Goal: Task Accomplishment & Management: Complete application form

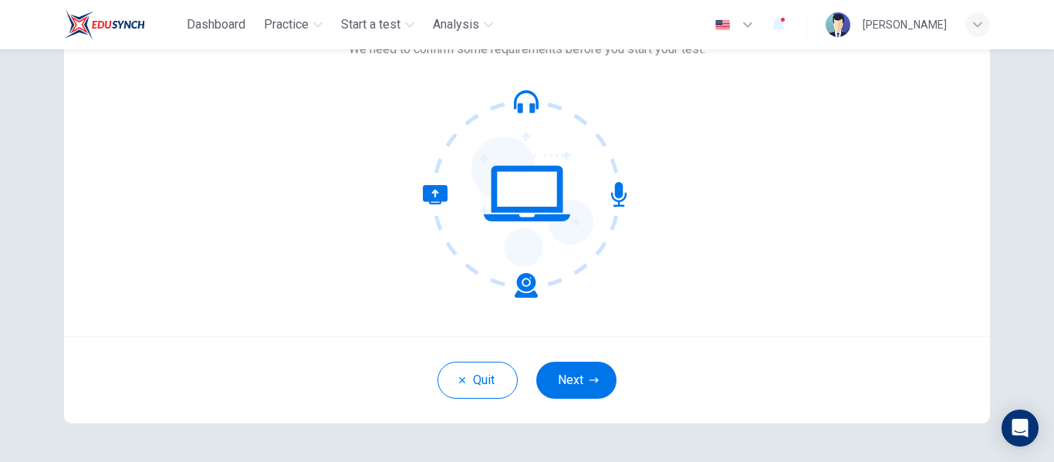
scroll to position [128, 0]
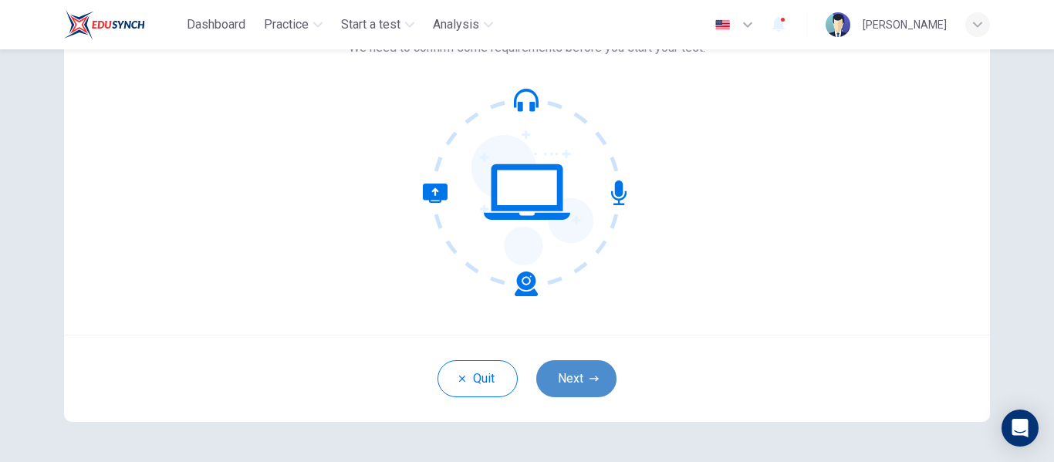
click at [583, 373] on button "Next" at bounding box center [576, 378] width 80 height 37
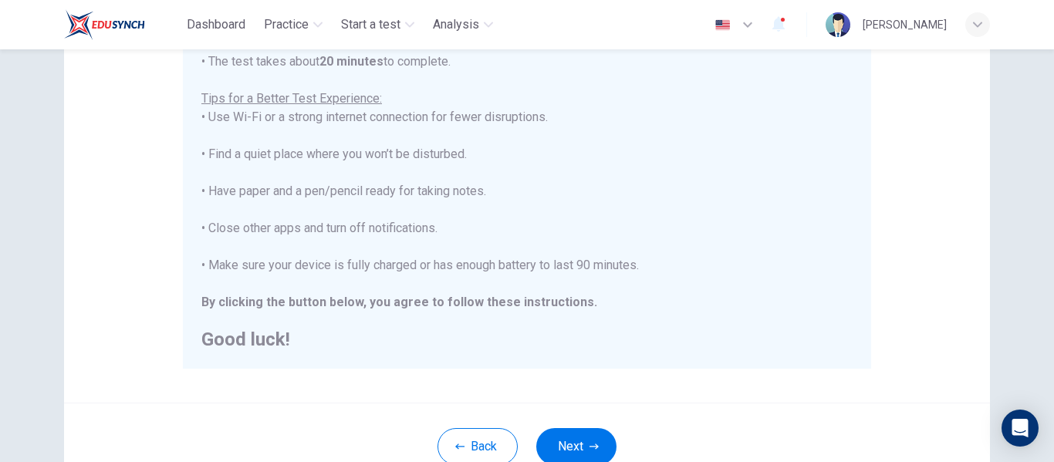
scroll to position [276, 0]
click at [596, 447] on button "Next" at bounding box center [576, 445] width 80 height 37
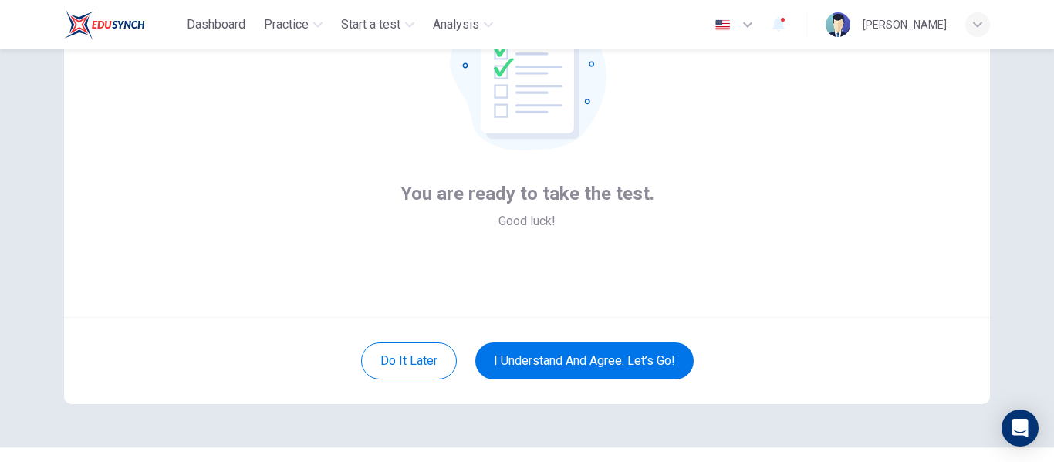
scroll to position [145, 0]
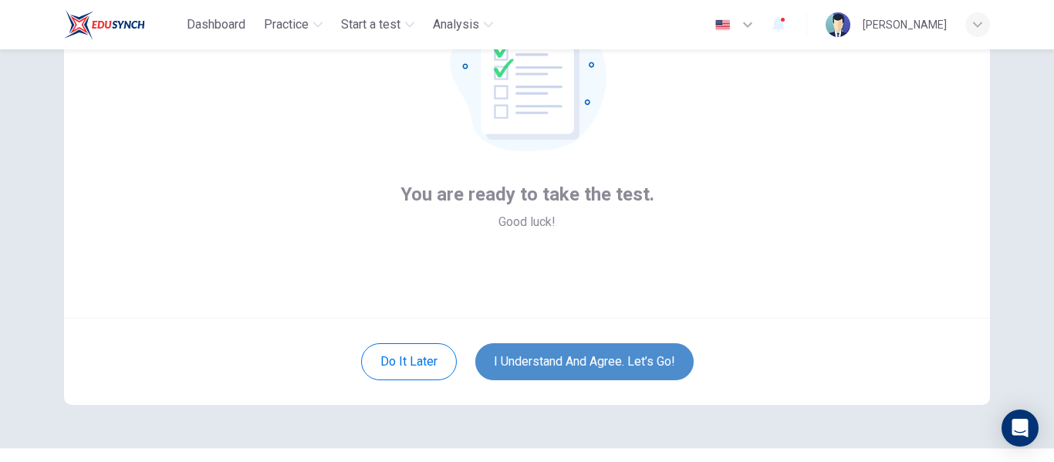
click at [595, 354] on button "I understand and agree. Let’s go!" at bounding box center [584, 361] width 218 height 37
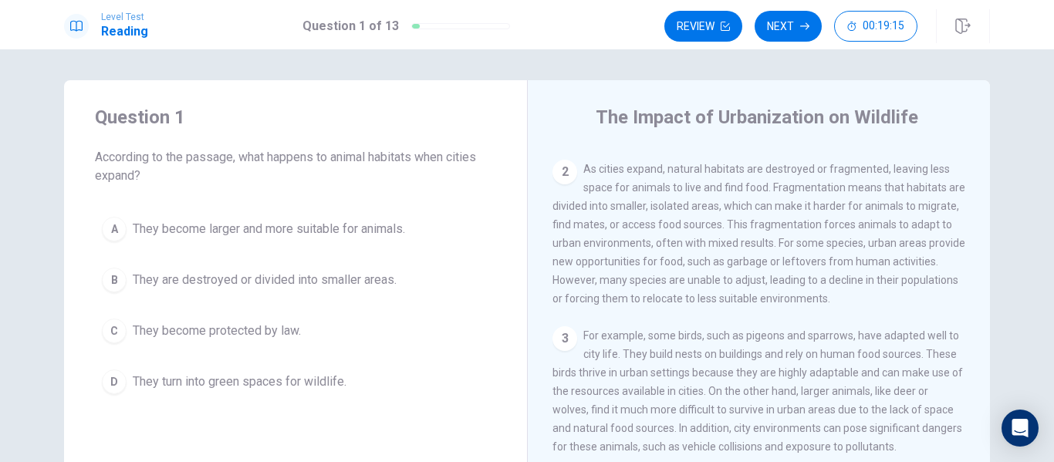
scroll to position [139, 0]
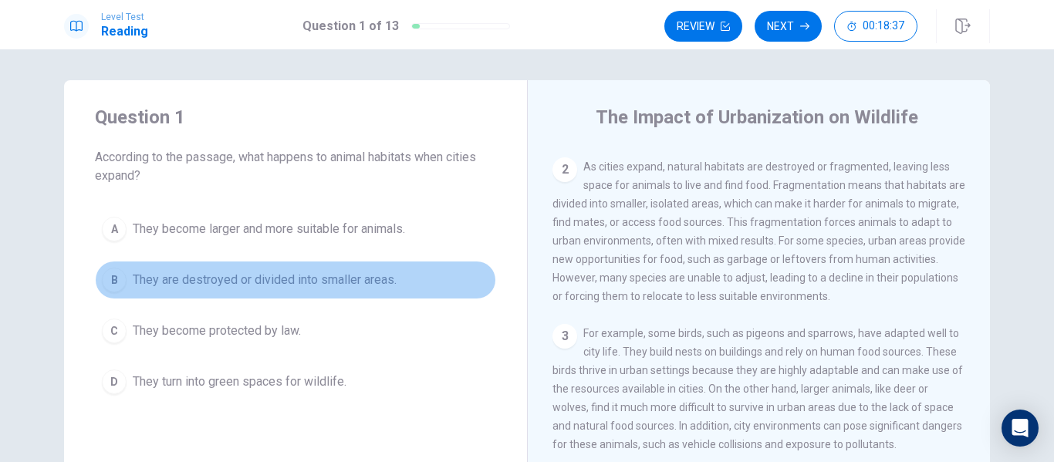
click at [319, 292] on button "B They are destroyed or divided into smaller areas." at bounding box center [295, 280] width 401 height 39
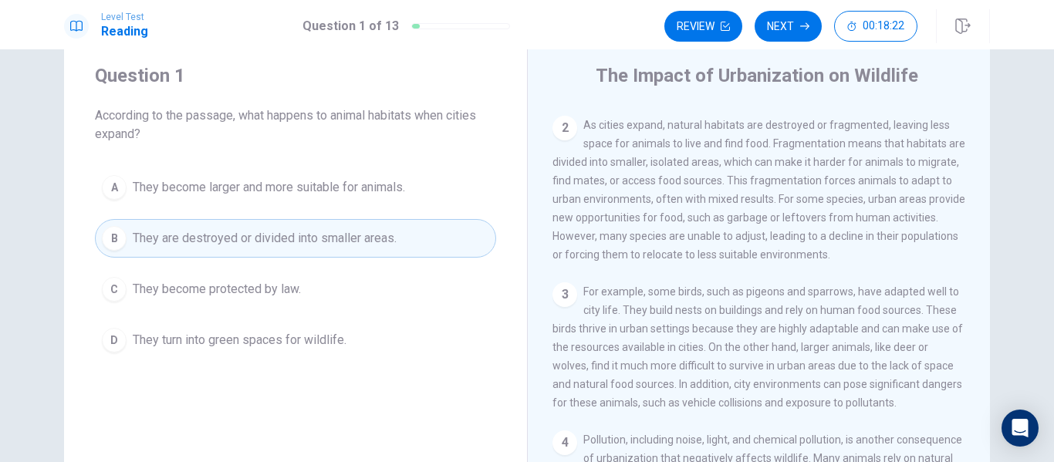
scroll to position [41, 0]
click at [802, 22] on icon "button" at bounding box center [804, 26] width 9 height 9
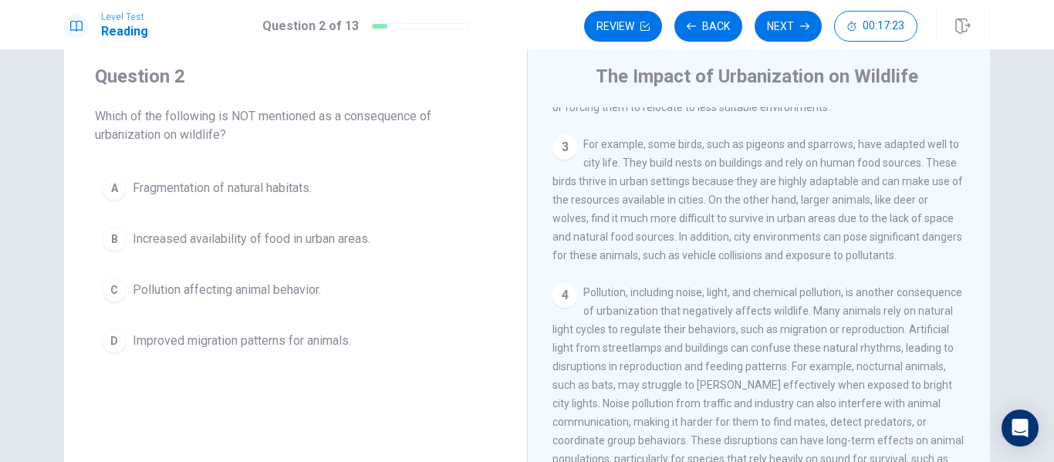
scroll to position [286, 0]
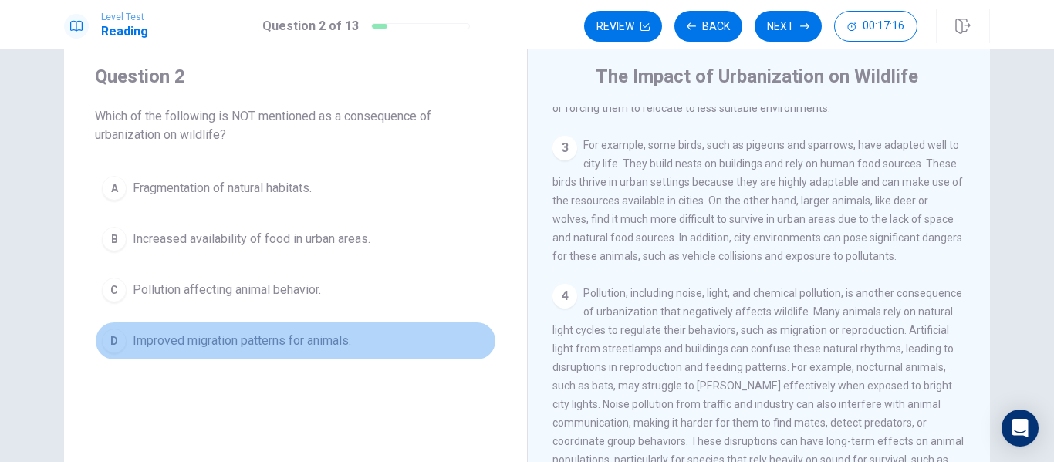
click at [268, 351] on button "D Improved migration patterns for animals." at bounding box center [295, 341] width 401 height 39
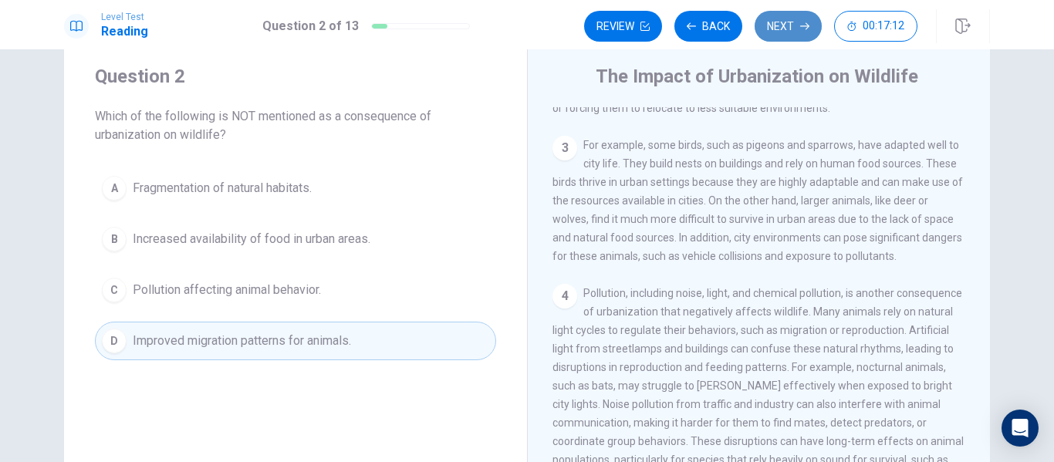
click at [809, 31] on button "Next" at bounding box center [788, 26] width 67 height 31
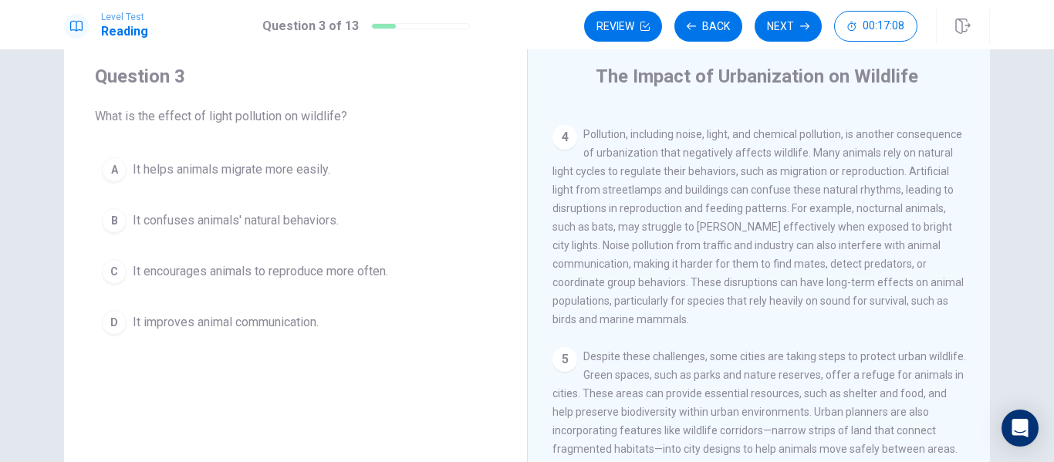
scroll to position [458, 0]
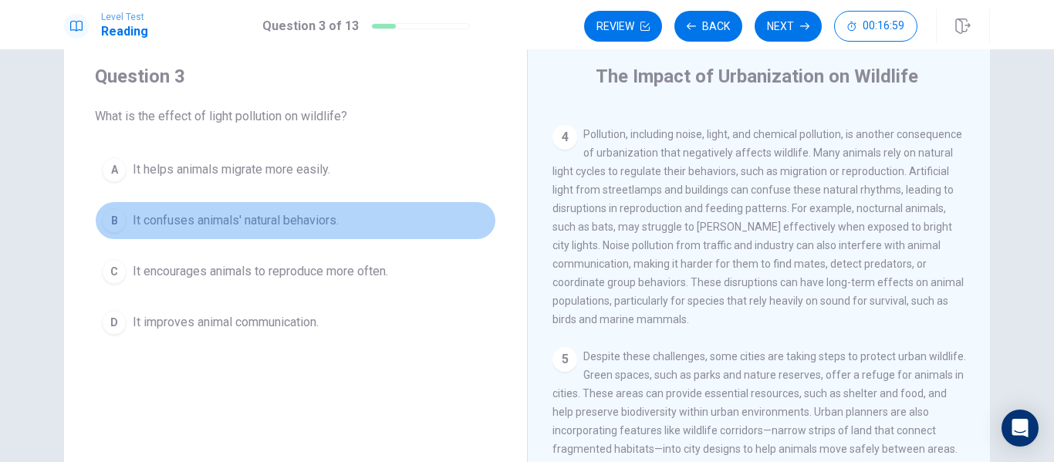
click at [280, 213] on span "It confuses animals' natural behaviors." at bounding box center [236, 220] width 206 height 19
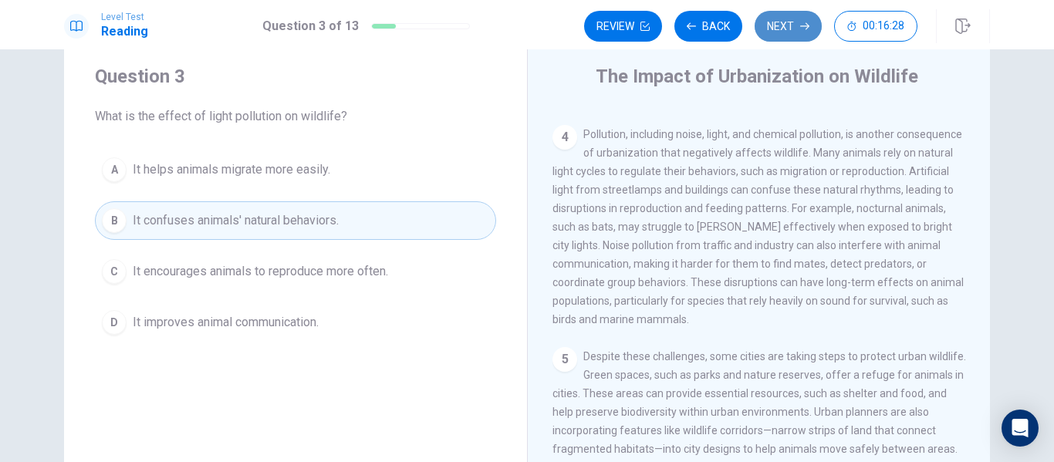
click at [788, 19] on button "Next" at bounding box center [788, 26] width 67 height 31
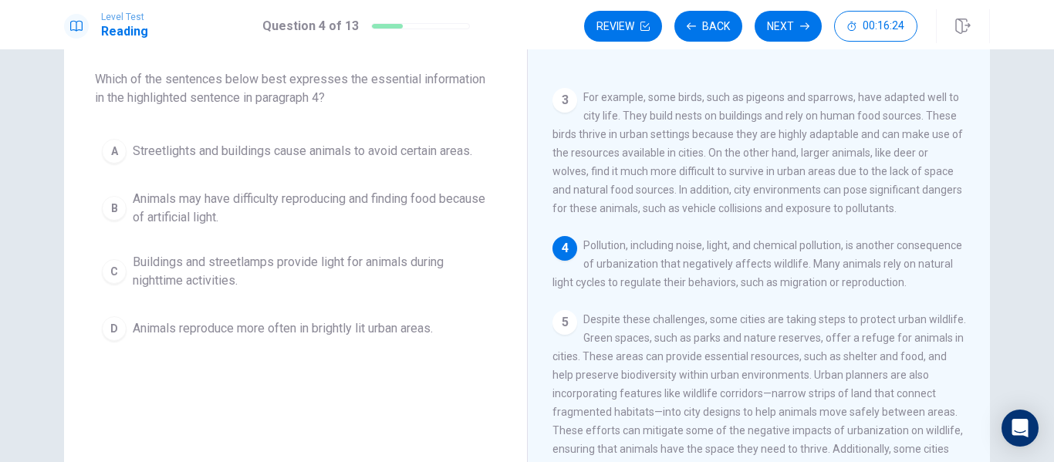
scroll to position [80, 0]
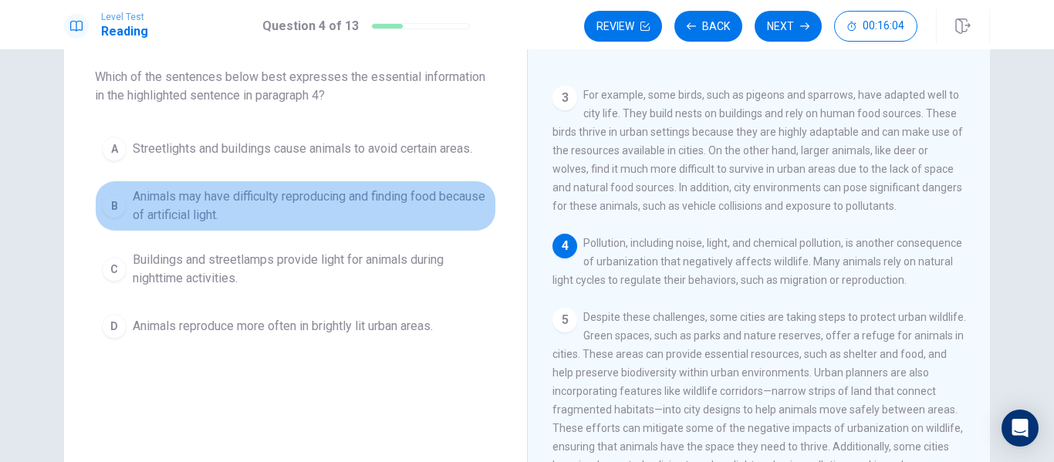
click at [389, 203] on span "Animals may have difficulty reproducing and finding food because of artificial …" at bounding box center [311, 205] width 356 height 37
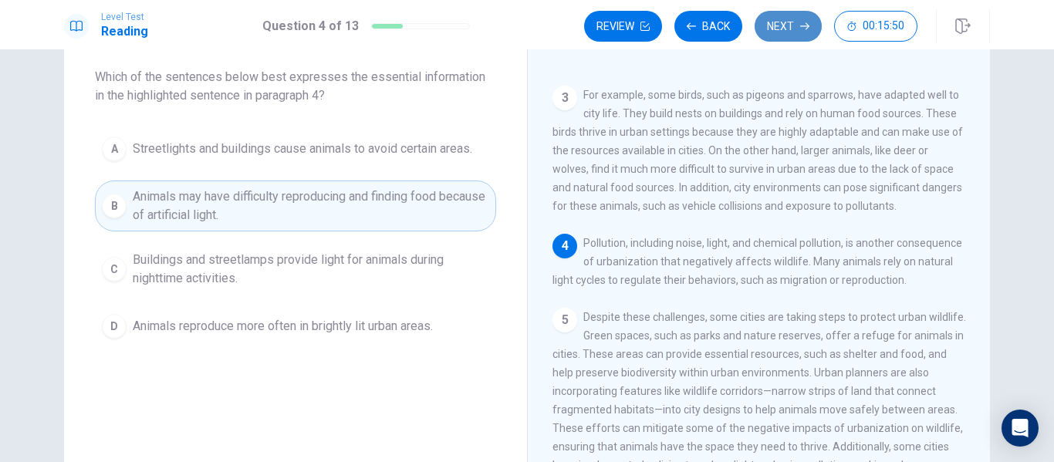
click at [776, 39] on button "Next" at bounding box center [788, 26] width 67 height 31
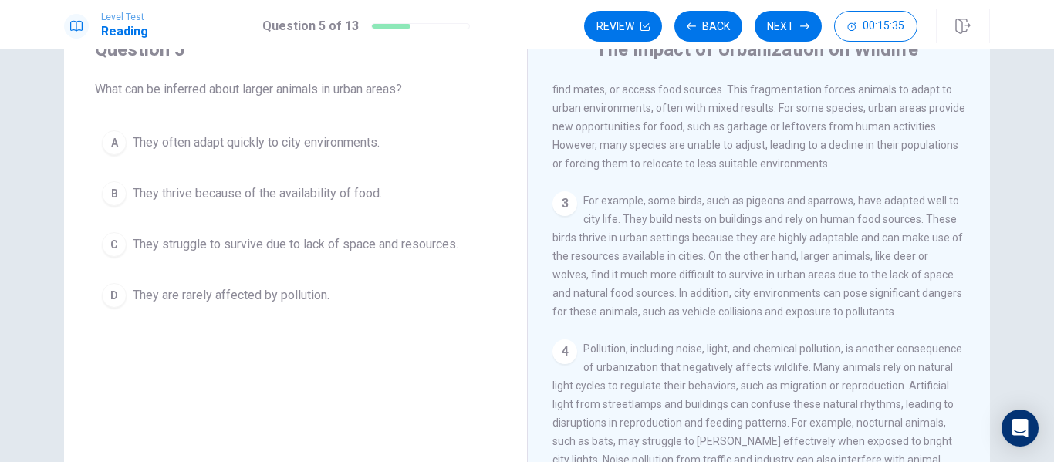
scroll to position [202, 0]
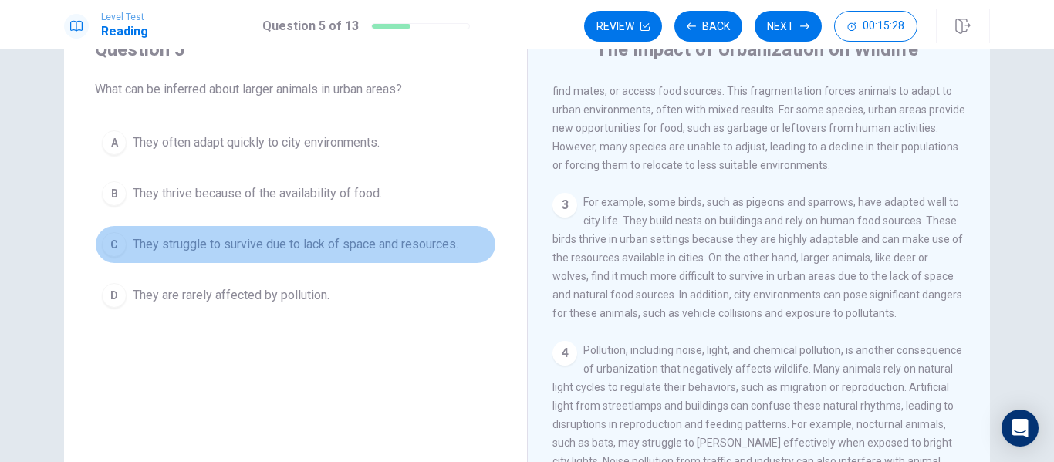
click at [272, 248] on span "They struggle to survive due to lack of space and resources." at bounding box center [296, 244] width 326 height 19
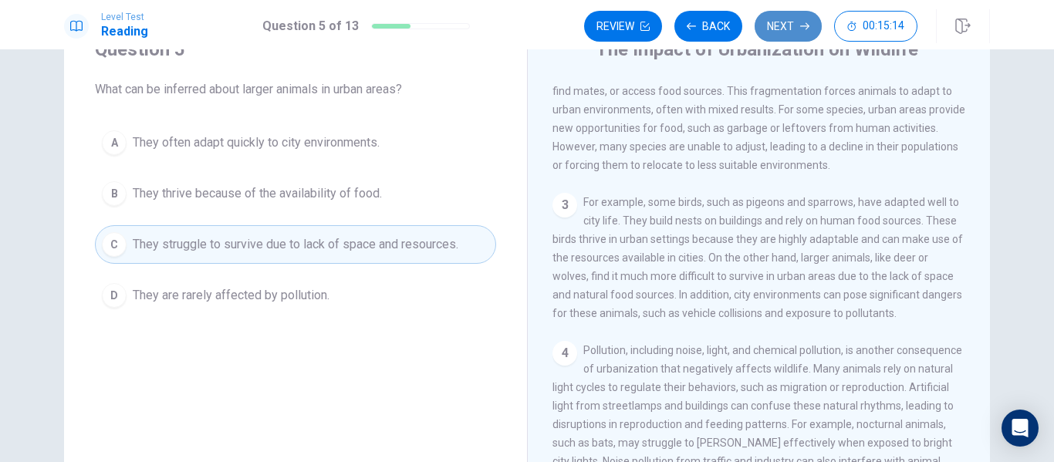
click at [776, 25] on button "Next" at bounding box center [788, 26] width 67 height 31
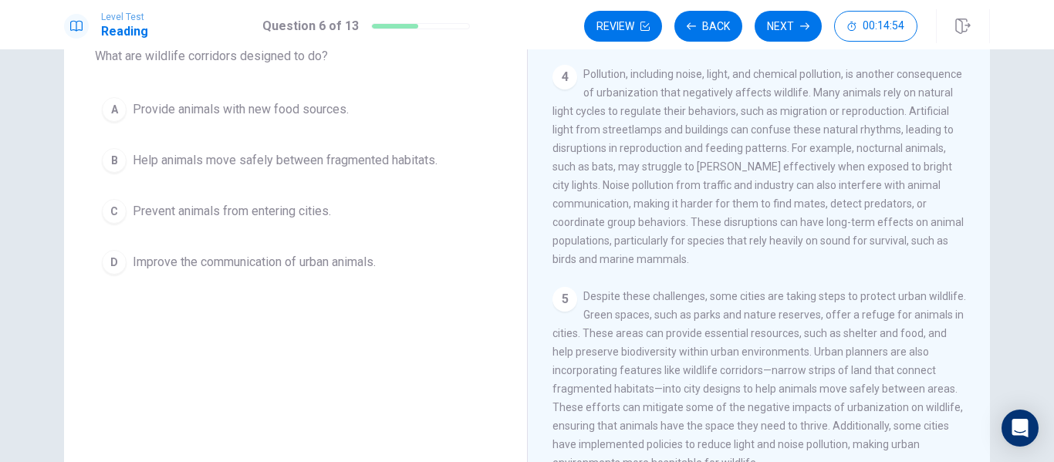
scroll to position [101, 0]
click at [402, 160] on span "Help animals move safely between fragmented habitats." at bounding box center [285, 160] width 305 height 19
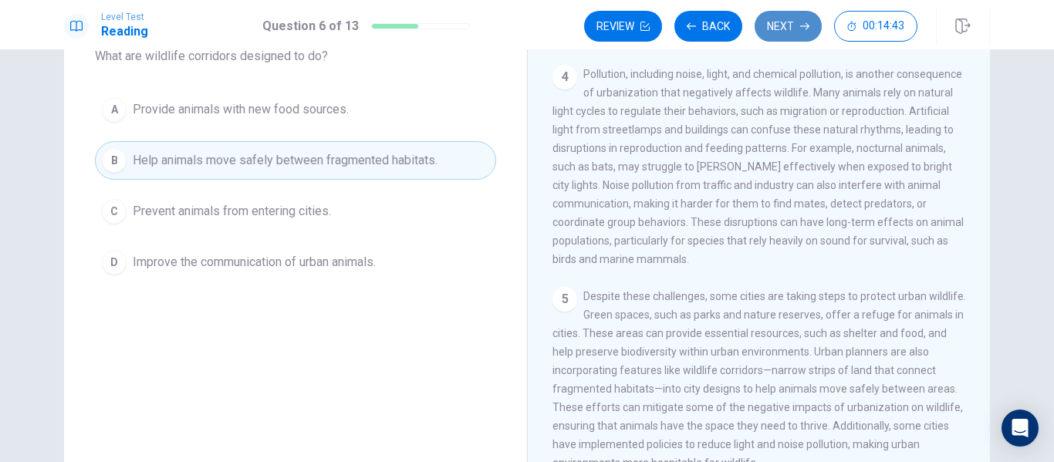
click at [805, 30] on icon "button" at bounding box center [804, 26] width 9 height 9
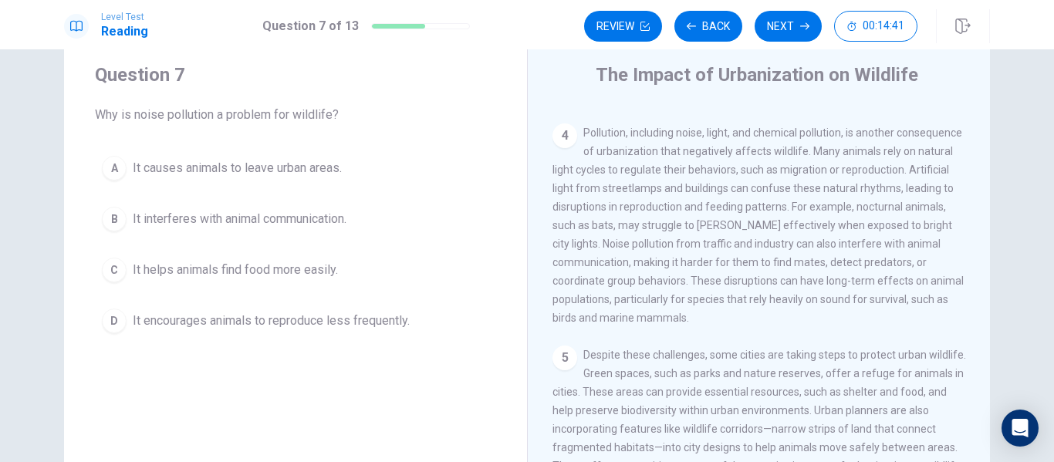
scroll to position [42, 0]
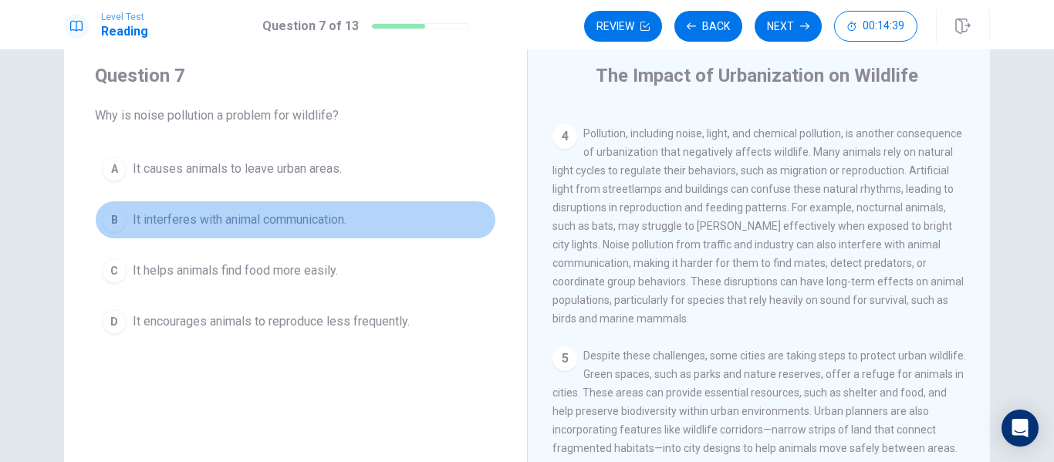
click at [305, 221] on span "It interferes with animal communication." at bounding box center [240, 220] width 214 height 19
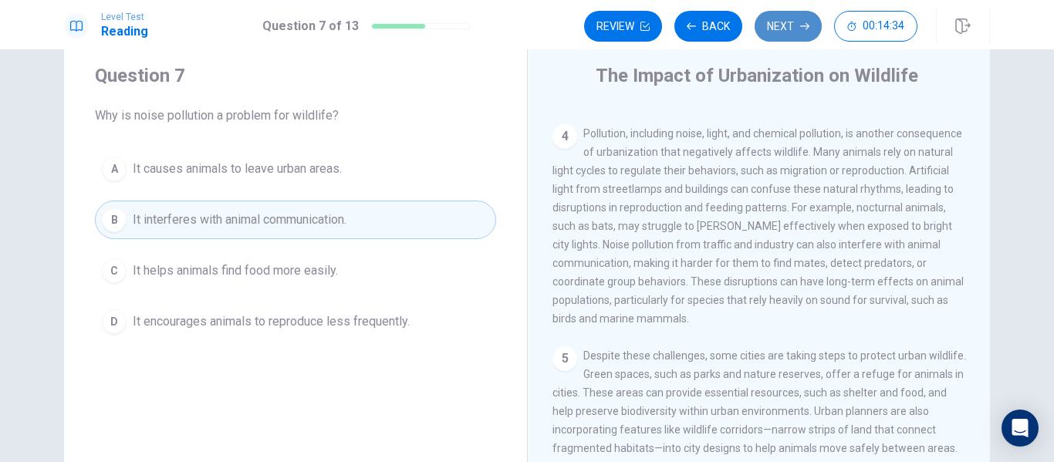
click at [775, 34] on button "Next" at bounding box center [788, 26] width 67 height 31
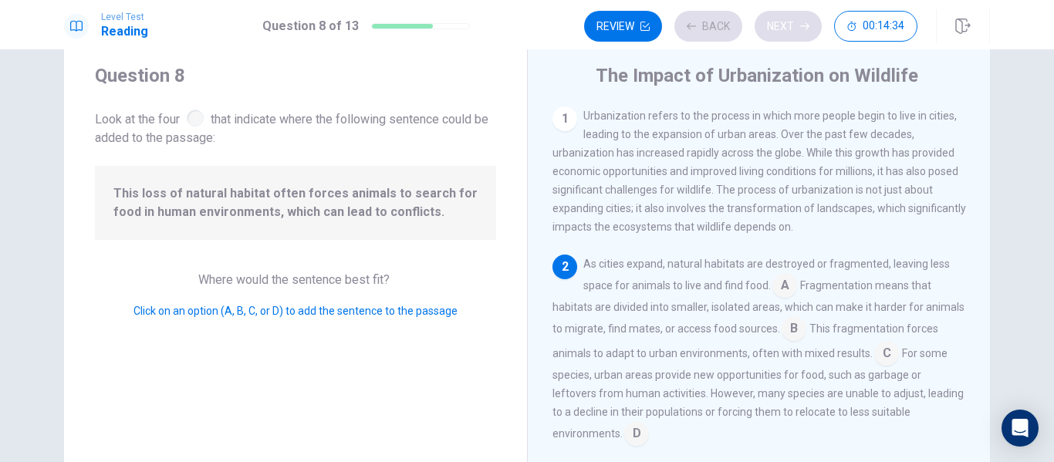
scroll to position [56, 0]
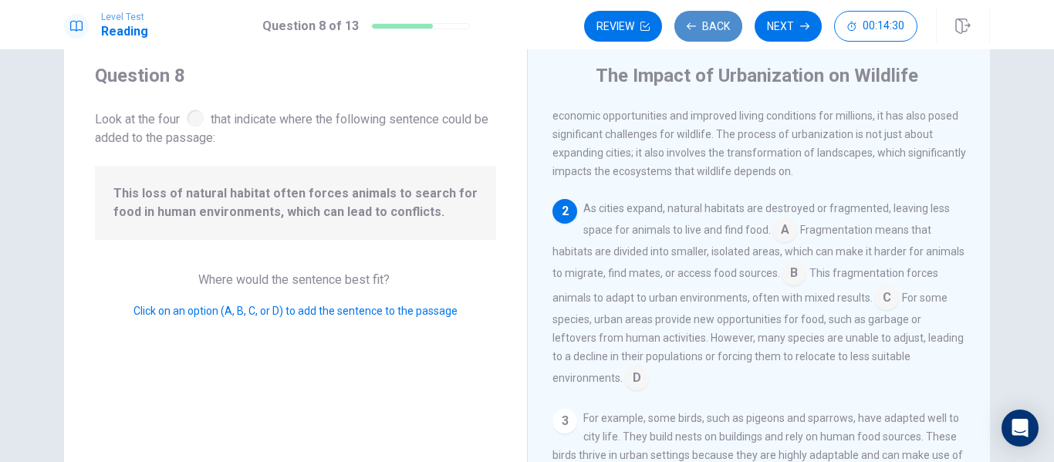
click at [707, 21] on button "Back" at bounding box center [708, 26] width 68 height 31
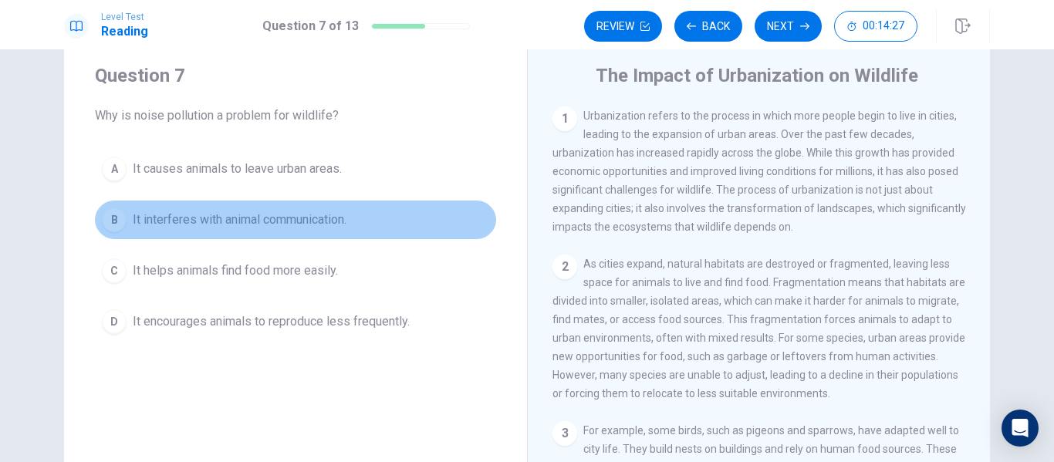
click at [378, 227] on button "B It interferes with animal communication." at bounding box center [295, 220] width 401 height 39
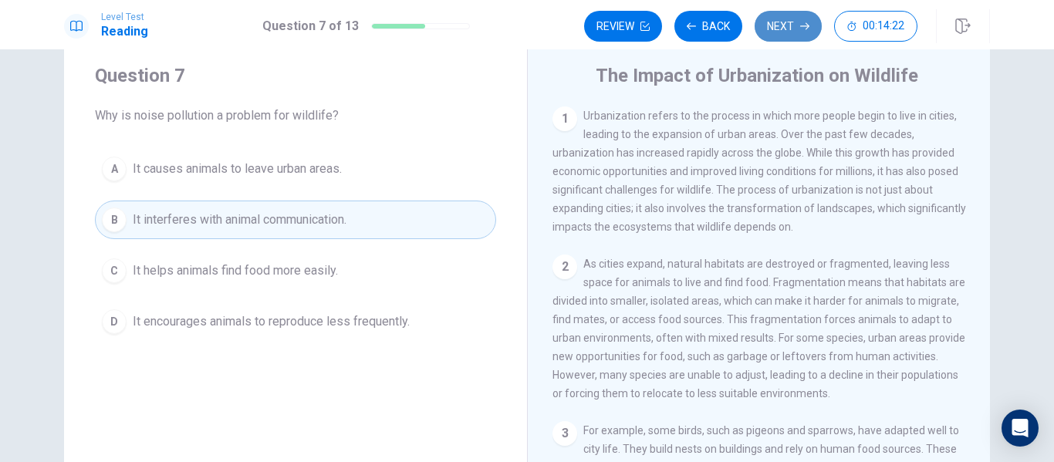
click at [769, 36] on button "Next" at bounding box center [788, 26] width 67 height 31
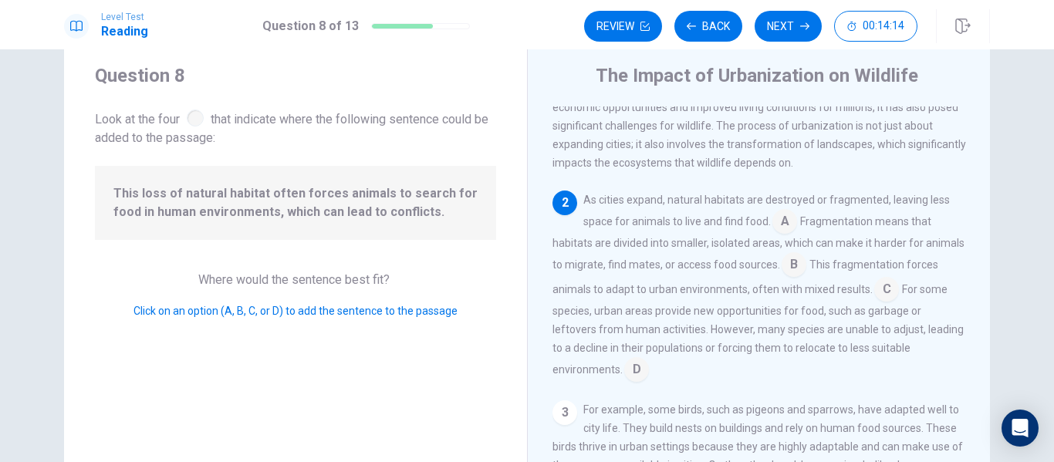
scroll to position [65, 0]
click at [630, 379] on input at bounding box center [636, 370] width 25 height 25
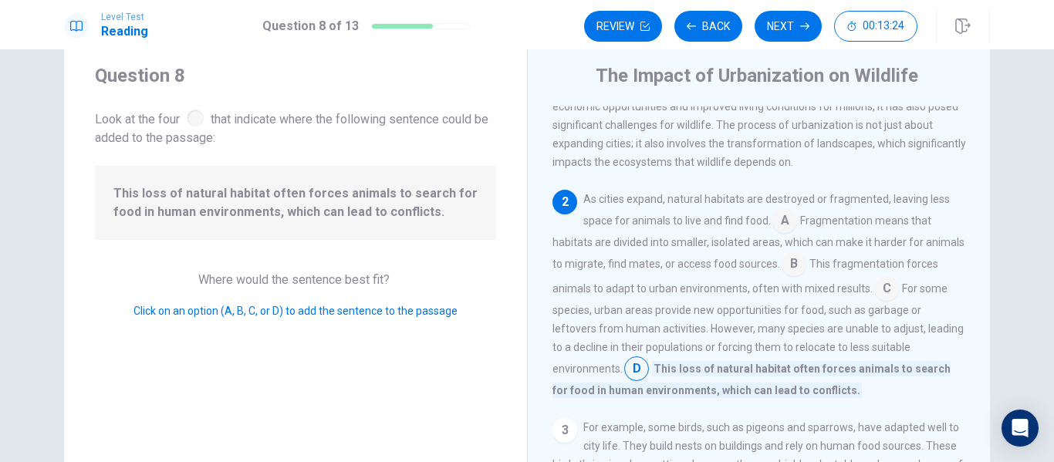
click at [806, 272] on input at bounding box center [794, 265] width 25 height 25
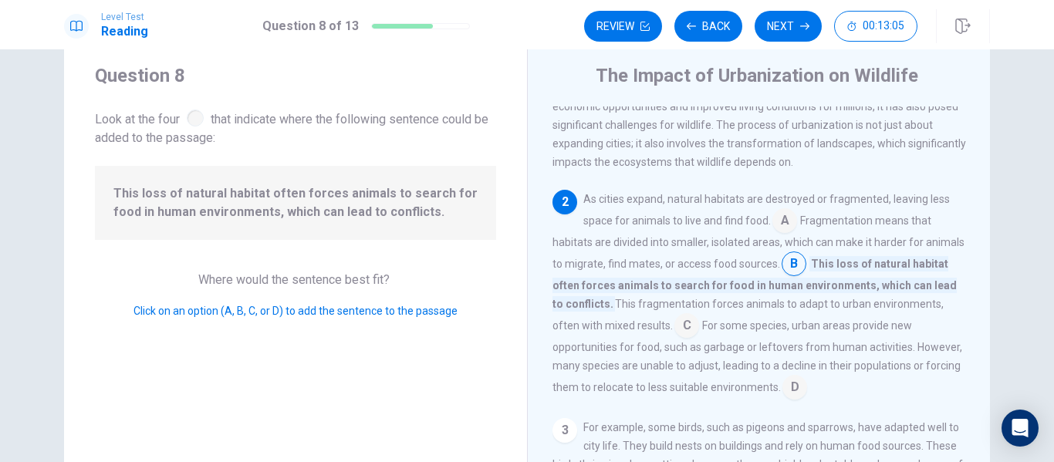
click at [687, 327] on input at bounding box center [686, 327] width 25 height 25
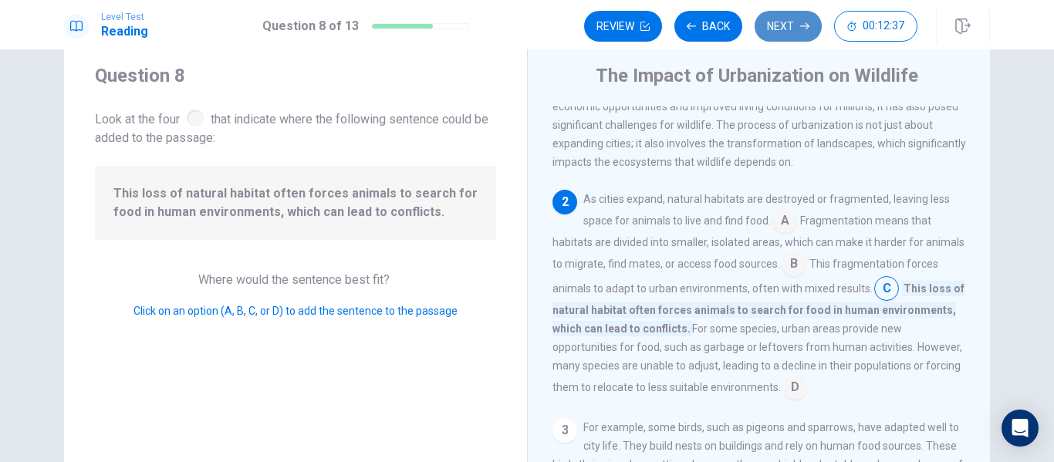
click at [788, 25] on button "Next" at bounding box center [788, 26] width 67 height 31
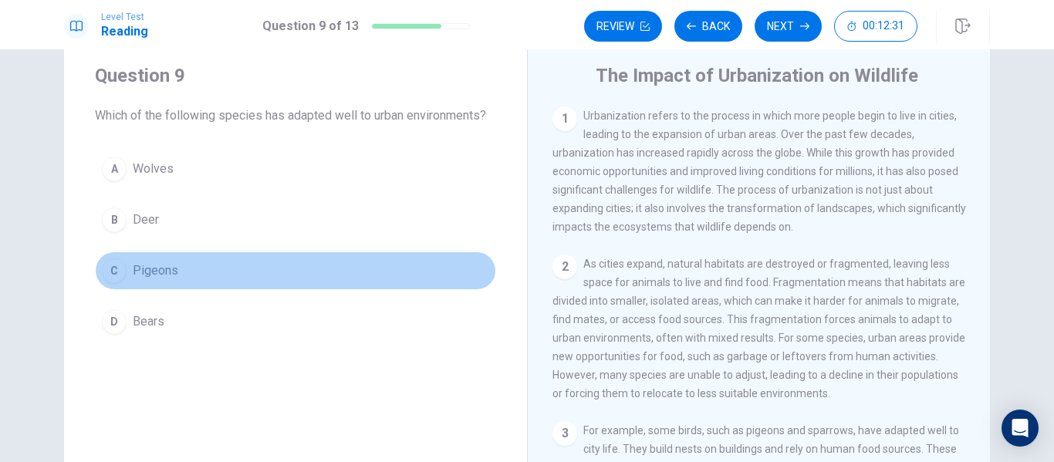
click at [212, 262] on button "C Pigeons" at bounding box center [295, 271] width 401 height 39
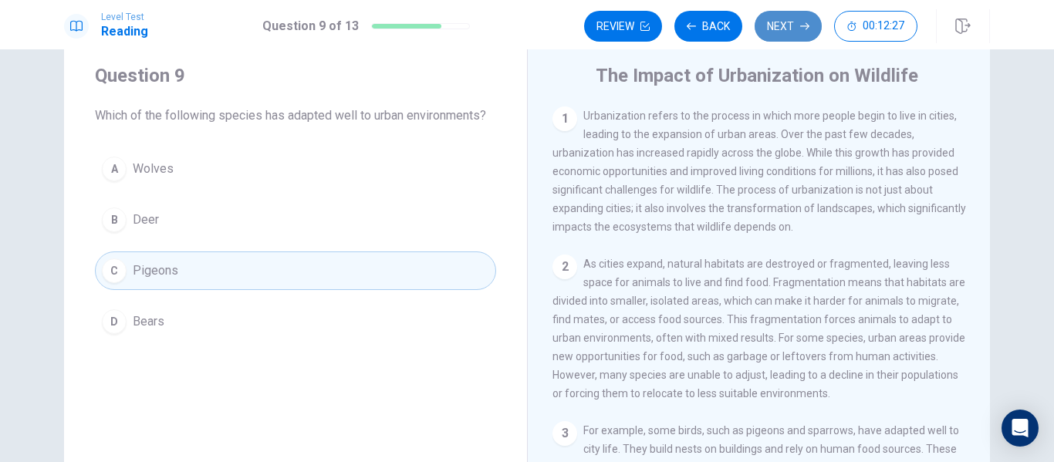
click at [786, 32] on button "Next" at bounding box center [788, 26] width 67 height 31
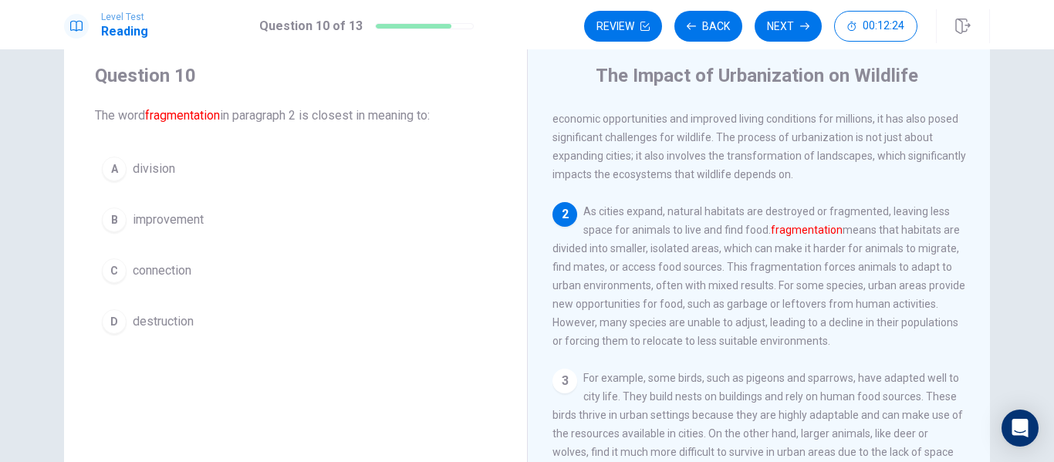
scroll to position [53, 0]
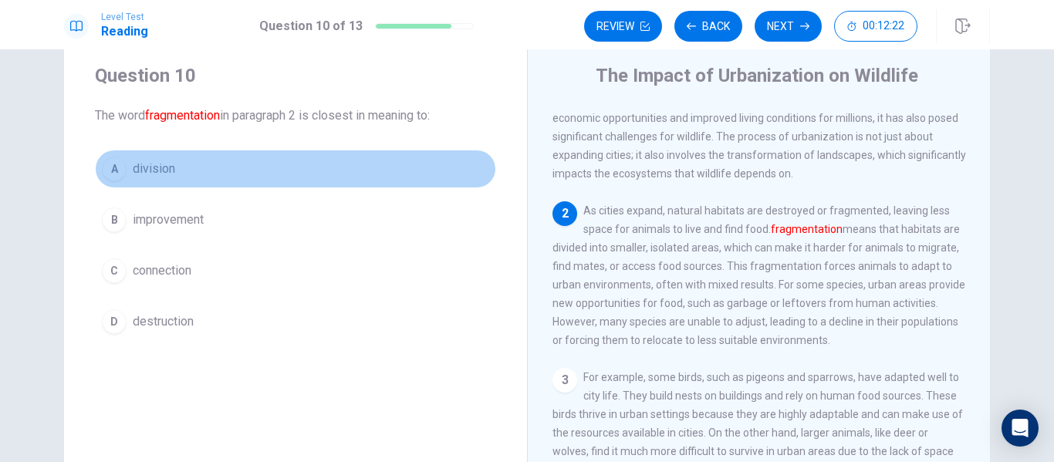
click at [272, 176] on button "A division" at bounding box center [295, 169] width 401 height 39
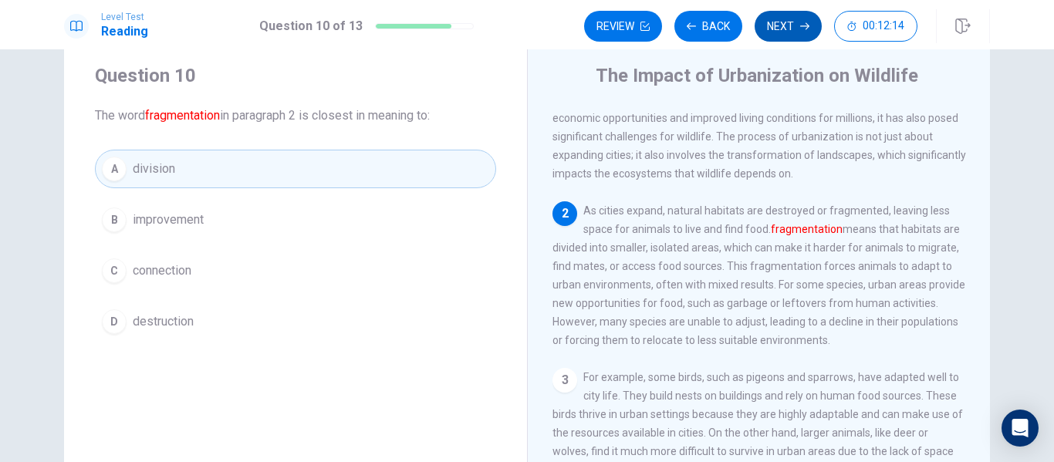
click at [792, 36] on button "Next" at bounding box center [788, 26] width 67 height 31
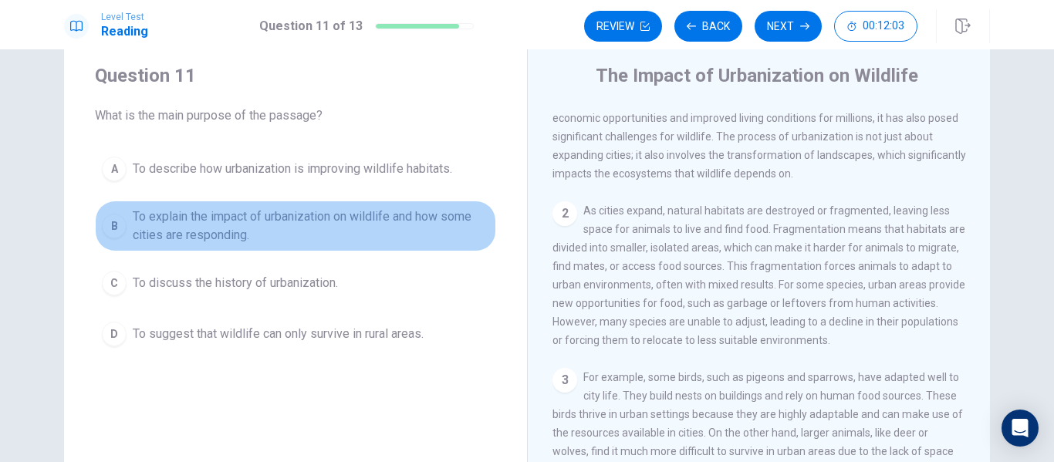
click at [363, 237] on span "To explain the impact of urbanization on wildlife and how some cities are respo…" at bounding box center [311, 226] width 356 height 37
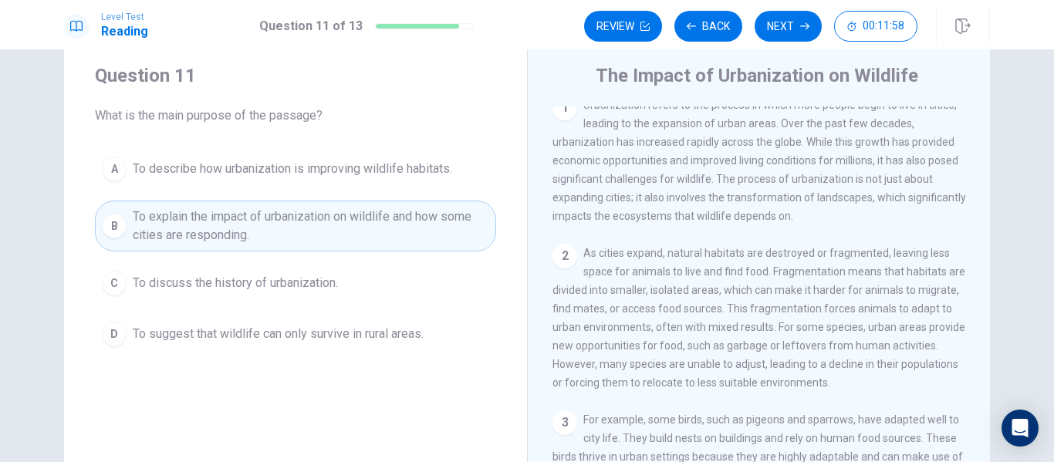
scroll to position [0, 0]
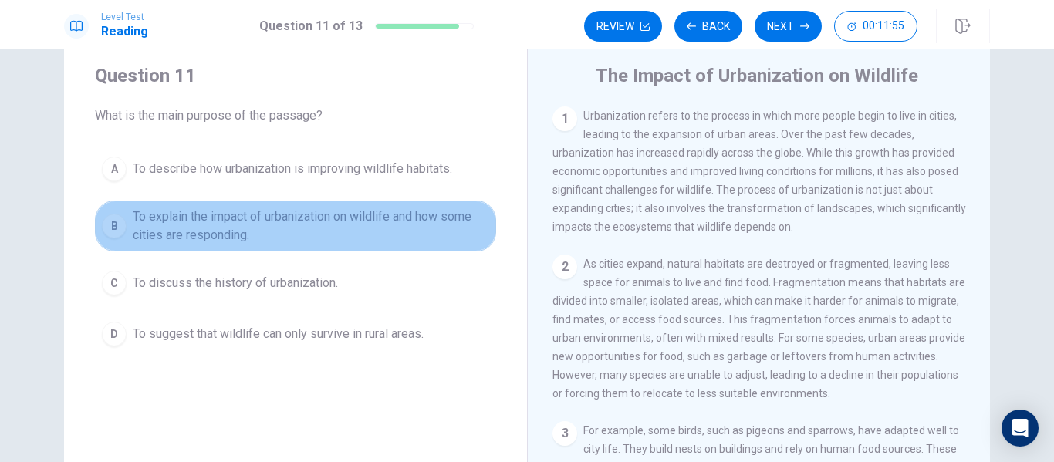
click at [429, 221] on span "To explain the impact of urbanization on wildlife and how some cities are respo…" at bounding box center [311, 226] width 356 height 37
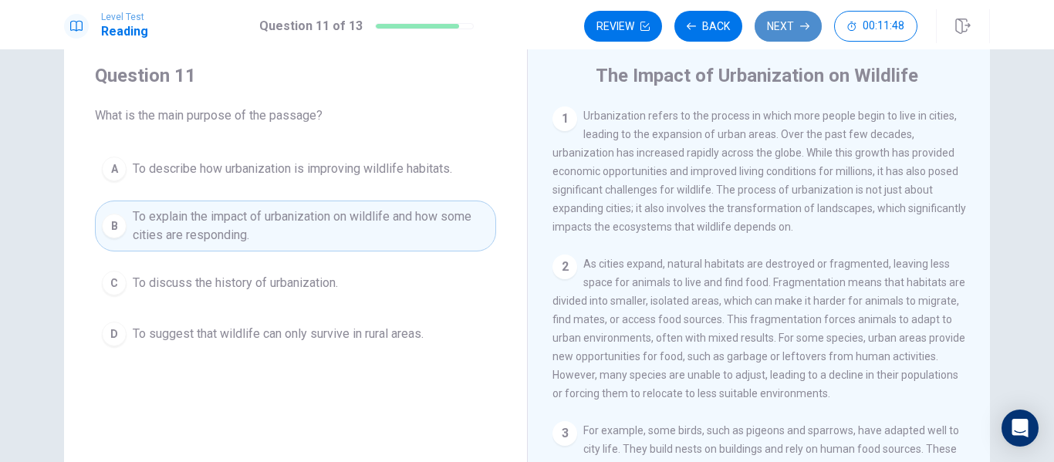
click at [790, 33] on button "Next" at bounding box center [788, 26] width 67 height 31
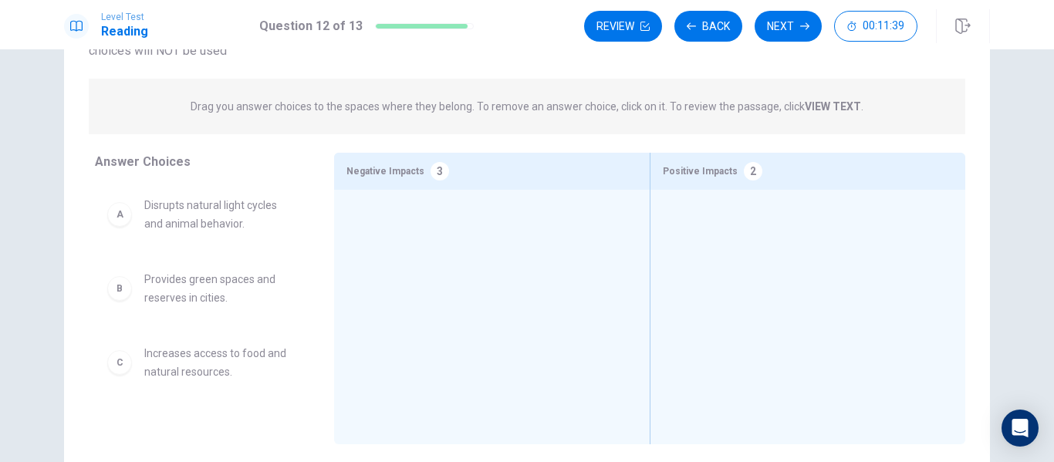
scroll to position [138, 0]
drag, startPoint x: 201, startPoint y: 221, endPoint x: 425, endPoint y: 255, distance: 226.3
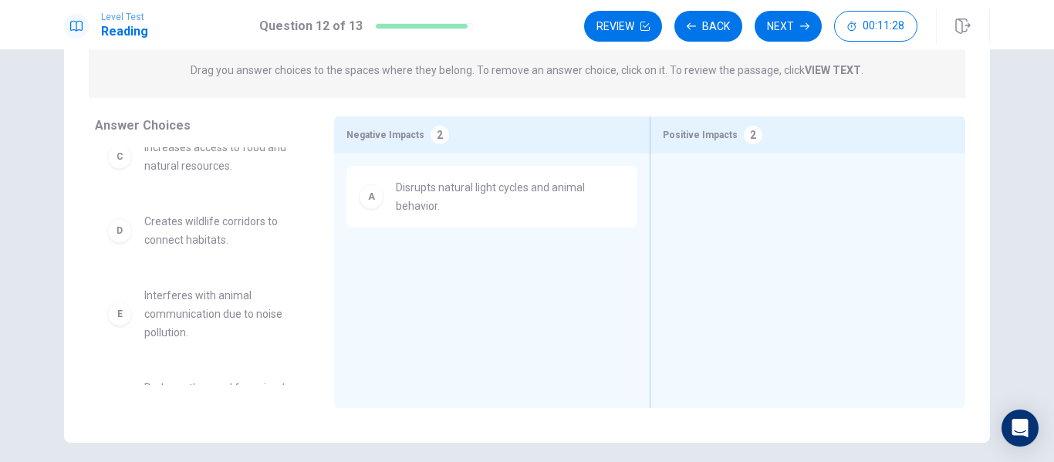
scroll to position [97, 0]
drag, startPoint x: 227, startPoint y: 239, endPoint x: 810, endPoint y: 220, distance: 583.6
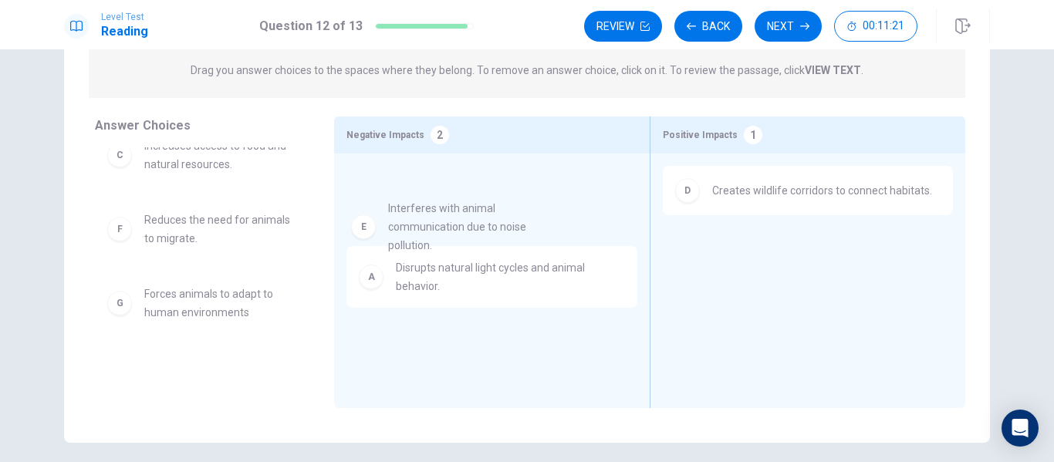
drag, startPoint x: 251, startPoint y: 250, endPoint x: 505, endPoint y: 238, distance: 254.1
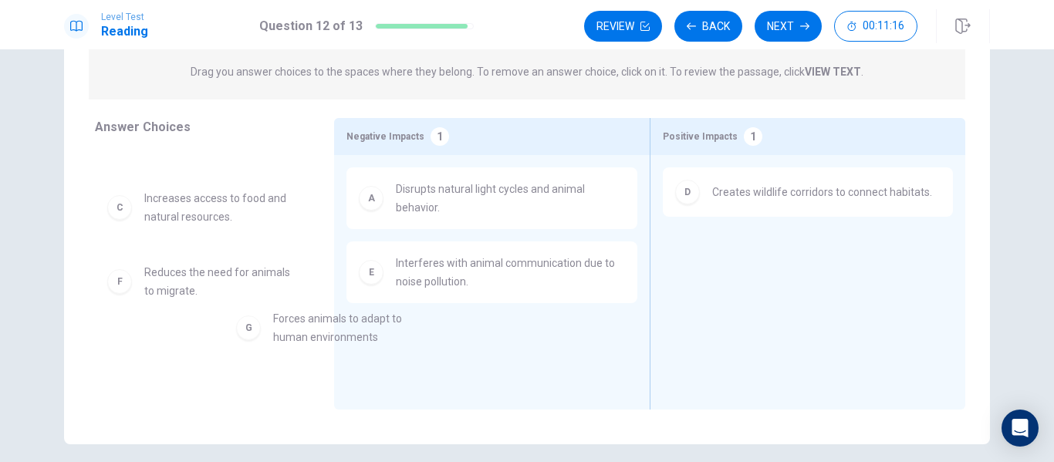
scroll to position [15, 0]
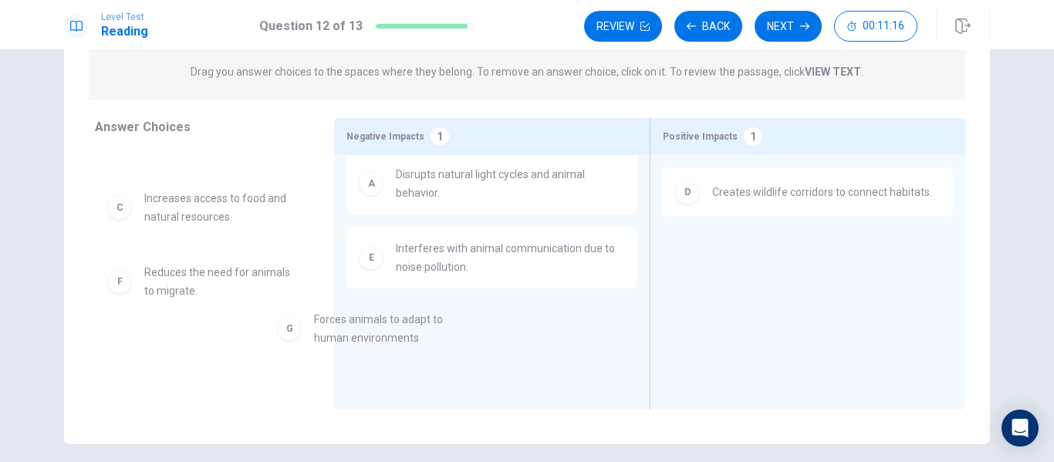
drag, startPoint x: 224, startPoint y: 366, endPoint x: 431, endPoint y: 330, distance: 210.7
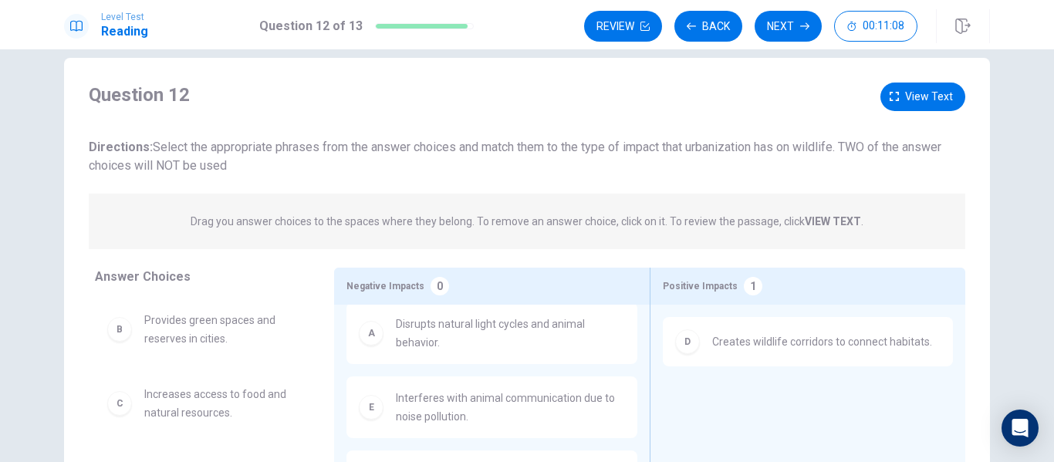
scroll to position [20, 0]
click at [917, 99] on span "View text" at bounding box center [929, 98] width 48 height 19
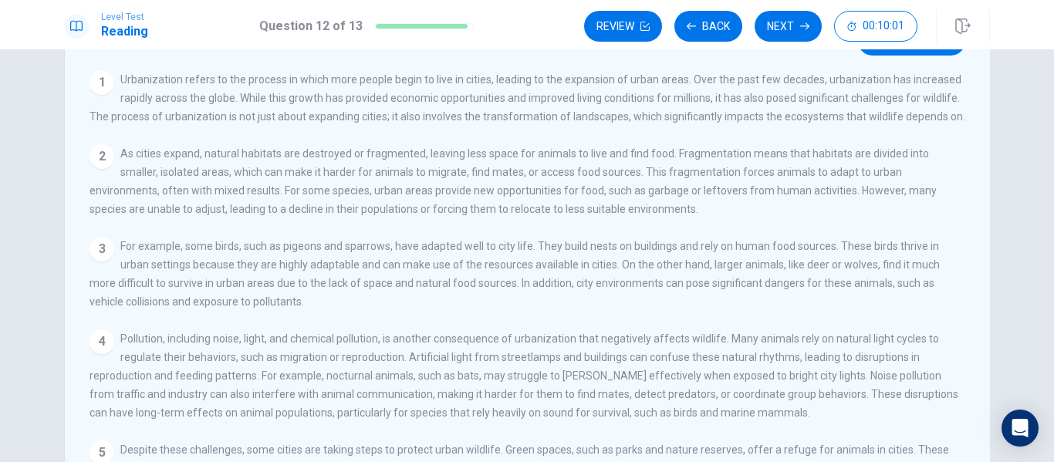
scroll to position [32, 0]
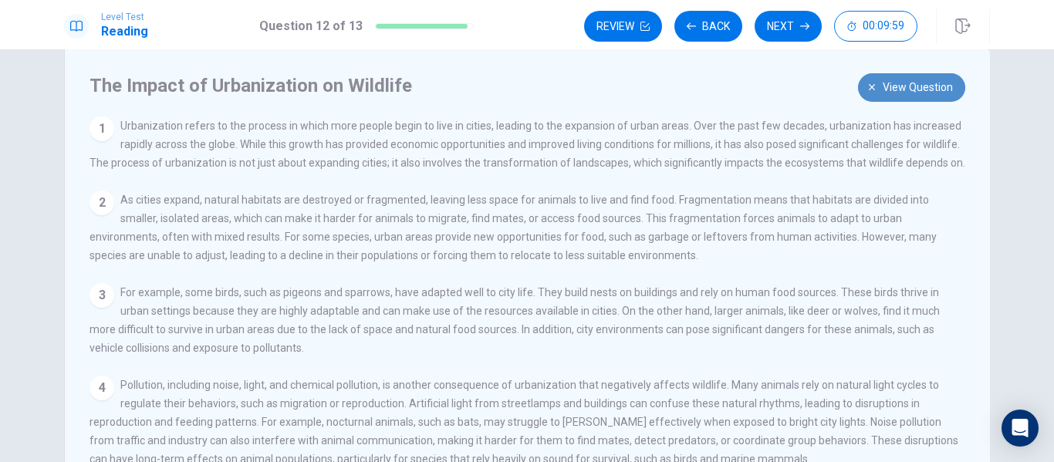
click at [923, 79] on span "View question" at bounding box center [918, 87] width 70 height 19
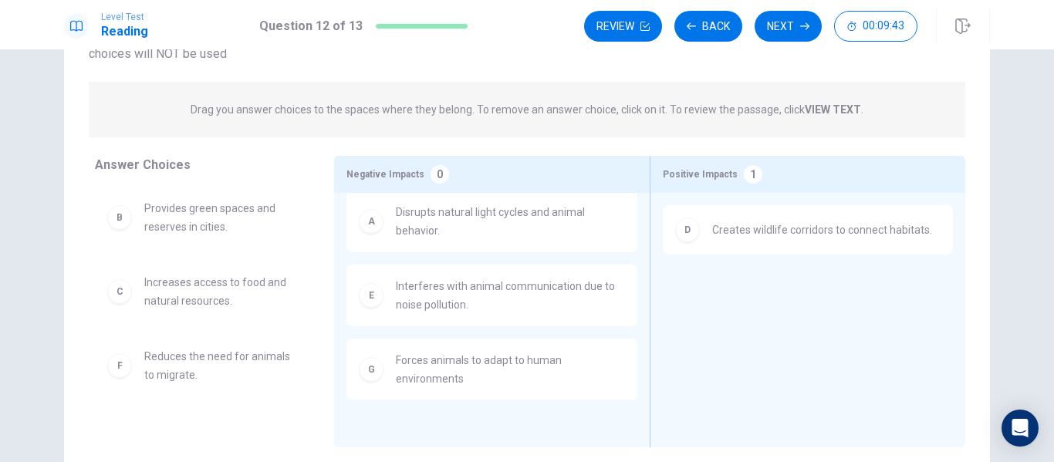
scroll to position [135, 0]
drag, startPoint x: 168, startPoint y: 293, endPoint x: 737, endPoint y: 293, distance: 568.6
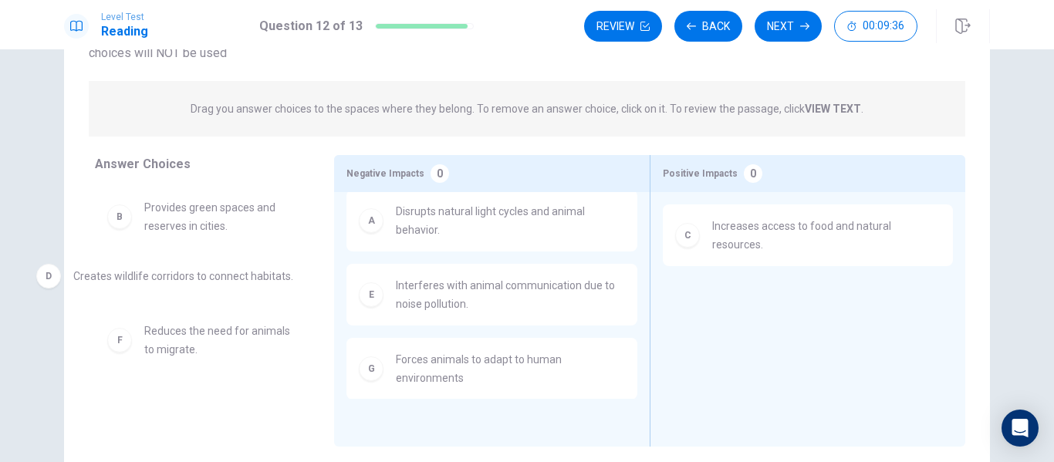
drag, startPoint x: 832, startPoint y: 295, endPoint x: 192, endPoint y: 268, distance: 640.9
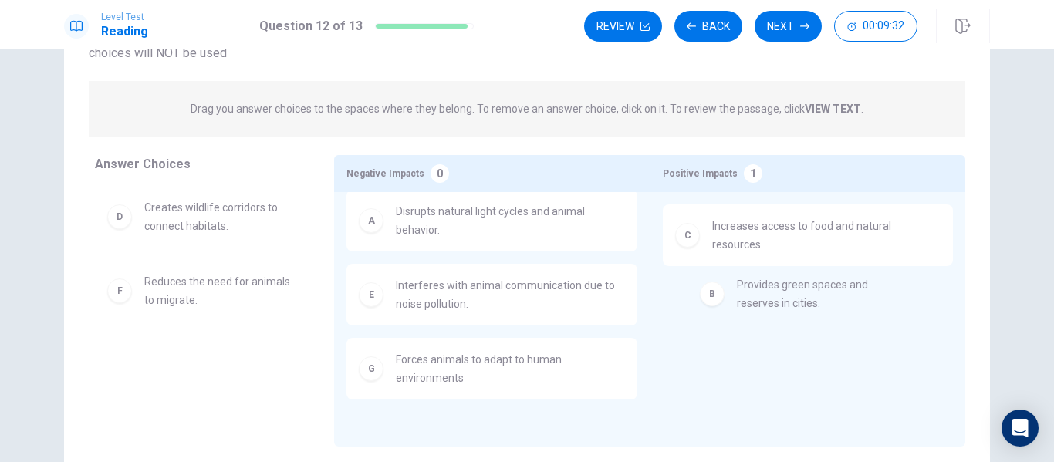
drag, startPoint x: 206, startPoint y: 244, endPoint x: 816, endPoint y: 320, distance: 614.3
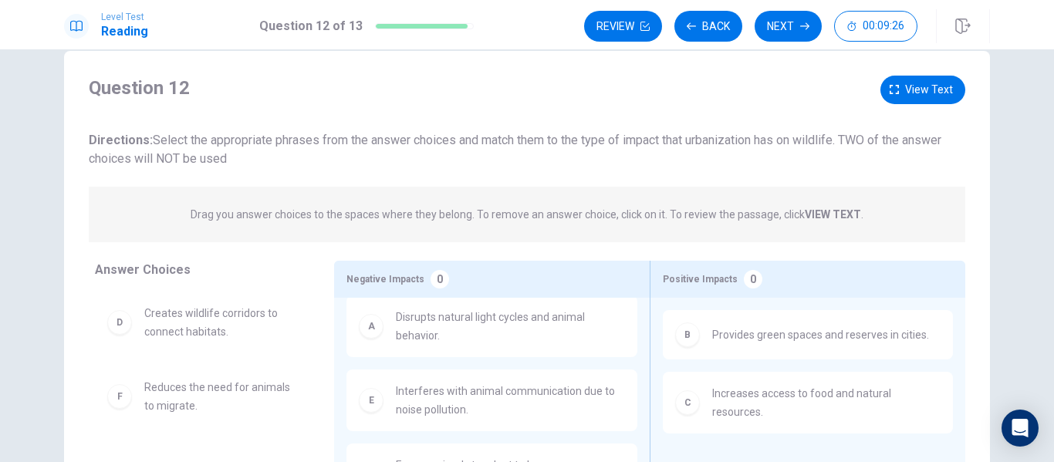
scroll to position [28, 0]
click at [940, 85] on span "View text" at bounding box center [929, 91] width 48 height 19
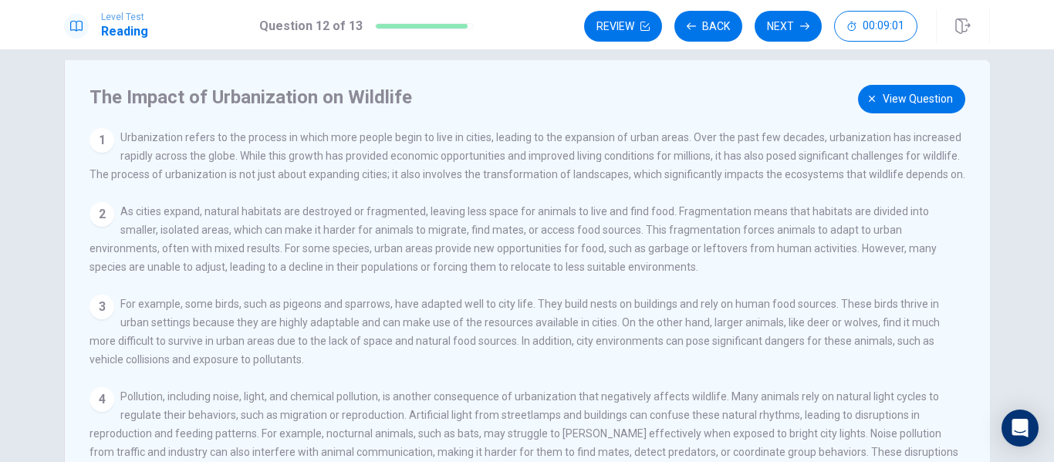
scroll to position [19, 0]
click at [933, 93] on span "View question" at bounding box center [918, 99] width 70 height 19
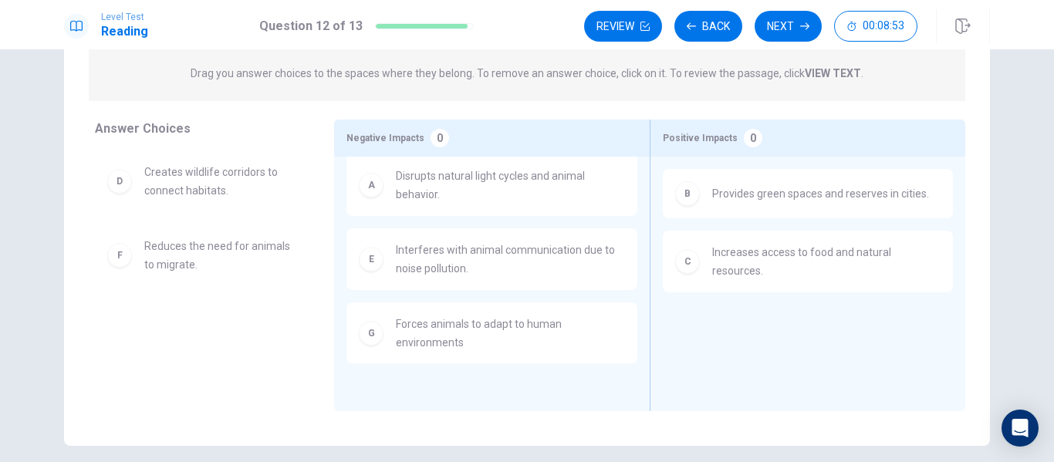
scroll to position [171, 0]
click at [799, 32] on button "Next" at bounding box center [788, 26] width 67 height 31
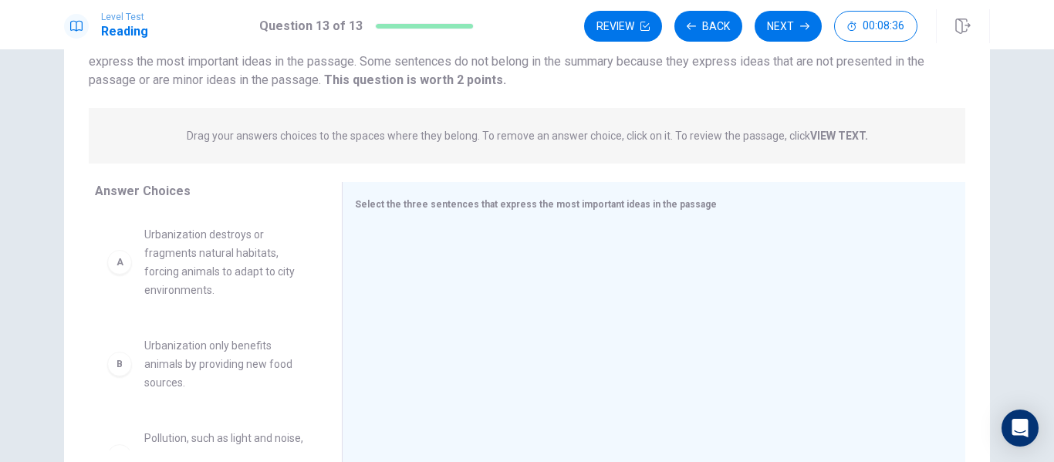
scroll to position [134, 0]
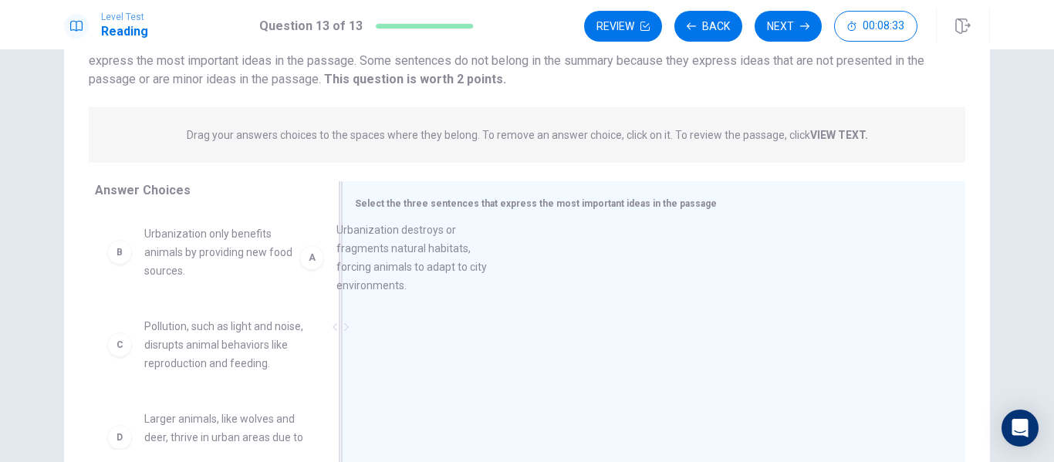
drag, startPoint x: 209, startPoint y: 282, endPoint x: 432, endPoint y: 277, distance: 223.0
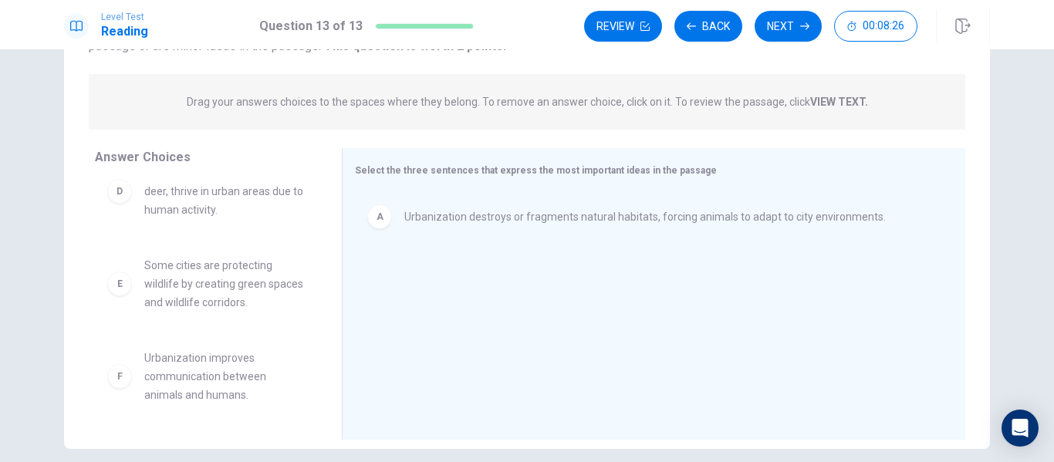
scroll to position [144, 0]
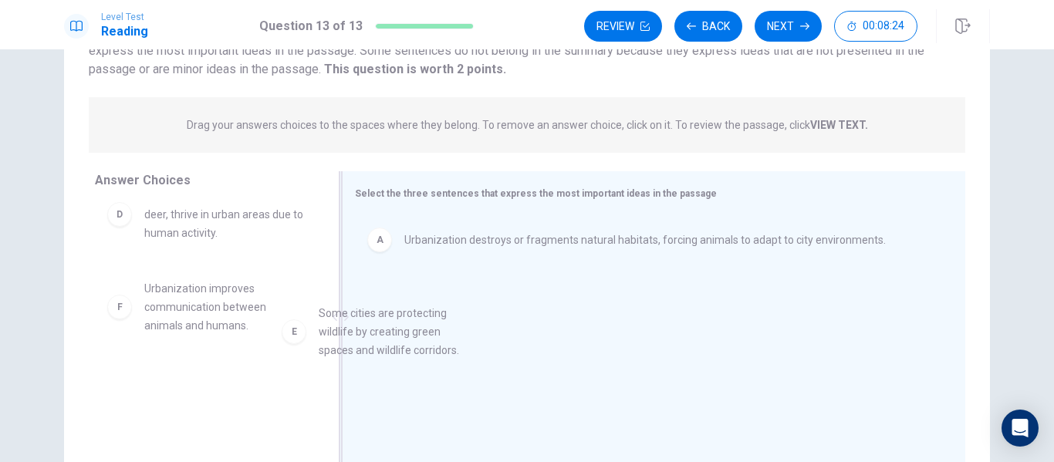
drag, startPoint x: 199, startPoint y: 319, endPoint x: 414, endPoint y: 342, distance: 215.7
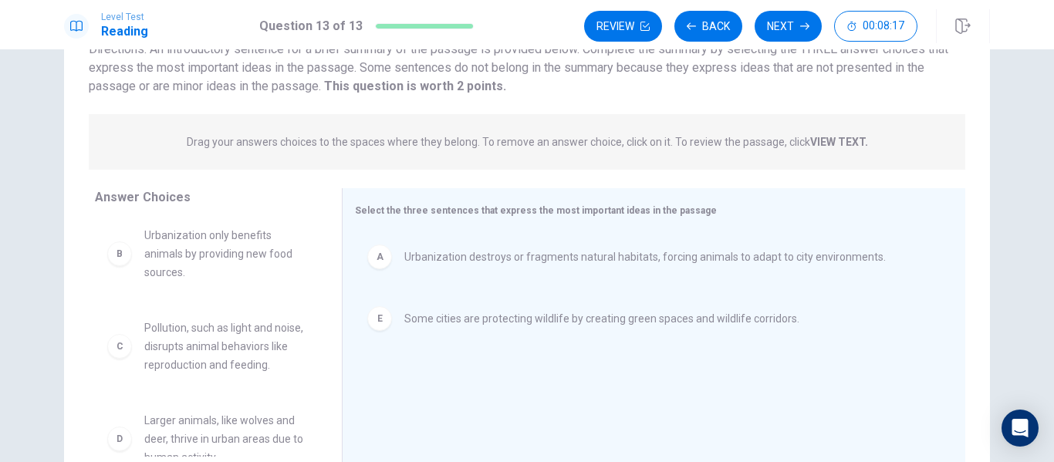
scroll to position [0, 0]
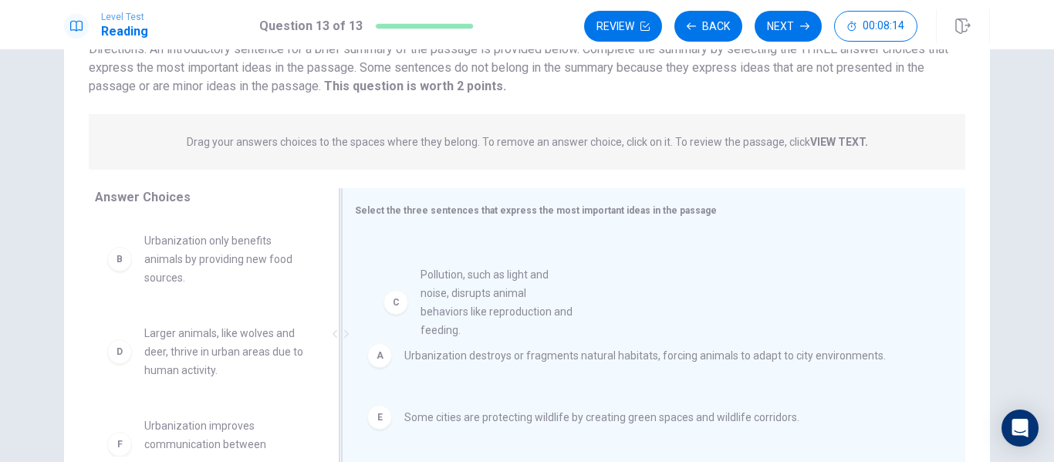
drag, startPoint x: 225, startPoint y: 337, endPoint x: 520, endPoint y: 274, distance: 301.4
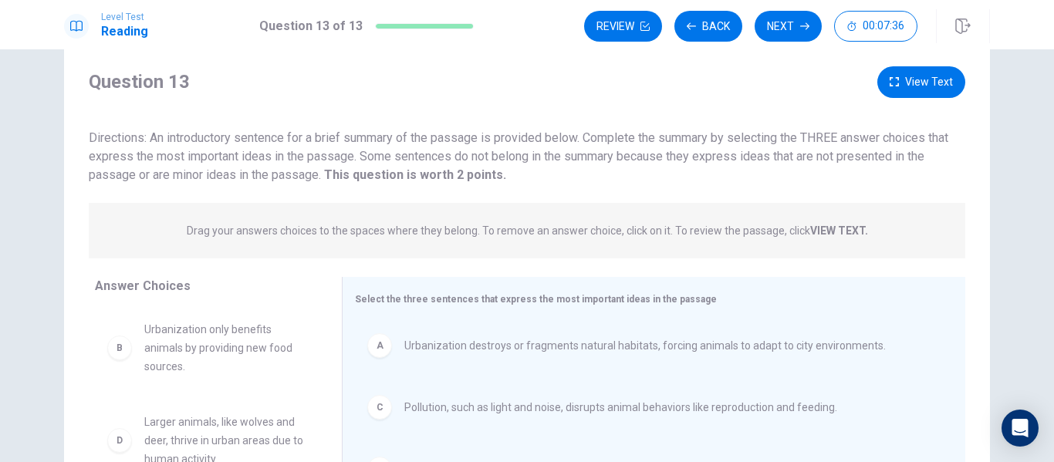
scroll to position [35, 0]
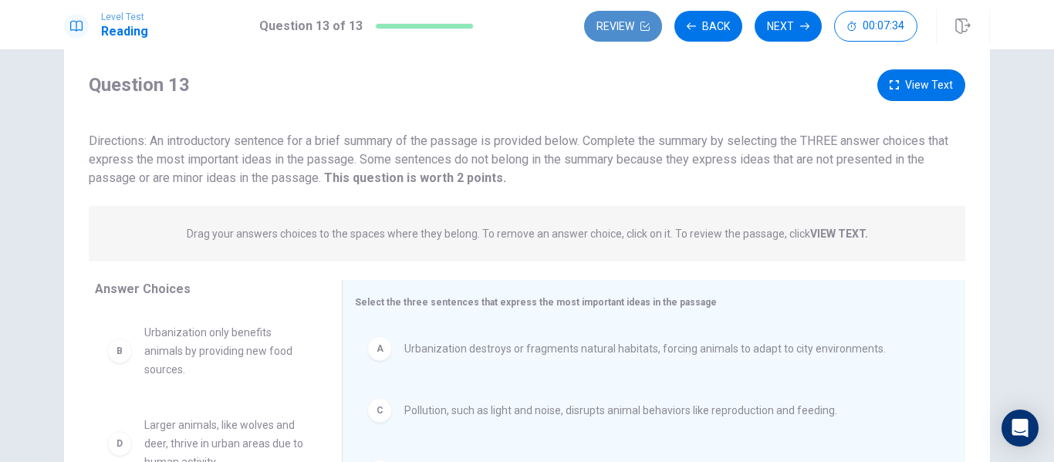
click at [632, 23] on button "Review" at bounding box center [623, 26] width 78 height 31
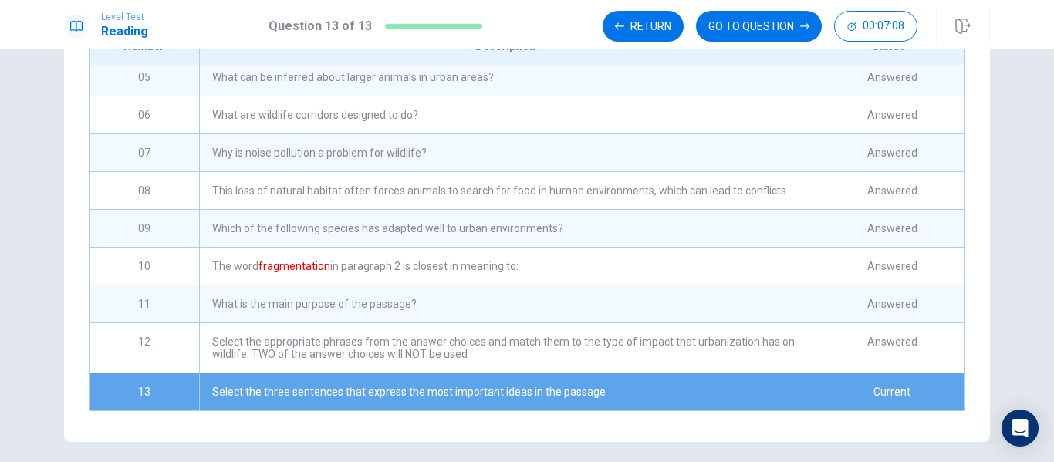
scroll to position [244, 0]
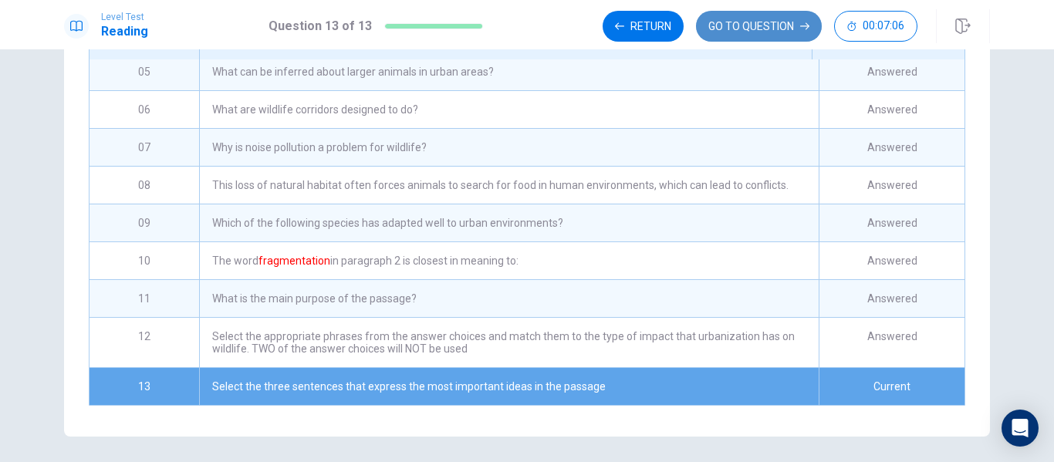
click at [780, 32] on button "GO TO QUESTION" at bounding box center [759, 26] width 126 height 31
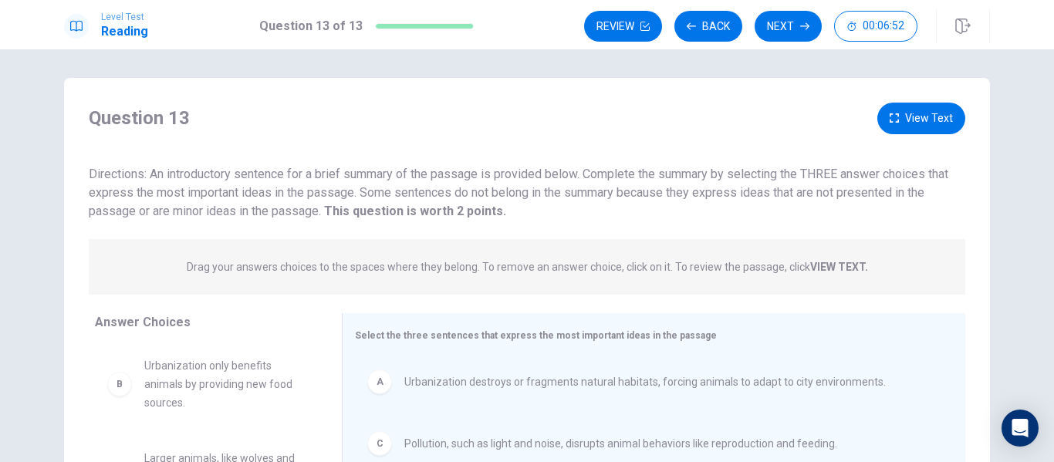
scroll to position [0, 0]
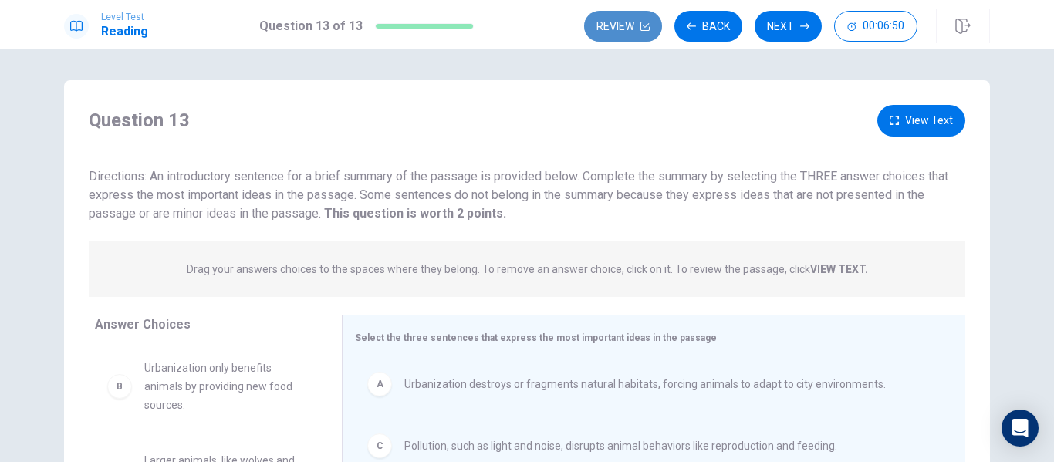
click at [643, 32] on button "Review" at bounding box center [623, 26] width 78 height 31
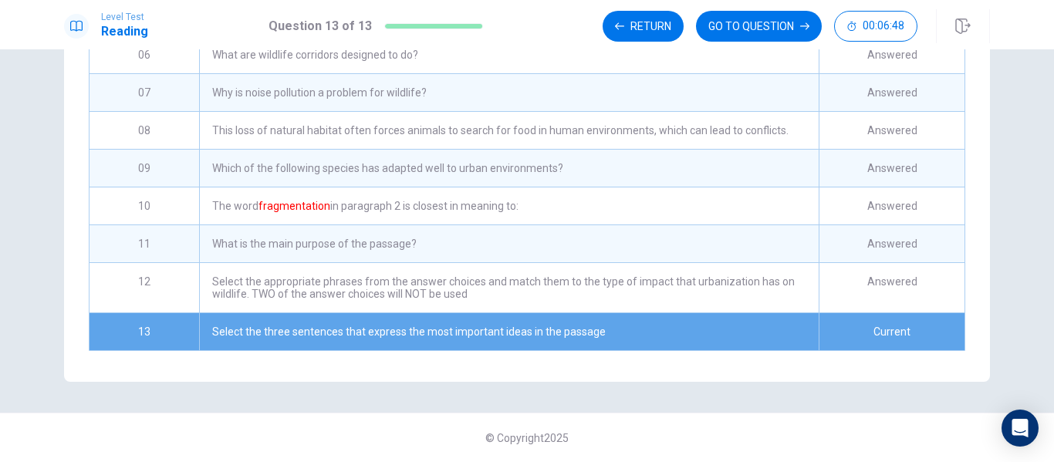
click at [606, 278] on div "Select the appropriate phrases from the answer choices and match them to the ty…" at bounding box center [509, 287] width 620 height 49
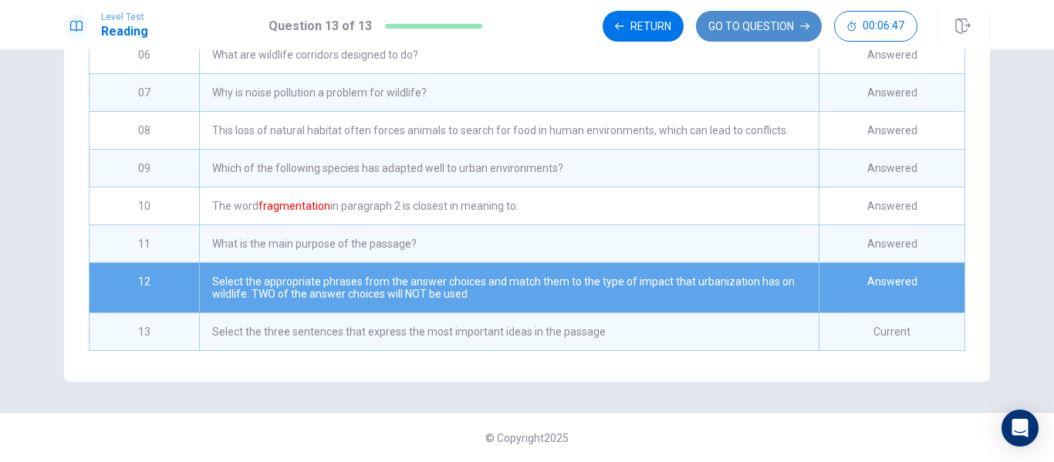
click at [756, 26] on button "GO TO QUESTION" at bounding box center [759, 26] width 126 height 31
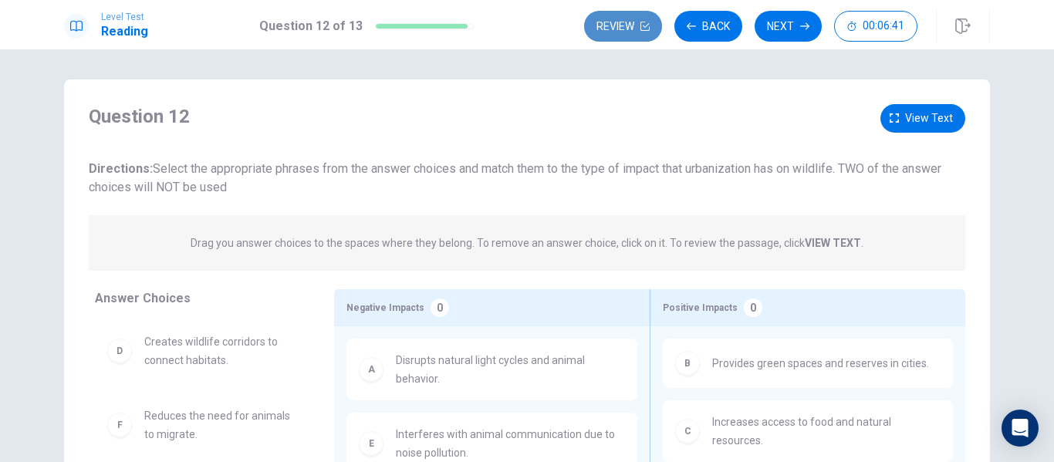
click at [631, 25] on button "Review" at bounding box center [623, 26] width 78 height 31
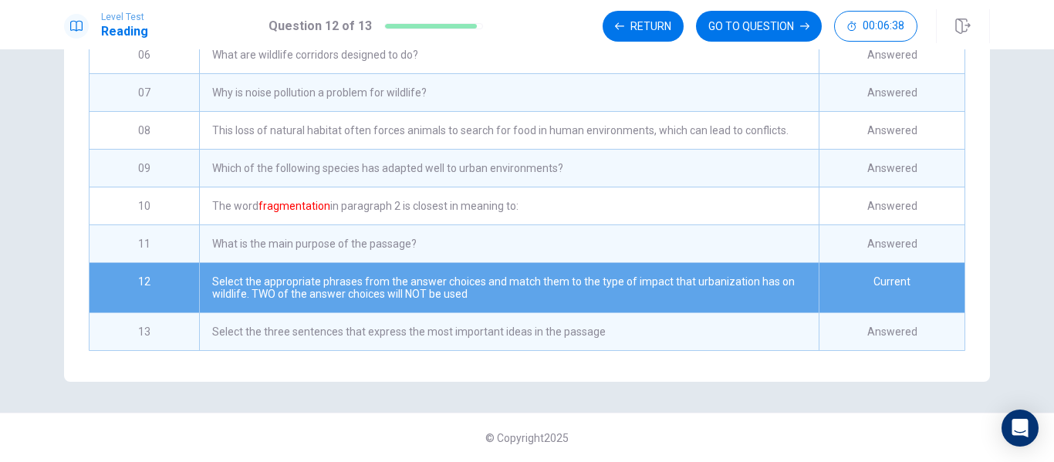
click at [606, 248] on div "What is the main purpose of the passage?" at bounding box center [509, 243] width 620 height 37
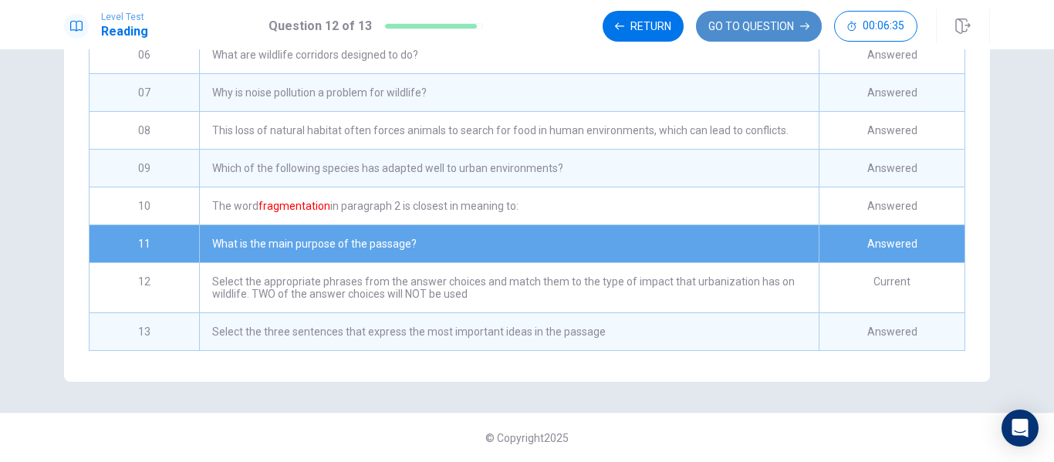
click at [792, 29] on button "GO TO QUESTION" at bounding box center [759, 26] width 126 height 31
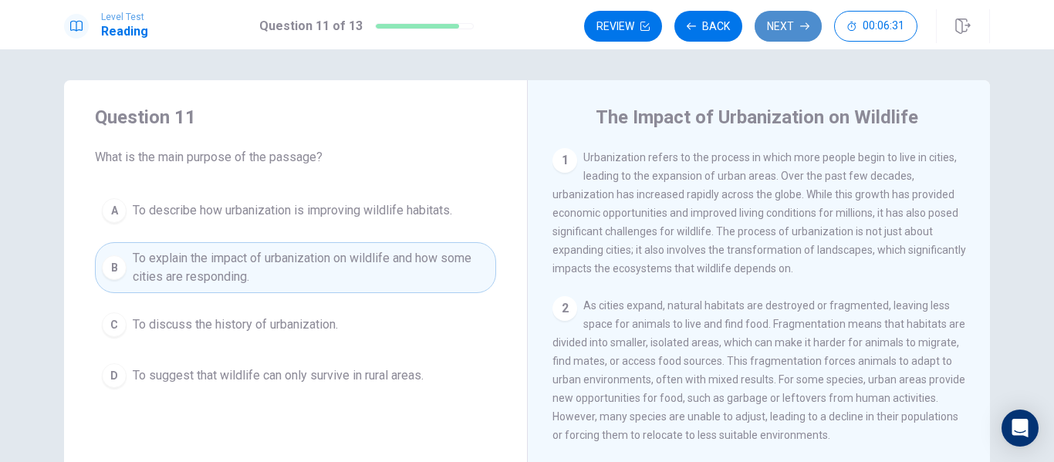
click at [779, 26] on button "Next" at bounding box center [788, 26] width 67 height 31
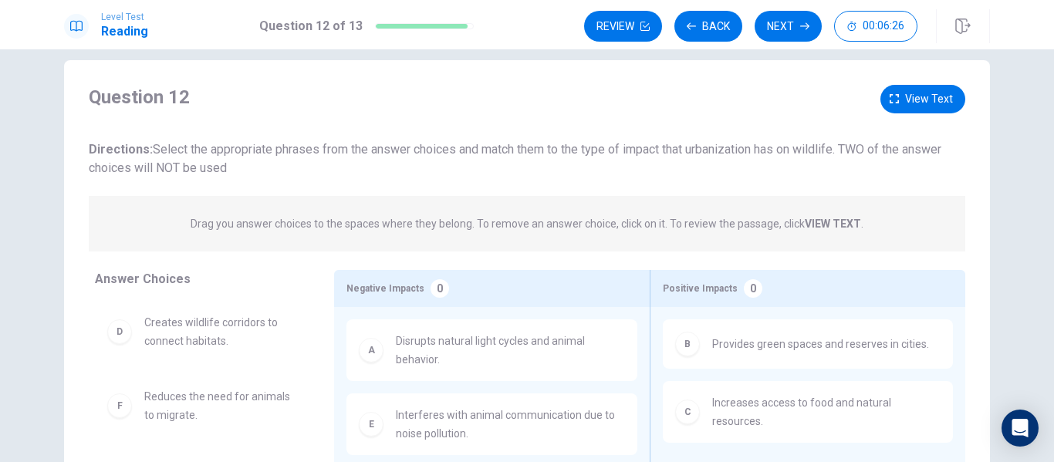
scroll to position [17, 0]
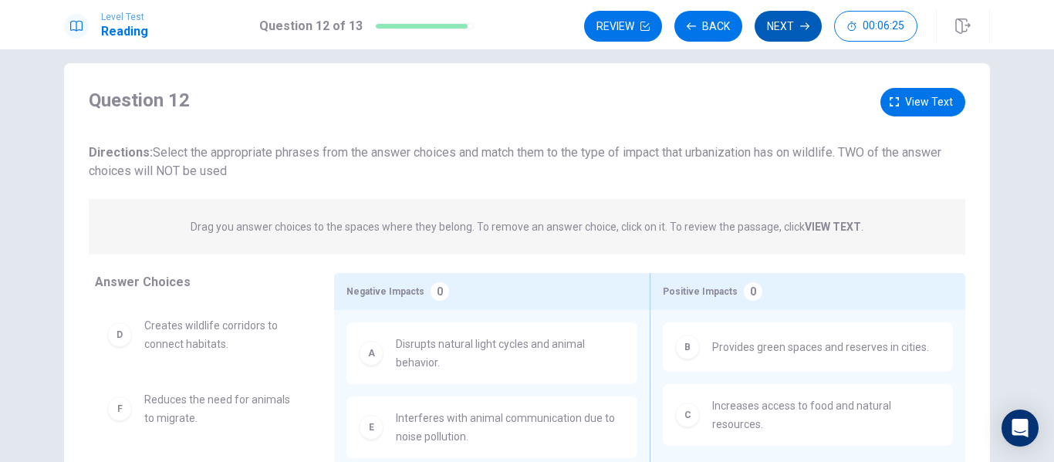
click at [787, 34] on button "Next" at bounding box center [788, 26] width 67 height 31
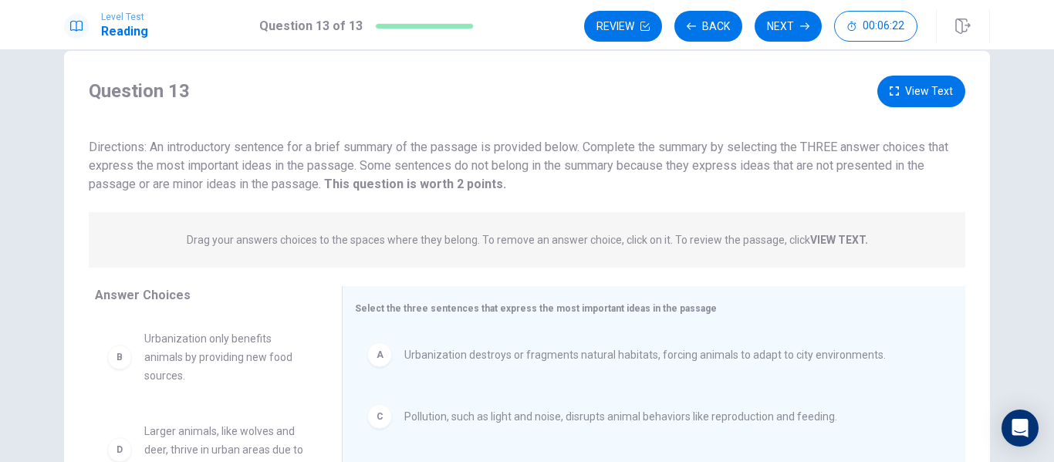
scroll to position [0, 0]
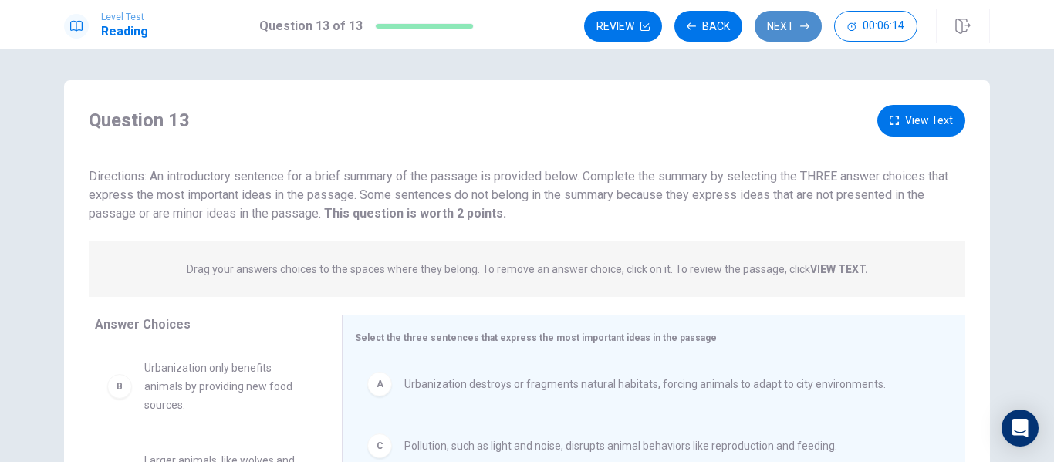
click at [786, 15] on button "Next" at bounding box center [788, 26] width 67 height 31
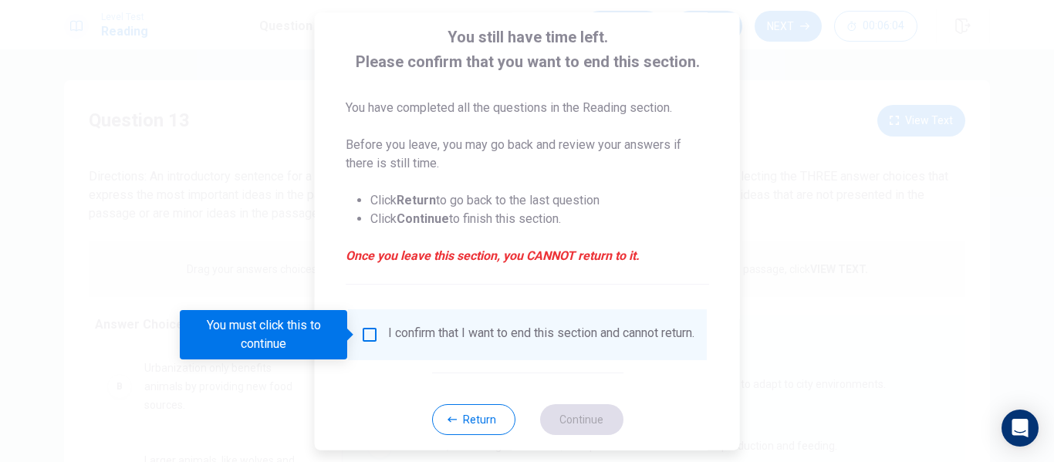
scroll to position [85, 0]
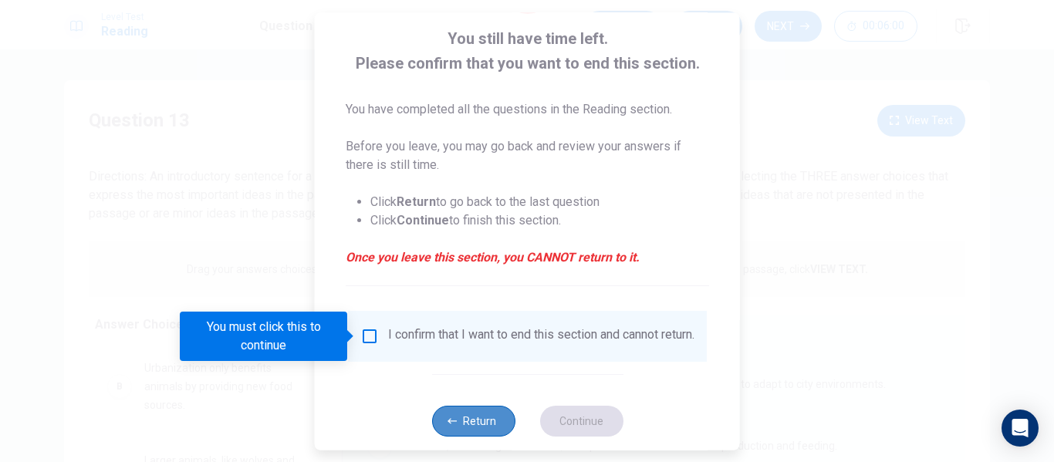
click at [452, 437] on button "Return" at bounding box center [472, 421] width 83 height 31
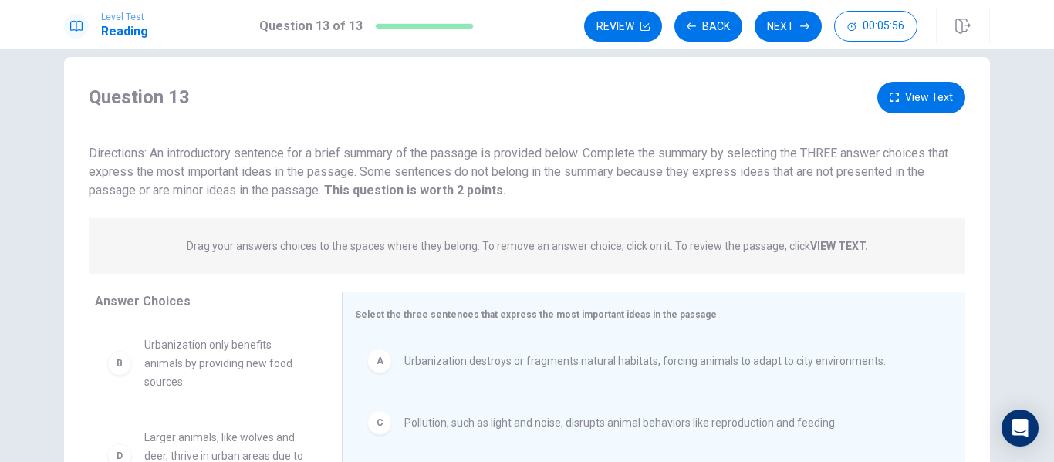
scroll to position [0, 0]
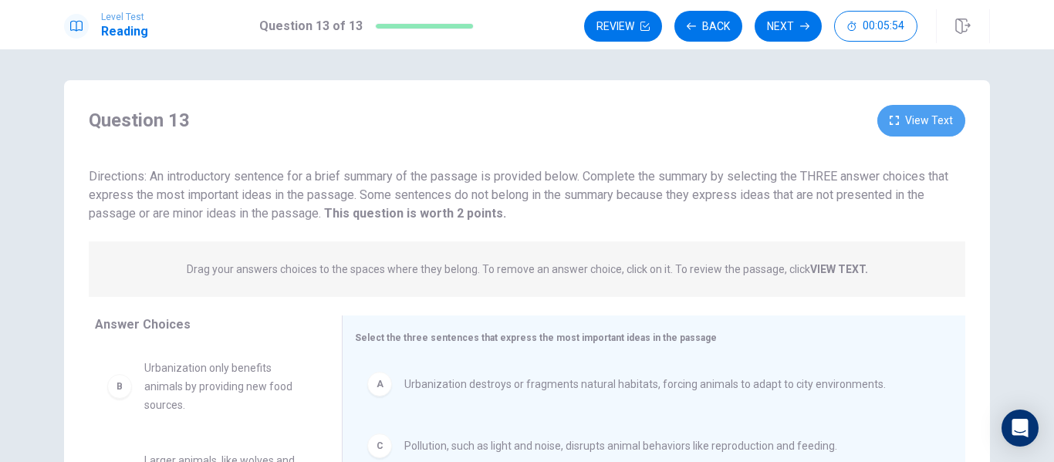
click at [897, 128] on button "View Text" at bounding box center [921, 121] width 88 height 32
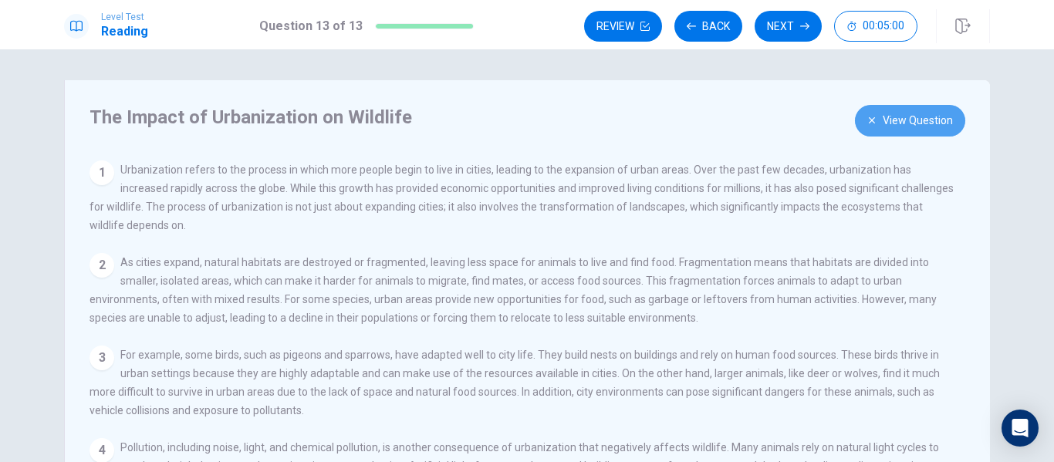
click at [901, 113] on button "View Question" at bounding box center [910, 121] width 110 height 32
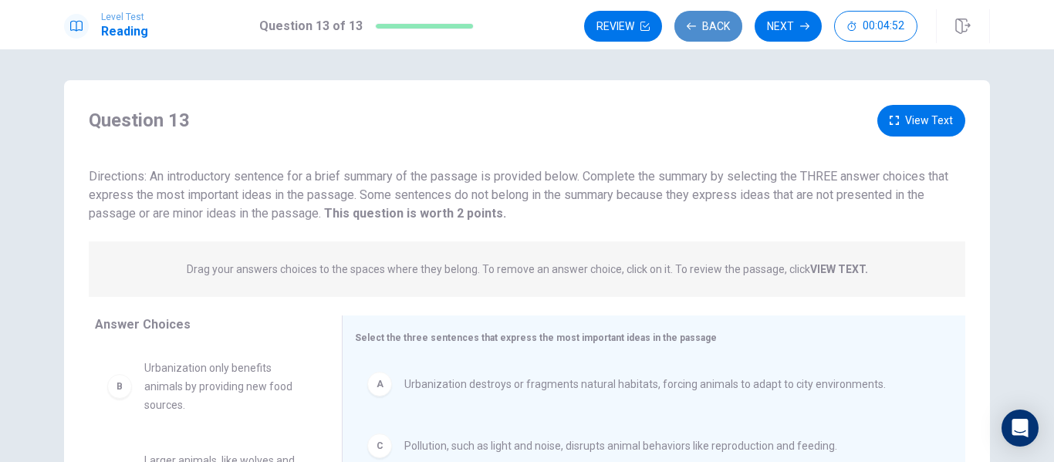
click at [733, 29] on button "Back" at bounding box center [708, 26] width 68 height 31
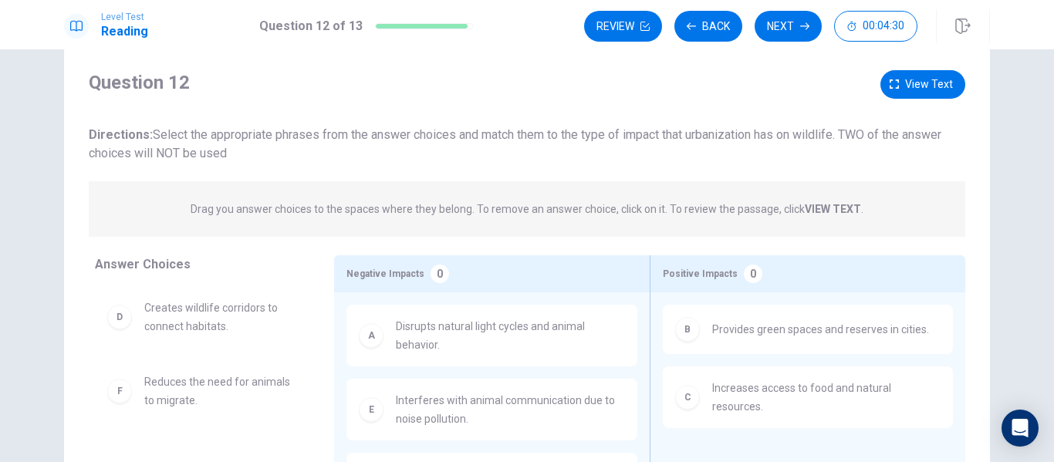
scroll to position [34, 0]
click at [890, 88] on icon "button" at bounding box center [894, 84] width 9 height 9
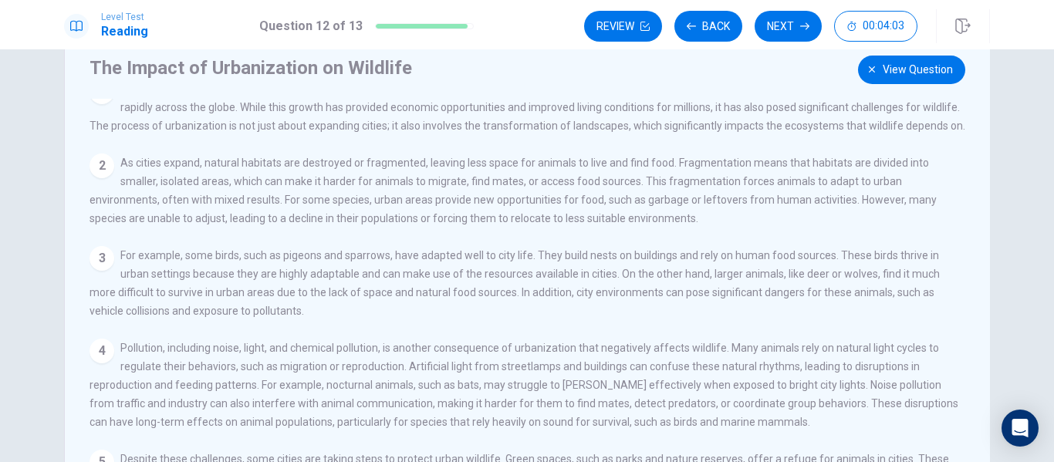
scroll to position [48, 0]
click at [933, 62] on span "View question" at bounding box center [918, 71] width 70 height 19
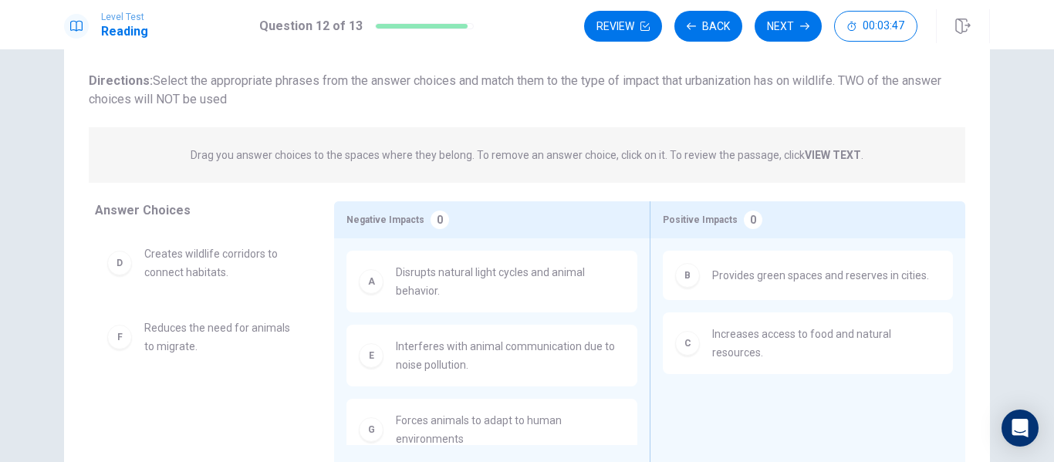
scroll to position [88, 0]
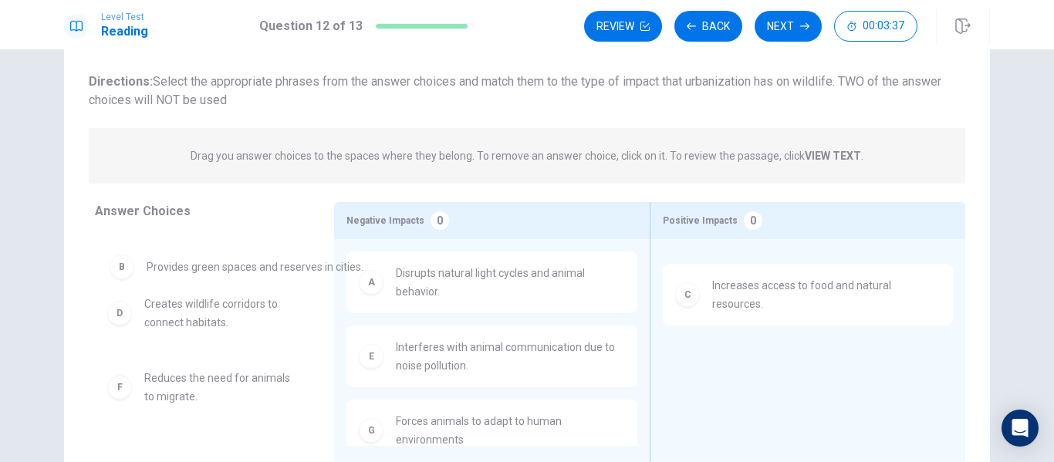
drag, startPoint x: 723, startPoint y: 294, endPoint x: 138, endPoint y: 279, distance: 585.0
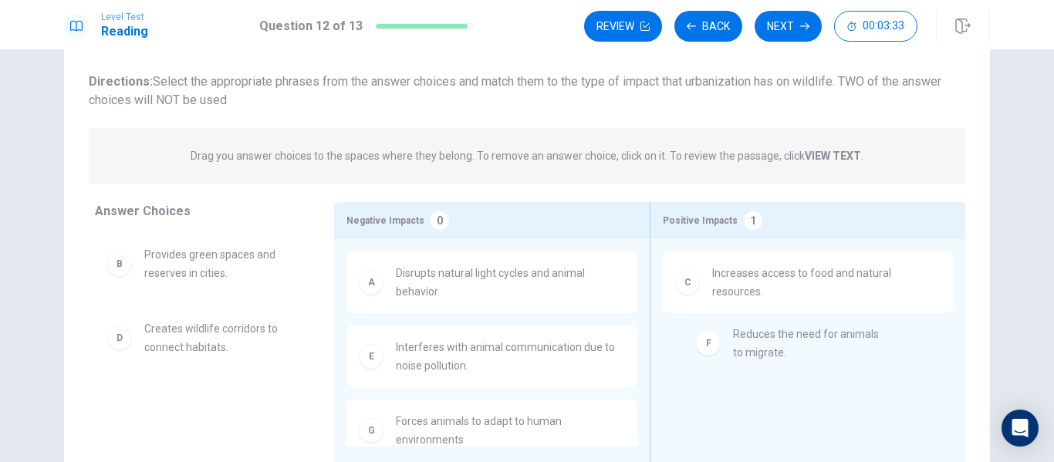
drag, startPoint x: 235, startPoint y: 417, endPoint x: 833, endPoint y: 349, distance: 602.6
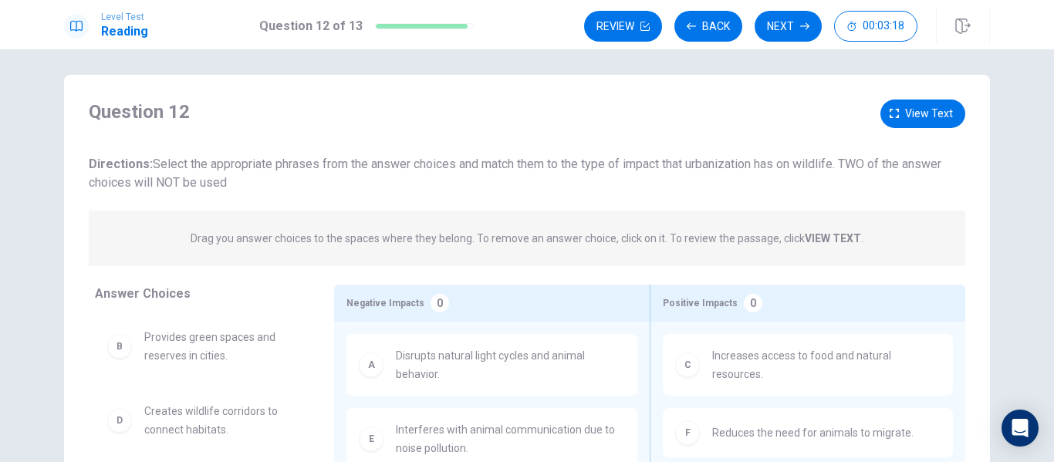
scroll to position [0, 0]
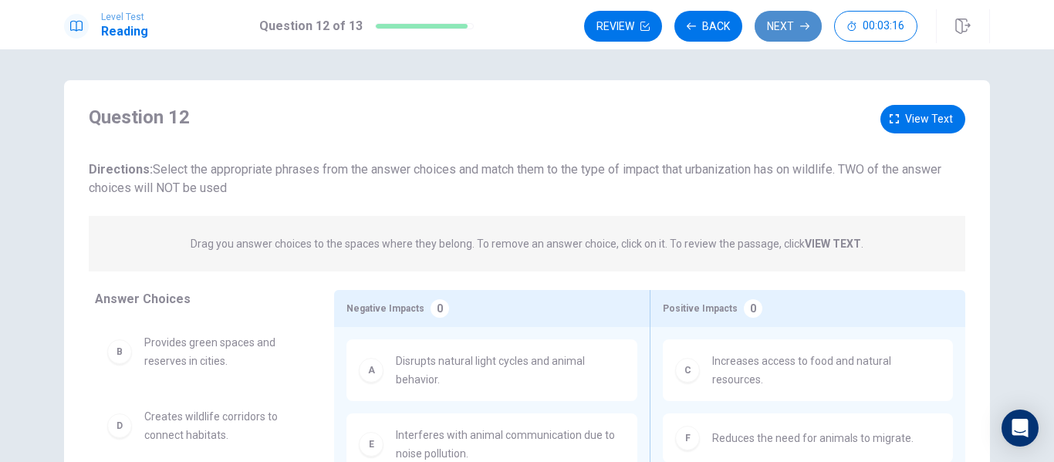
click at [802, 27] on icon "button" at bounding box center [804, 26] width 9 height 9
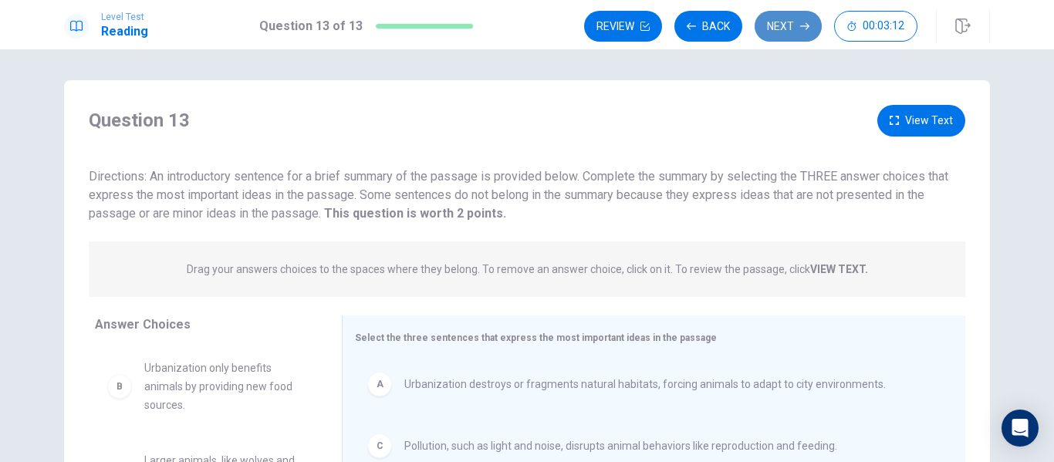
click at [805, 28] on icon "button" at bounding box center [804, 26] width 9 height 9
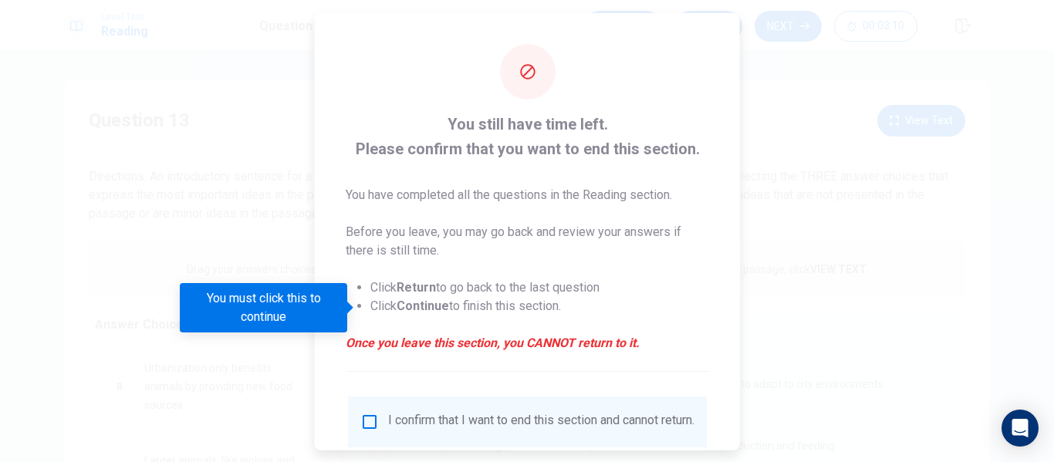
scroll to position [113, 0]
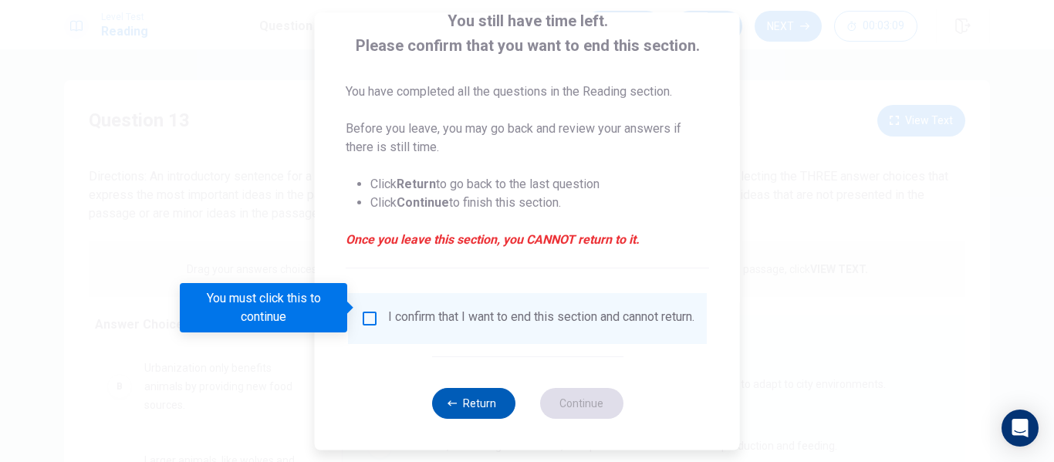
click at [441, 410] on button "Return" at bounding box center [472, 403] width 83 height 31
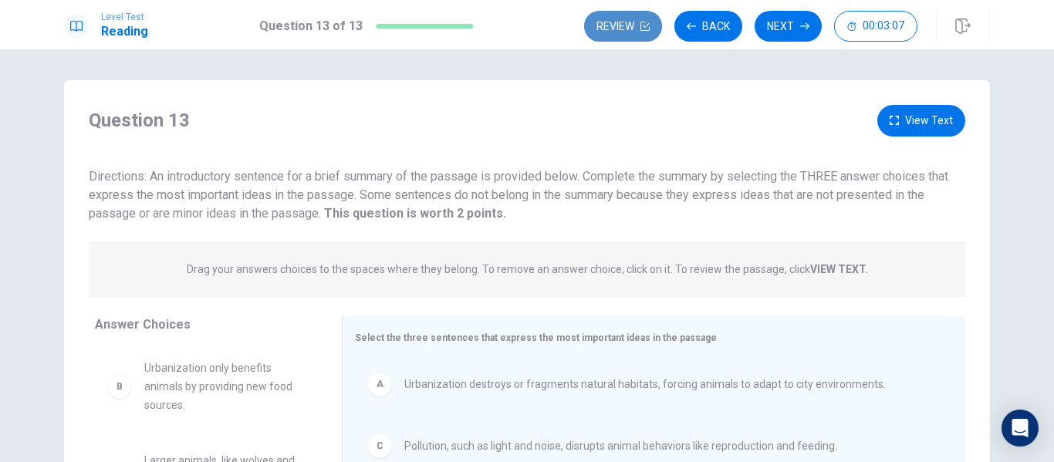
click at [644, 26] on icon "button" at bounding box center [644, 26] width 9 height 9
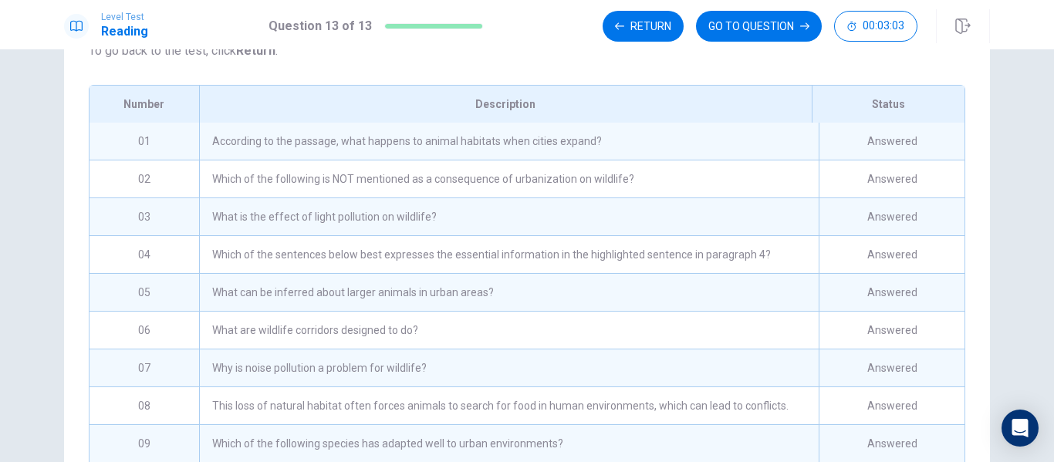
scroll to position [180, 0]
click at [725, 160] on div "According to the passage, what happens to animal habitats when cities expand?" at bounding box center [509, 141] width 620 height 37
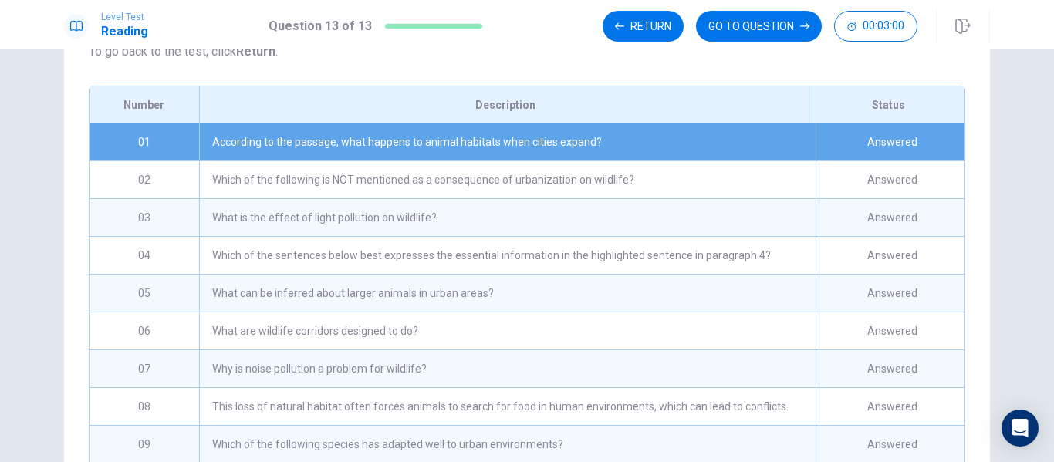
click at [773, 8] on div "Level Test Reading Question 13 of 13 Return GO TO QUESTION 00:03:00" at bounding box center [527, 24] width 1054 height 49
click at [773, 14] on button "GO TO QUESTION" at bounding box center [759, 26] width 126 height 31
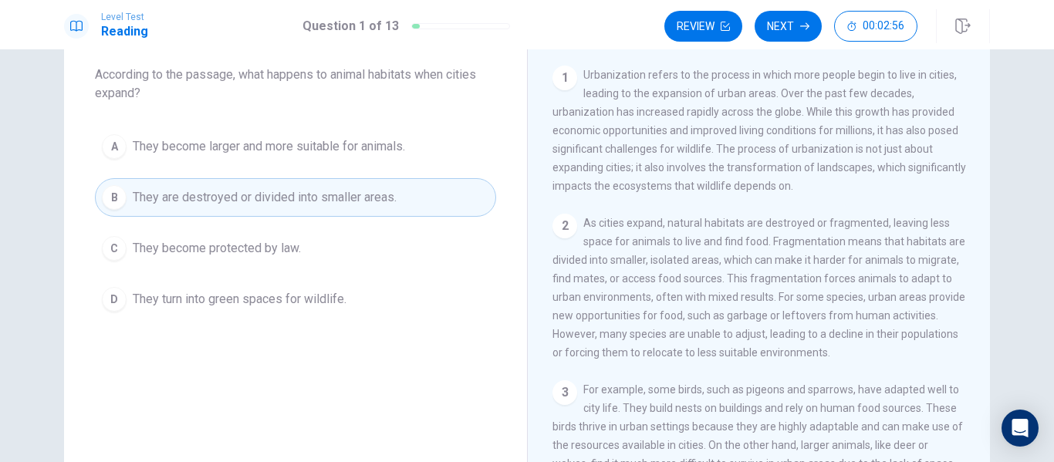
scroll to position [76, 0]
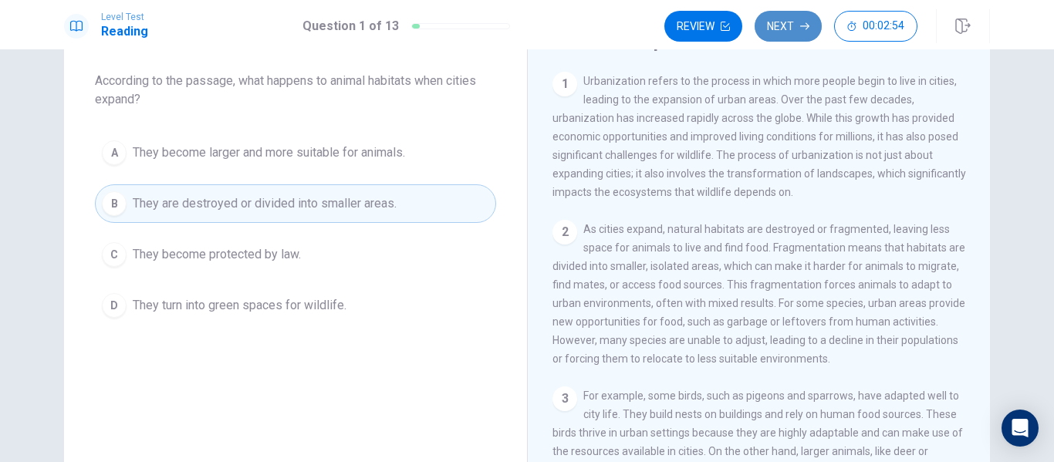
click at [789, 27] on button "Next" at bounding box center [788, 26] width 67 height 31
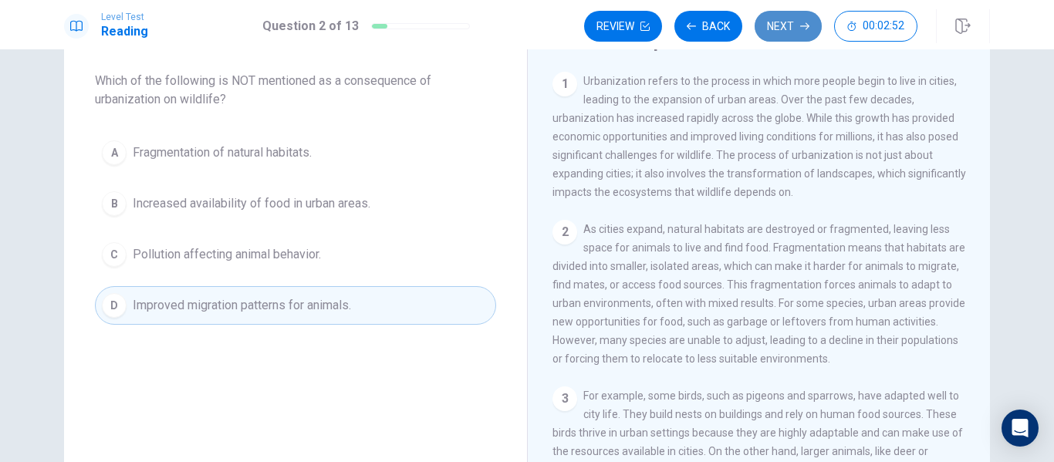
click at [789, 27] on button "Next" at bounding box center [788, 26] width 67 height 31
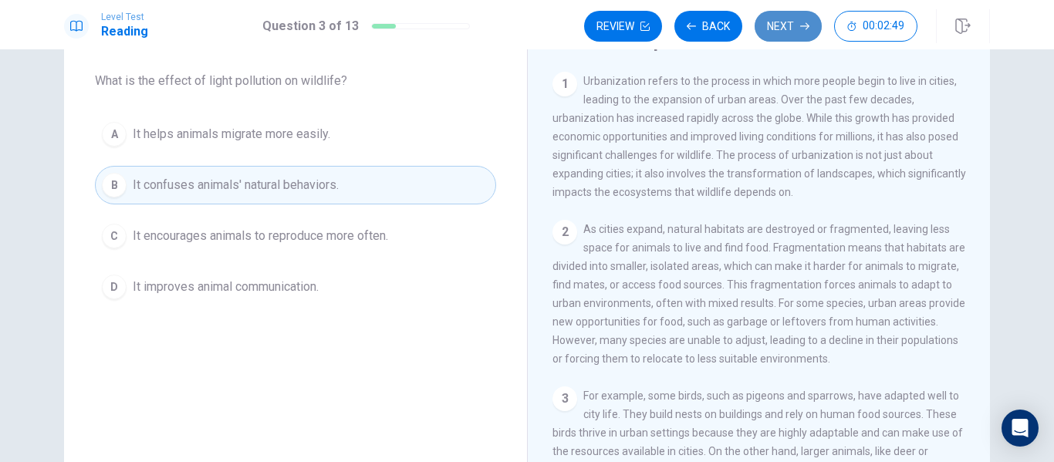
click at [789, 27] on button "Next" at bounding box center [788, 26] width 67 height 31
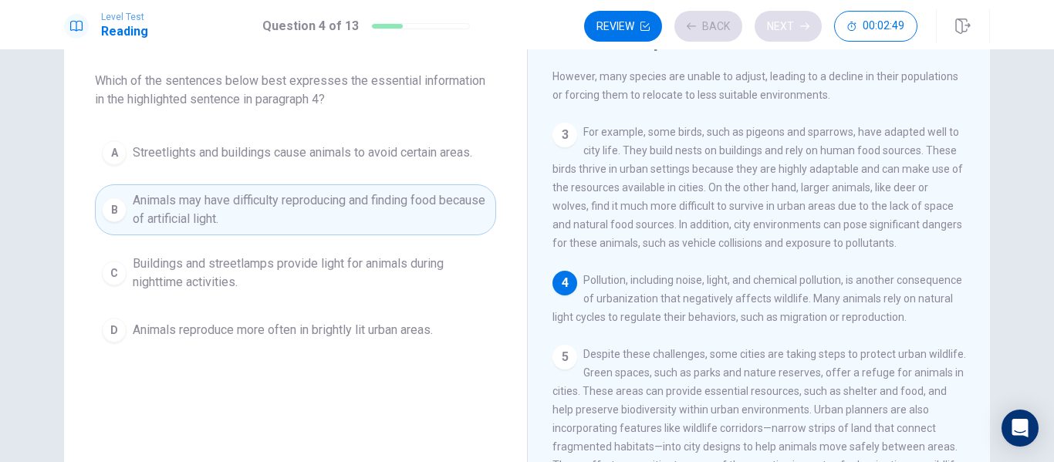
scroll to position [268, 0]
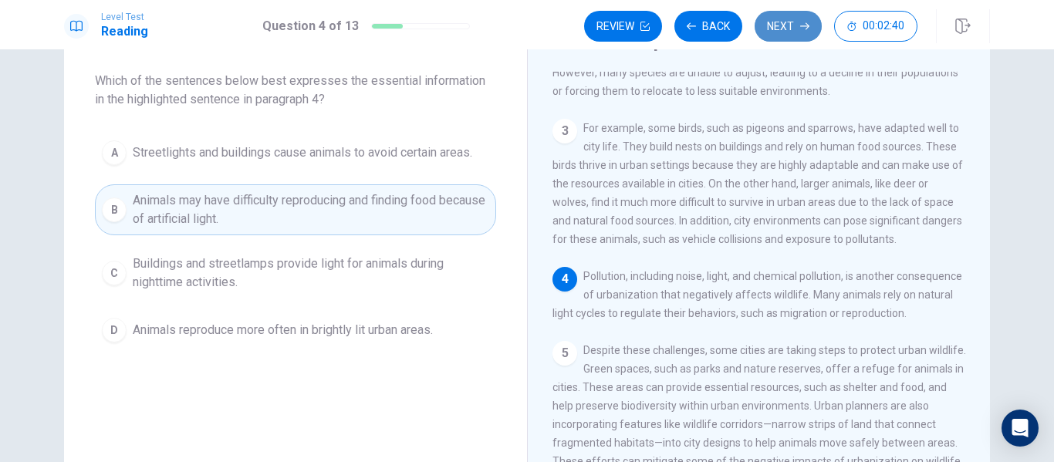
click at [789, 27] on button "Next" at bounding box center [788, 26] width 67 height 31
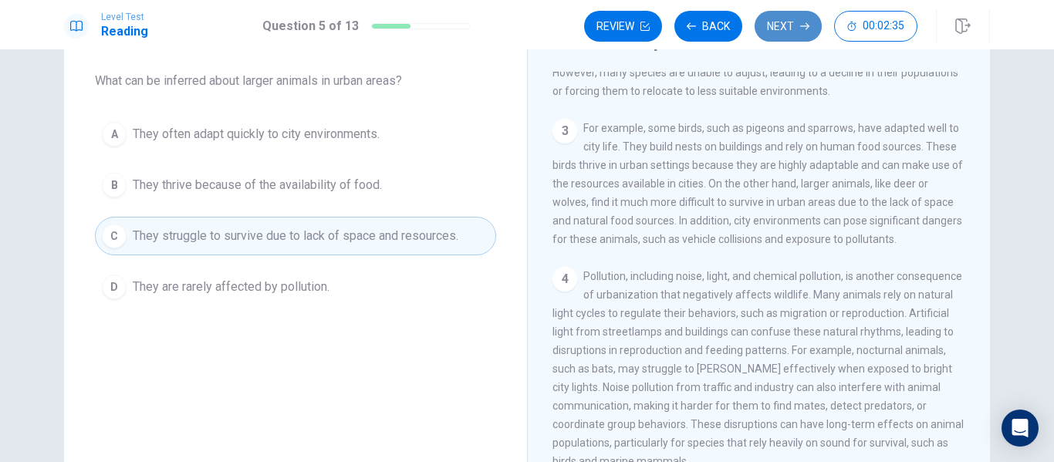
click at [789, 27] on button "Next" at bounding box center [788, 26] width 67 height 31
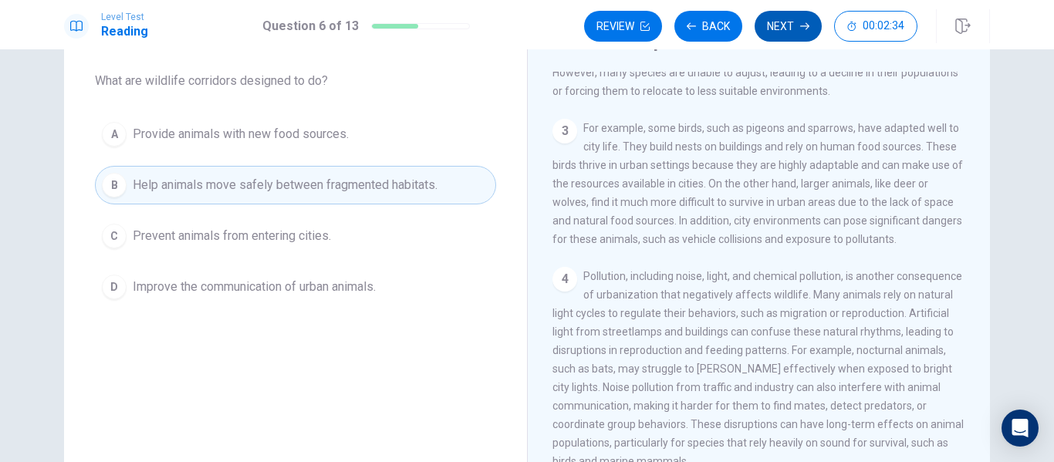
click at [789, 27] on button "Next" at bounding box center [788, 26] width 67 height 31
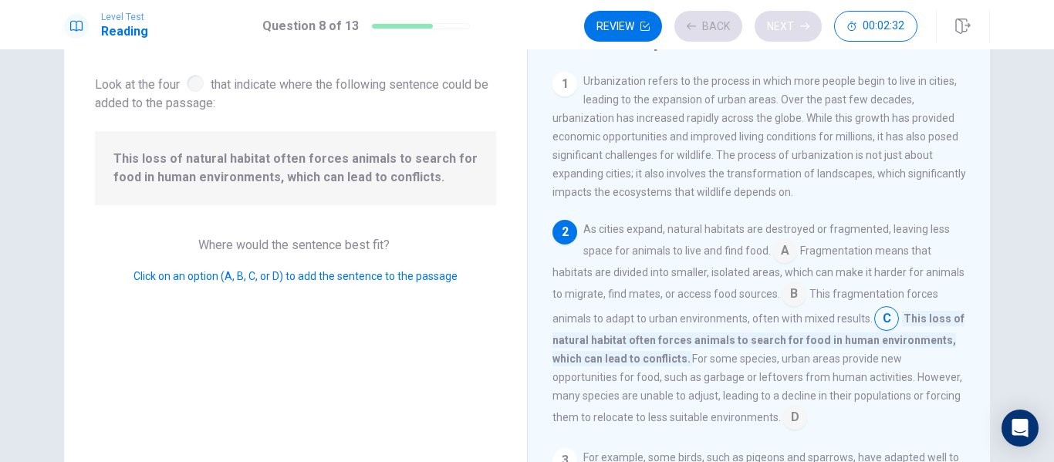
scroll to position [74, 0]
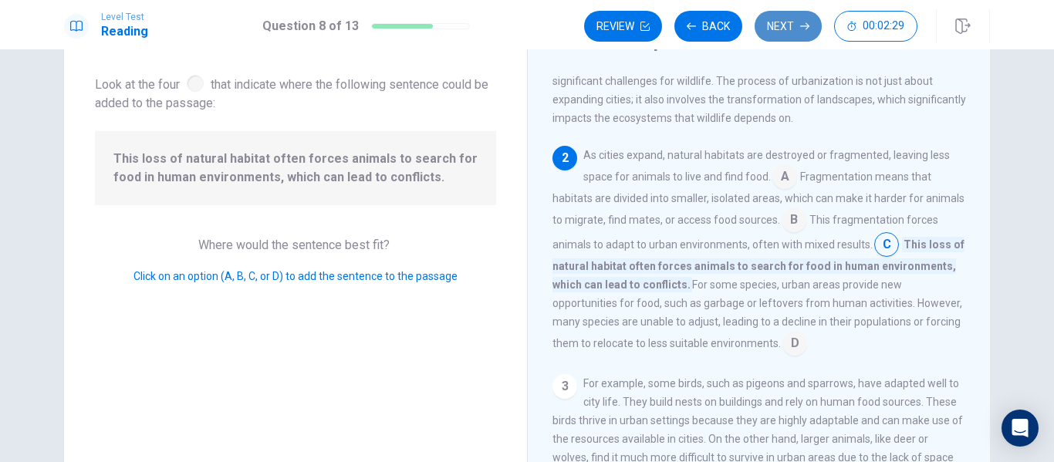
click at [789, 27] on button "Next" at bounding box center [788, 26] width 67 height 31
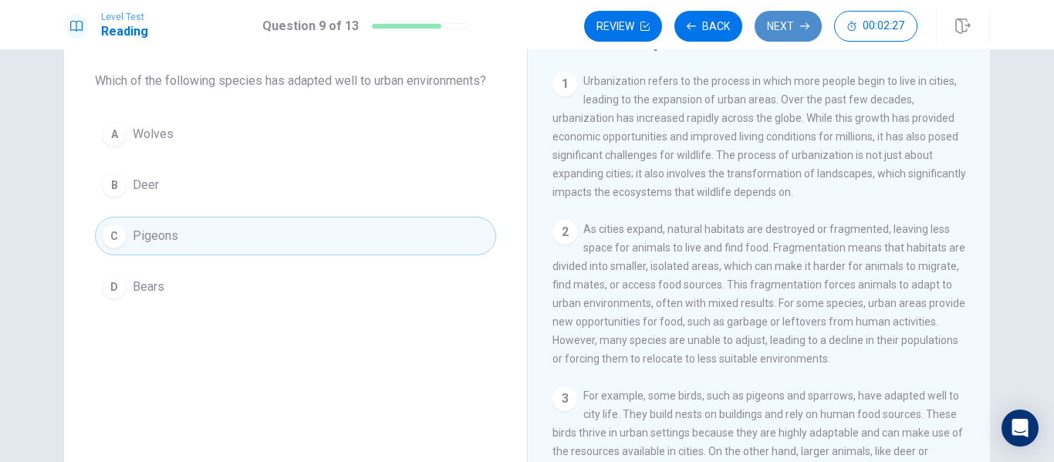
click at [789, 27] on button "Next" at bounding box center [788, 26] width 67 height 31
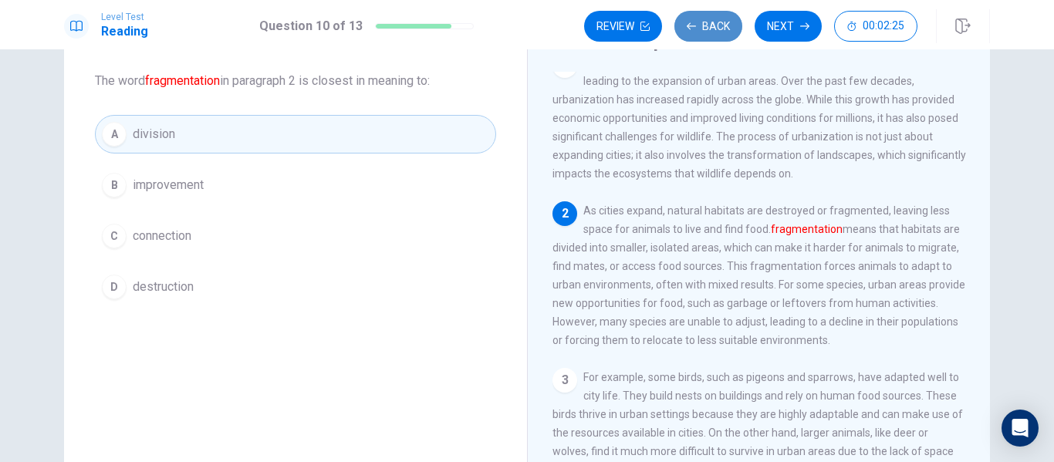
click at [721, 25] on button "Back" at bounding box center [708, 26] width 68 height 31
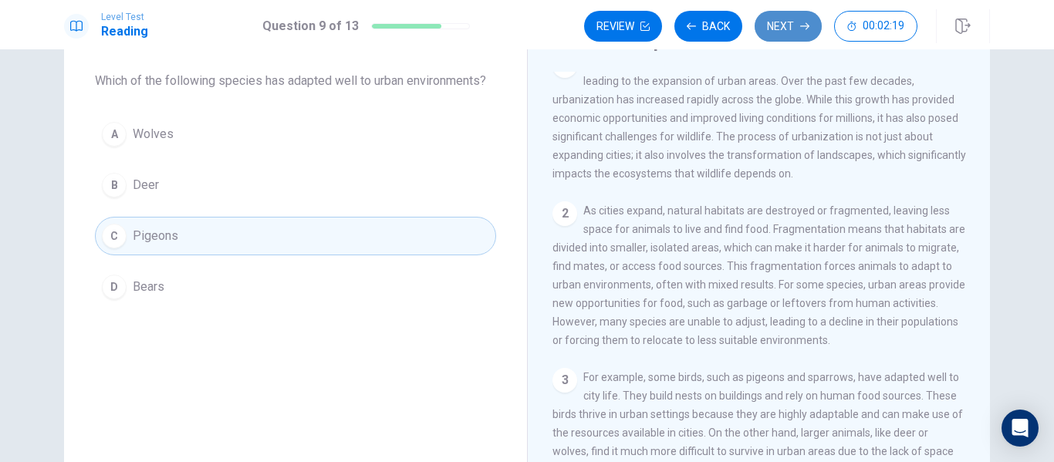
click at [778, 26] on button "Next" at bounding box center [788, 26] width 67 height 31
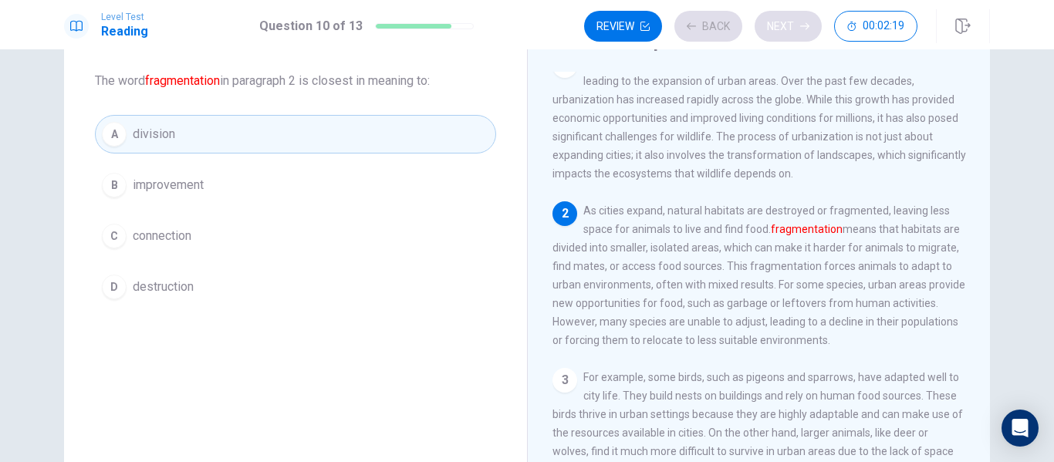
scroll to position [154, 0]
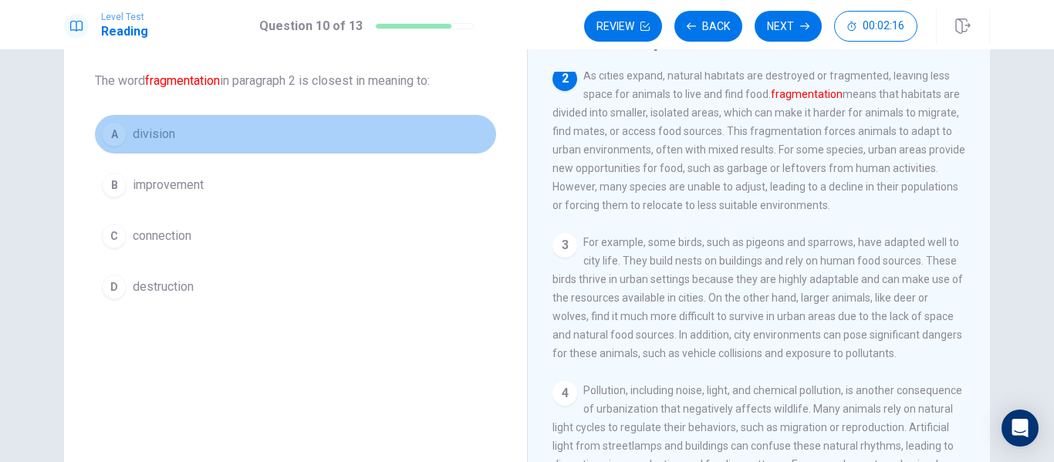
click at [440, 131] on button "A division" at bounding box center [295, 134] width 401 height 39
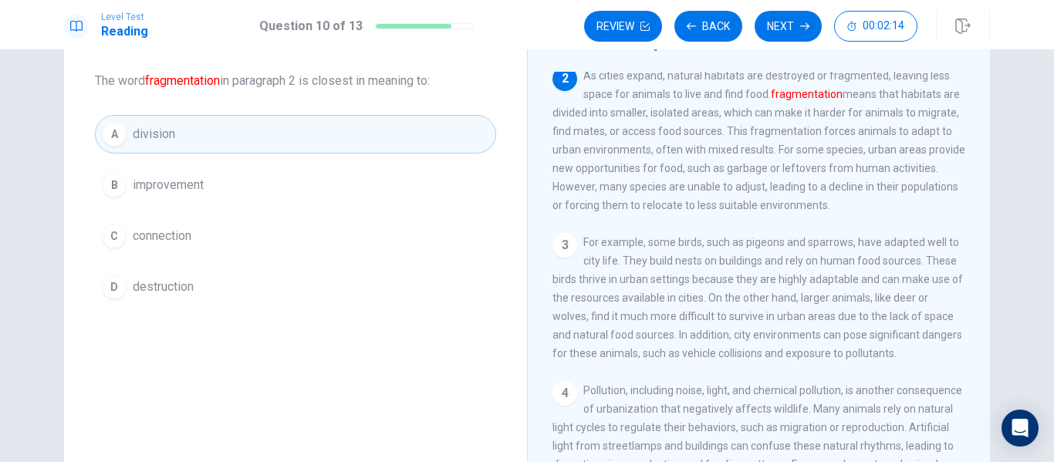
click at [776, 43] on div "Level Test Reading Question 10 of 13 Review Back Next 00:02:14" at bounding box center [527, 24] width 1054 height 49
click at [782, 32] on button "Next" at bounding box center [788, 26] width 67 height 31
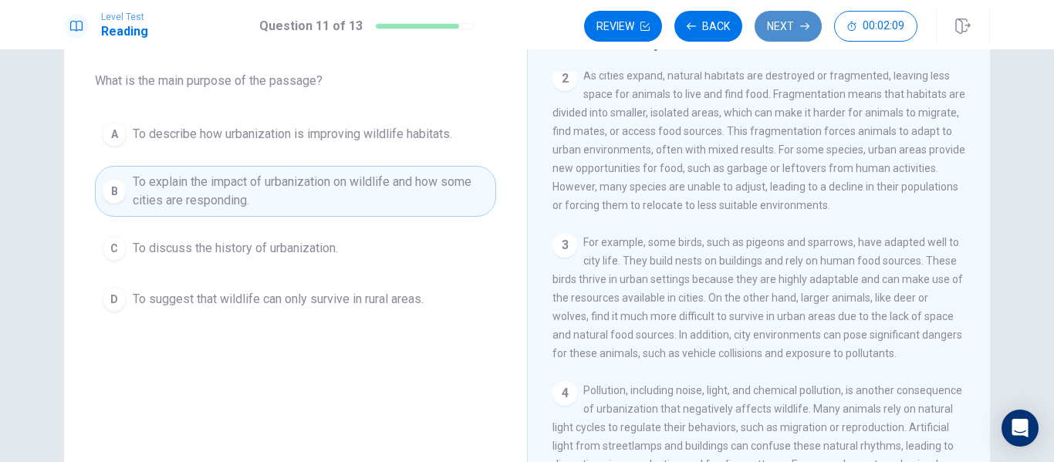
click at [782, 32] on button "Next" at bounding box center [788, 26] width 67 height 31
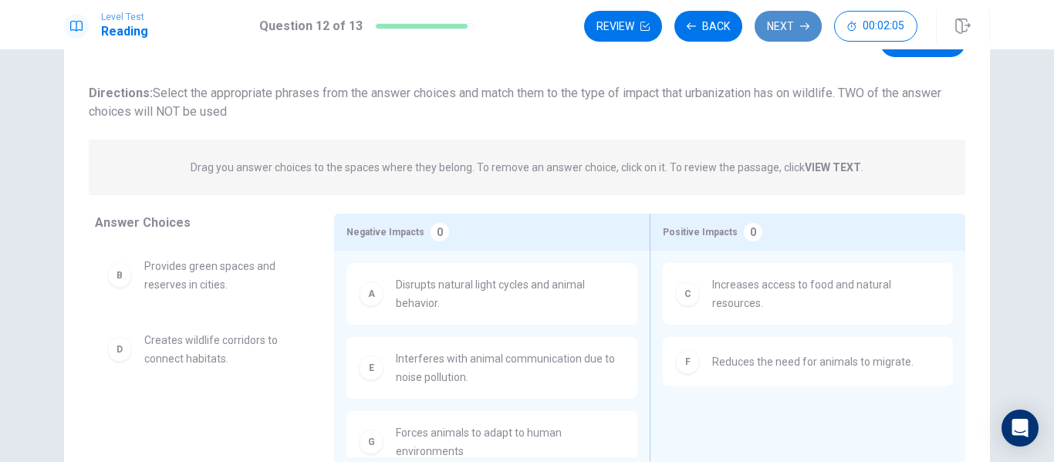
click at [782, 32] on button "Next" at bounding box center [788, 26] width 67 height 31
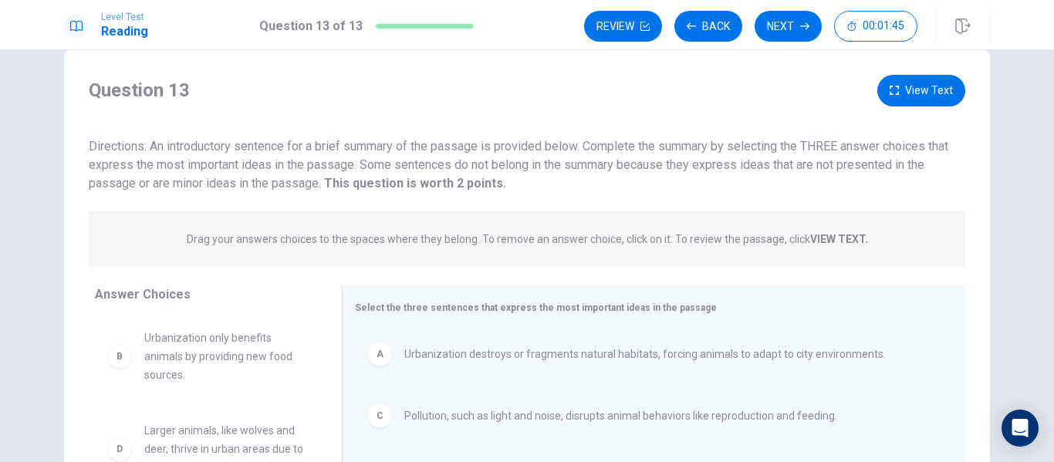
scroll to position [29, 0]
click at [793, 25] on button "Next" at bounding box center [788, 26] width 67 height 31
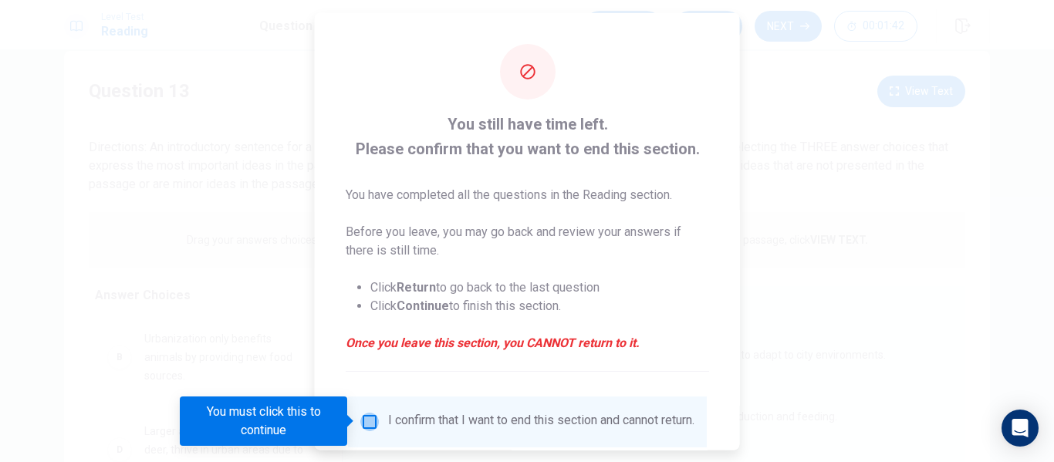
click at [368, 421] on input "You must click this to continue" at bounding box center [369, 421] width 19 height 19
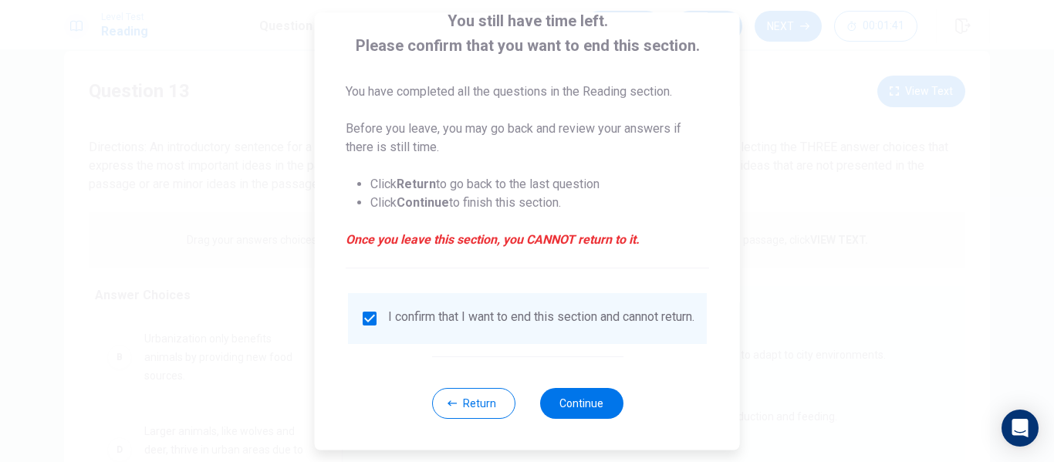
scroll to position [113, 0]
click at [558, 395] on button "Continue" at bounding box center [580, 403] width 83 height 31
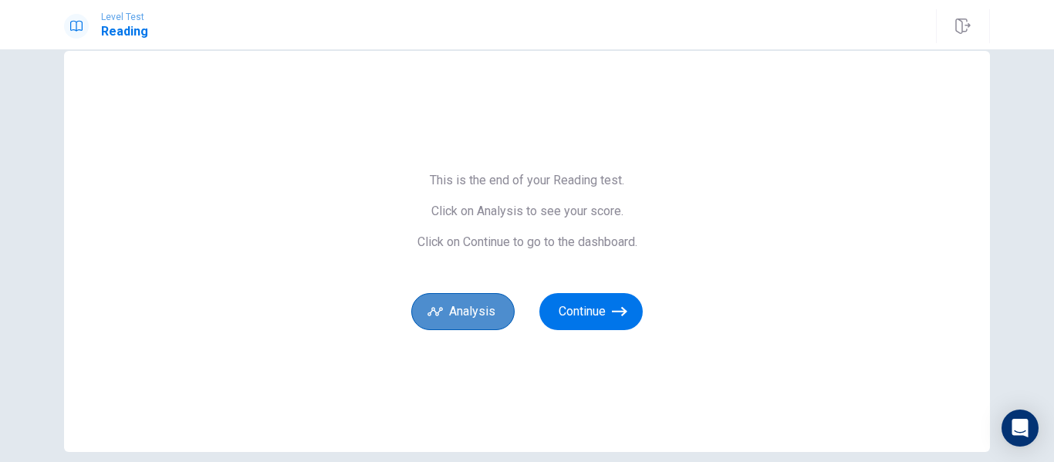
click at [474, 319] on button "Analysis" at bounding box center [462, 311] width 103 height 37
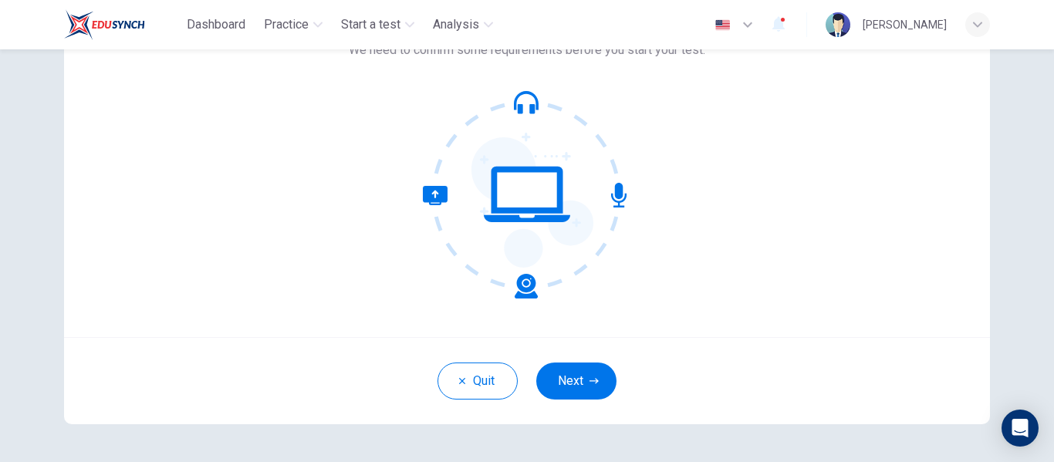
scroll to position [126, 0]
click at [579, 369] on button "Next" at bounding box center [576, 381] width 80 height 37
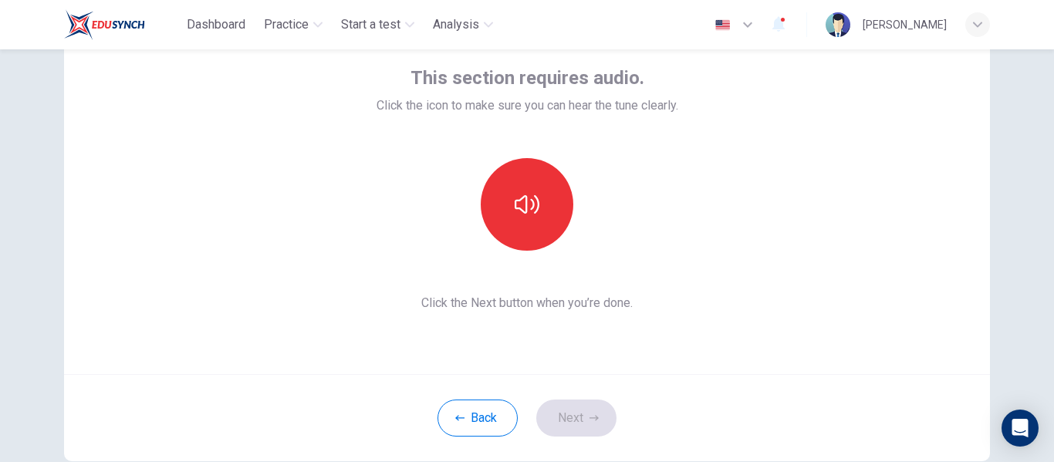
scroll to position [88, 0]
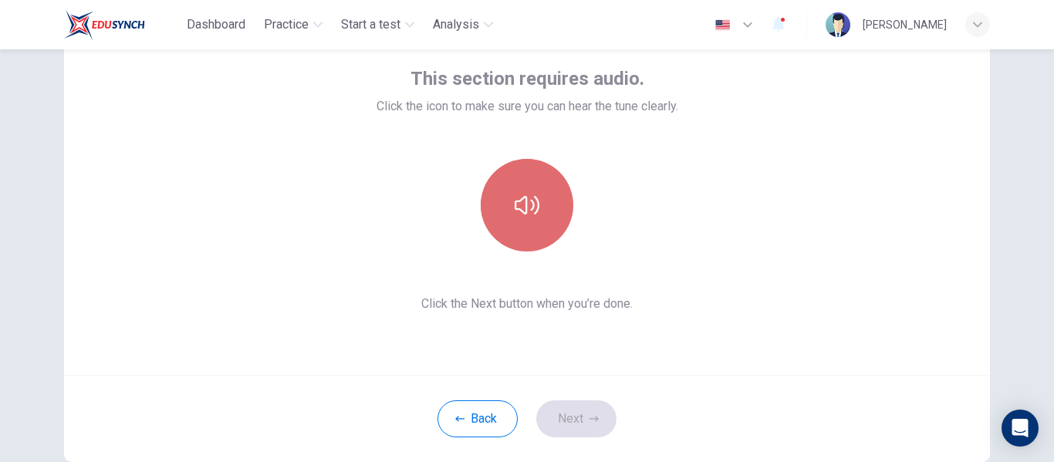
click at [531, 213] on icon "button" at bounding box center [527, 205] width 25 height 19
click at [531, 213] on icon "button" at bounding box center [527, 205] width 25 height 25
click at [531, 213] on icon "button" at bounding box center [527, 205] width 25 height 19
click at [531, 213] on icon "button" at bounding box center [527, 205] width 25 height 25
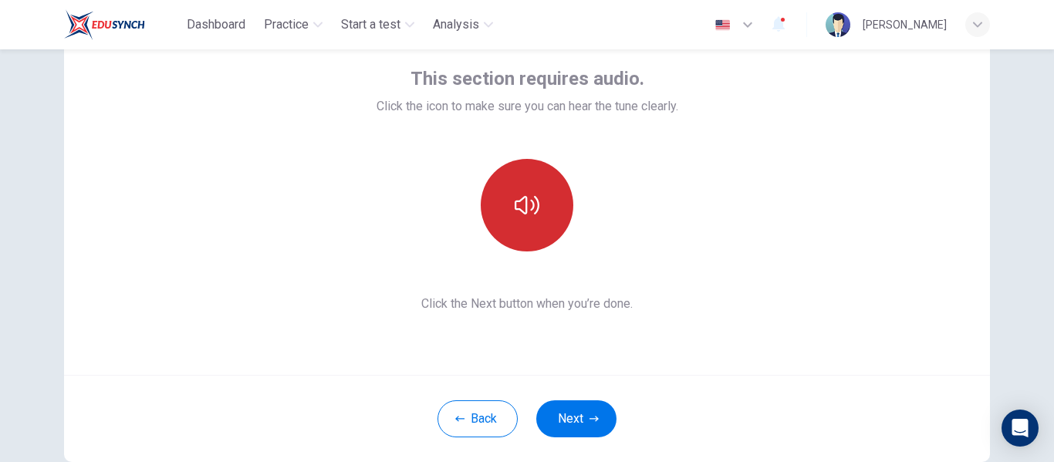
click at [531, 213] on icon "button" at bounding box center [527, 205] width 25 height 19
click at [531, 213] on icon "button" at bounding box center [527, 205] width 25 height 25
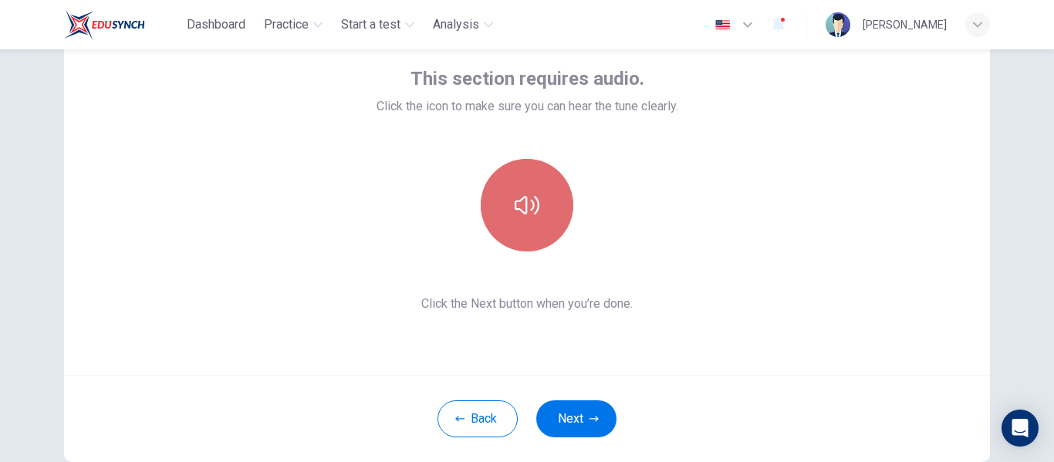
click at [531, 213] on icon "button" at bounding box center [527, 205] width 25 height 19
click at [531, 213] on icon "button" at bounding box center [527, 205] width 25 height 25
click at [508, 231] on button "button" at bounding box center [527, 205] width 93 height 93
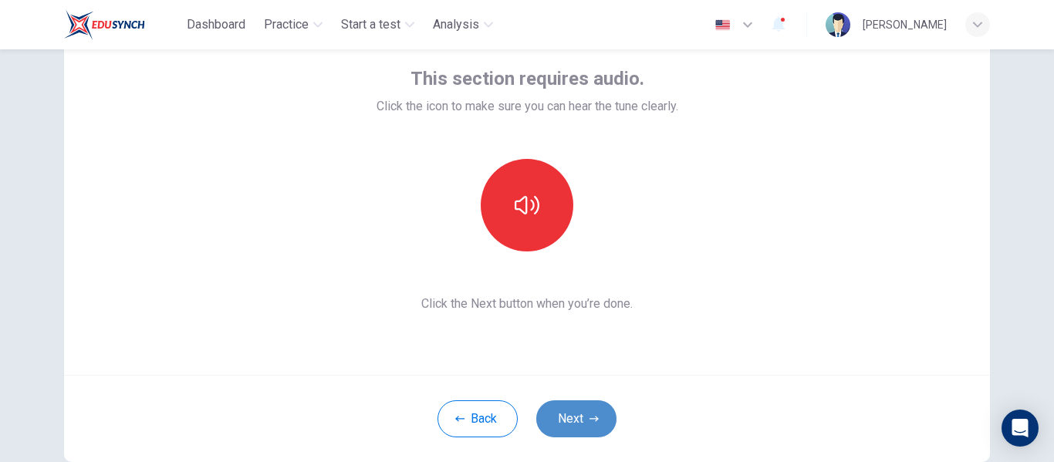
click at [569, 417] on button "Next" at bounding box center [576, 418] width 80 height 37
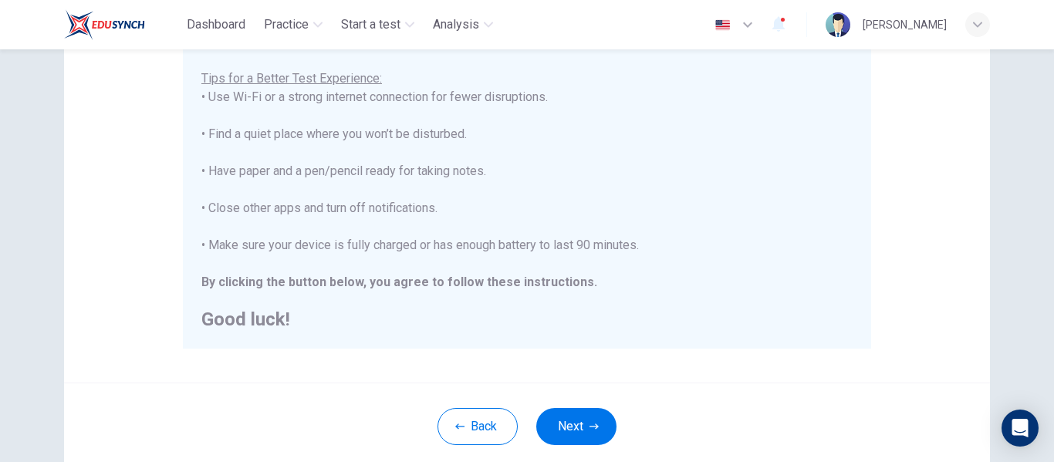
scroll to position [296, 0]
click at [566, 424] on button "Next" at bounding box center [576, 425] width 80 height 37
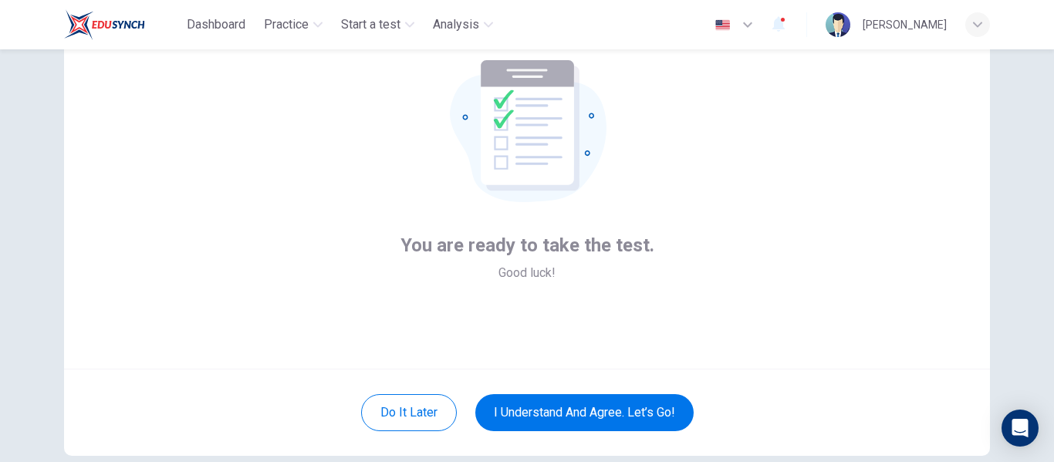
scroll to position [93, 0]
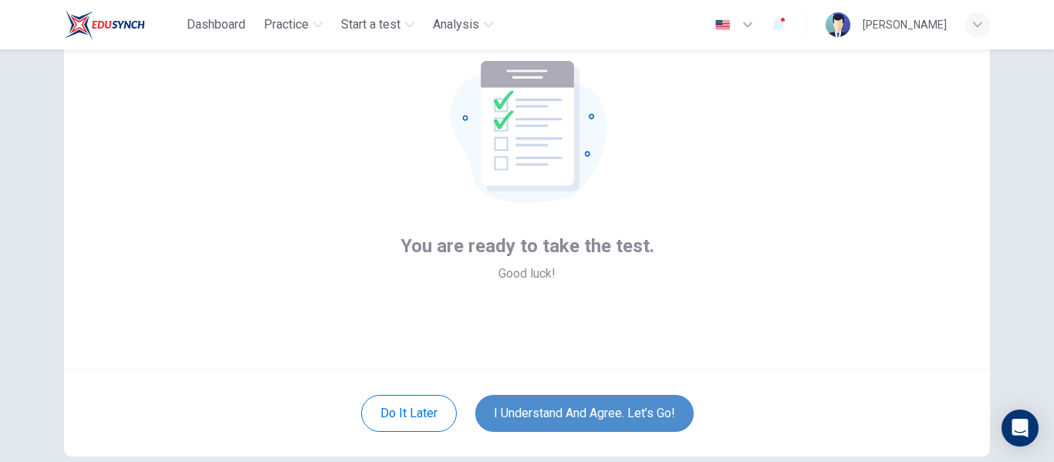
click at [548, 405] on button "I understand and agree. Let’s go!" at bounding box center [584, 413] width 218 height 37
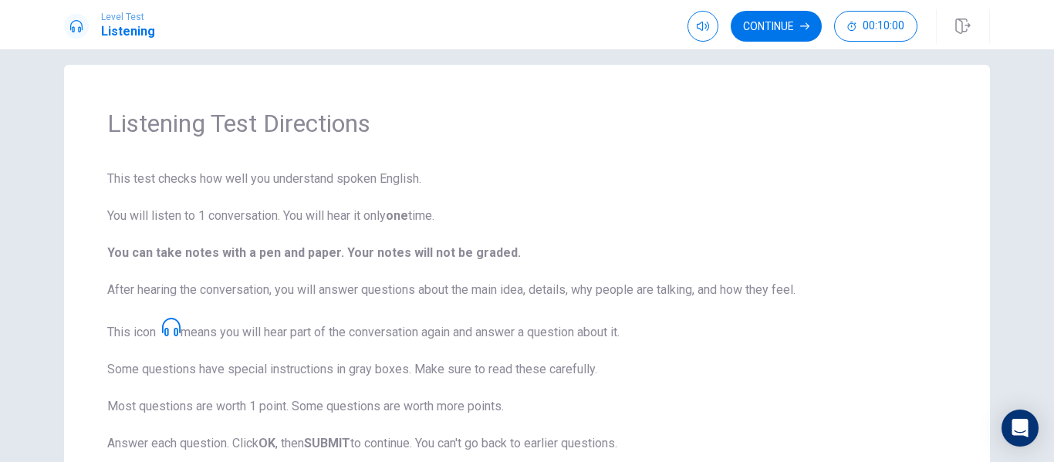
scroll to position [15, 0]
click at [783, 22] on button "Continue" at bounding box center [776, 26] width 91 height 31
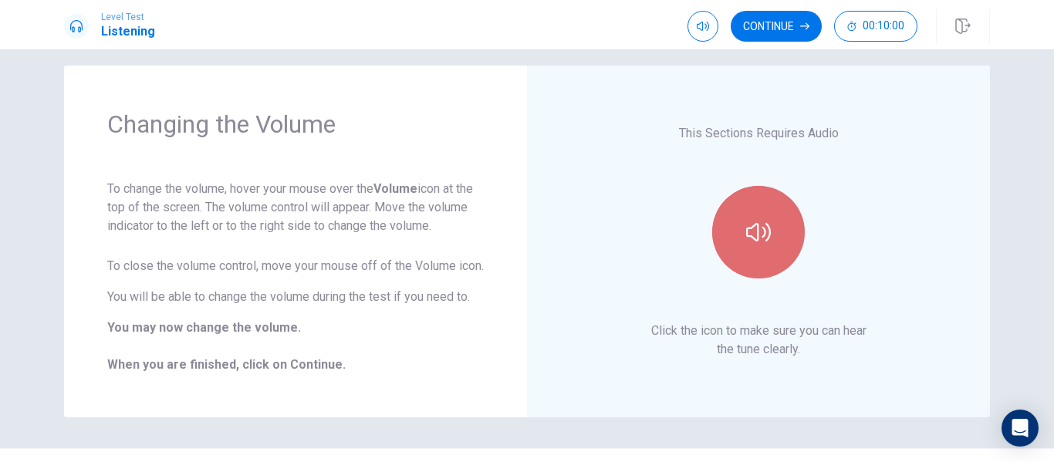
click at [738, 244] on button "button" at bounding box center [758, 232] width 93 height 93
click at [746, 245] on icon "button" at bounding box center [758, 232] width 25 height 25
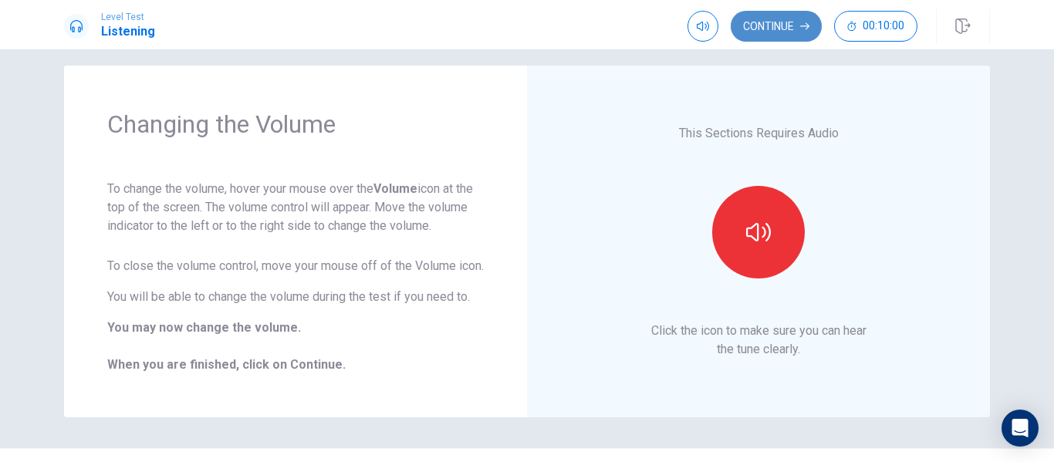
click at [787, 27] on button "Continue" at bounding box center [776, 26] width 91 height 31
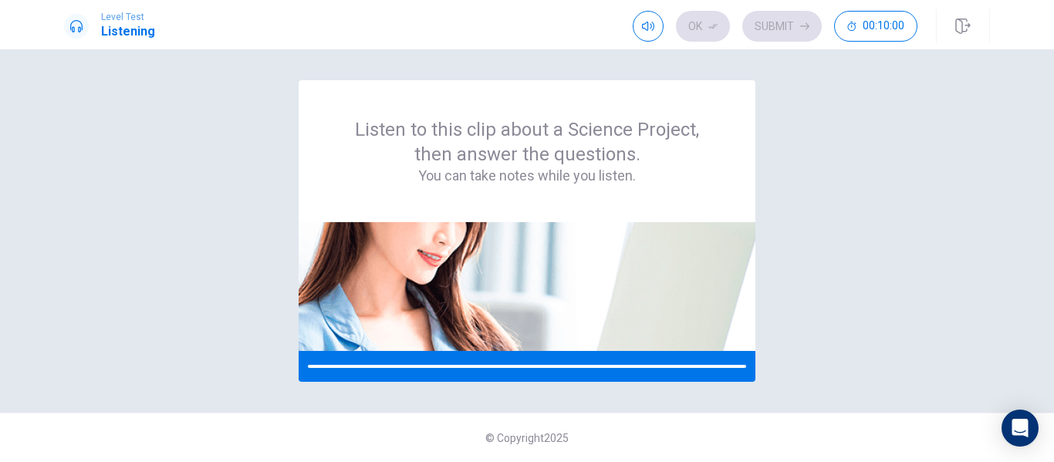
scroll to position [0, 0]
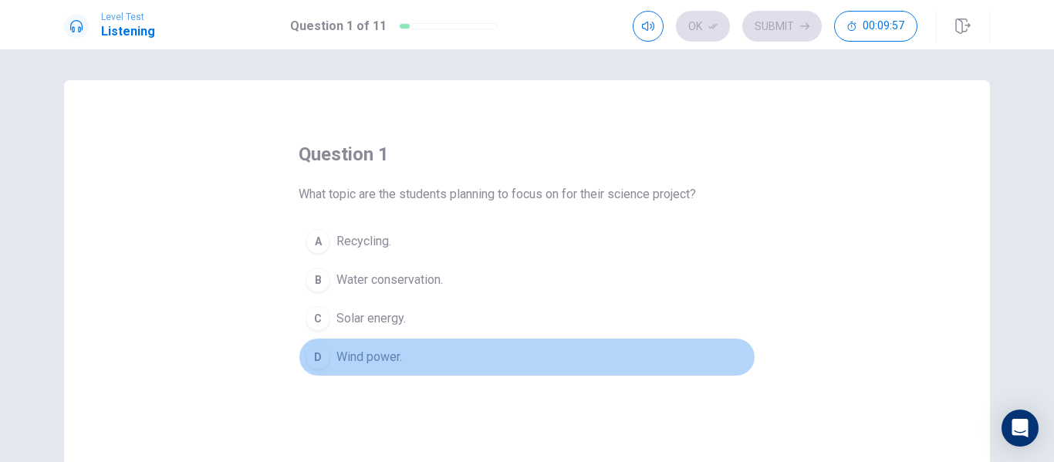
click at [353, 356] on span "Wind power." at bounding box center [369, 357] width 66 height 19
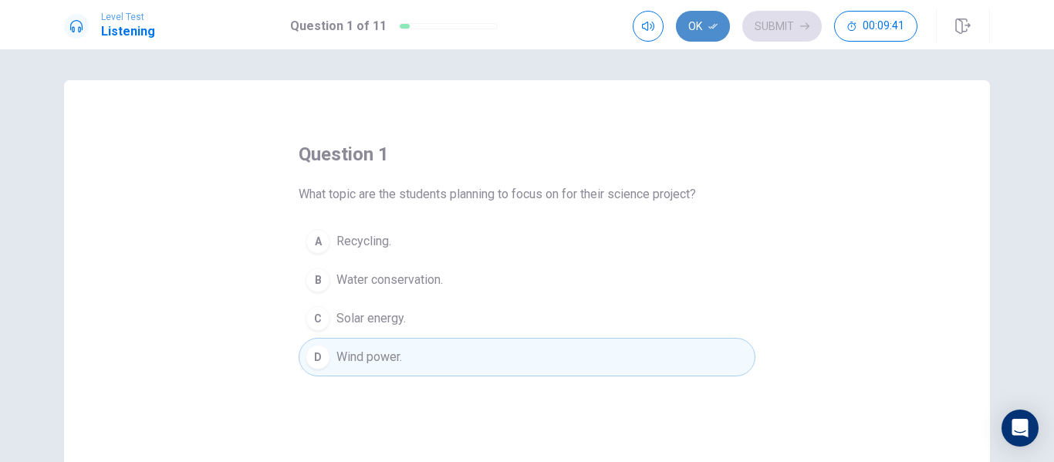
click at [709, 27] on icon "button" at bounding box center [712, 26] width 9 height 9
click at [758, 28] on button "Submit" at bounding box center [781, 26] width 79 height 31
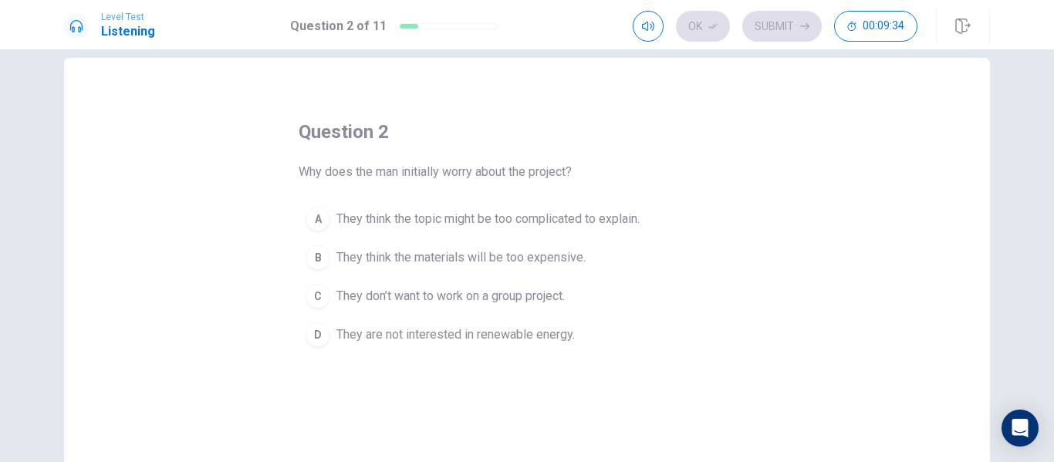
scroll to position [30, 0]
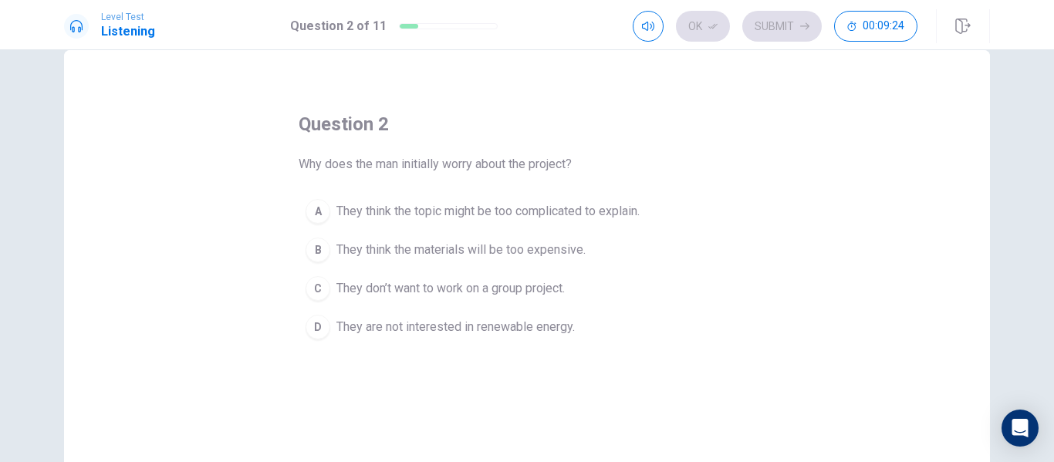
click at [571, 223] on button "A They think the topic might be too complicated to explain." at bounding box center [527, 211] width 457 height 39
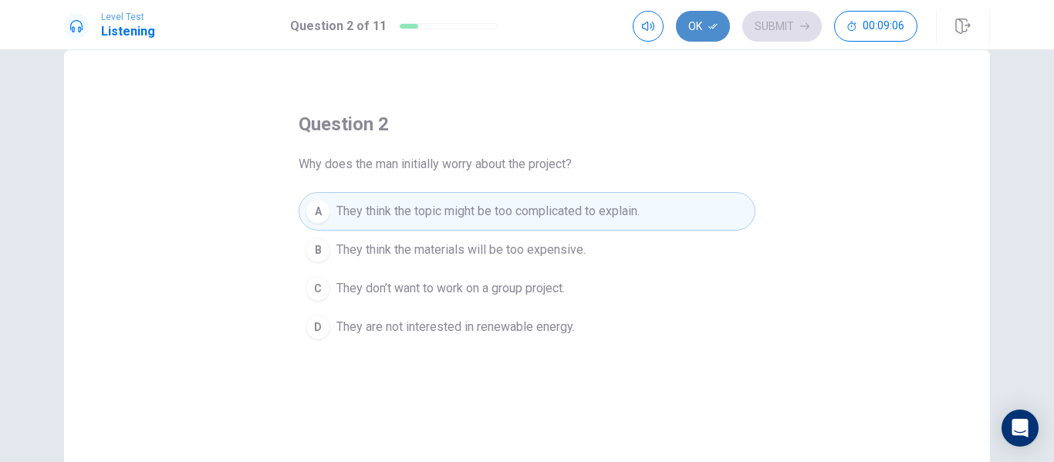
click at [716, 32] on button "Ok" at bounding box center [703, 26] width 54 height 31
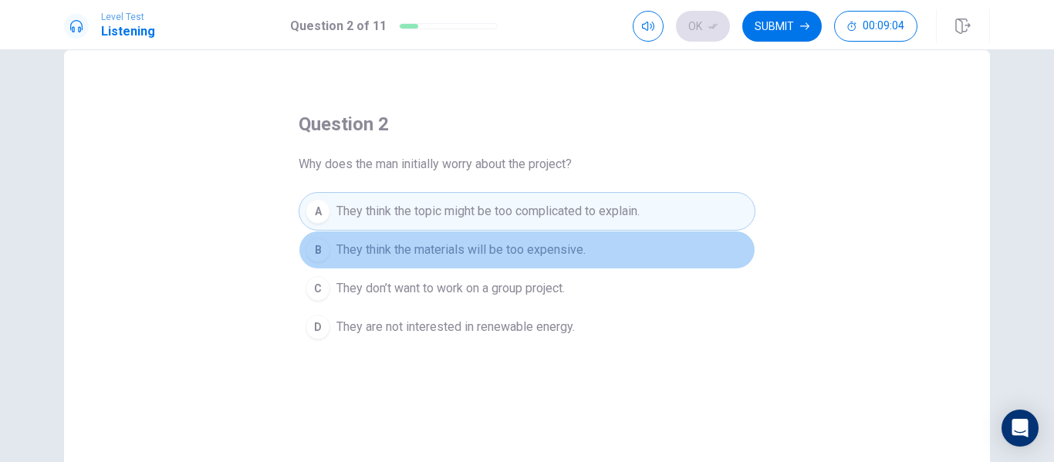
click at [536, 260] on button "B They think the materials will be too expensive." at bounding box center [527, 250] width 457 height 39
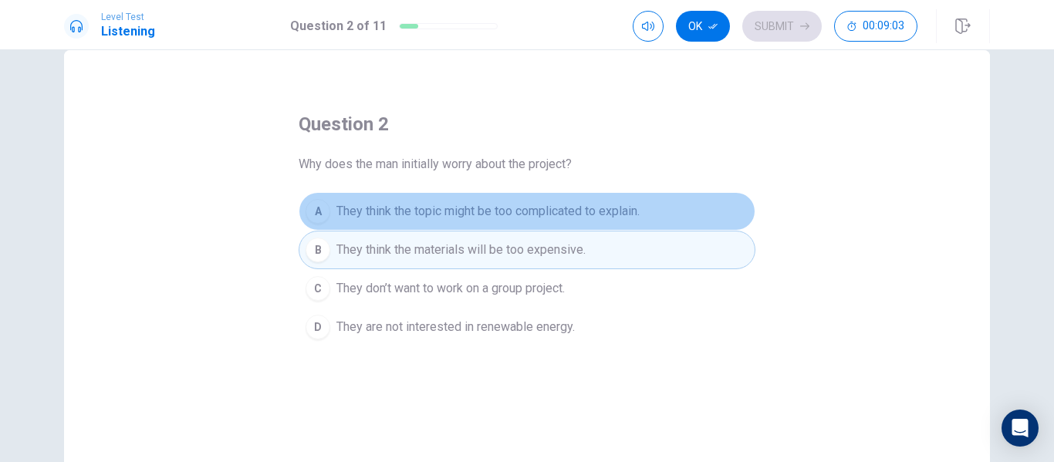
click at [568, 221] on button "A They think the topic might be too complicated to explain." at bounding box center [527, 211] width 457 height 39
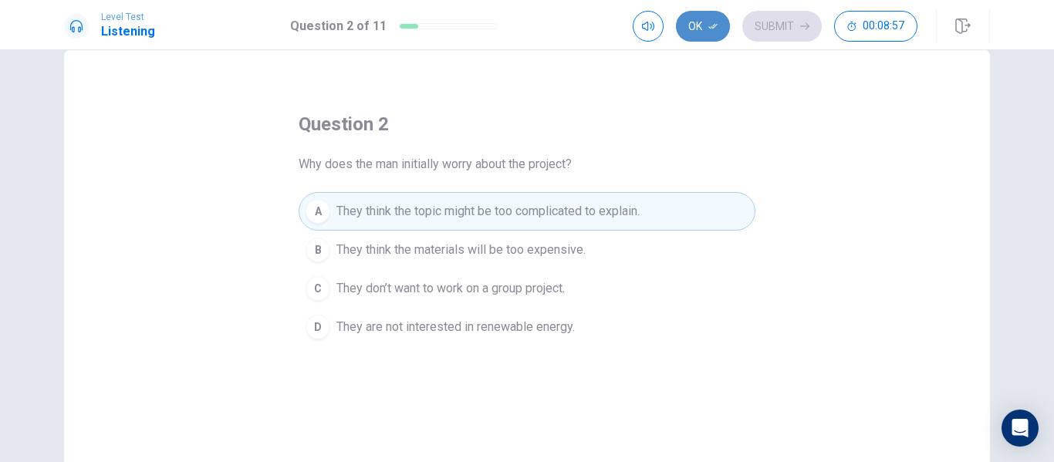
click at [707, 30] on button "Ok" at bounding box center [703, 26] width 54 height 31
click at [766, 30] on button "Submit" at bounding box center [781, 26] width 79 height 31
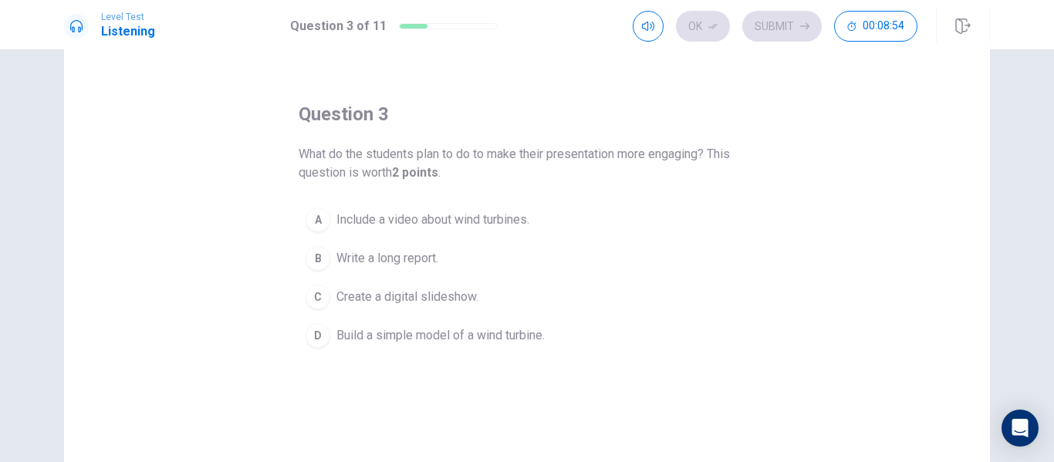
scroll to position [43, 0]
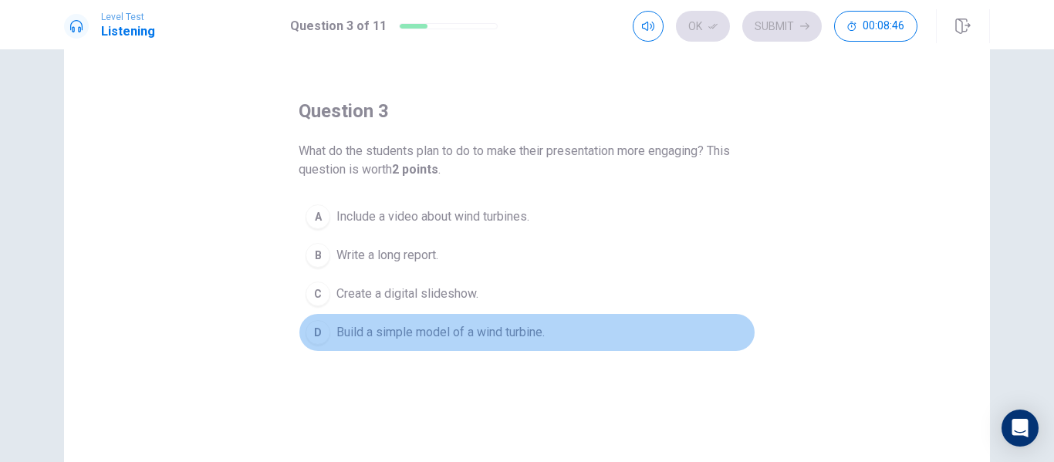
click at [381, 339] on span "Build a simple model of a wind turbine." at bounding box center [440, 332] width 208 height 19
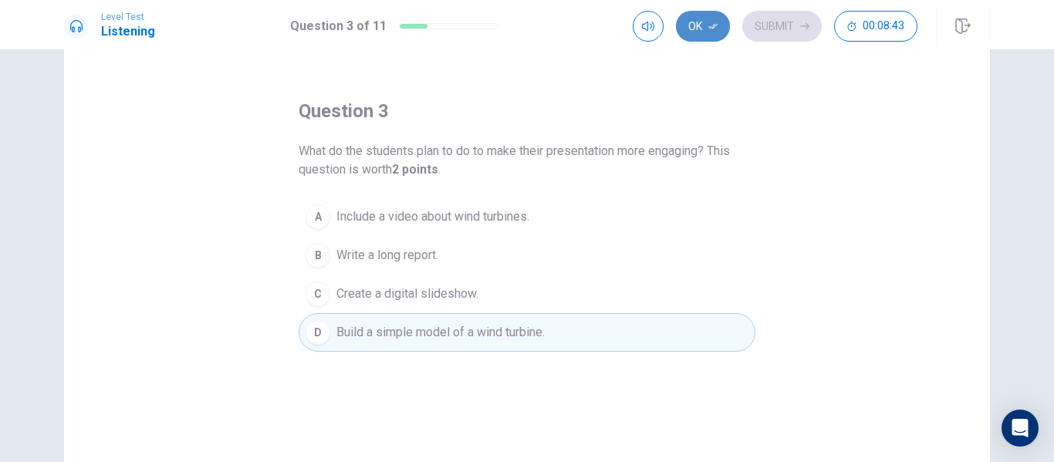
click at [694, 20] on button "Ok" at bounding box center [703, 26] width 54 height 31
click at [762, 29] on button "Submit" at bounding box center [781, 26] width 79 height 31
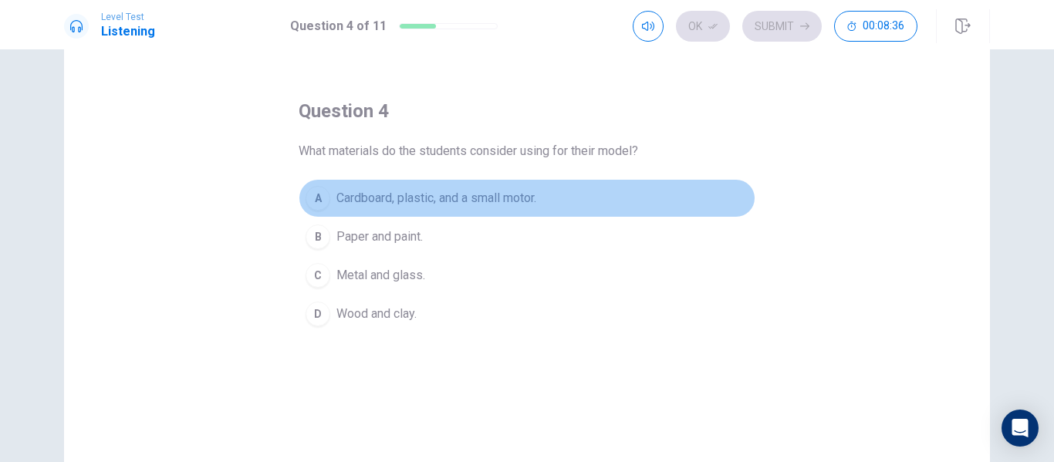
click at [482, 193] on span "Cardboard, plastic, and a small motor." at bounding box center [436, 198] width 200 height 19
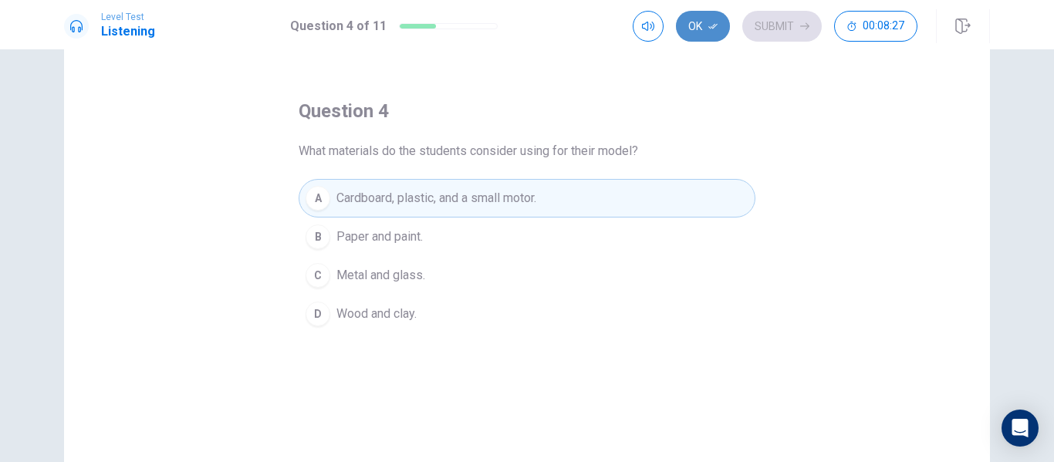
click at [704, 32] on button "Ok" at bounding box center [703, 26] width 54 height 31
click at [777, 30] on button "Submit" at bounding box center [781, 26] width 79 height 31
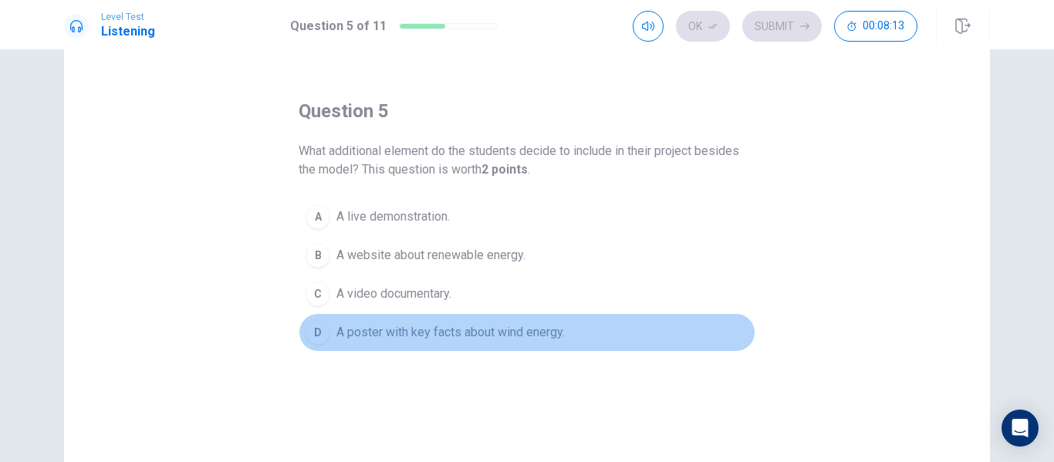
click at [427, 333] on span "A poster with key facts about wind energy." at bounding box center [450, 332] width 228 height 19
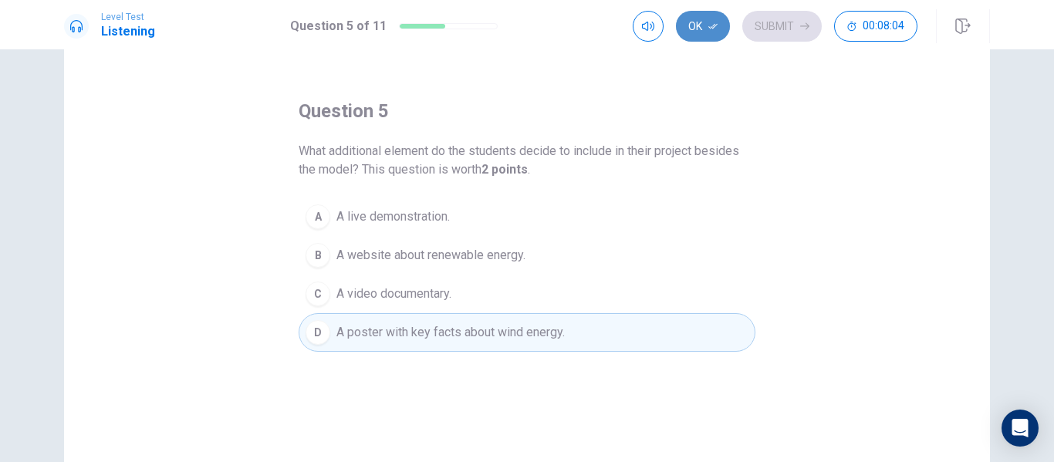
click at [703, 22] on button "Ok" at bounding box center [703, 26] width 54 height 31
click at [763, 26] on button "Submit" at bounding box center [781, 26] width 79 height 31
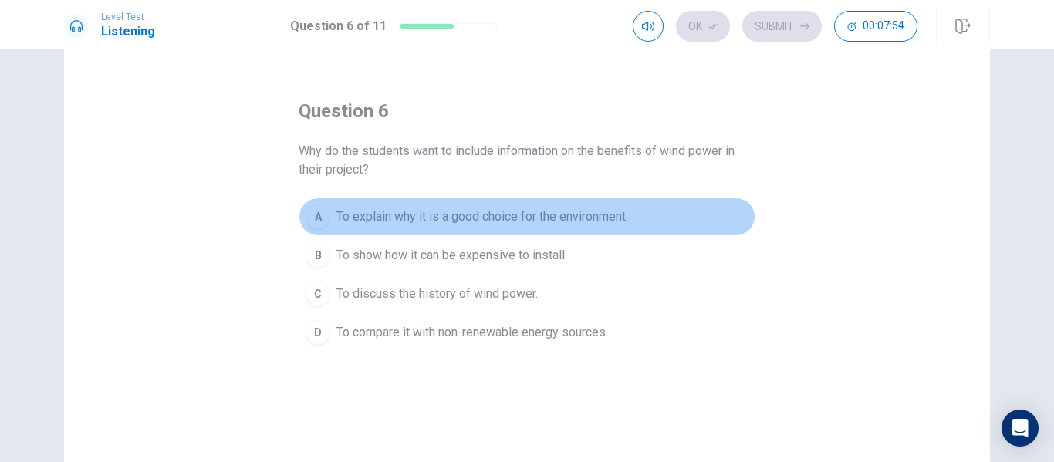
click at [543, 206] on button "A To explain why it is a good choice for the environment." at bounding box center [527, 217] width 457 height 39
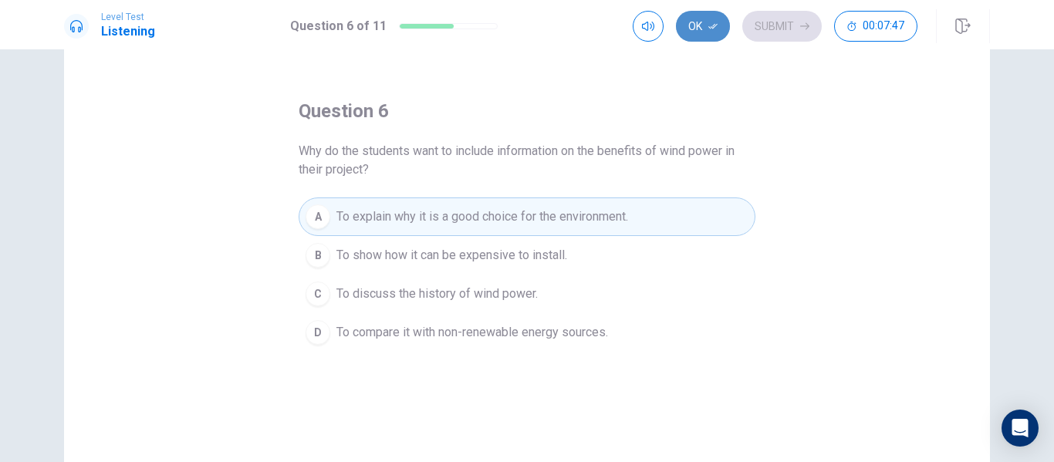
click at [707, 17] on button "Ok" at bounding box center [703, 26] width 54 height 31
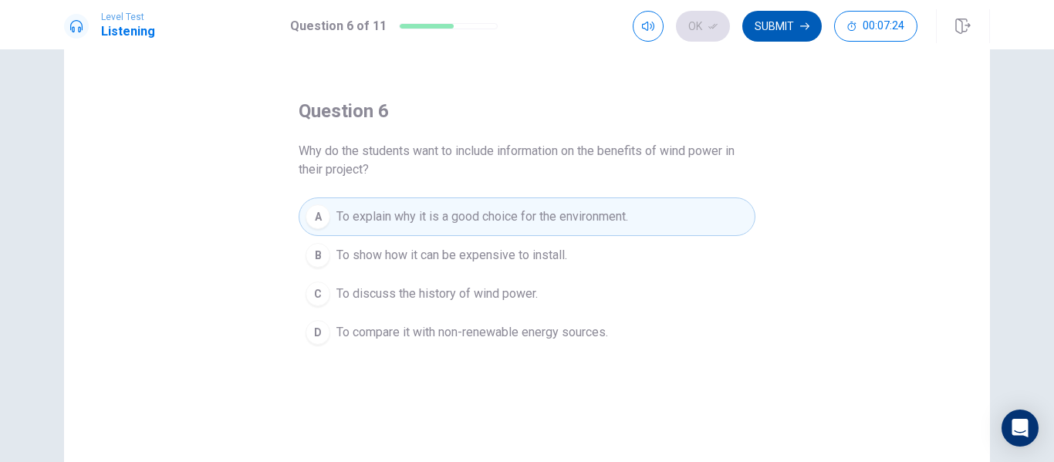
click at [782, 19] on button "Submit" at bounding box center [781, 26] width 79 height 31
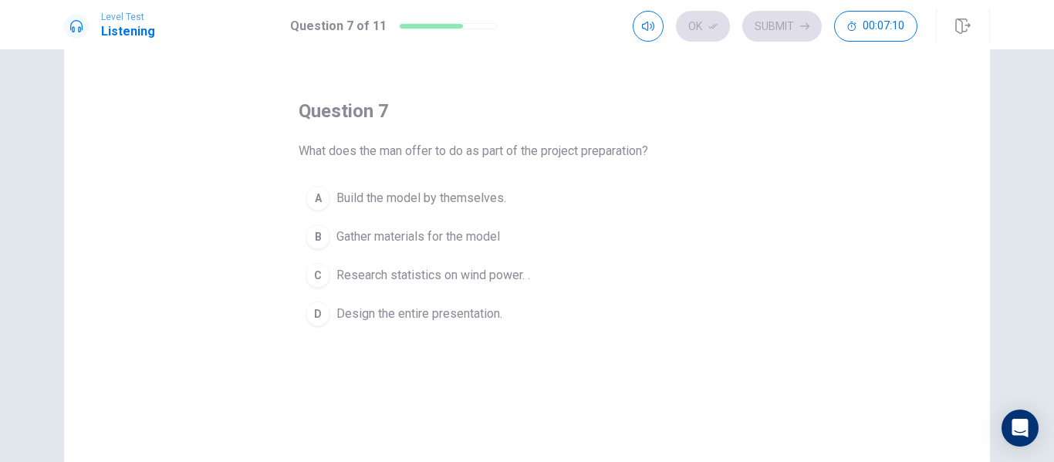
click at [420, 270] on span "Research statistics on wind power. ." at bounding box center [433, 275] width 194 height 19
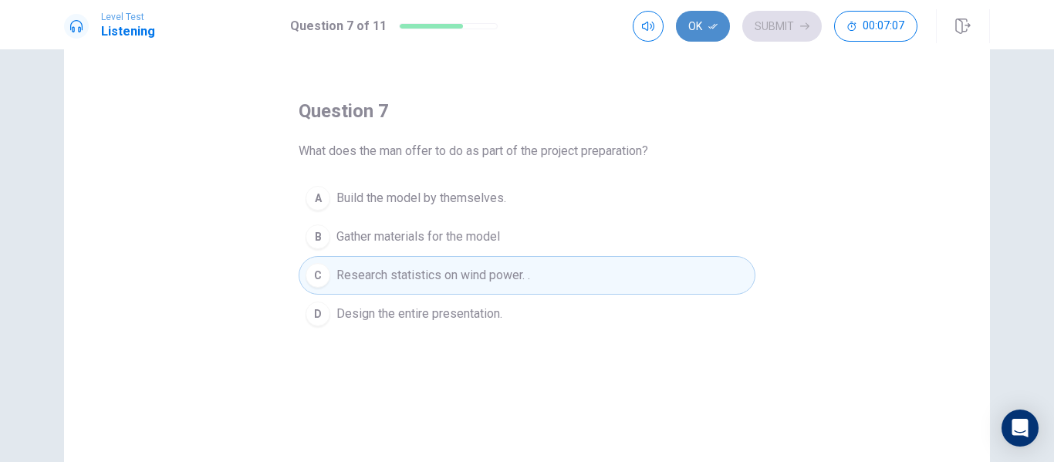
click at [701, 38] on button "Ok" at bounding box center [703, 26] width 54 height 31
click at [787, 31] on button "Submit" at bounding box center [781, 26] width 79 height 31
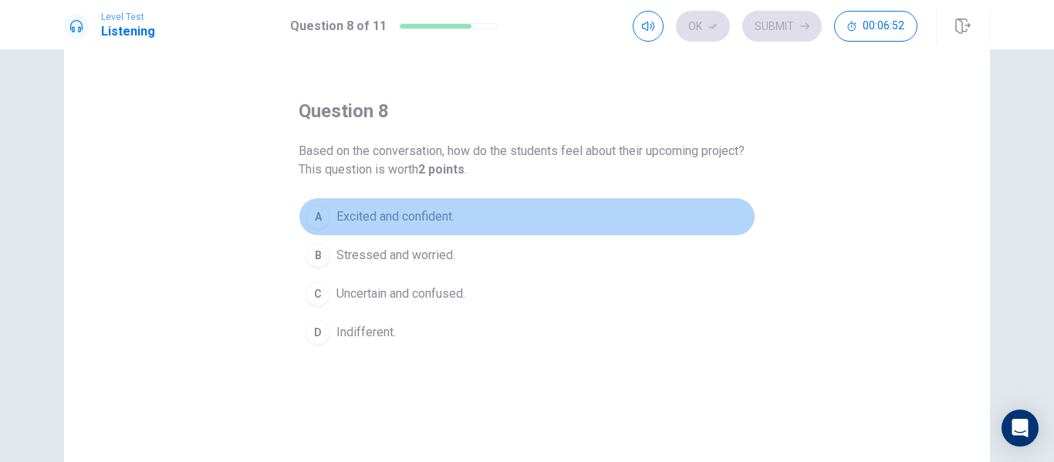
click at [385, 214] on span "Excited and confident." at bounding box center [395, 217] width 118 height 19
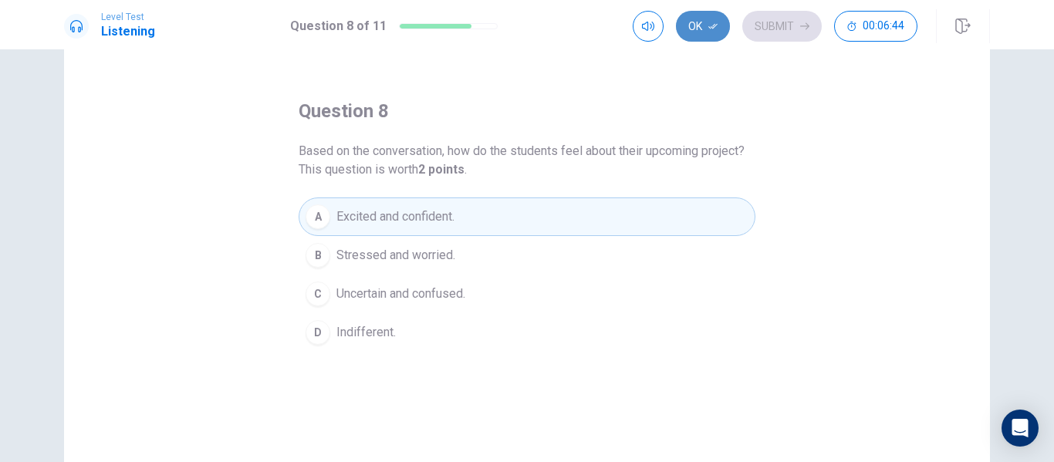
click at [707, 39] on button "Ok" at bounding box center [703, 26] width 54 height 31
click at [786, 35] on button "Submit" at bounding box center [781, 26] width 79 height 31
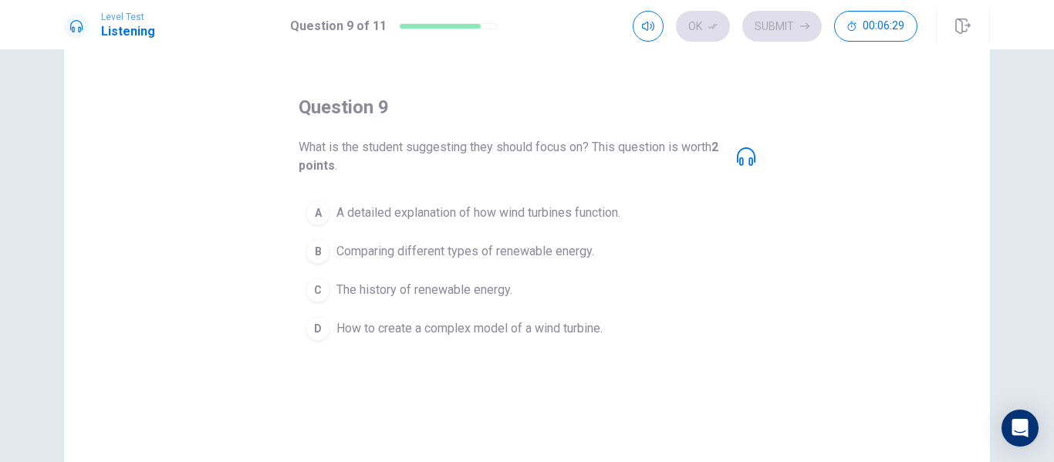
scroll to position [45, 0]
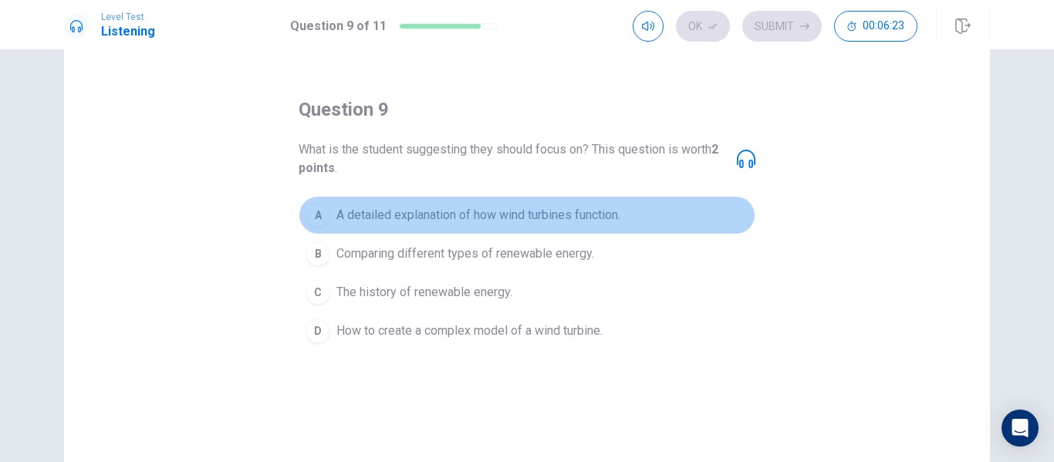
click at [397, 225] on button "A A detailed explanation of how wind turbines function." at bounding box center [527, 215] width 457 height 39
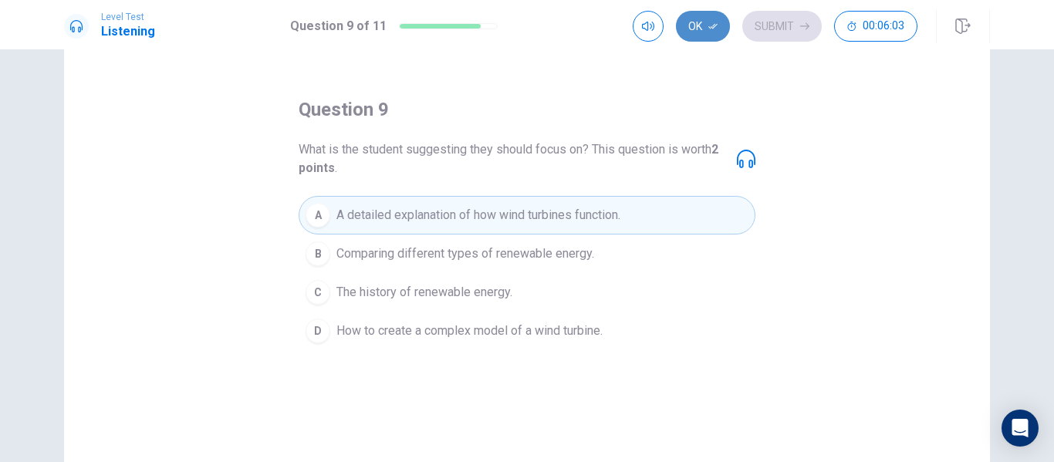
click at [714, 25] on icon "button" at bounding box center [712, 26] width 9 height 5
click at [751, 29] on button "Submit" at bounding box center [781, 26] width 79 height 31
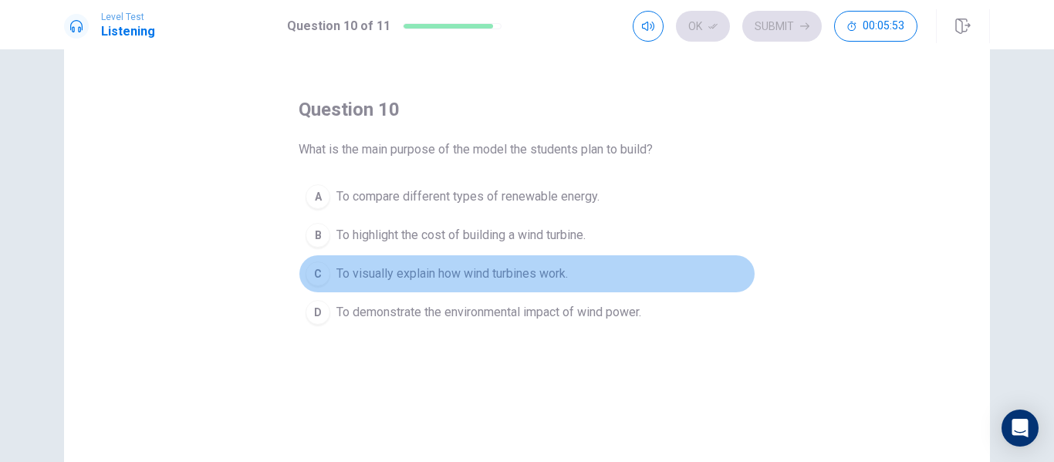
click at [518, 275] on span "To visually explain how wind turbines work." at bounding box center [451, 274] width 231 height 19
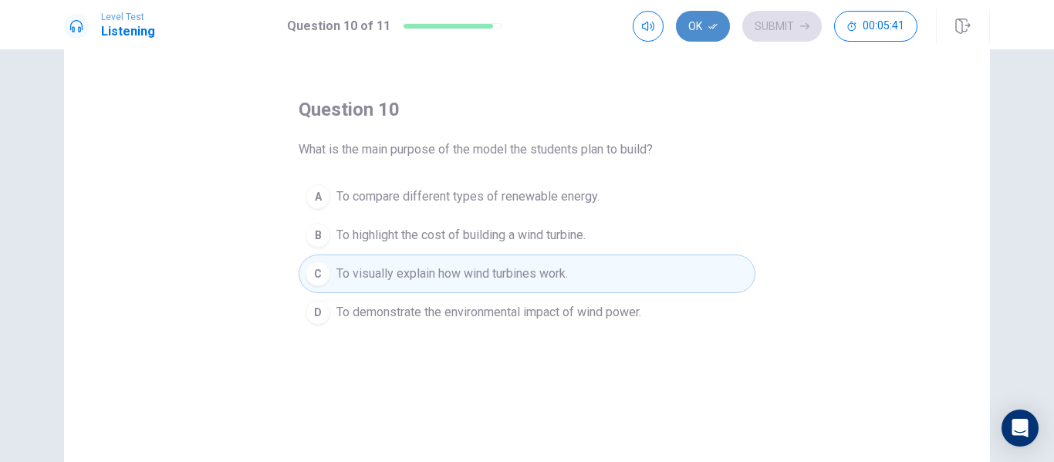
click at [712, 30] on icon "button" at bounding box center [712, 26] width 9 height 9
click at [762, 25] on button "Submit" at bounding box center [781, 26] width 79 height 31
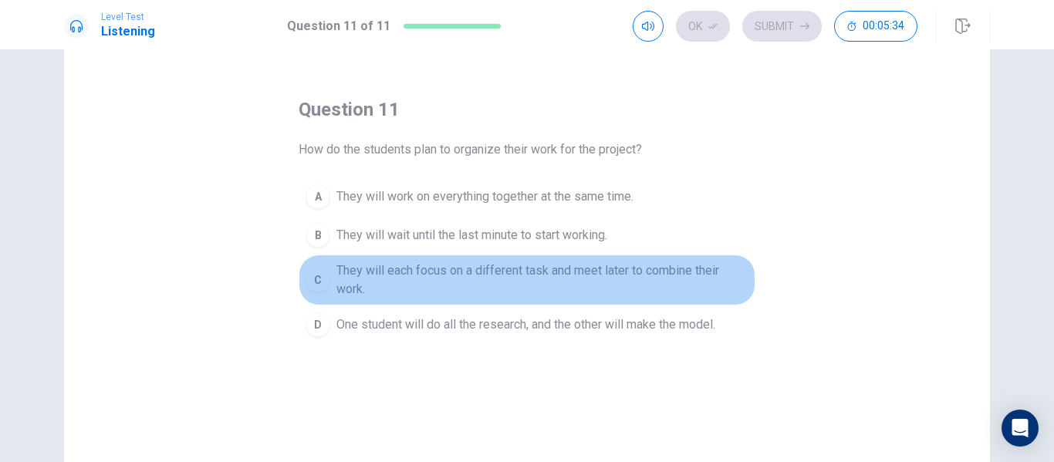
click at [501, 275] on span "They will each focus on a different task and meet later to combine their work." at bounding box center [542, 280] width 412 height 37
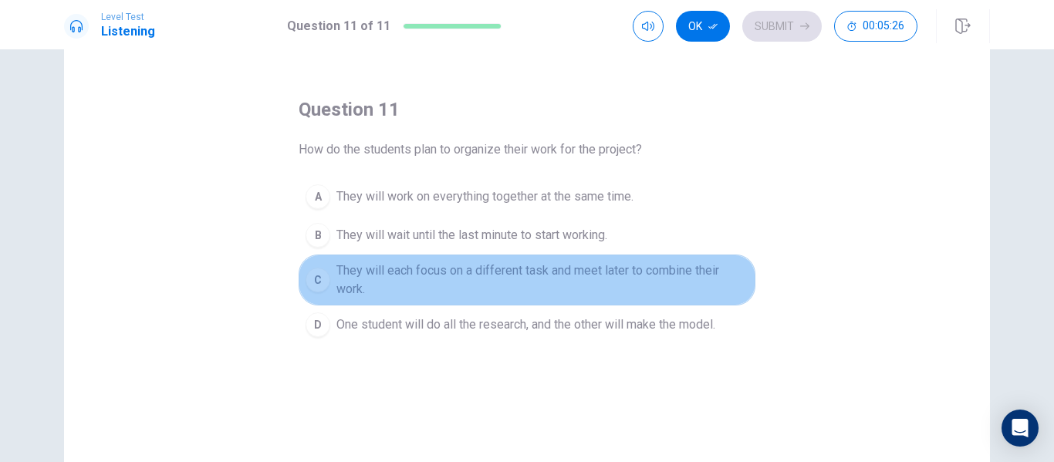
click at [501, 275] on span "They will each focus on a different task and meet later to combine their work." at bounding box center [542, 280] width 412 height 37
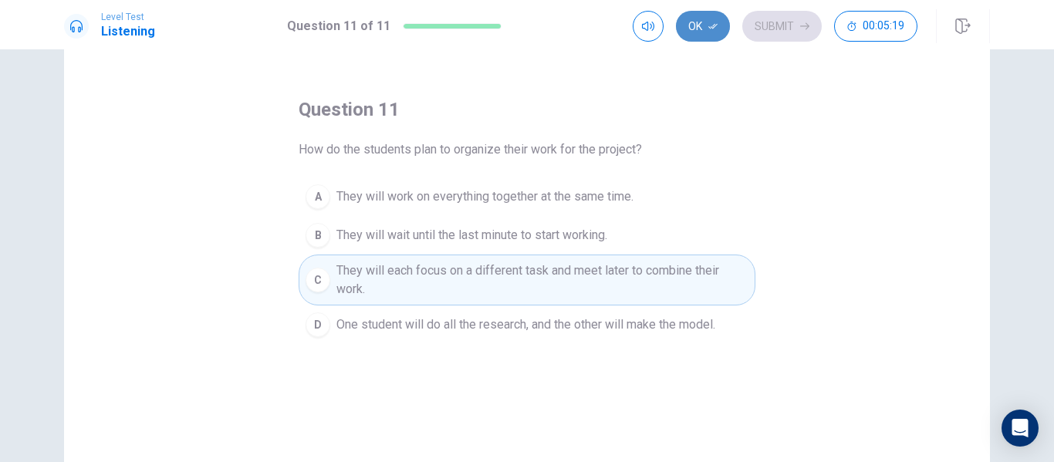
click at [701, 34] on button "Ok" at bounding box center [703, 26] width 54 height 31
click at [791, 32] on button "Submit" at bounding box center [781, 26] width 79 height 31
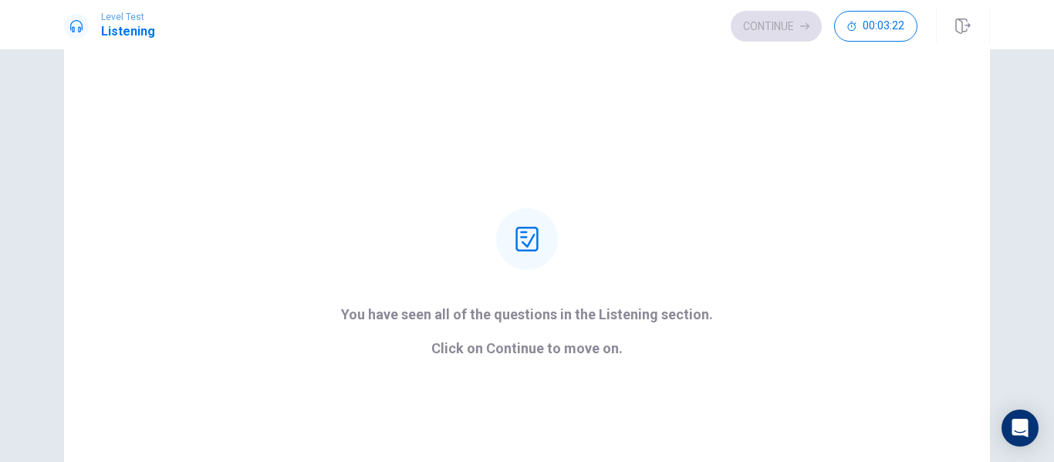
click at [791, 32] on div "Level Test Listening Continue 00:03:22" at bounding box center [526, 26] width 975 height 34
click at [793, 32] on button "Continue" at bounding box center [776, 26] width 91 height 31
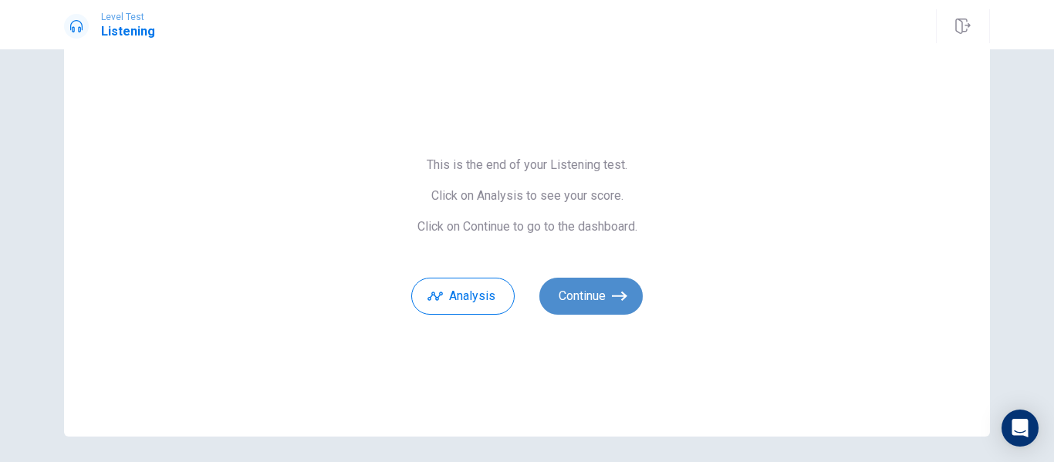
click at [616, 307] on button "Continue" at bounding box center [590, 296] width 103 height 37
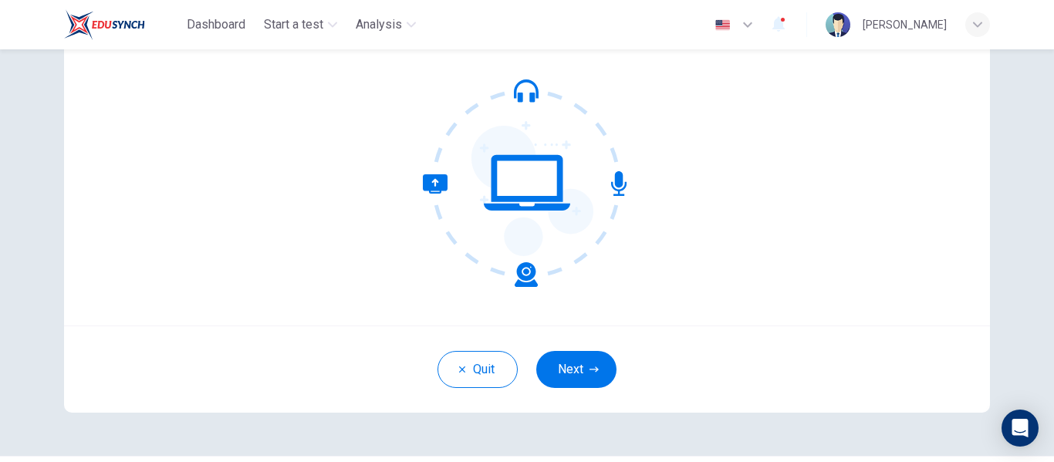
scroll to position [141, 0]
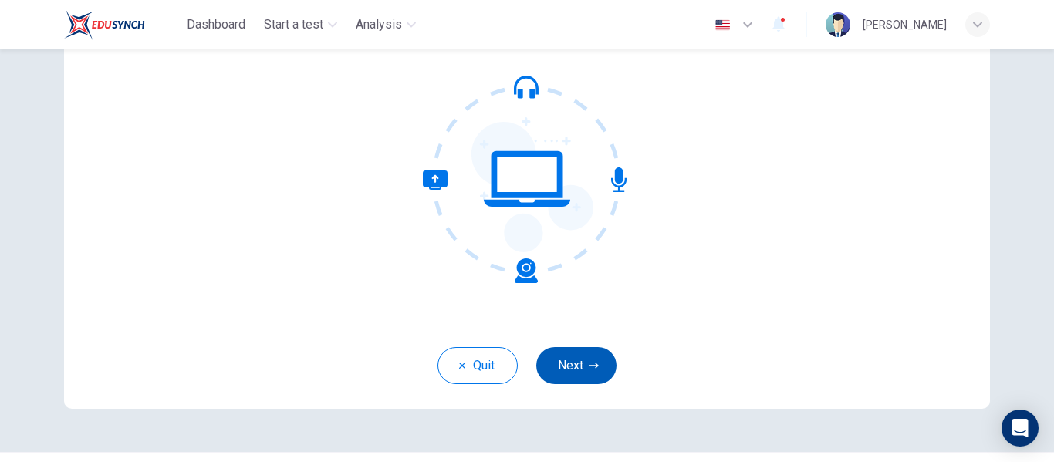
click at [583, 362] on button "Next" at bounding box center [576, 365] width 80 height 37
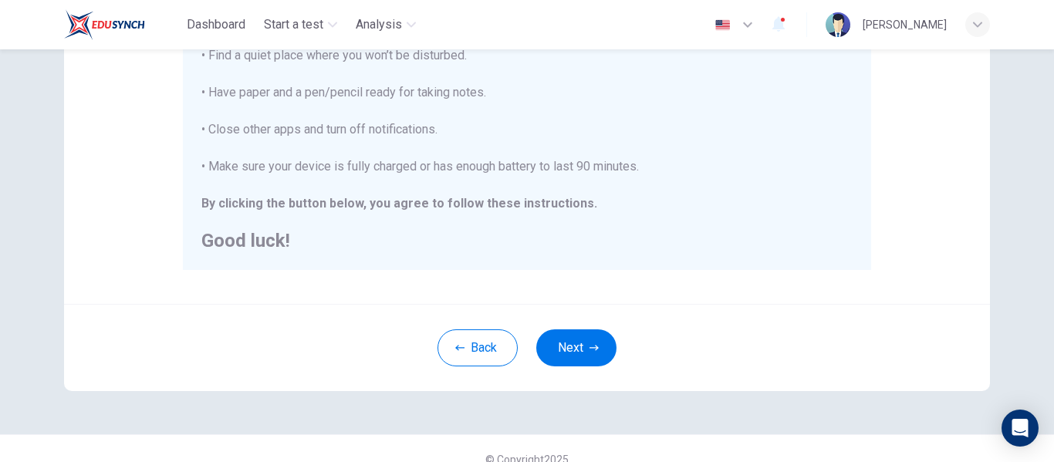
scroll to position [384, 0]
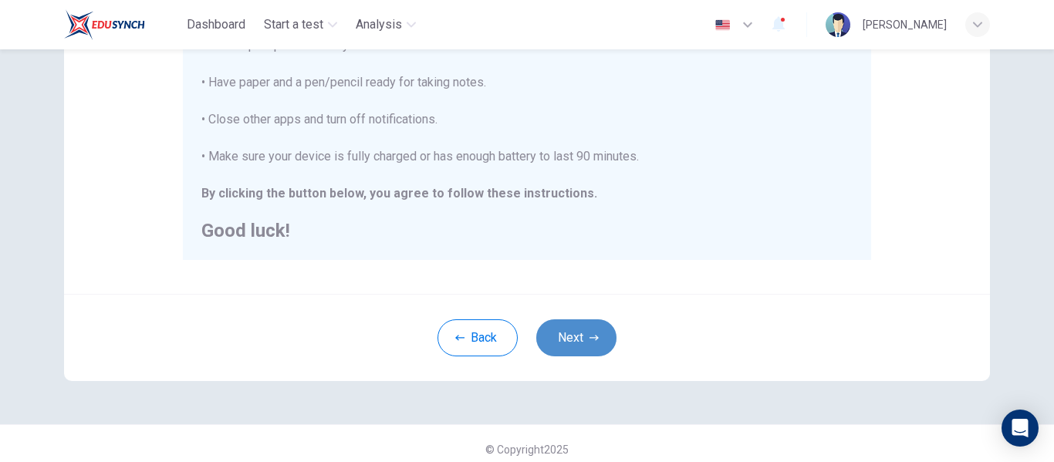
click at [589, 336] on icon "button" at bounding box center [593, 337] width 9 height 9
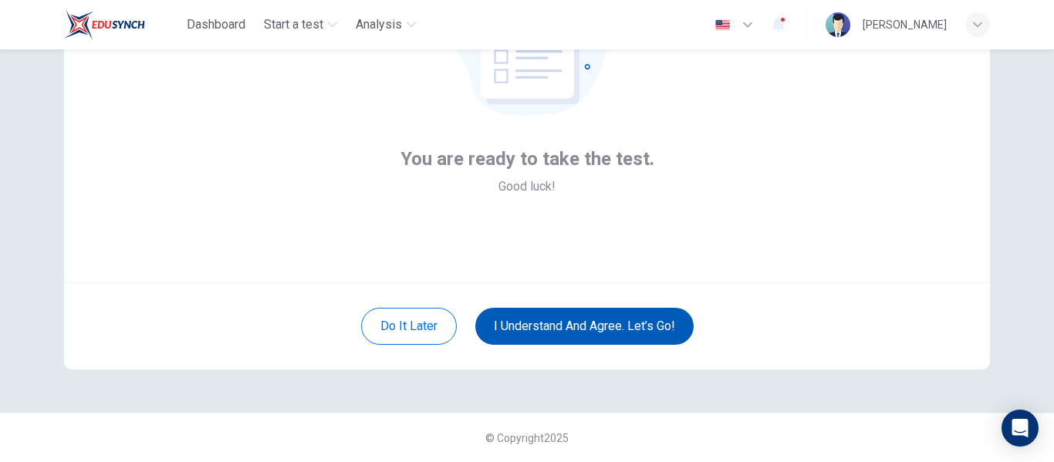
scroll to position [181, 0]
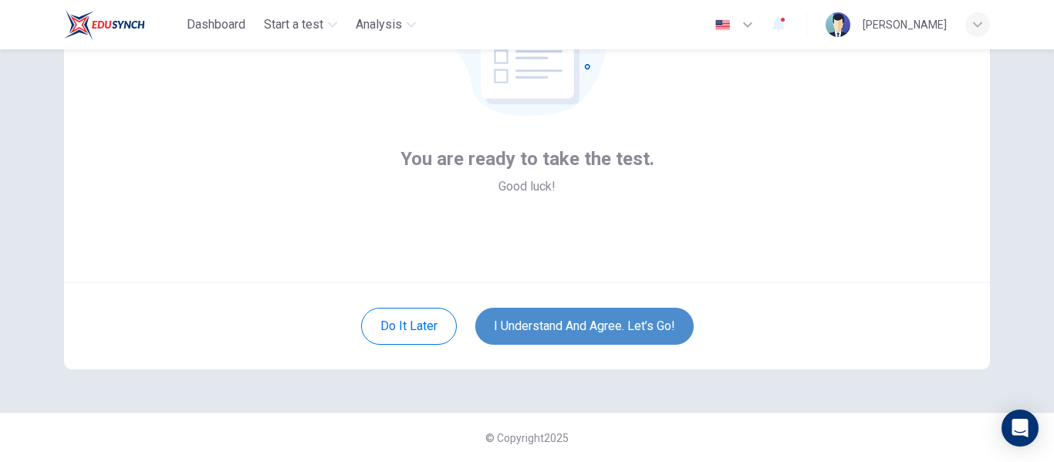
click at [645, 328] on button "I understand and agree. Let’s go!" at bounding box center [584, 326] width 218 height 37
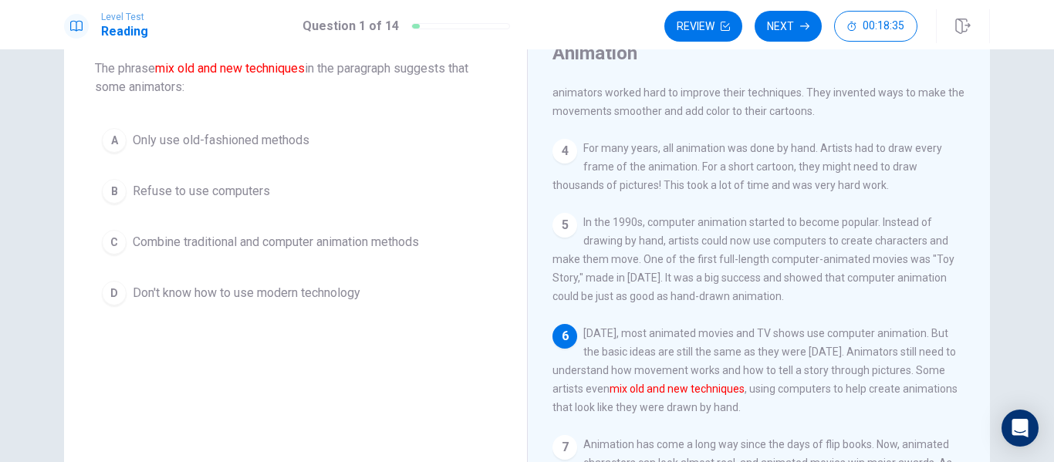
scroll to position [88, 0]
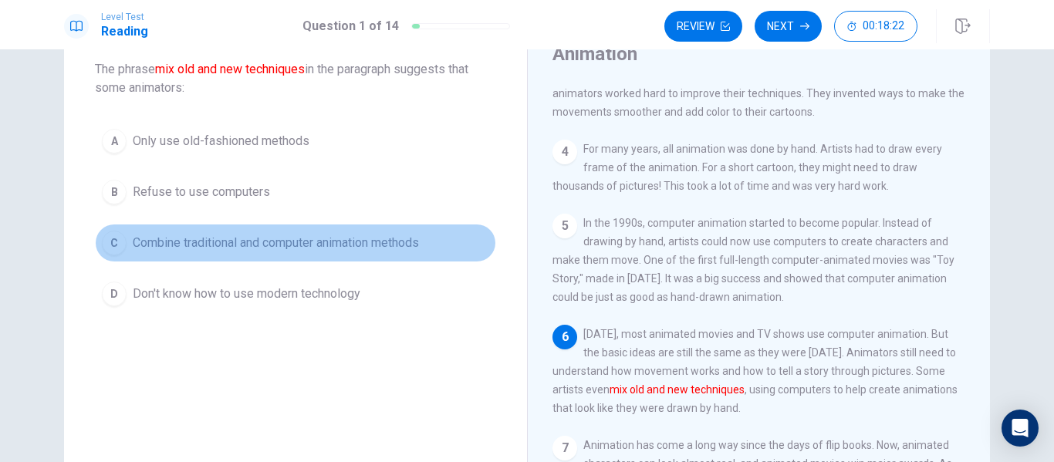
click at [397, 248] on span "Combine traditional and computer animation methods" at bounding box center [276, 243] width 286 height 19
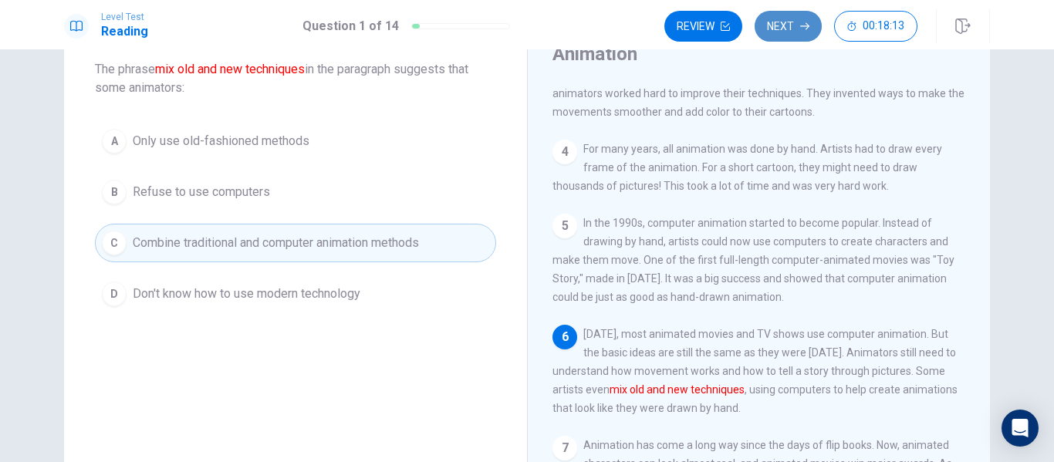
click at [788, 34] on button "Next" at bounding box center [788, 26] width 67 height 31
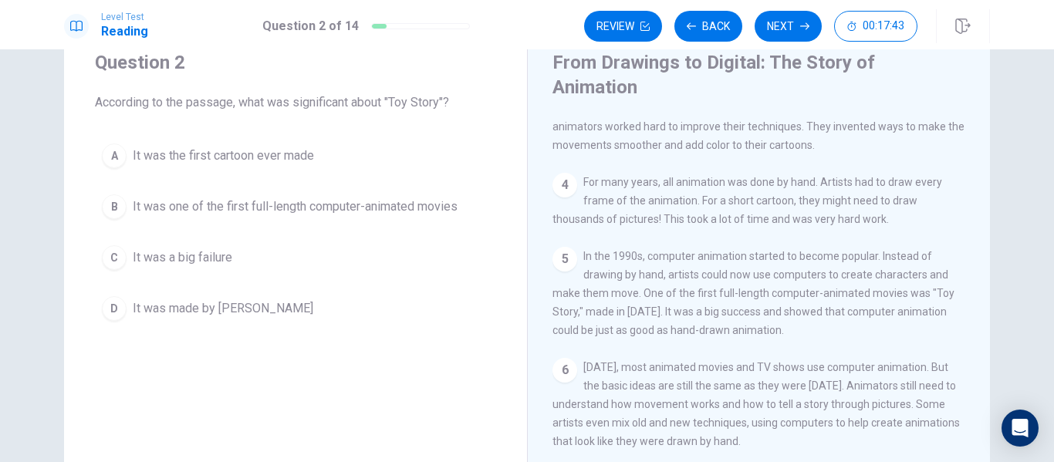
scroll to position [265, 0]
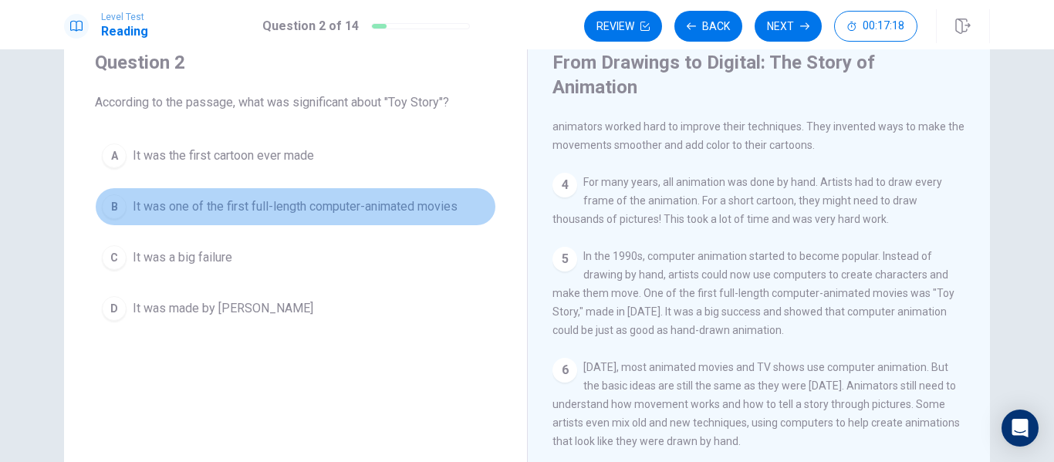
click at [302, 205] on span "It was one of the first full-length computer-animated movies" at bounding box center [295, 207] width 325 height 19
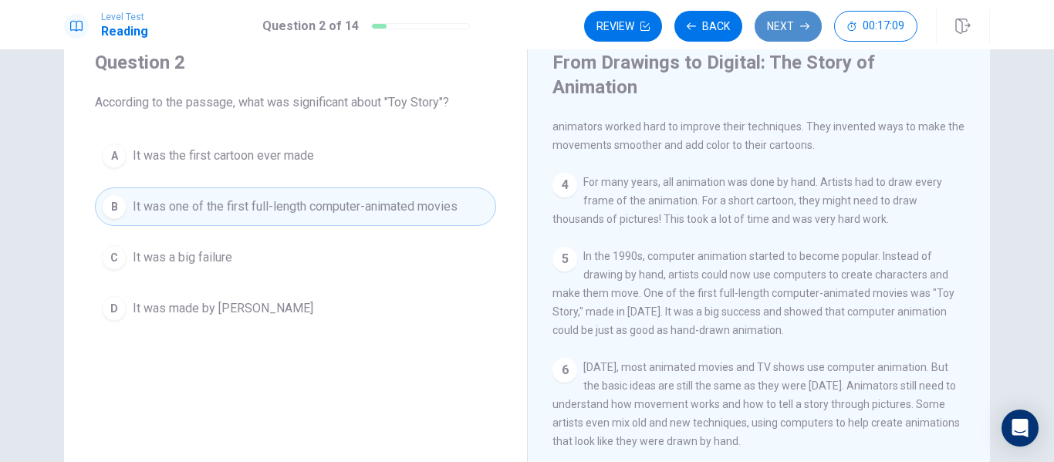
click at [792, 23] on button "Next" at bounding box center [788, 26] width 67 height 31
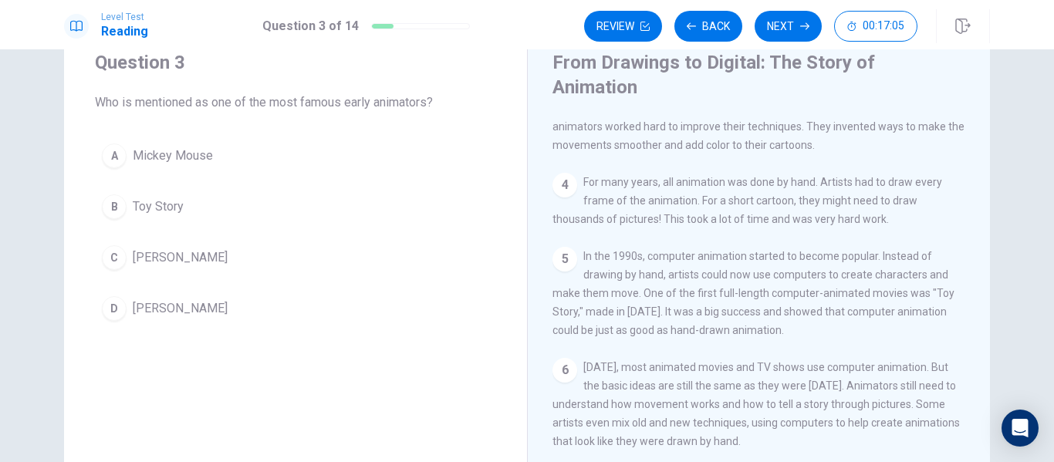
click at [208, 255] on button "C Walt Disney" at bounding box center [295, 257] width 401 height 39
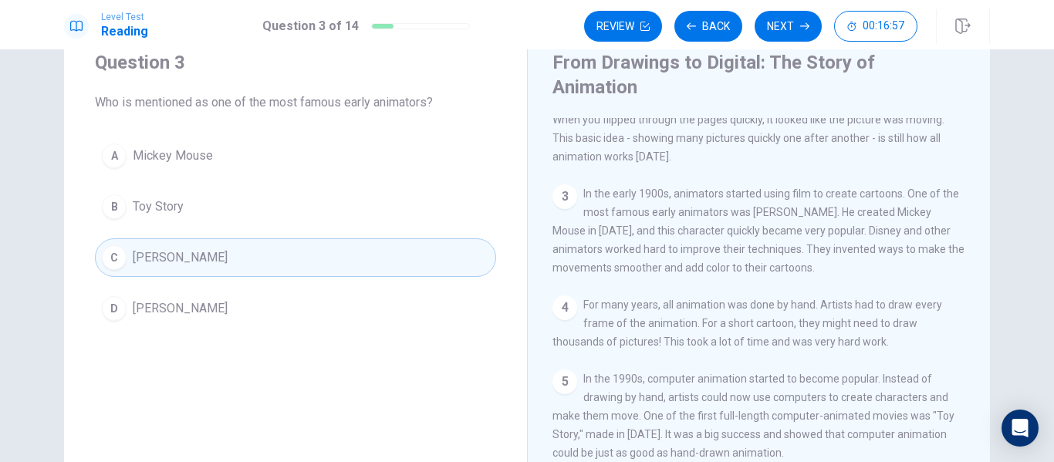
scroll to position [117, 0]
click at [799, 29] on button "Next" at bounding box center [788, 26] width 67 height 31
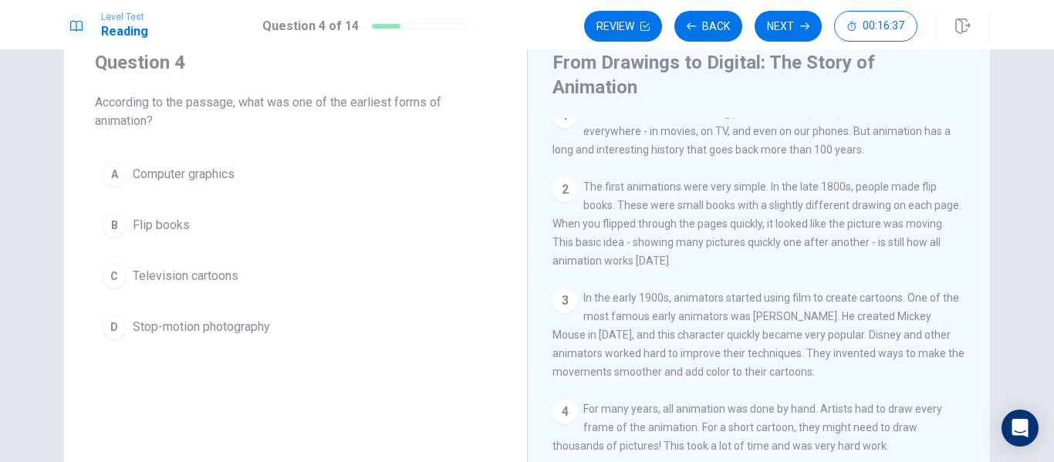
scroll to position [0, 0]
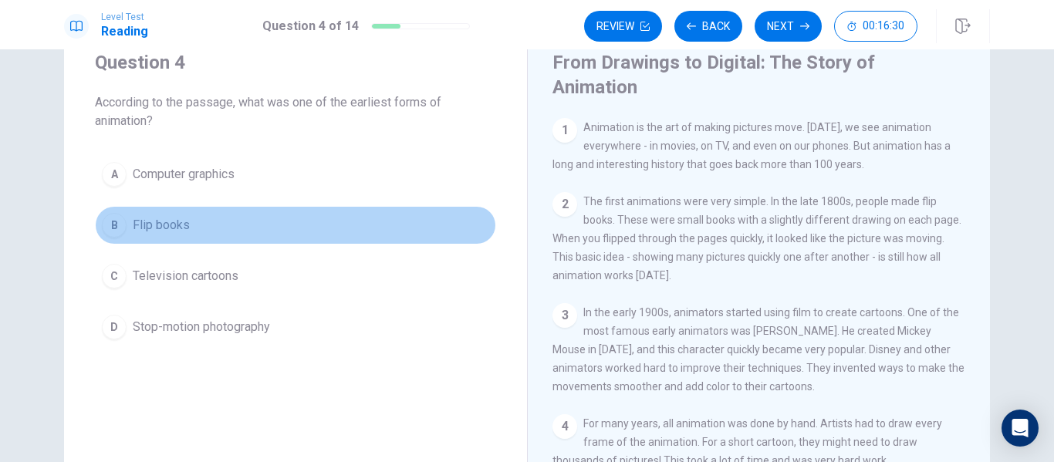
click at [148, 221] on span "Flip books" at bounding box center [161, 225] width 57 height 19
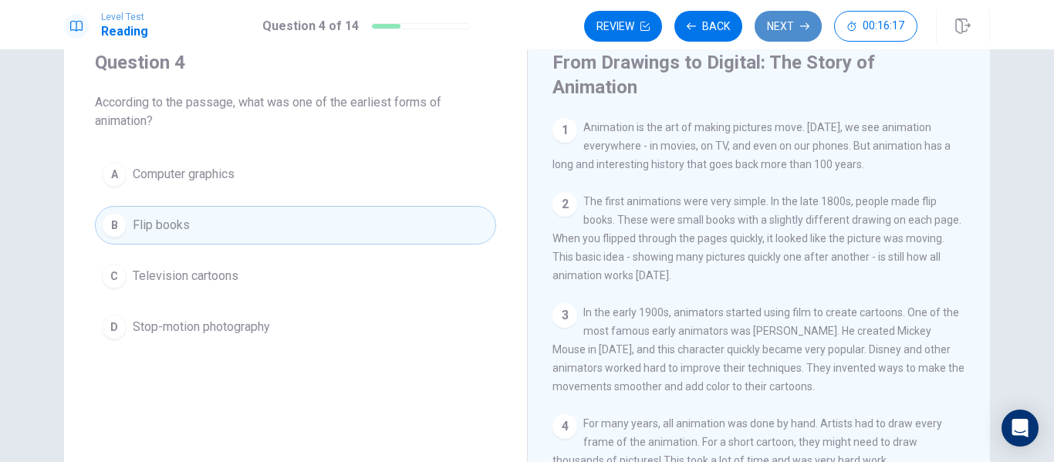
click at [787, 18] on button "Next" at bounding box center [788, 26] width 67 height 31
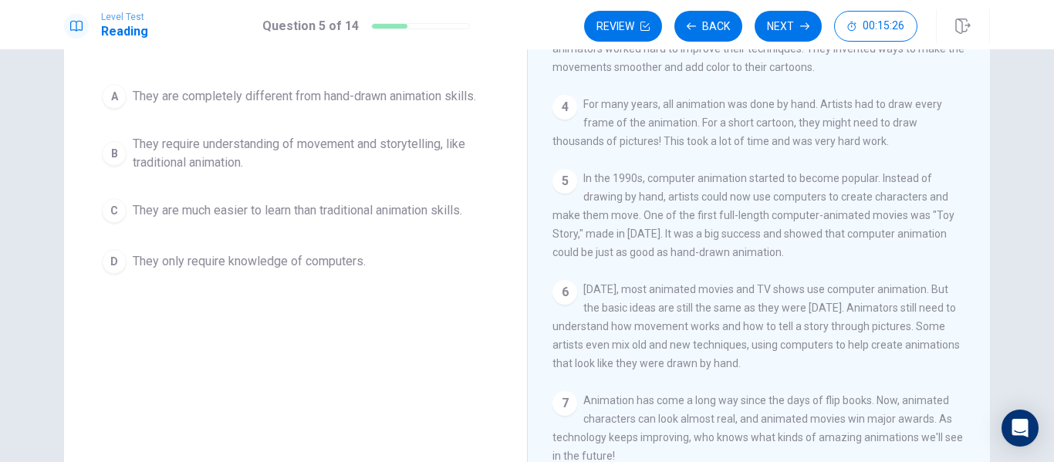
scroll to position [134, 0]
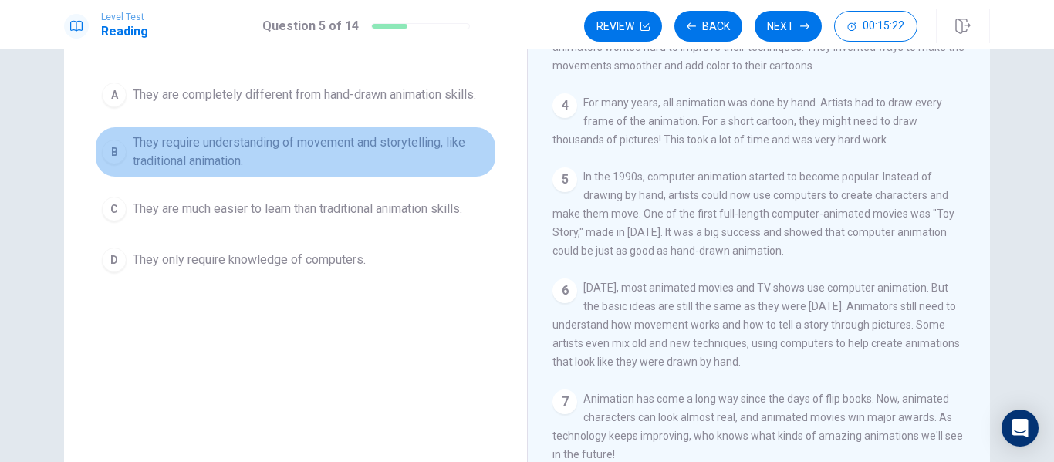
click at [292, 160] on span "They require understanding of movement and storytelling, like traditional anima…" at bounding box center [311, 151] width 356 height 37
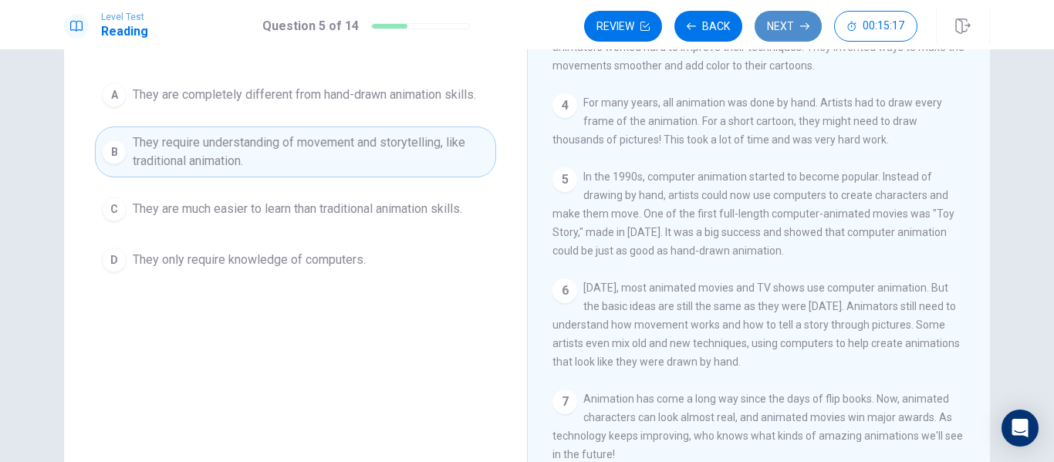
click at [775, 35] on button "Next" at bounding box center [788, 26] width 67 height 31
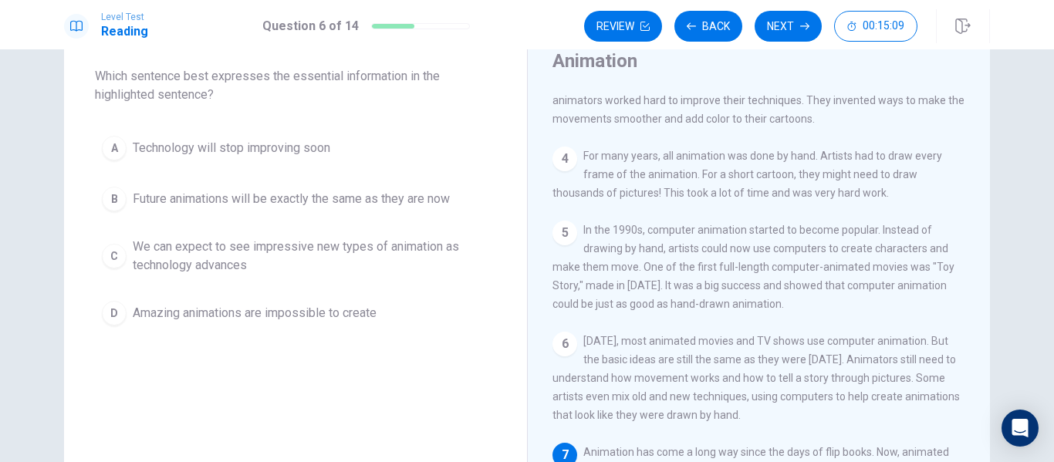
scroll to position [83, 0]
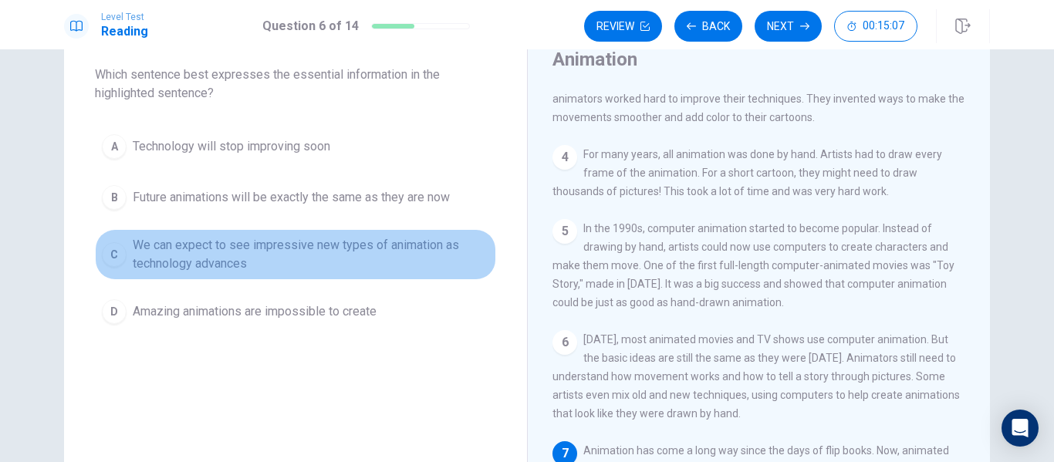
click at [360, 264] on span "We can expect to see impressive new types of animation as technology advances" at bounding box center [311, 254] width 356 height 37
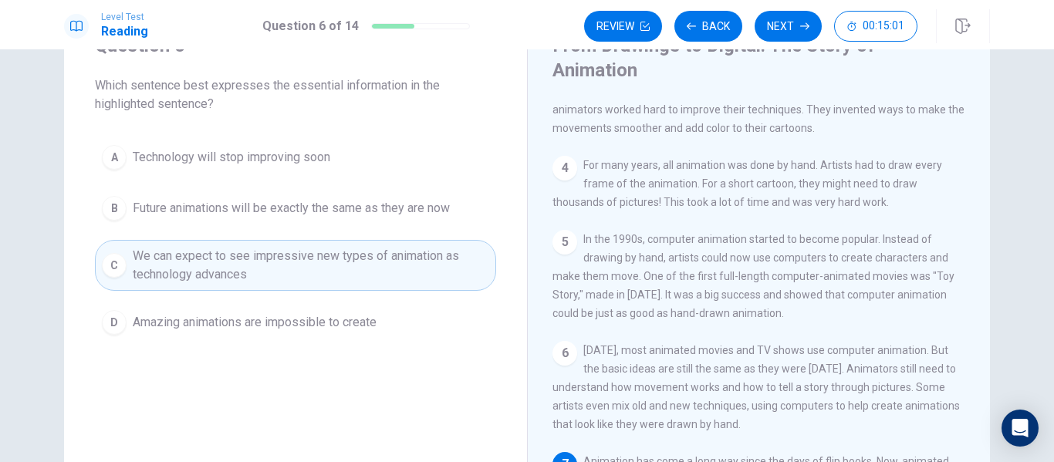
scroll to position [71, 0]
click at [789, 32] on button "Next" at bounding box center [788, 26] width 67 height 31
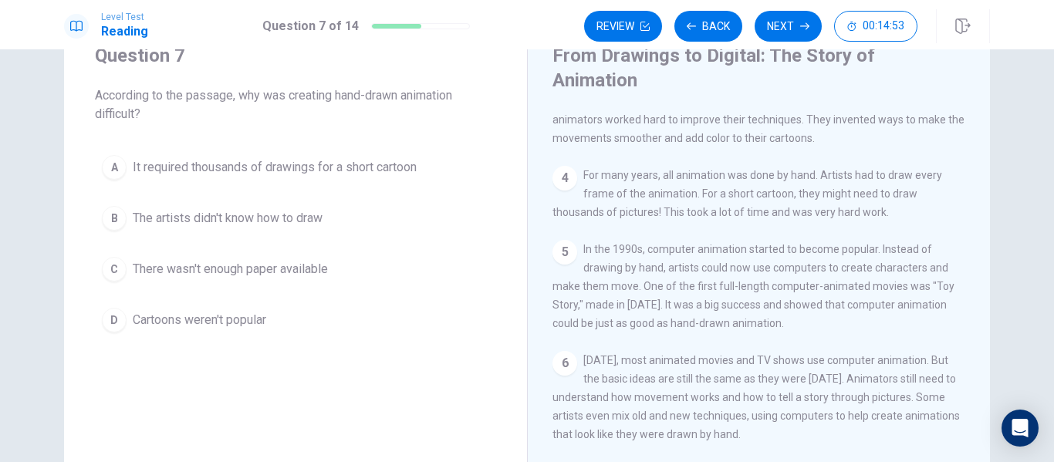
scroll to position [61, 0]
click at [323, 174] on span "It required thousands of drawings for a short cartoon" at bounding box center [275, 168] width 284 height 19
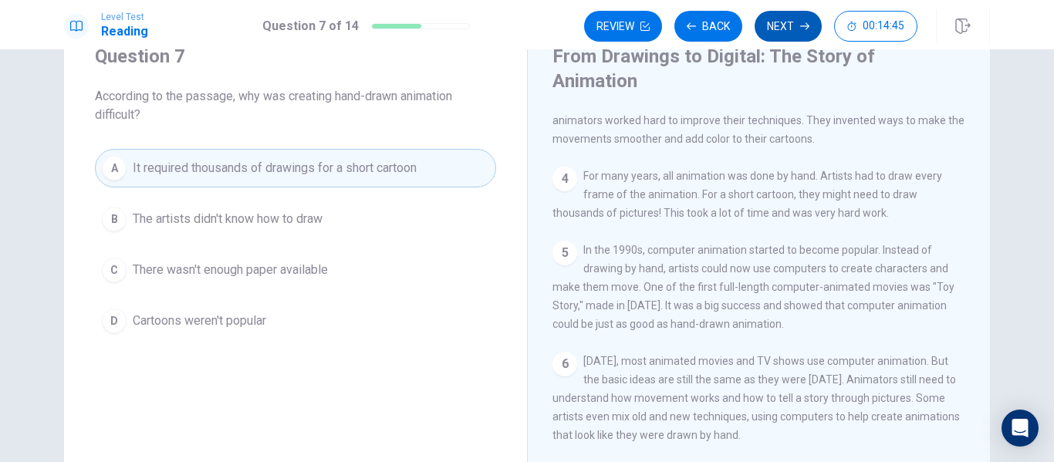
click at [789, 35] on button "Next" at bounding box center [788, 26] width 67 height 31
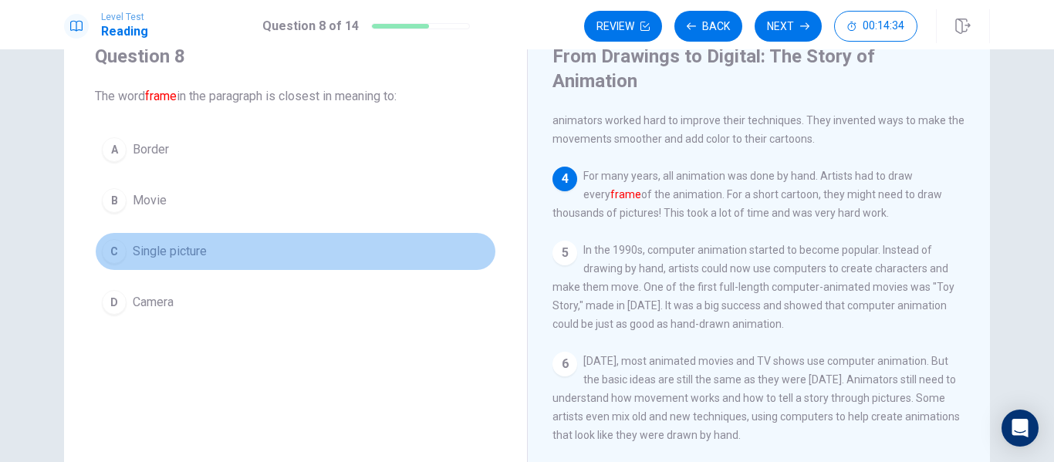
click at [197, 254] on span "Single picture" at bounding box center [170, 251] width 74 height 19
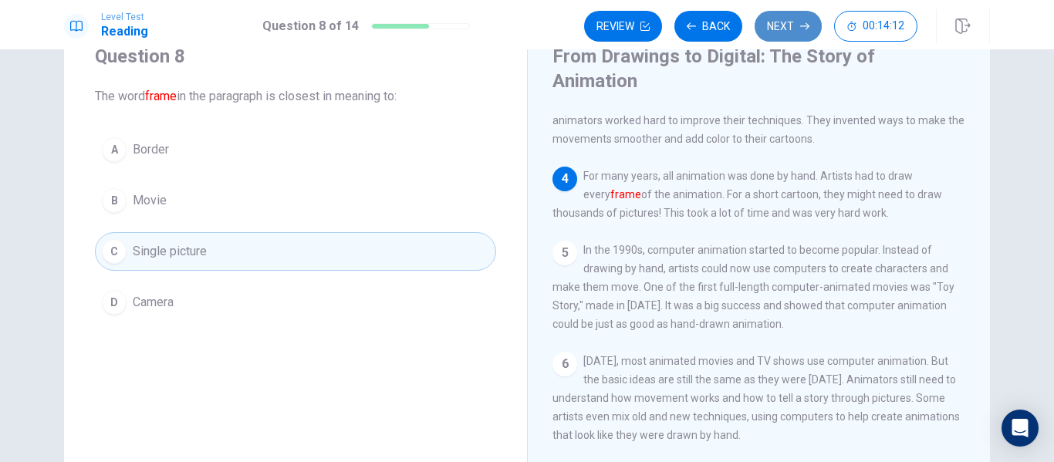
click at [795, 31] on button "Next" at bounding box center [788, 26] width 67 height 31
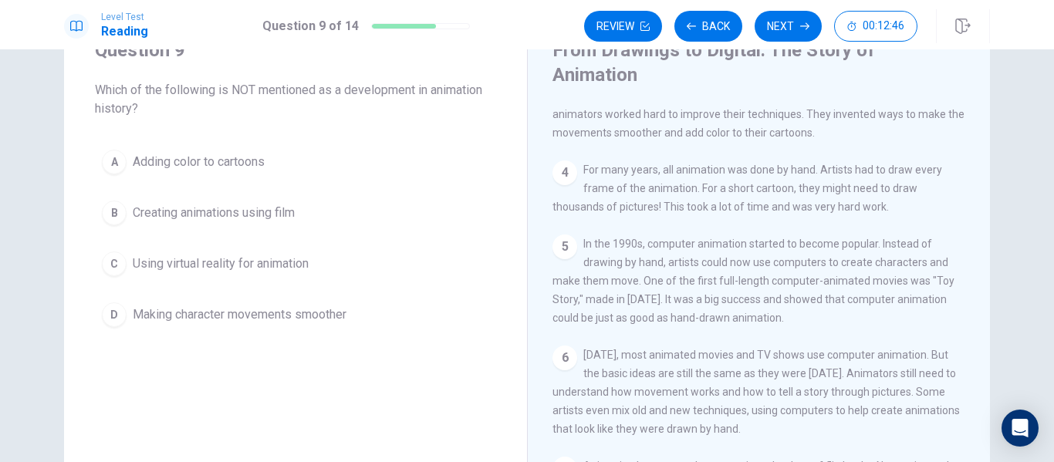
scroll to position [63, 0]
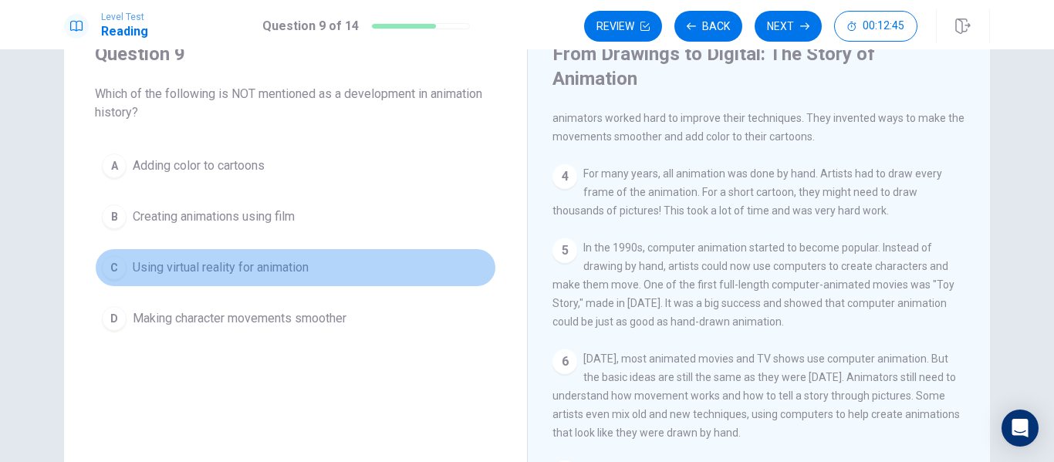
click at [277, 274] on span "Using virtual reality for animation" at bounding box center [221, 267] width 176 height 19
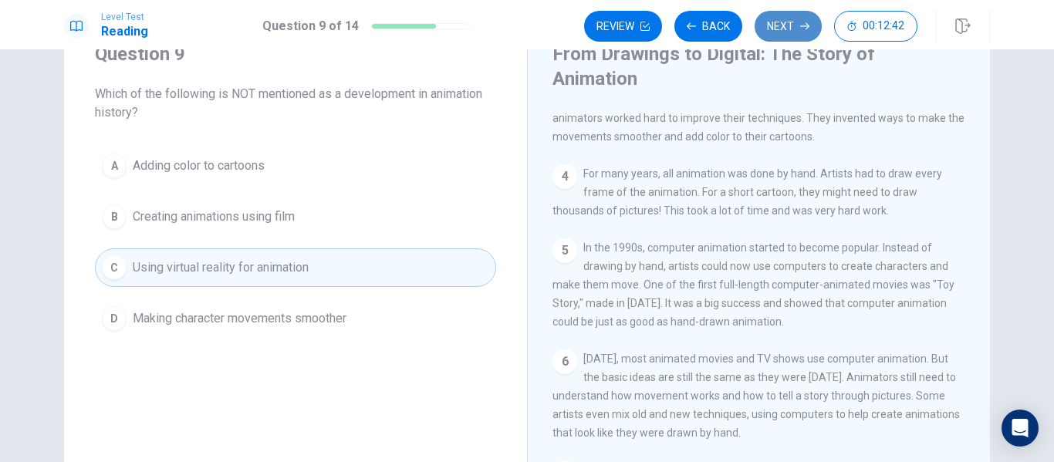
click at [790, 30] on button "Next" at bounding box center [788, 26] width 67 height 31
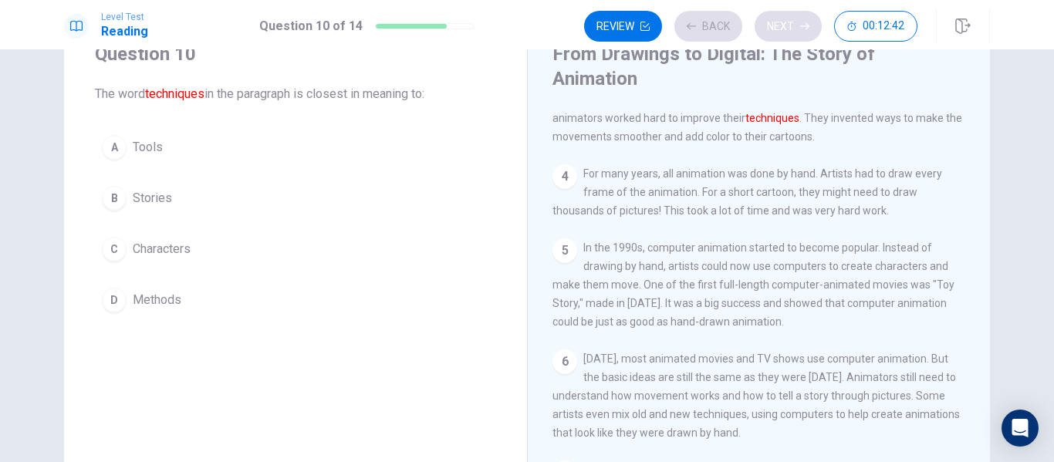
scroll to position [191, 0]
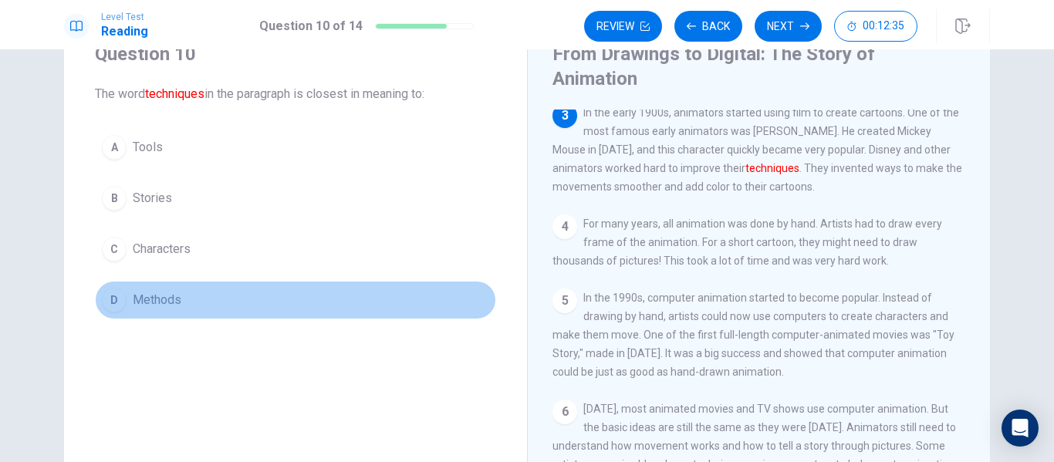
click at [182, 299] on button "D Methods" at bounding box center [295, 300] width 401 height 39
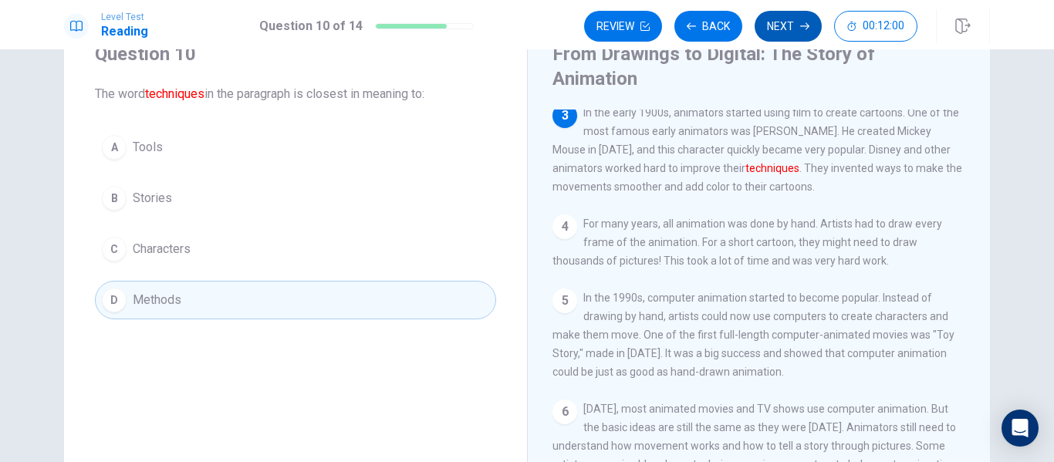
click at [784, 31] on button "Next" at bounding box center [788, 26] width 67 height 31
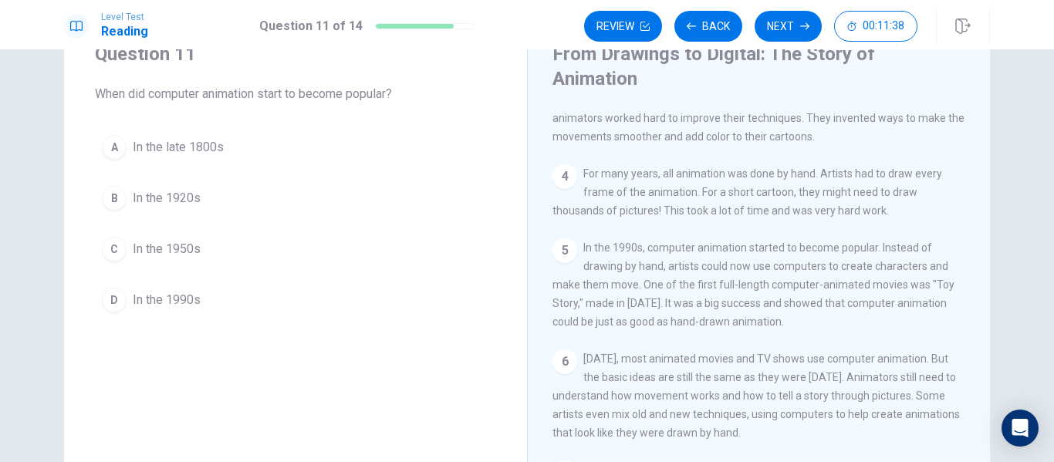
scroll to position [265, 0]
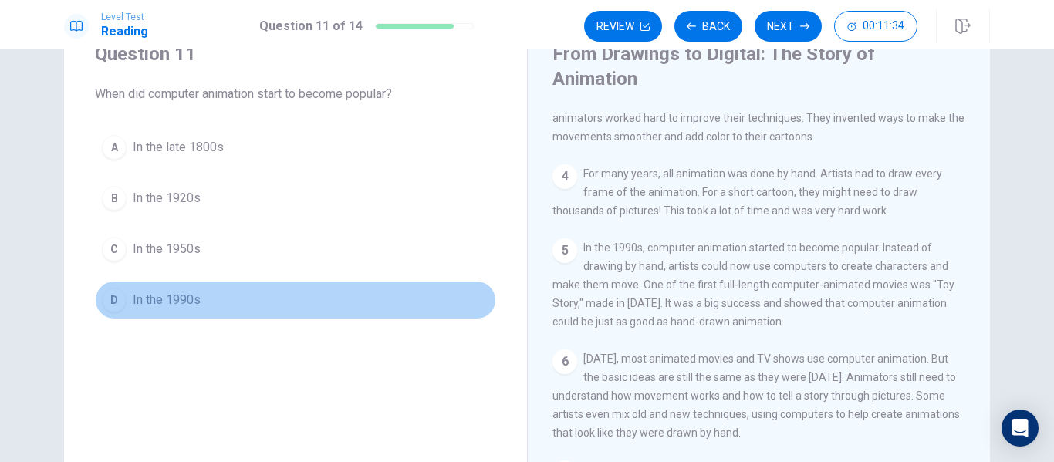
click at [186, 309] on button "D In the 1990s" at bounding box center [295, 300] width 401 height 39
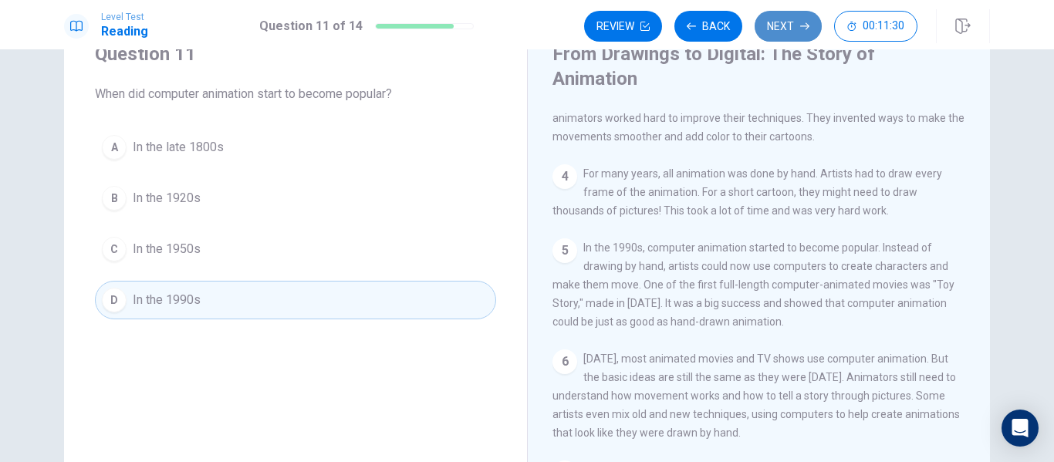
click at [777, 32] on button "Next" at bounding box center [788, 26] width 67 height 31
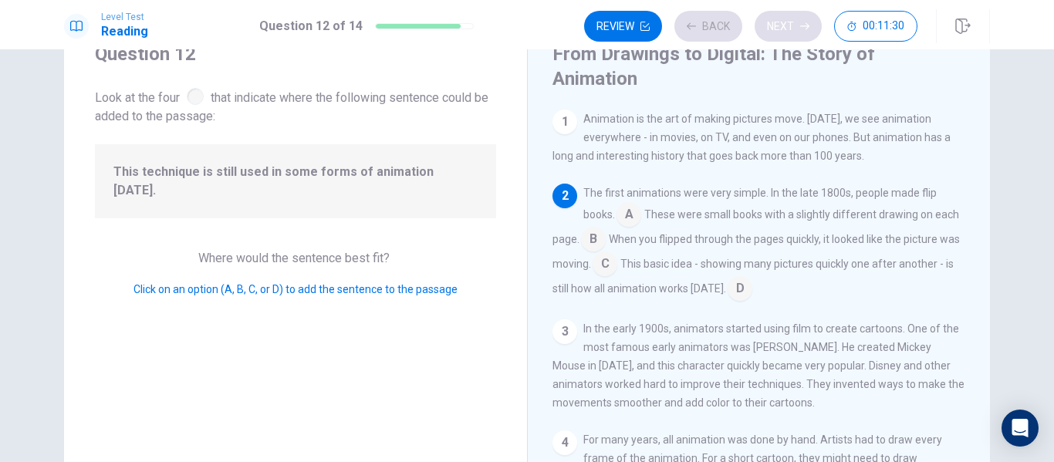
scroll to position [76, 0]
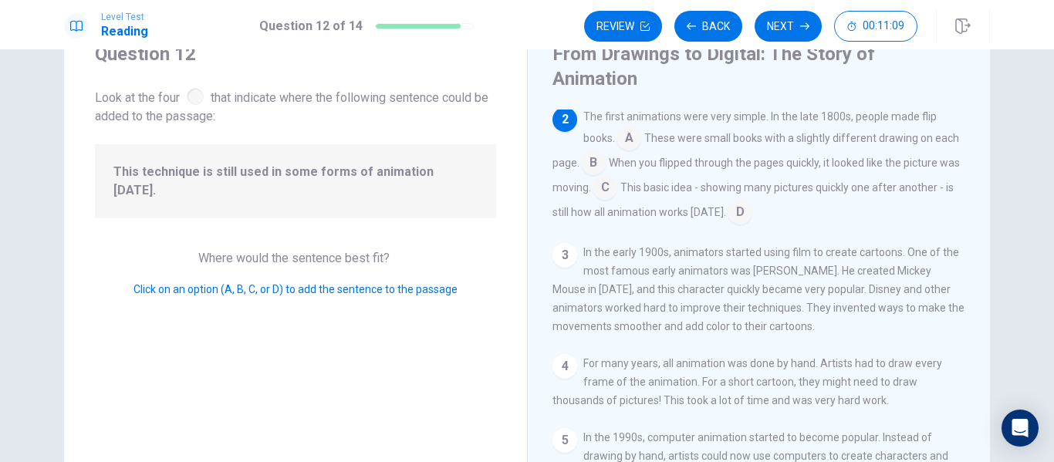
click at [617, 177] on input at bounding box center [605, 189] width 25 height 25
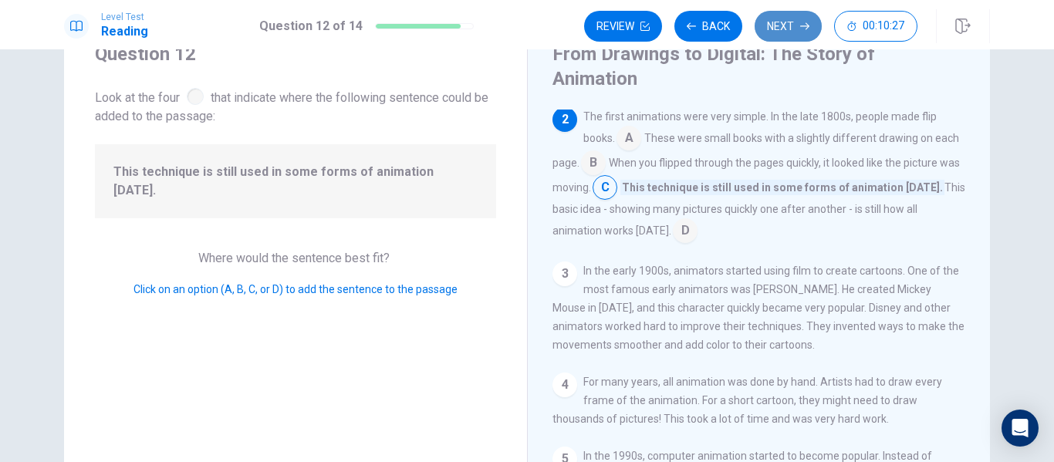
click at [783, 32] on button "Next" at bounding box center [788, 26] width 67 height 31
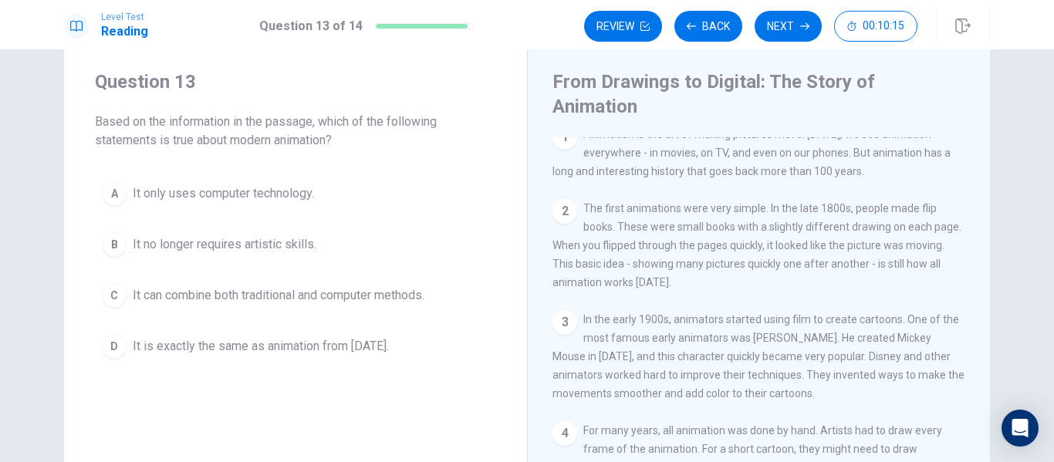
scroll to position [0, 0]
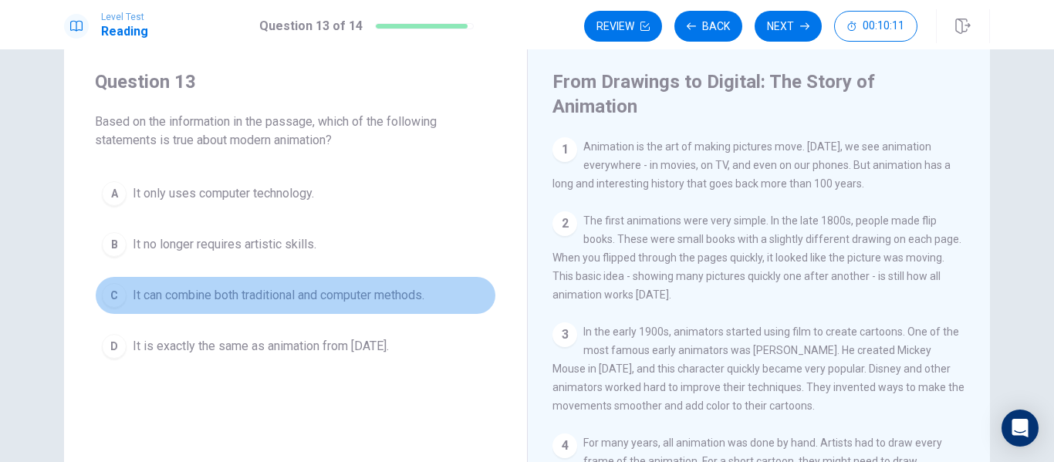
click at [194, 298] on span "It can combine both traditional and computer methods." at bounding box center [279, 295] width 292 height 19
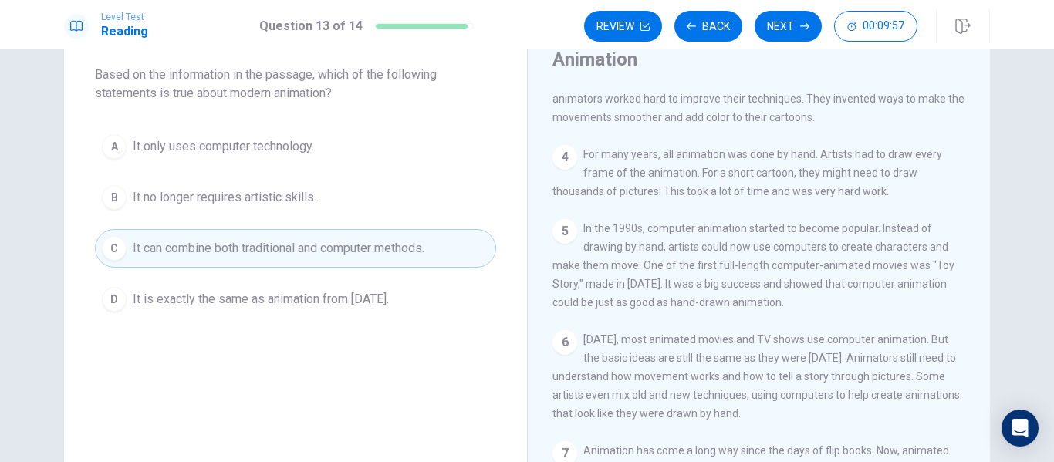
scroll to position [82, 0]
click at [772, 28] on button "Next" at bounding box center [788, 26] width 67 height 31
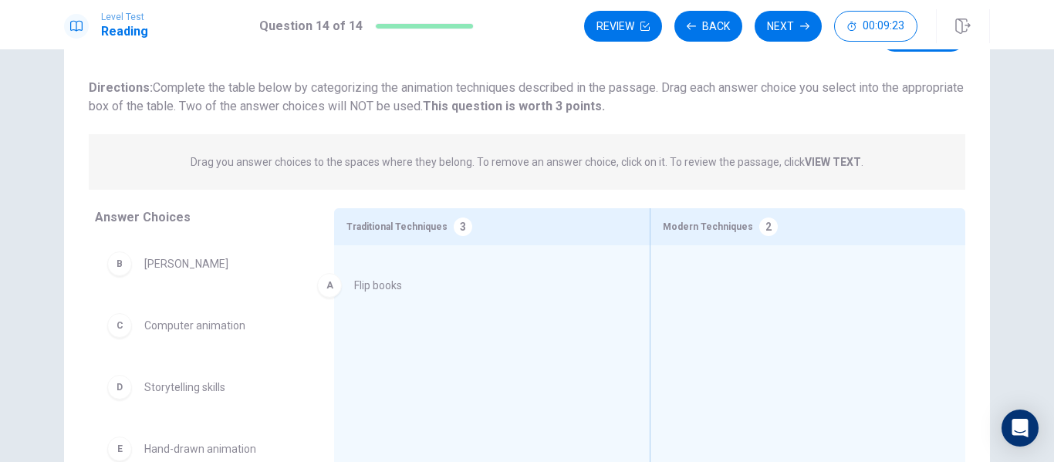
drag, startPoint x: 164, startPoint y: 264, endPoint x: 402, endPoint y: 278, distance: 238.8
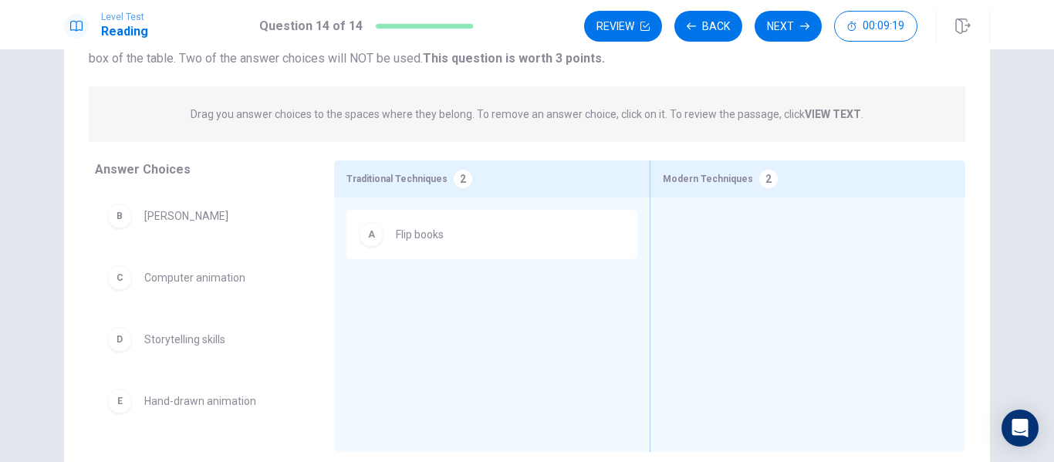
scroll to position [138, 0]
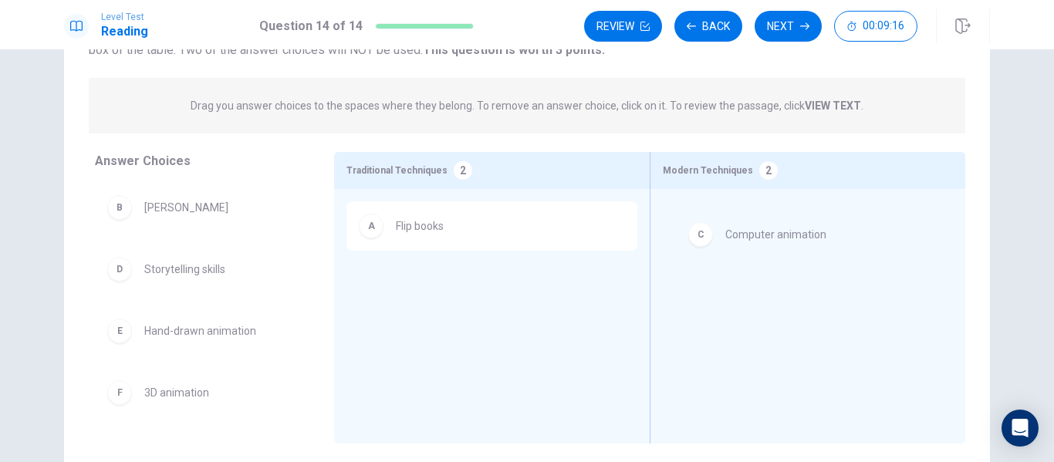
drag, startPoint x: 230, startPoint y: 268, endPoint x: 819, endPoint y: 234, distance: 590.5
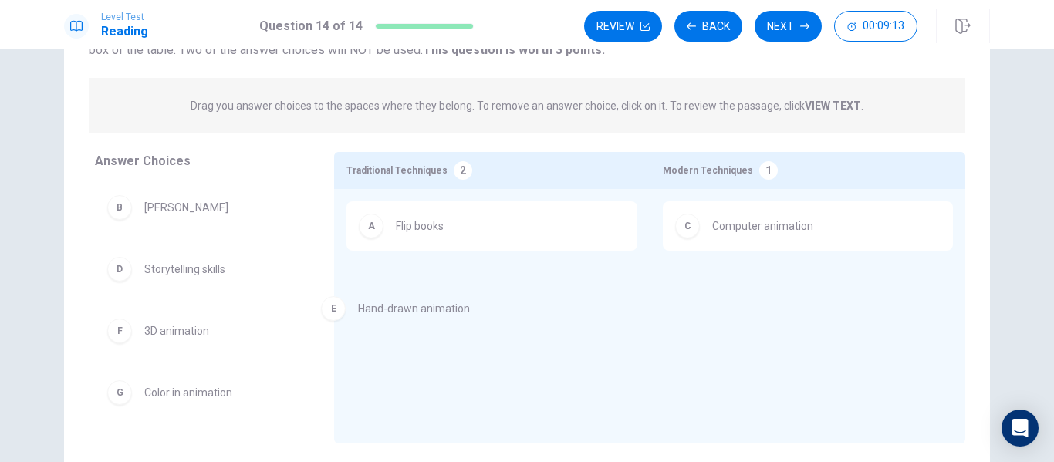
drag, startPoint x: 245, startPoint y: 340, endPoint x: 474, endPoint y: 312, distance: 231.6
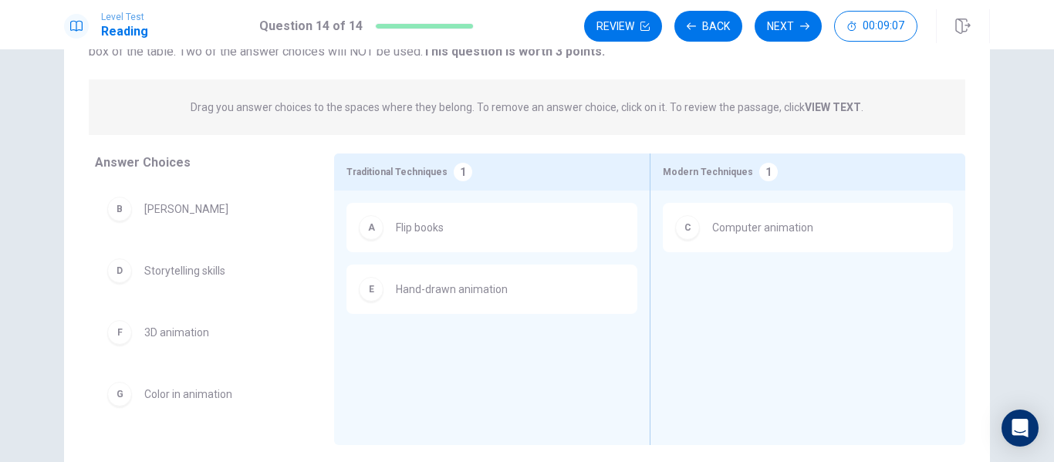
scroll to position [137, 0]
drag, startPoint x: 194, startPoint y: 342, endPoint x: 878, endPoint y: 300, distance: 684.8
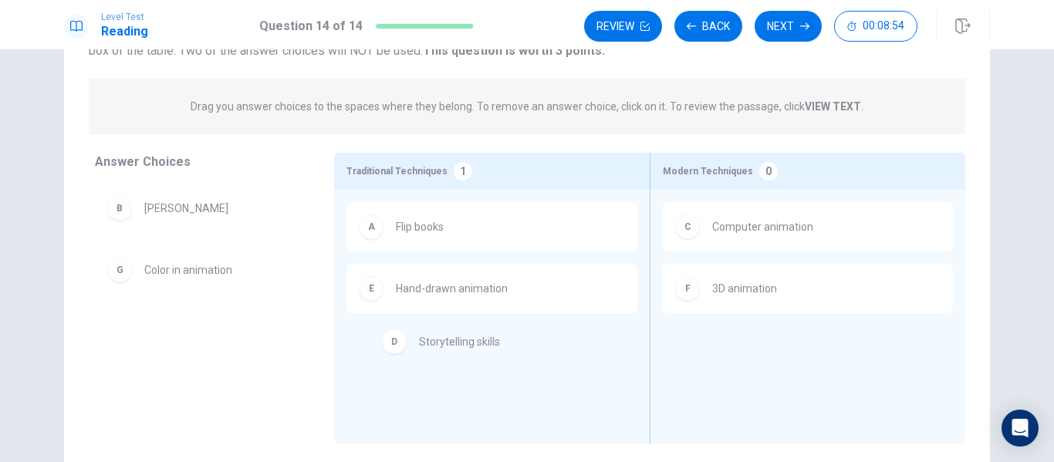
drag, startPoint x: 203, startPoint y: 274, endPoint x: 495, endPoint y: 346, distance: 300.3
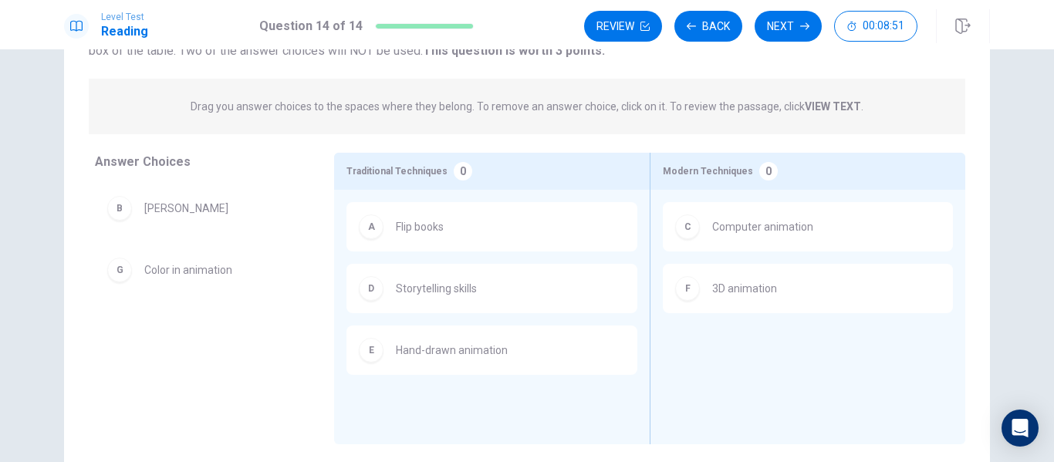
click at [71, 150] on div "Question 14 View text Directions: Complete the table below by categorizing the …" at bounding box center [527, 206] width 926 height 477
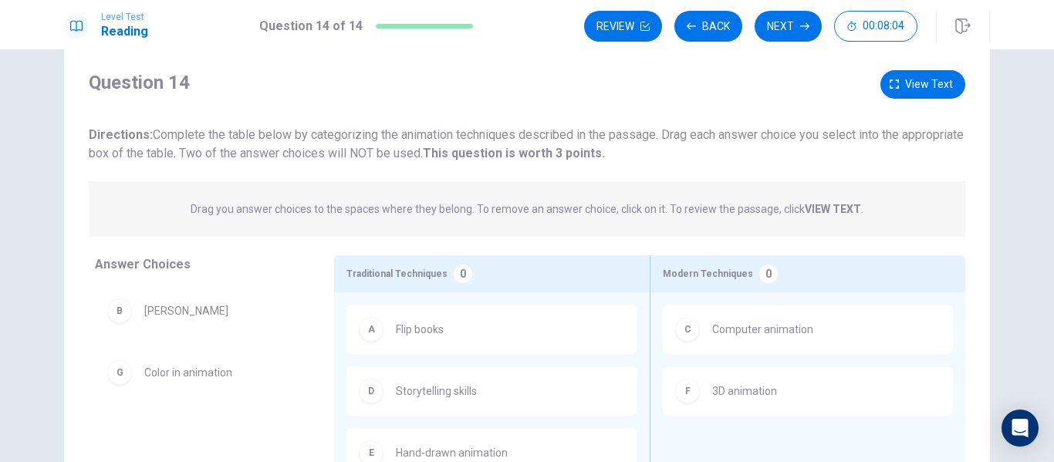
scroll to position [8, 0]
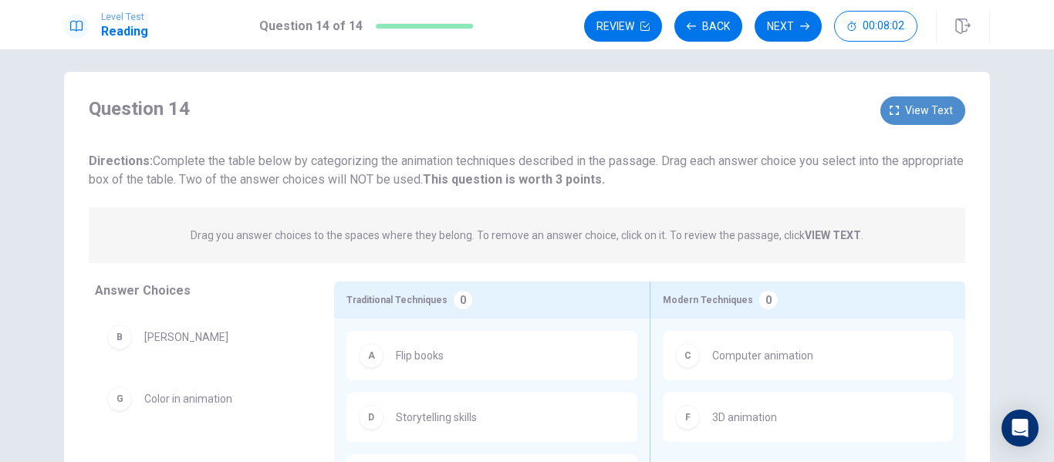
click at [950, 98] on button "View text" at bounding box center [922, 110] width 85 height 29
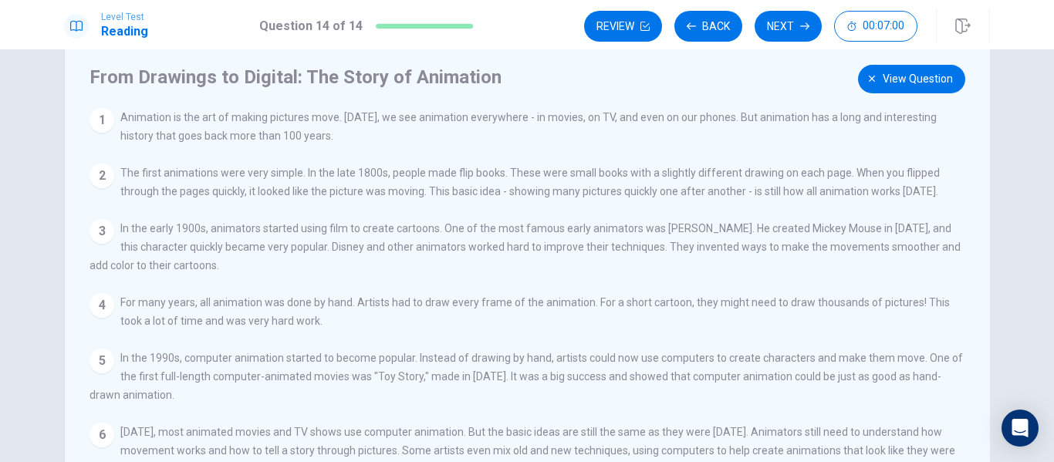
scroll to position [0, 0]
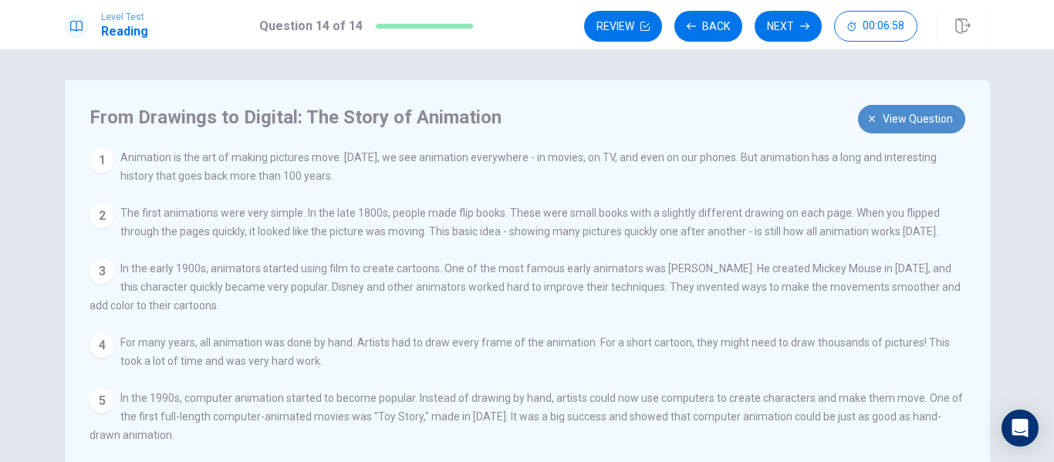
click at [896, 123] on span "View question" at bounding box center [918, 119] width 70 height 19
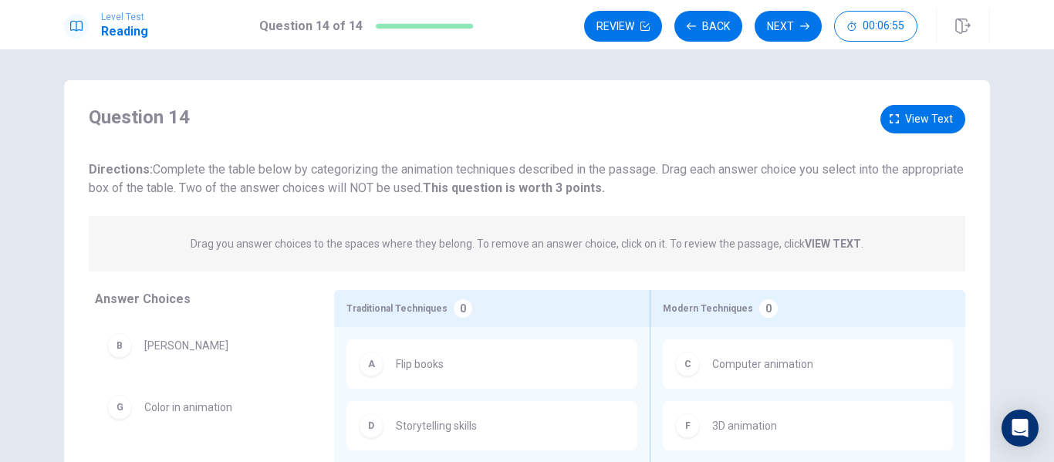
click at [247, 174] on span "Directions: Complete the table below by categorizing the animation techniques d…" at bounding box center [526, 178] width 875 height 33
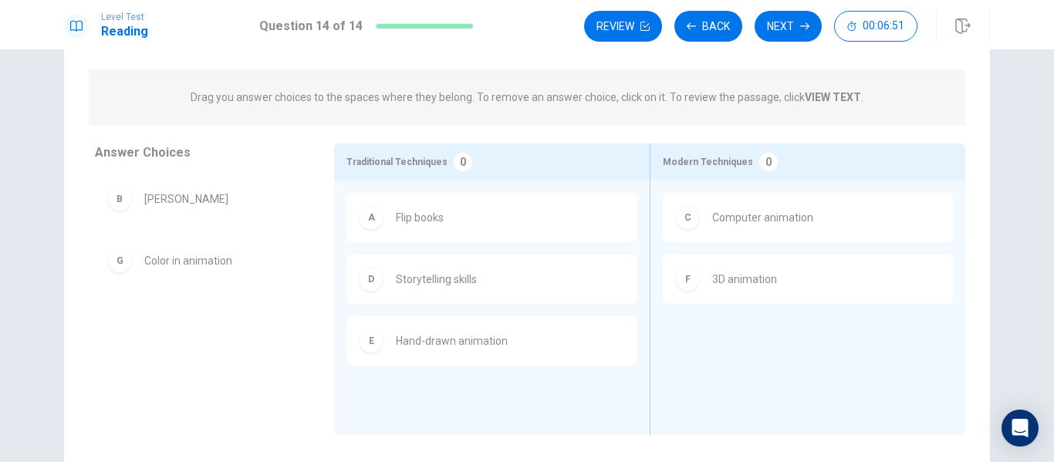
scroll to position [146, 0]
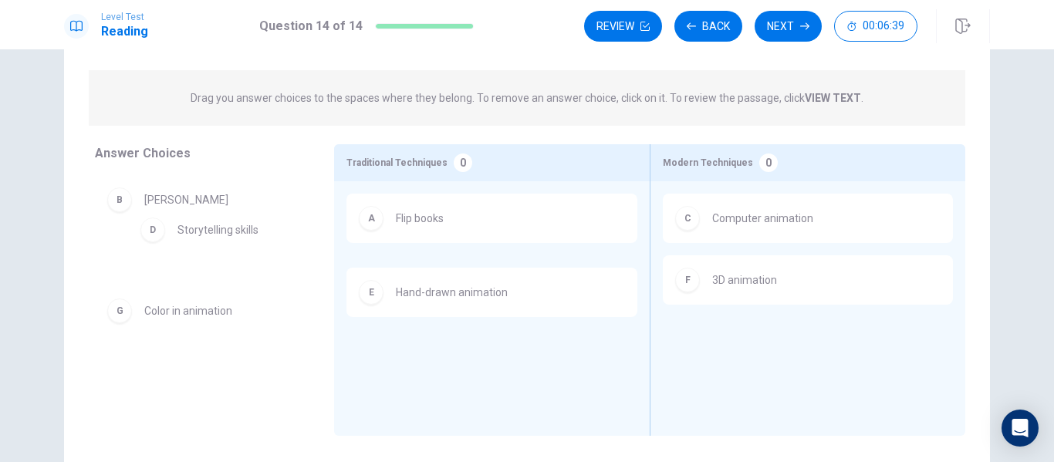
drag, startPoint x: 403, startPoint y: 272, endPoint x: 181, endPoint y: 225, distance: 226.5
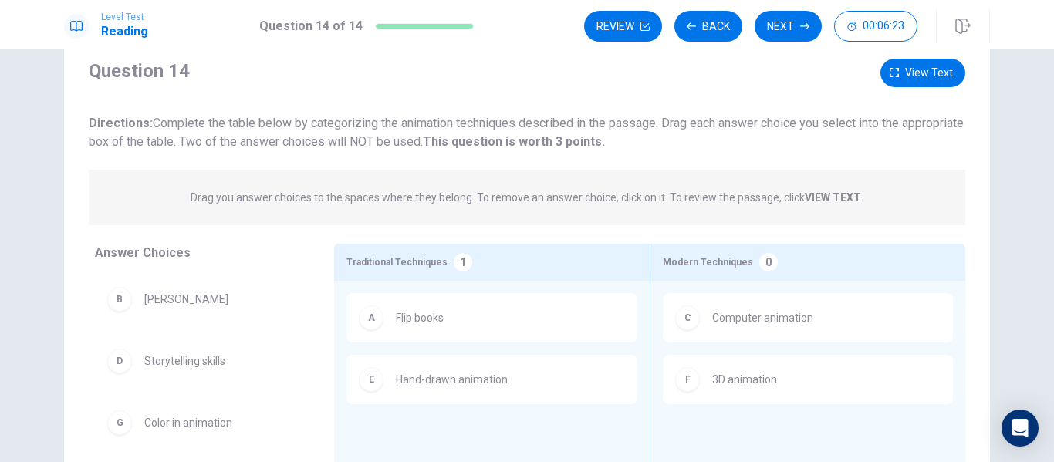
scroll to position [41, 0]
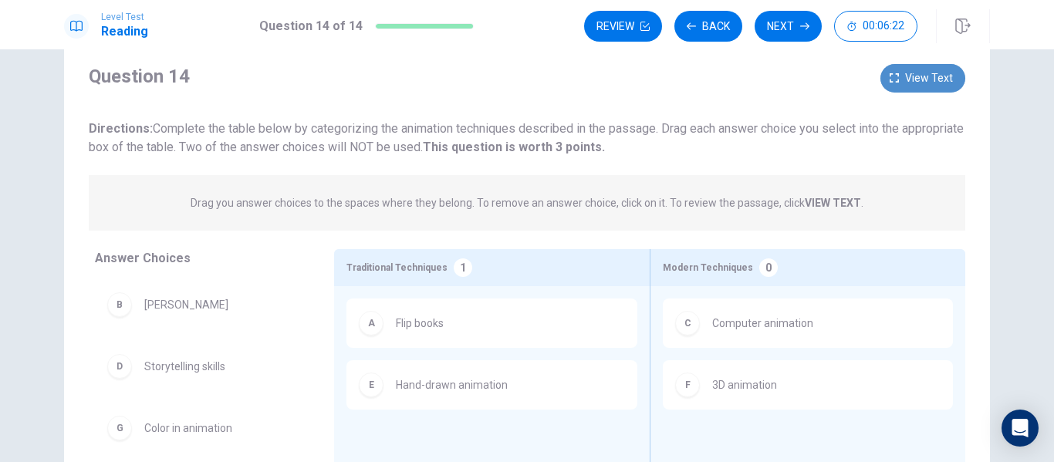
click at [942, 69] on span "View text" at bounding box center [929, 78] width 48 height 19
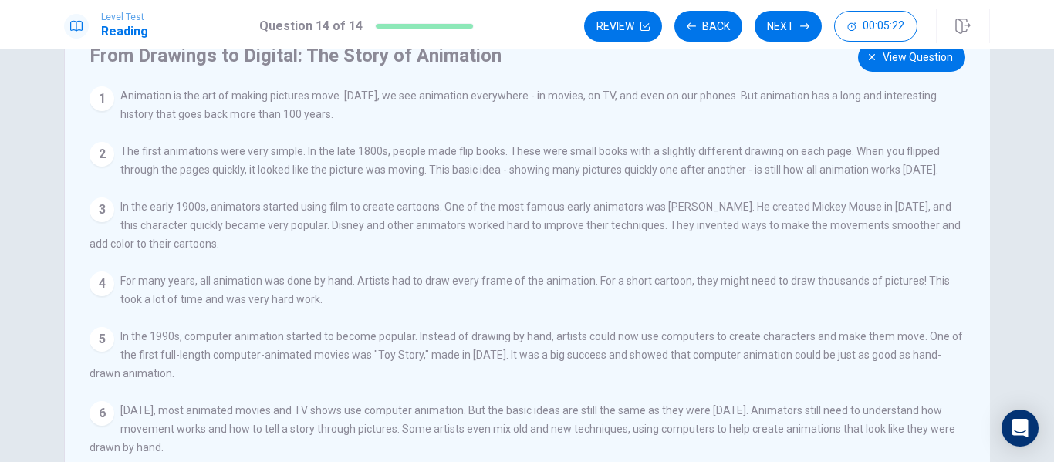
scroll to position [47, 0]
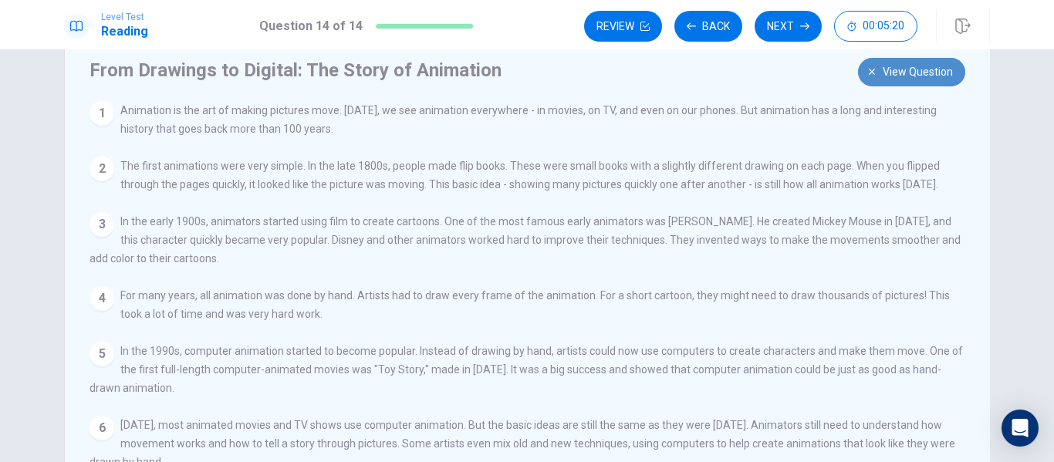
click at [912, 63] on span "View question" at bounding box center [918, 71] width 70 height 19
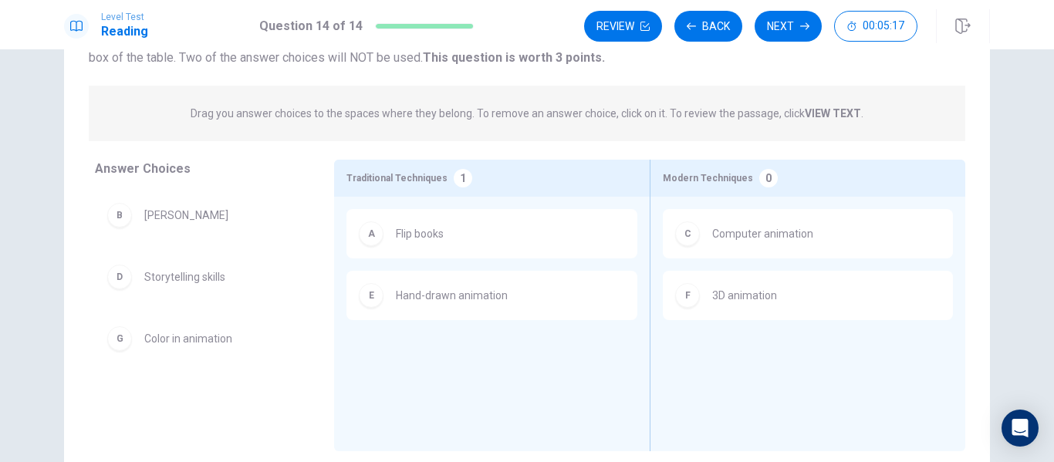
scroll to position [137, 0]
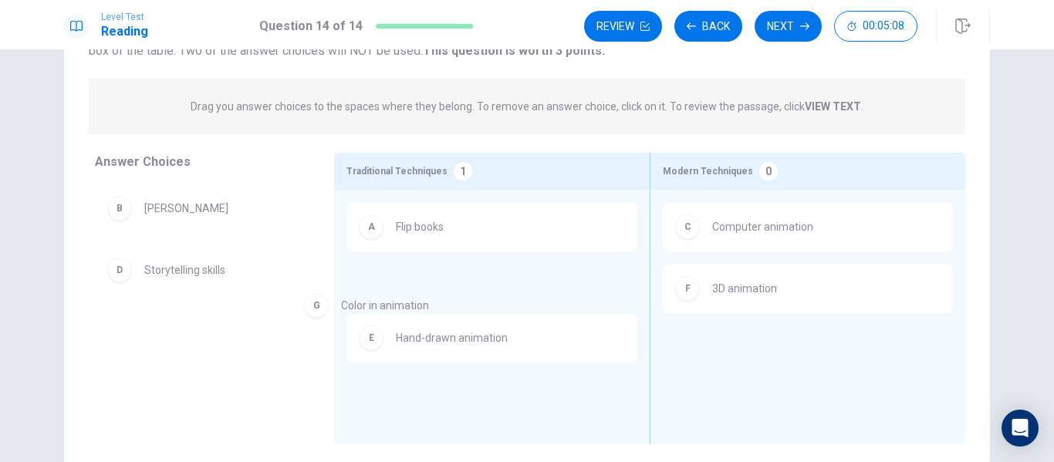
drag, startPoint x: 204, startPoint y: 343, endPoint x: 441, endPoint y: 298, distance: 240.4
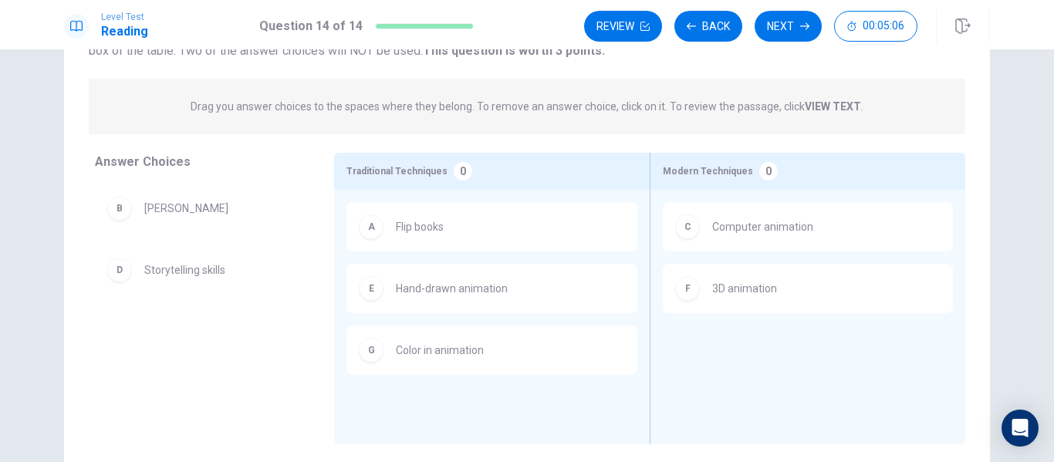
click at [218, 387] on div "B Walt Disney D Storytelling skills" at bounding box center [202, 303] width 214 height 238
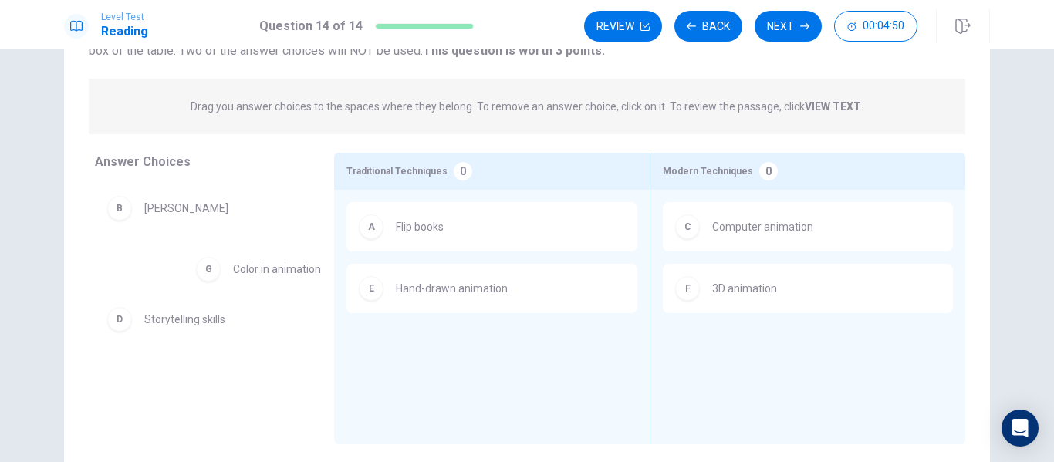
drag, startPoint x: 419, startPoint y: 354, endPoint x: 223, endPoint y: 258, distance: 218.4
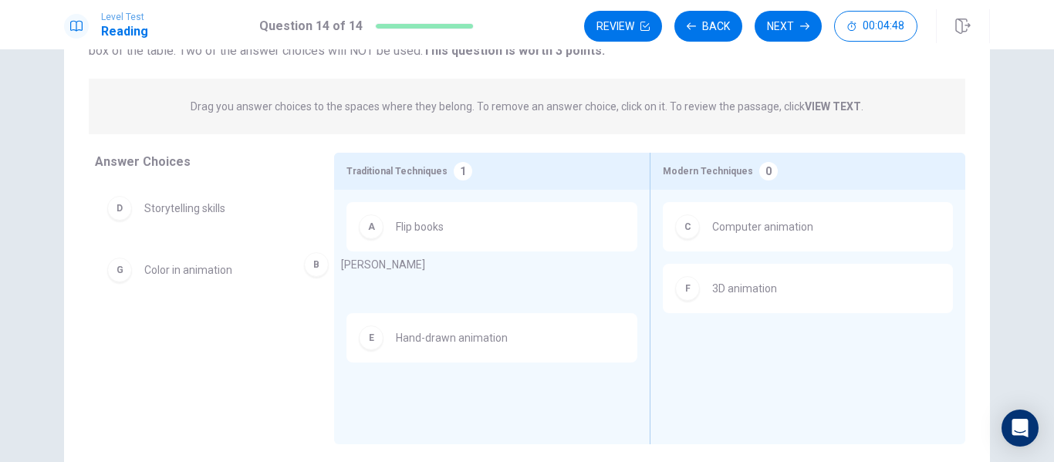
drag, startPoint x: 177, startPoint y: 205, endPoint x: 409, endPoint y: 262, distance: 238.4
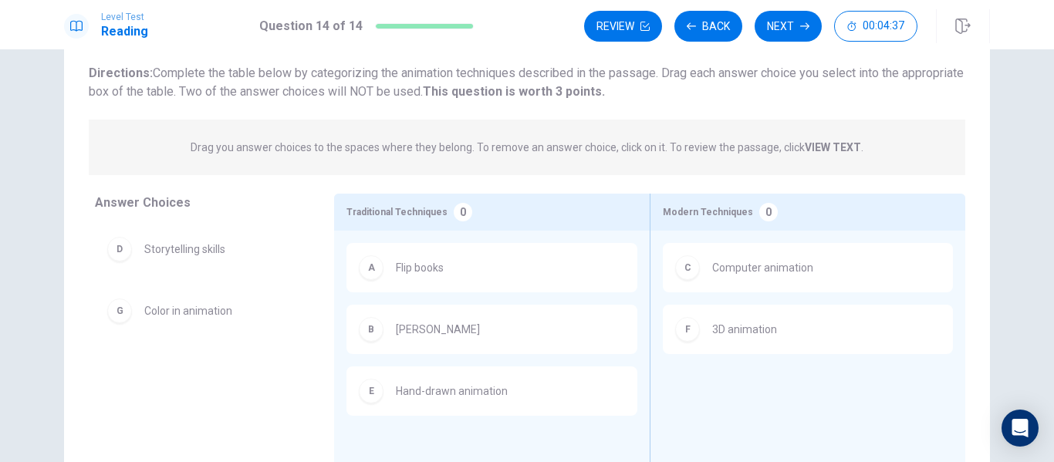
scroll to position [96, 0]
click at [605, 35] on button "Review" at bounding box center [623, 26] width 78 height 31
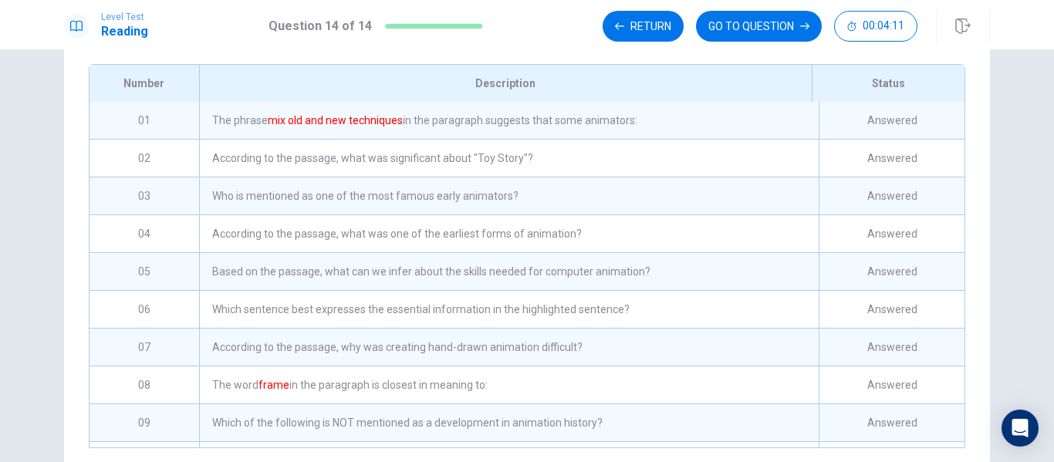
scroll to position [184, 0]
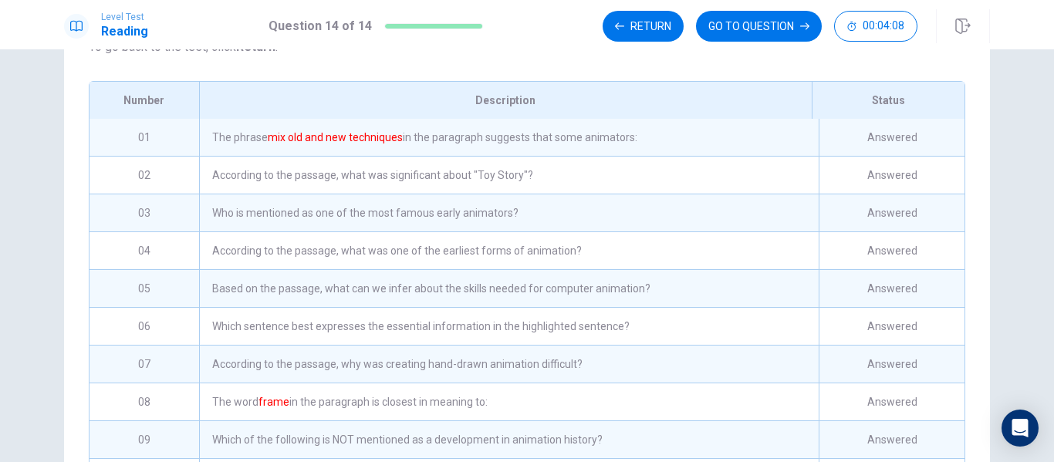
click at [804, 156] on div "The phrase mix old and new techniques in the paragraph suggests that some anima…" at bounding box center [509, 137] width 620 height 37
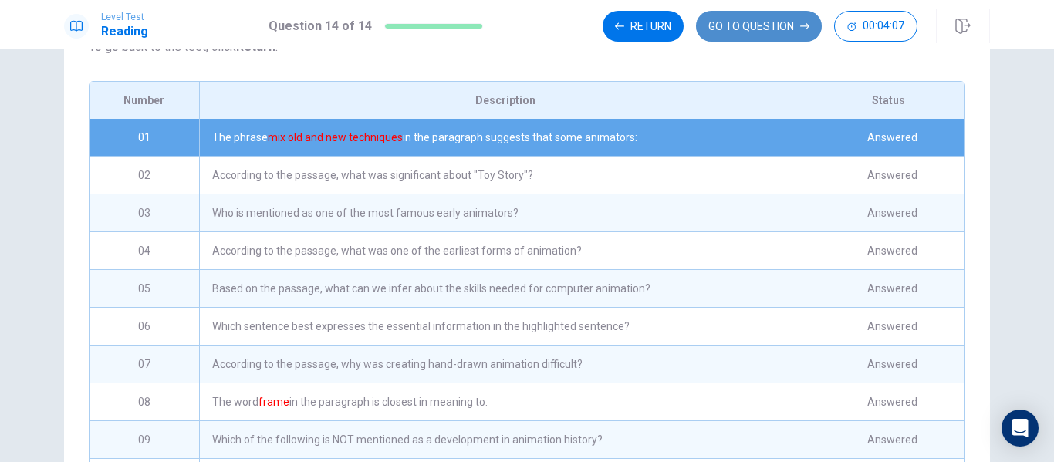
click at [797, 26] on button "GO TO QUESTION" at bounding box center [759, 26] width 126 height 31
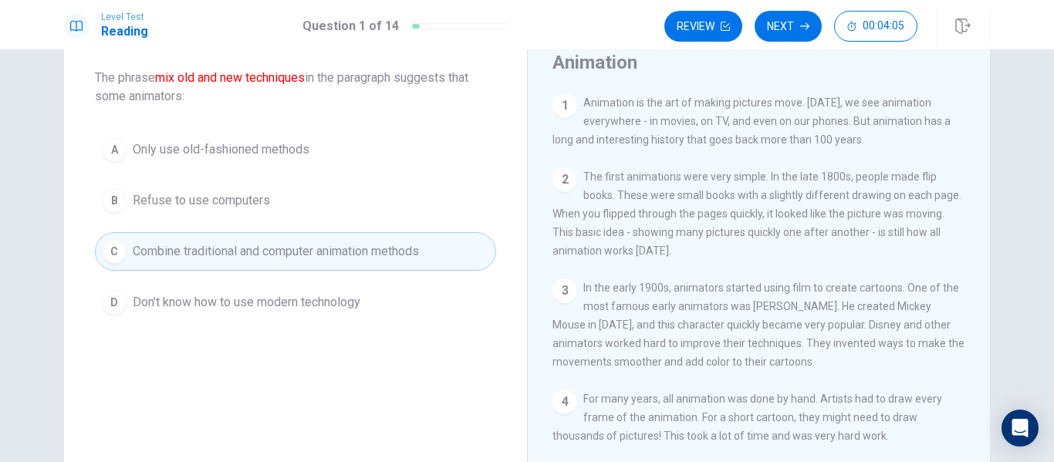
scroll to position [77, 0]
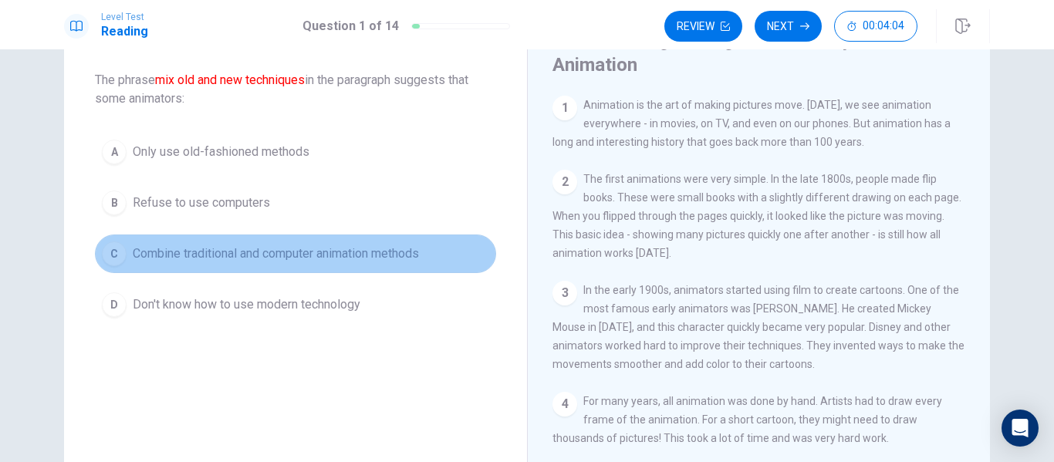
click at [371, 255] on span "Combine traditional and computer animation methods" at bounding box center [276, 254] width 286 height 19
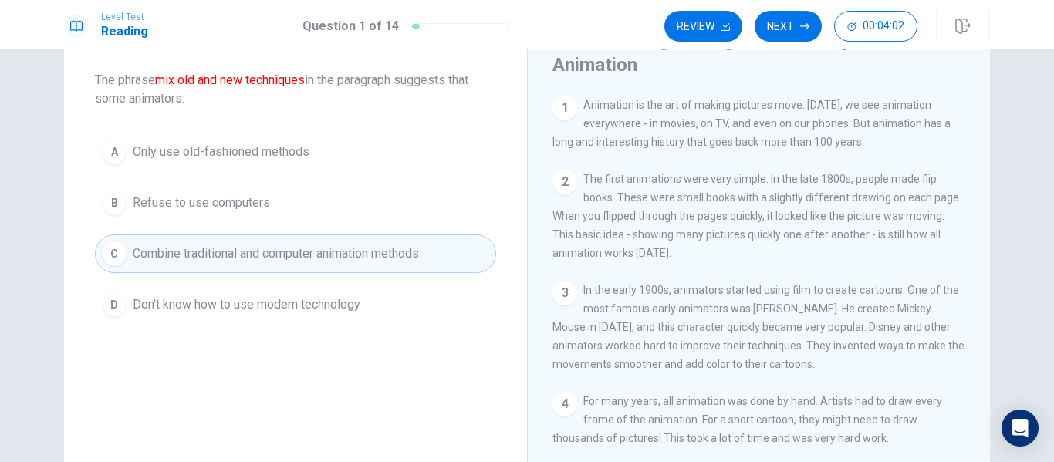
scroll to position [265, 0]
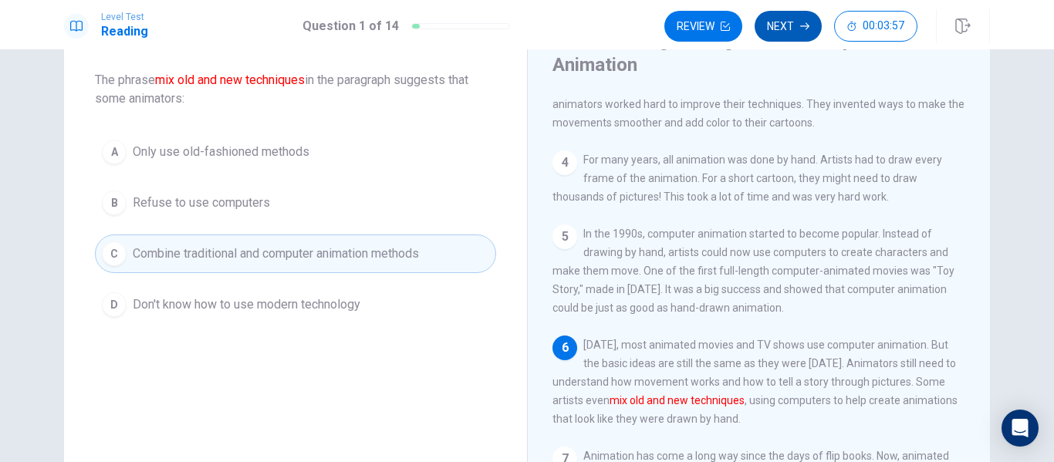
click at [792, 32] on button "Next" at bounding box center [788, 26] width 67 height 31
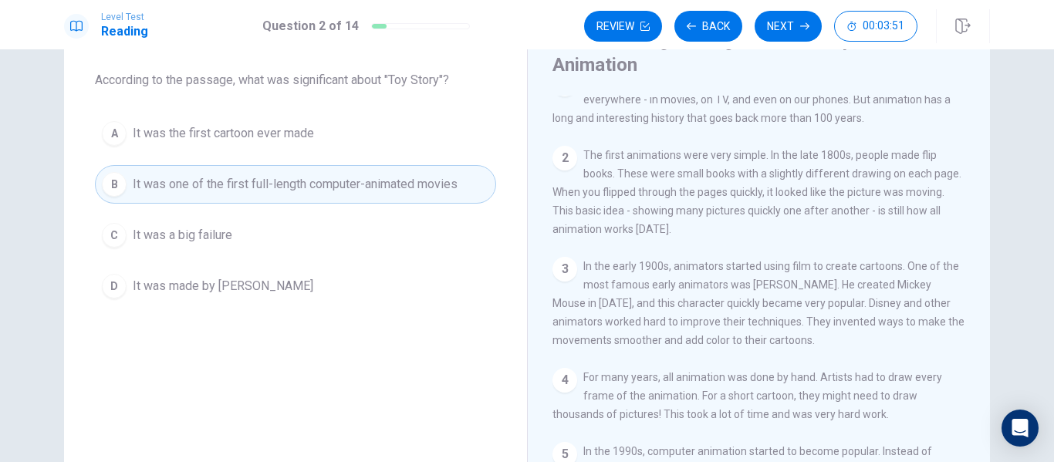
scroll to position [0, 0]
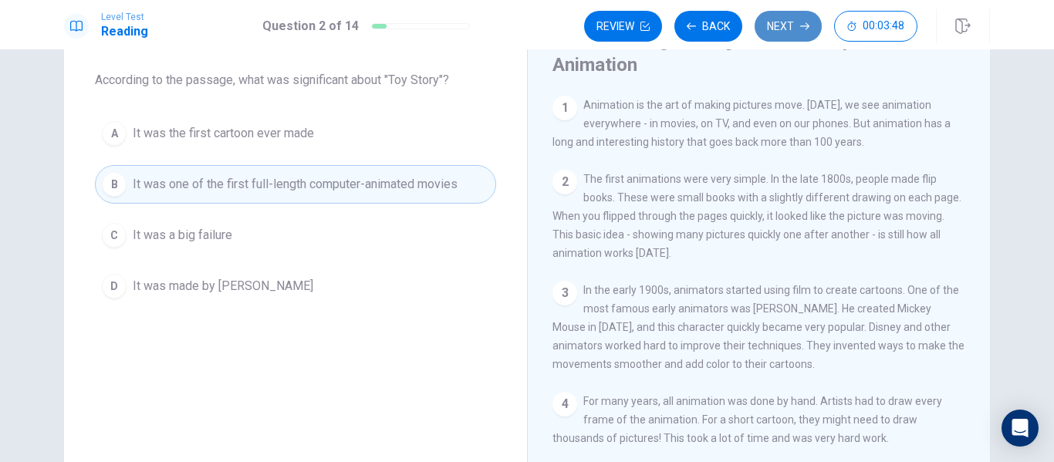
click at [794, 28] on button "Next" at bounding box center [788, 26] width 67 height 31
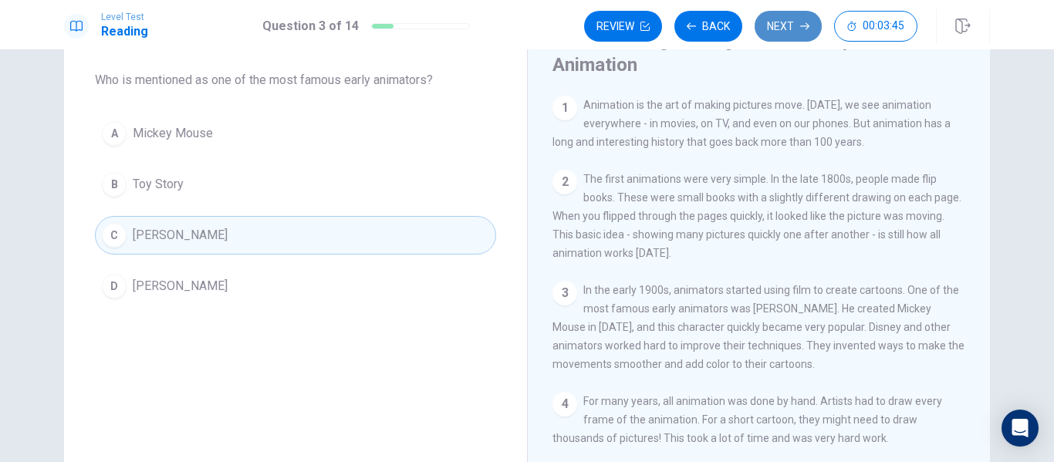
click at [793, 32] on button "Next" at bounding box center [788, 26] width 67 height 31
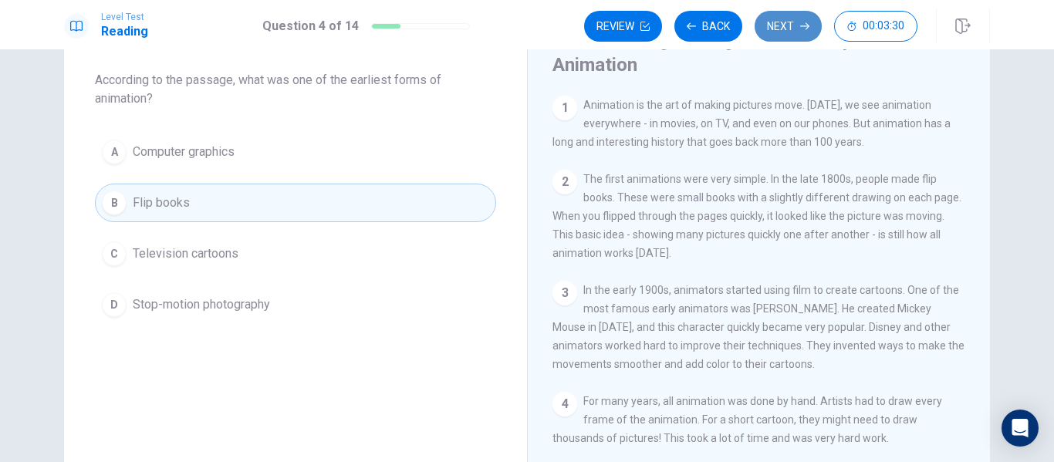
click at [790, 35] on button "Next" at bounding box center [788, 26] width 67 height 31
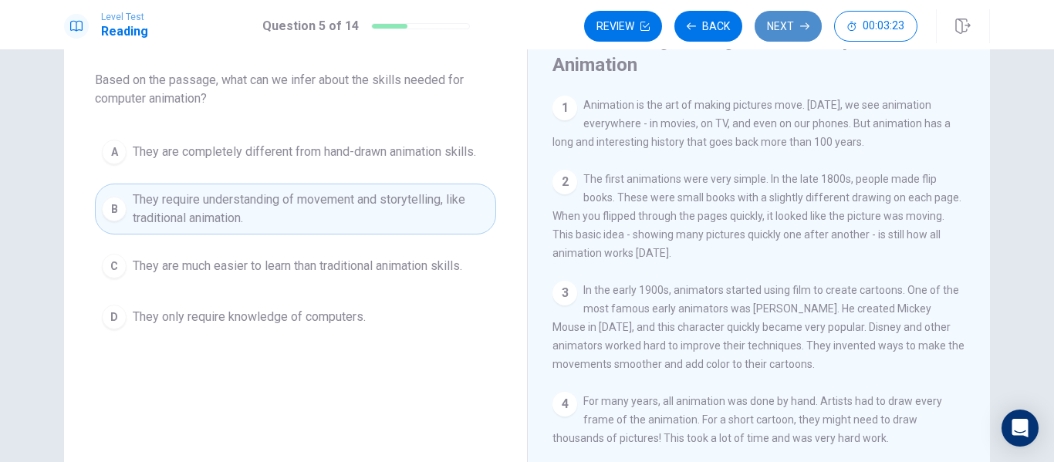
click at [795, 27] on button "Next" at bounding box center [788, 26] width 67 height 31
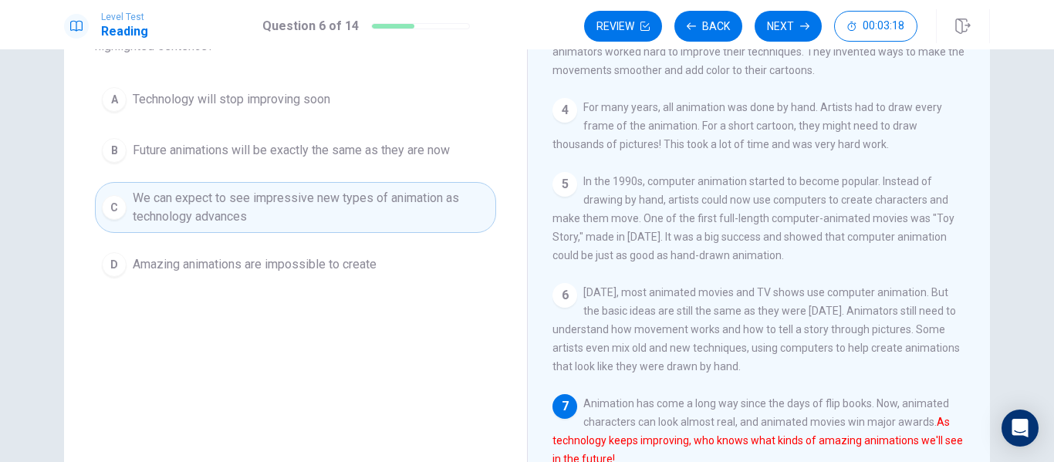
scroll to position [126, 0]
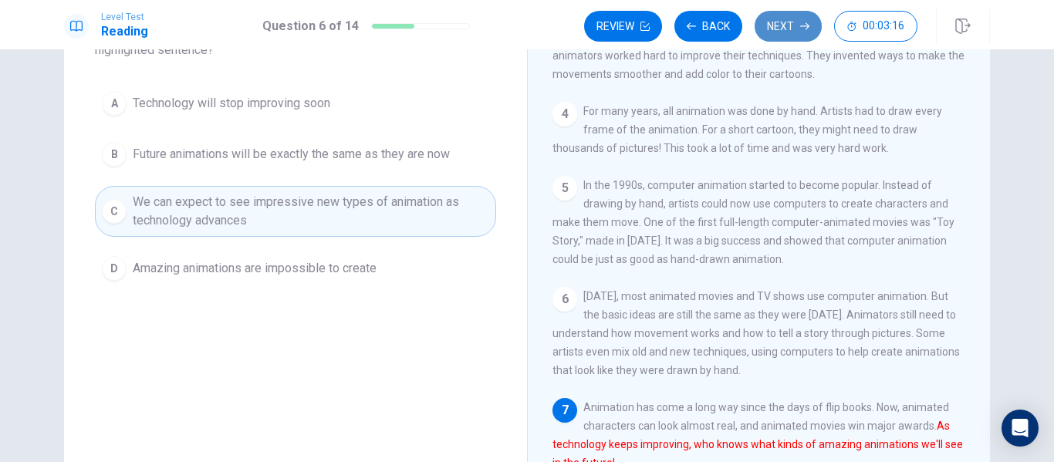
click at [794, 32] on button "Next" at bounding box center [788, 26] width 67 height 31
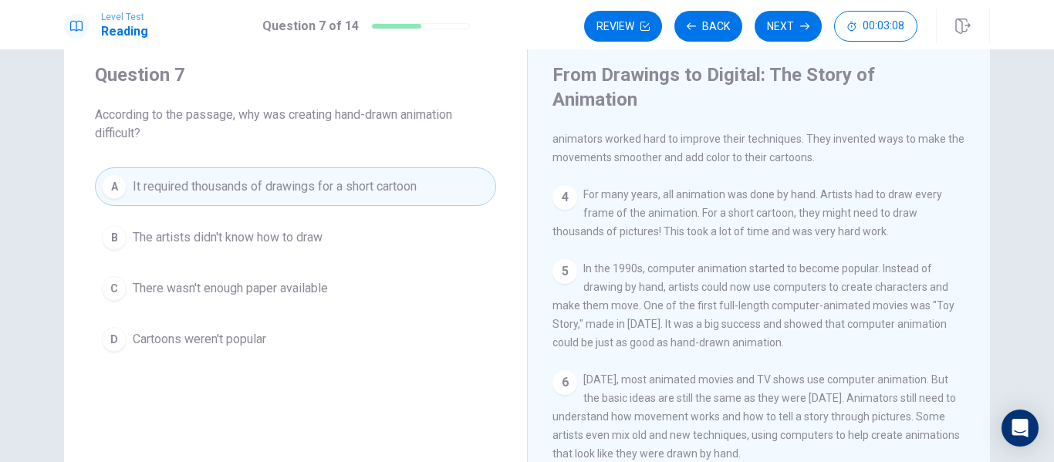
scroll to position [42, 0]
click at [782, 32] on button "Next" at bounding box center [788, 26] width 67 height 31
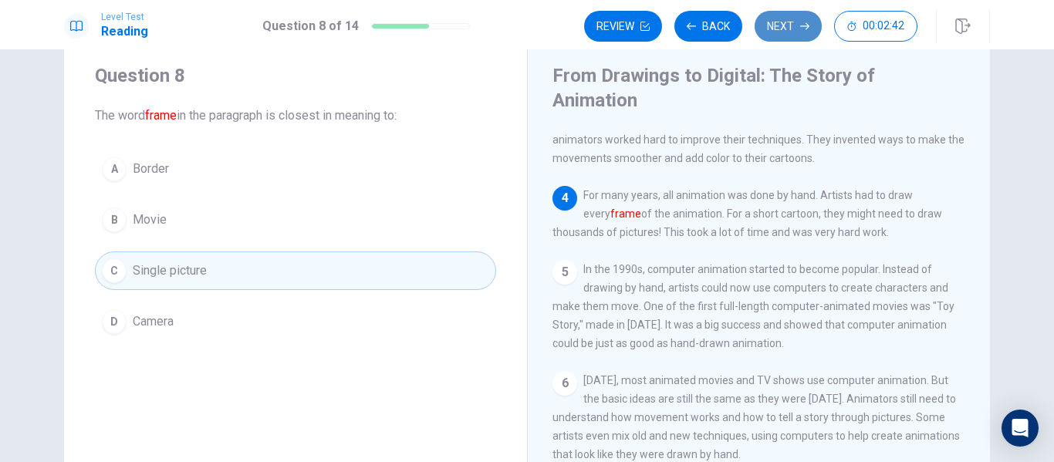
click at [782, 32] on button "Next" at bounding box center [788, 26] width 67 height 31
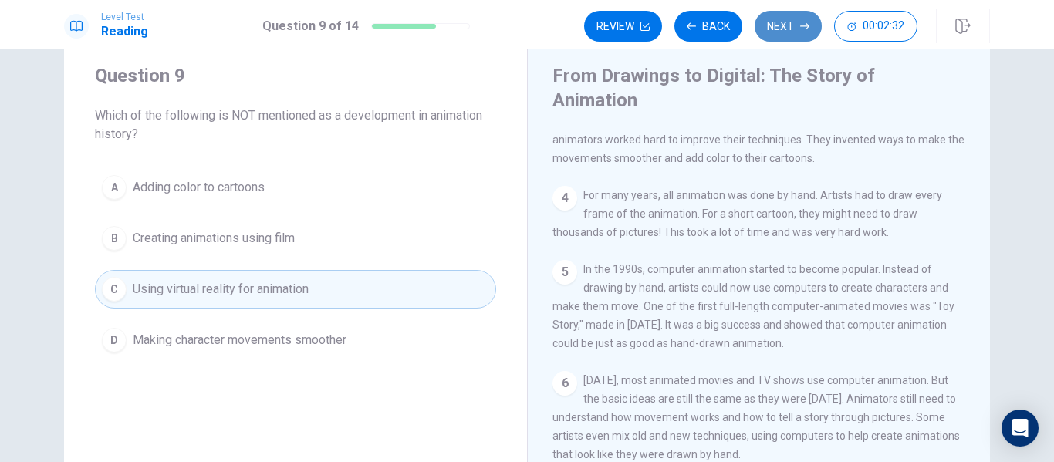
click at [778, 29] on button "Next" at bounding box center [788, 26] width 67 height 31
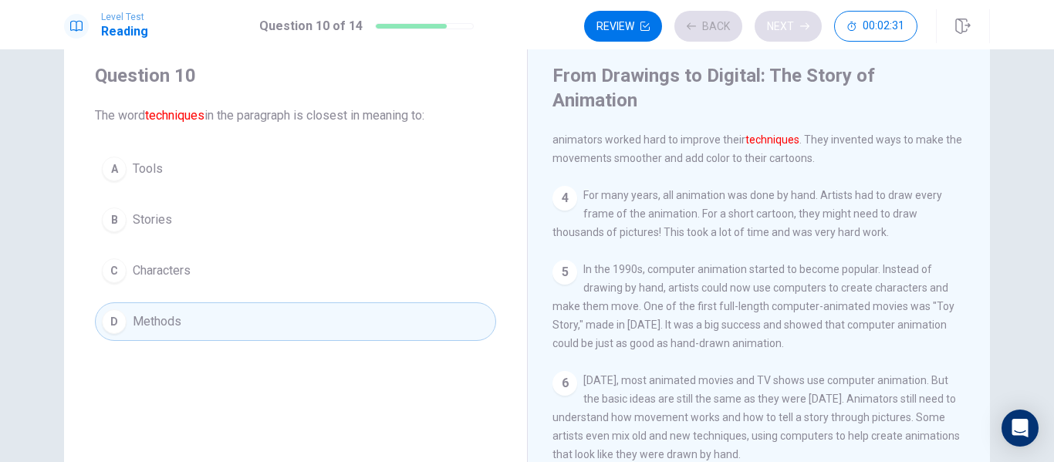
scroll to position [191, 0]
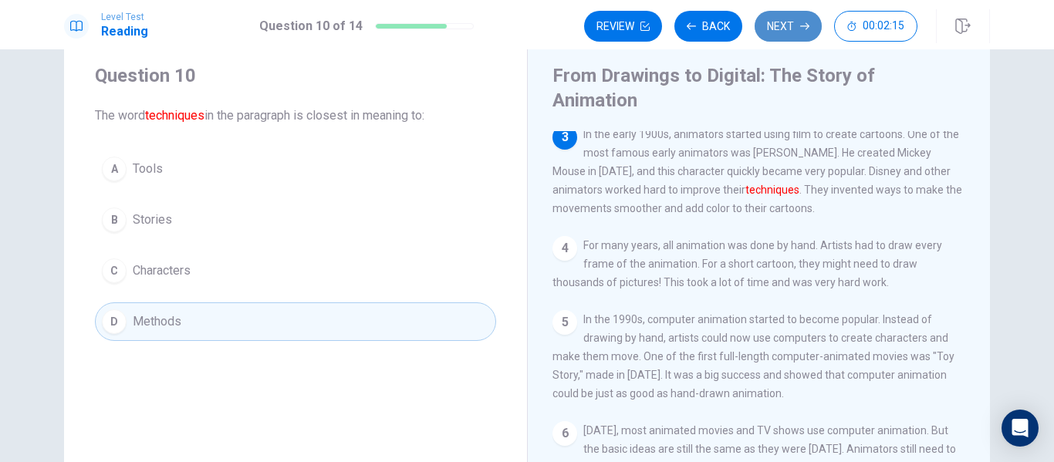
click at [793, 25] on button "Next" at bounding box center [788, 26] width 67 height 31
click at [792, 31] on button "Next" at bounding box center [788, 26] width 67 height 31
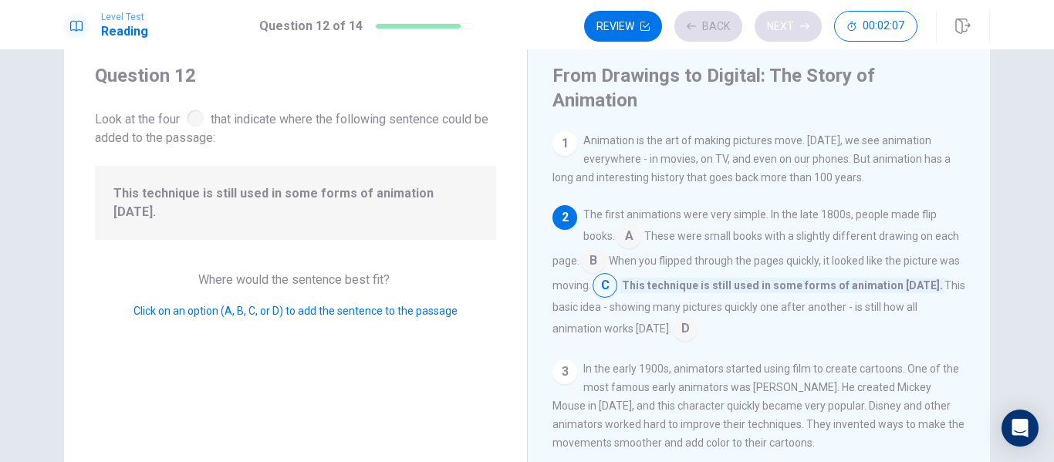
scroll to position [76, 0]
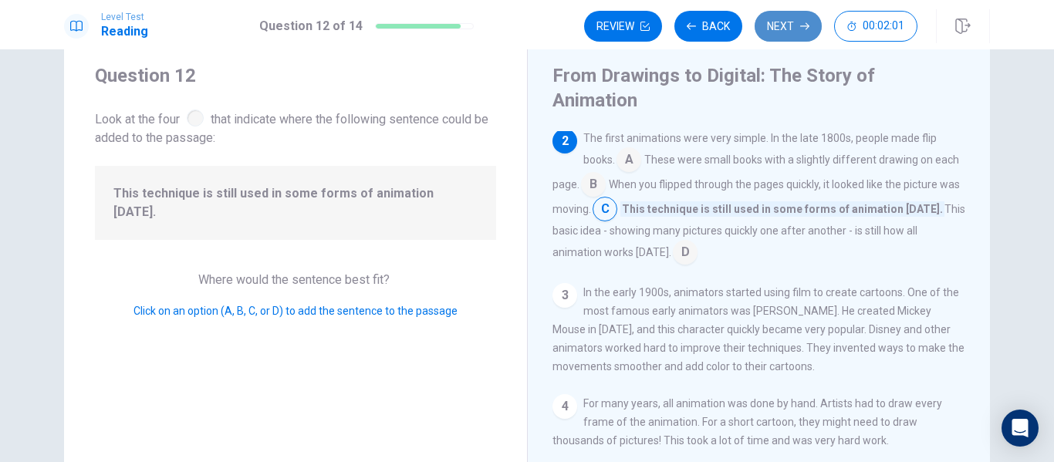
click at [786, 25] on button "Next" at bounding box center [788, 26] width 67 height 31
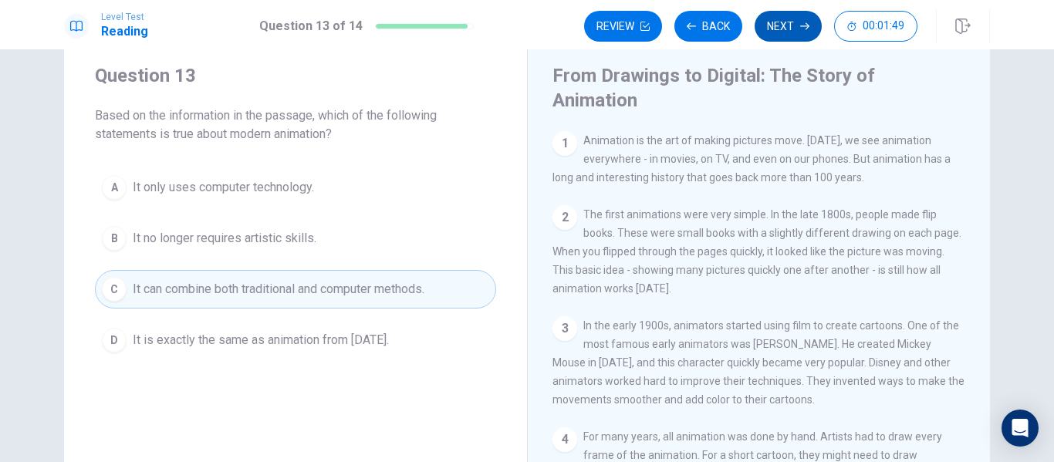
click at [786, 25] on button "Next" at bounding box center [788, 26] width 67 height 31
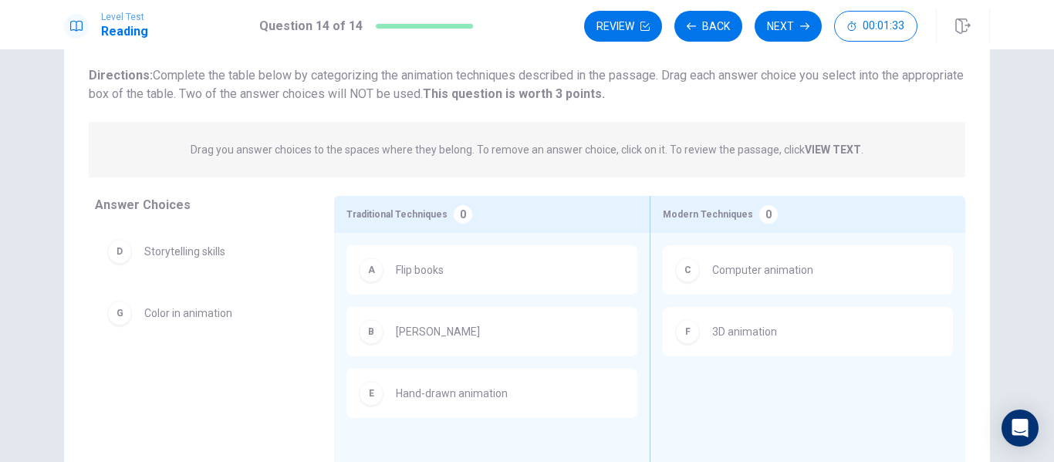
scroll to position [95, 0]
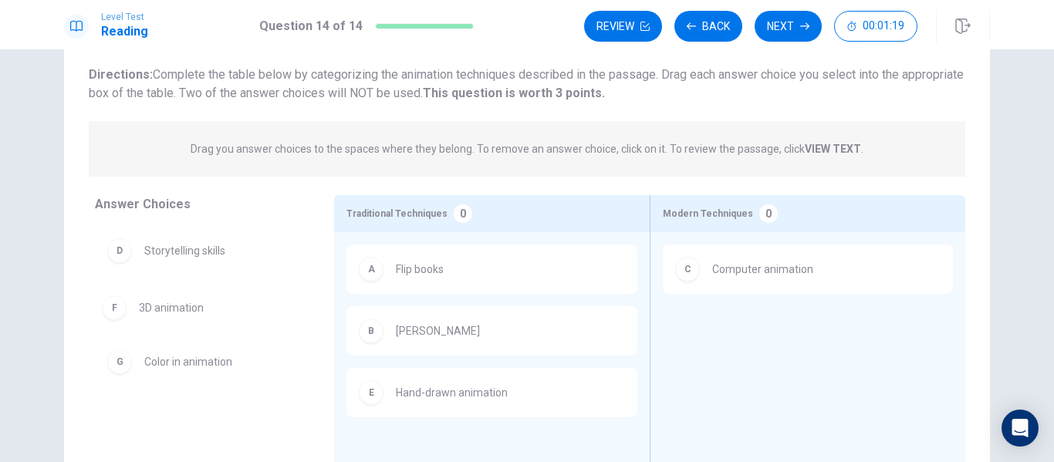
drag, startPoint x: 748, startPoint y: 342, endPoint x: 167, endPoint y: 312, distance: 582.5
drag, startPoint x: 215, startPoint y: 379, endPoint x: 741, endPoint y: 309, distance: 530.8
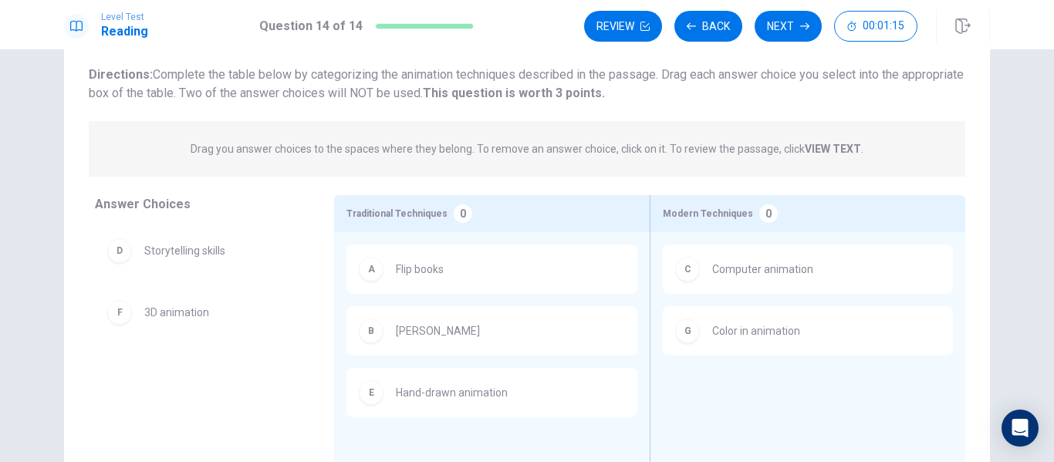
scroll to position [0, 0]
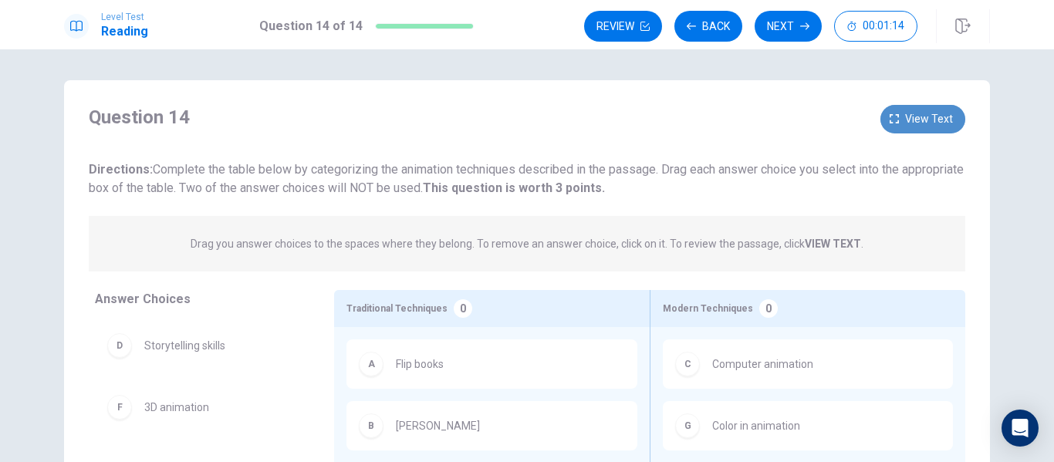
click at [931, 124] on span "View text" at bounding box center [929, 119] width 48 height 19
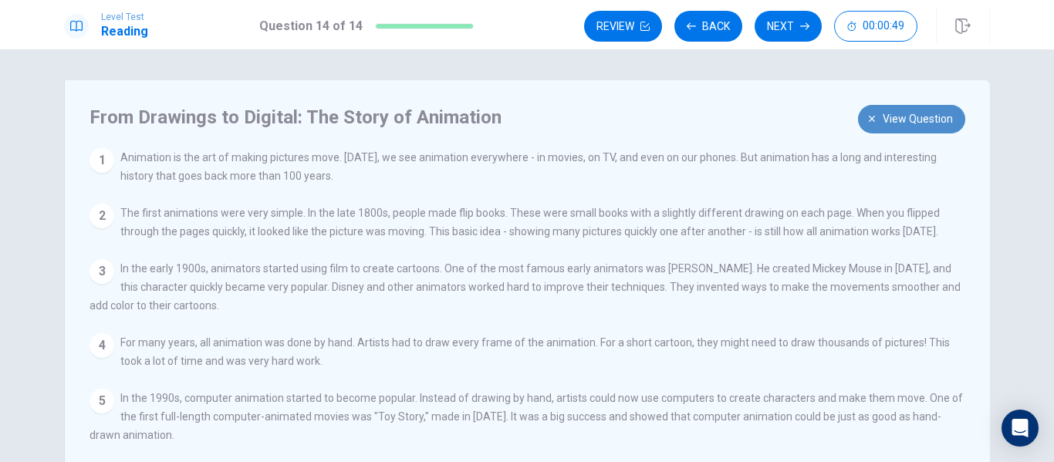
click at [903, 117] on span "View question" at bounding box center [918, 119] width 70 height 19
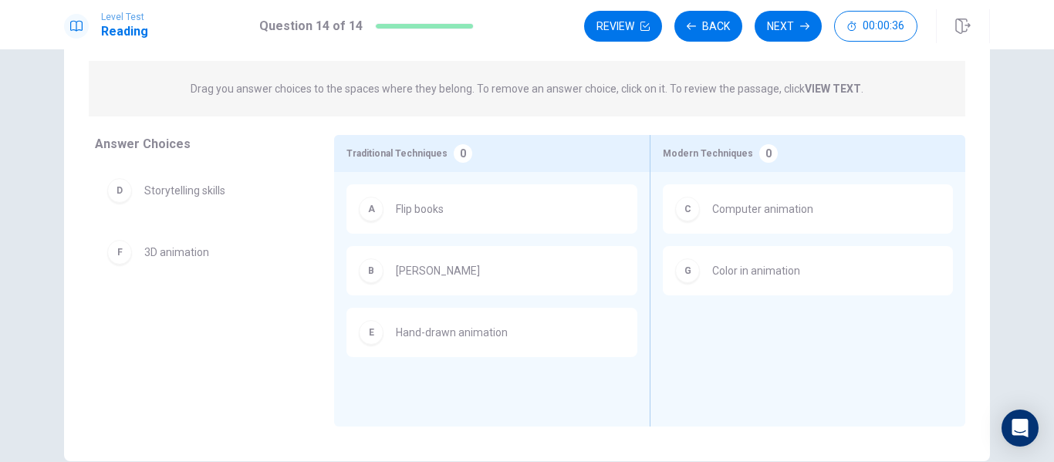
scroll to position [156, 0]
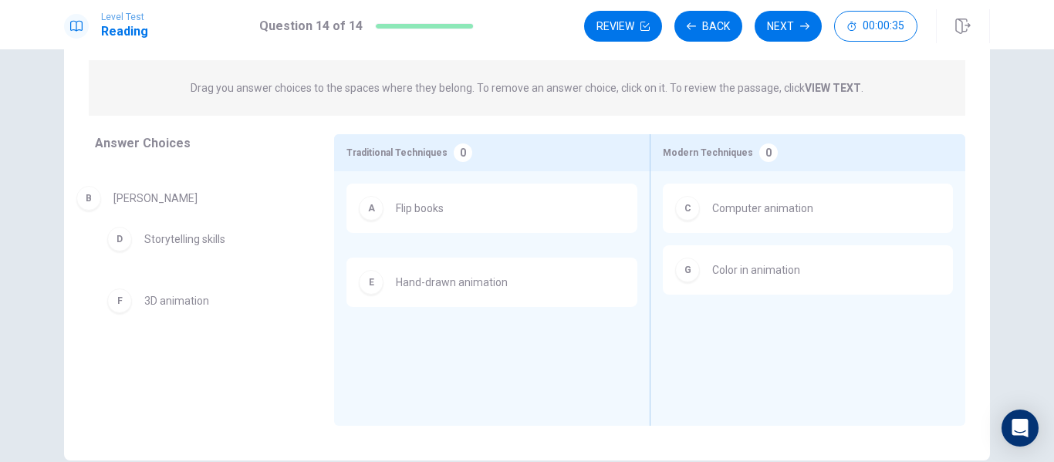
drag, startPoint x: 431, startPoint y: 289, endPoint x: 147, endPoint y: 215, distance: 293.2
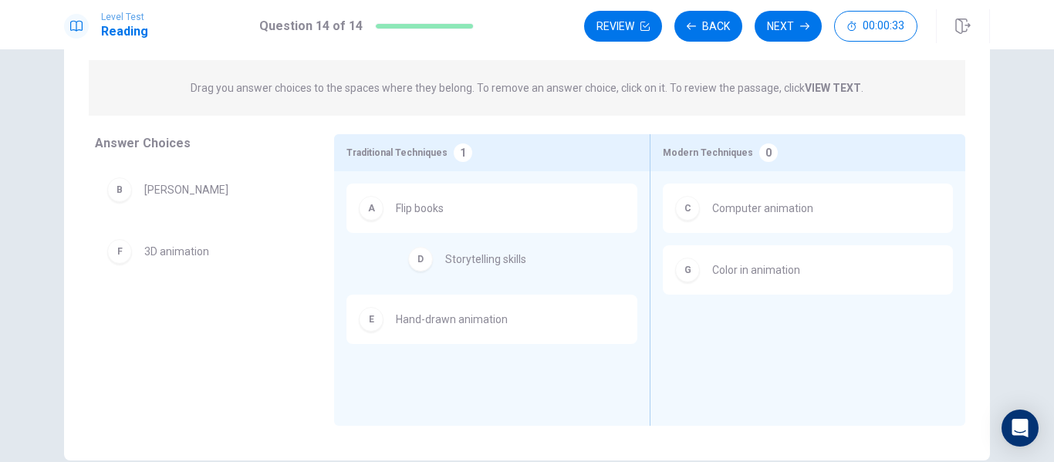
drag, startPoint x: 177, startPoint y: 243, endPoint x: 489, endPoint y: 247, distance: 311.7
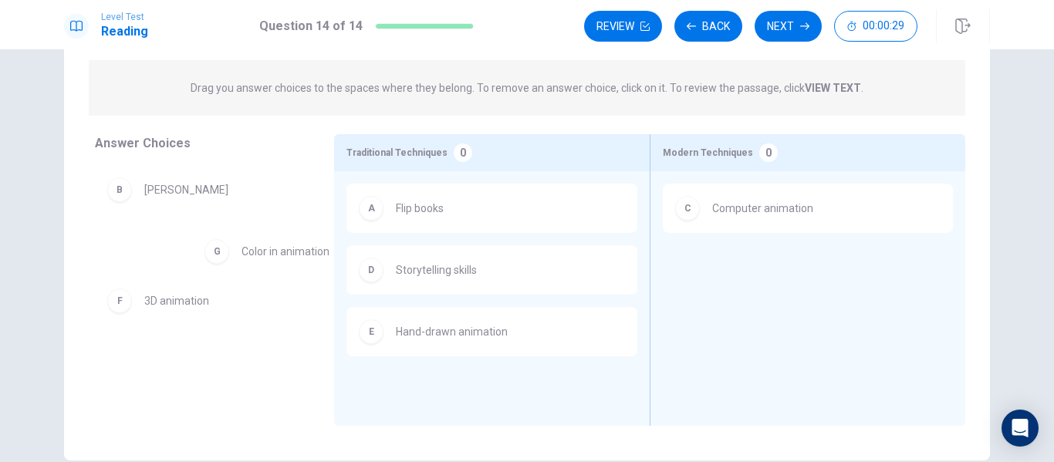
drag, startPoint x: 716, startPoint y: 265, endPoint x: 223, endPoint y: 251, distance: 493.2
drag, startPoint x: 174, startPoint y: 257, endPoint x: 822, endPoint y: 303, distance: 649.0
drag, startPoint x: 816, startPoint y: 278, endPoint x: 313, endPoint y: 262, distance: 502.5
drag, startPoint x: 191, startPoint y: 326, endPoint x: 231, endPoint y: 323, distance: 39.5
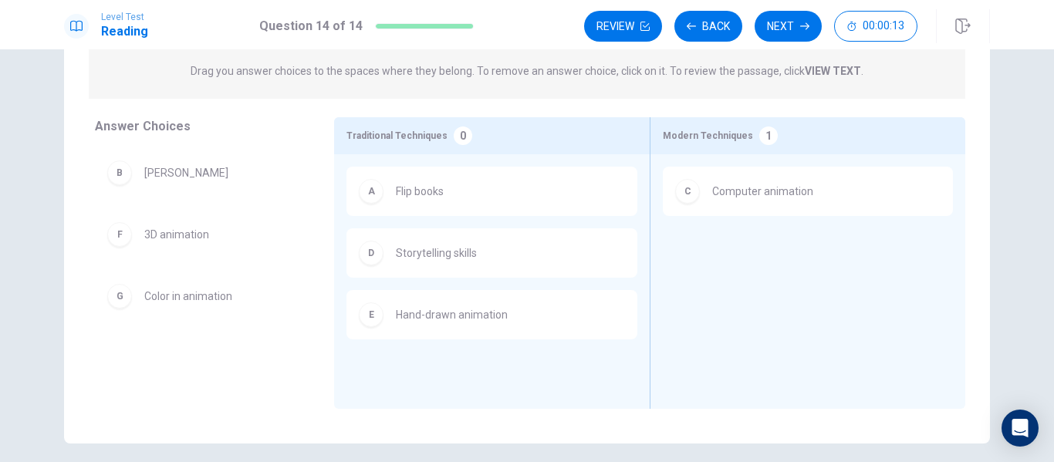
scroll to position [174, 0]
drag, startPoint x: 201, startPoint y: 239, endPoint x: 758, endPoint y: 247, distance: 557.1
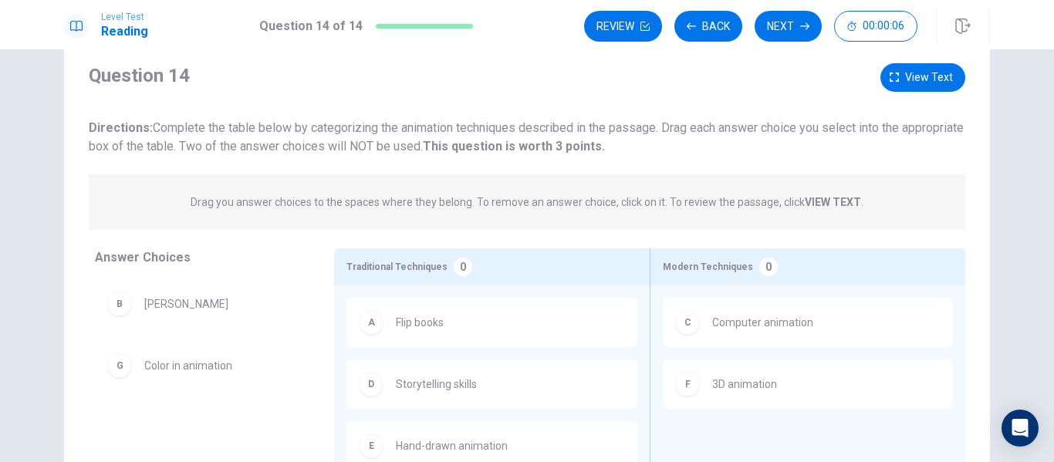
scroll to position [39, 0]
click at [784, 37] on button "Next" at bounding box center [788, 26] width 67 height 31
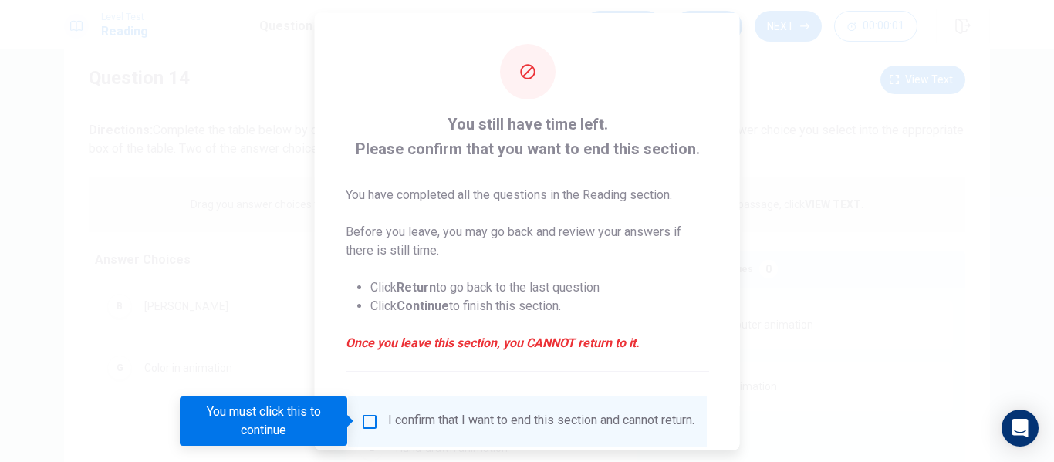
click at [797, 292] on div at bounding box center [527, 231] width 1054 height 462
click at [373, 420] on input "You must click this to continue" at bounding box center [369, 421] width 19 height 19
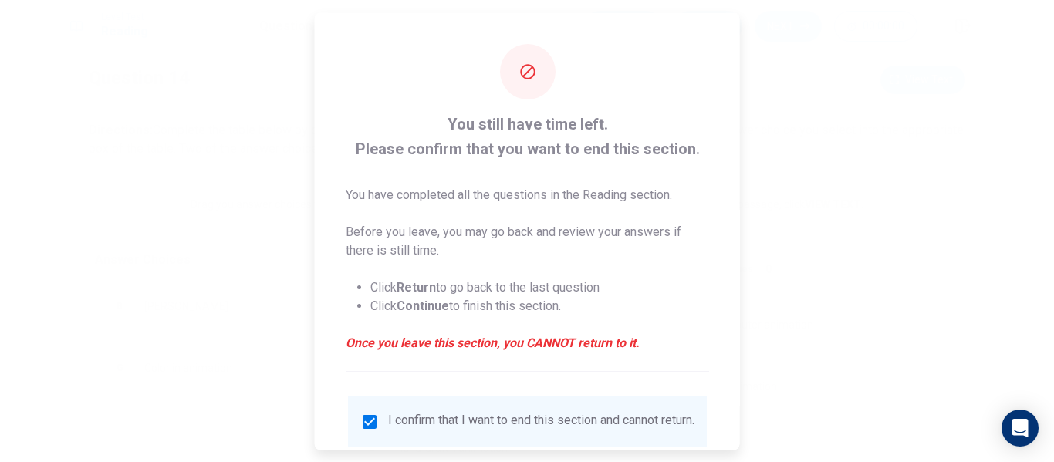
scroll to position [113, 0]
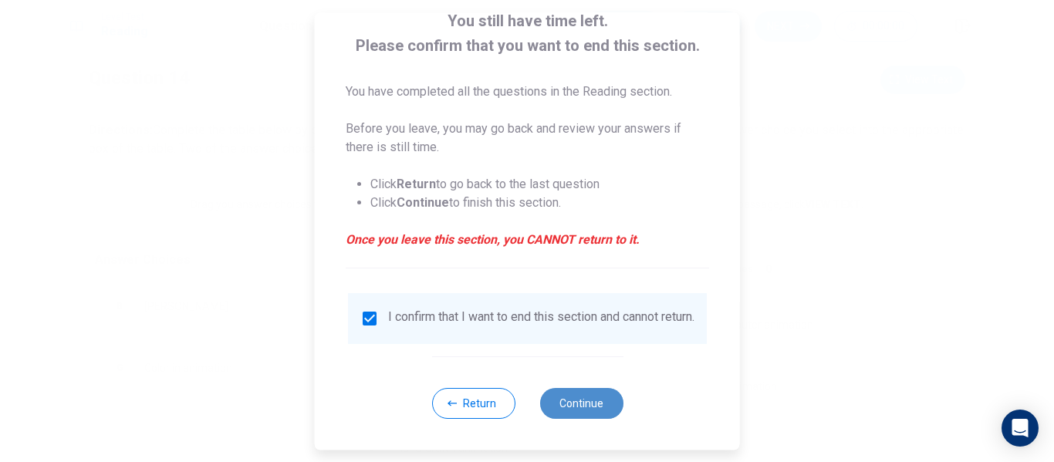
click at [570, 403] on button "Continue" at bounding box center [580, 403] width 83 height 31
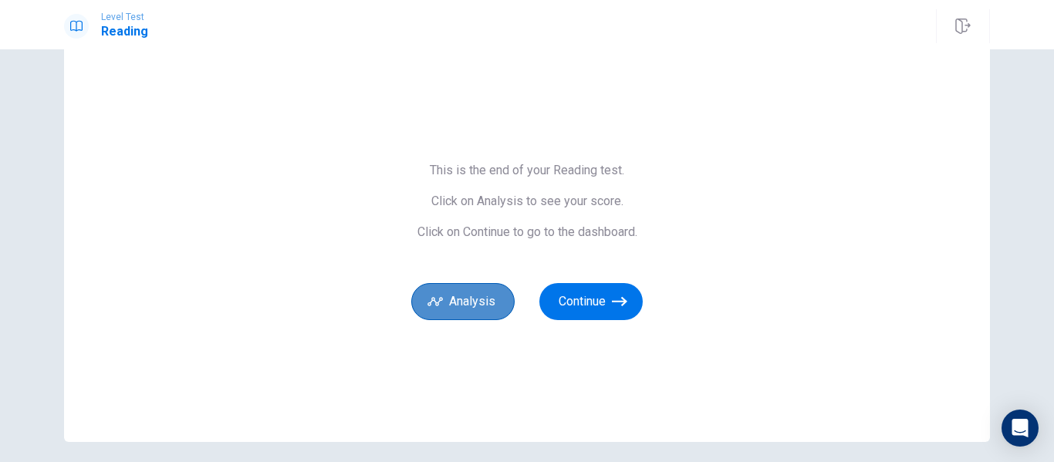
click at [488, 308] on button "Analysis" at bounding box center [462, 301] width 103 height 37
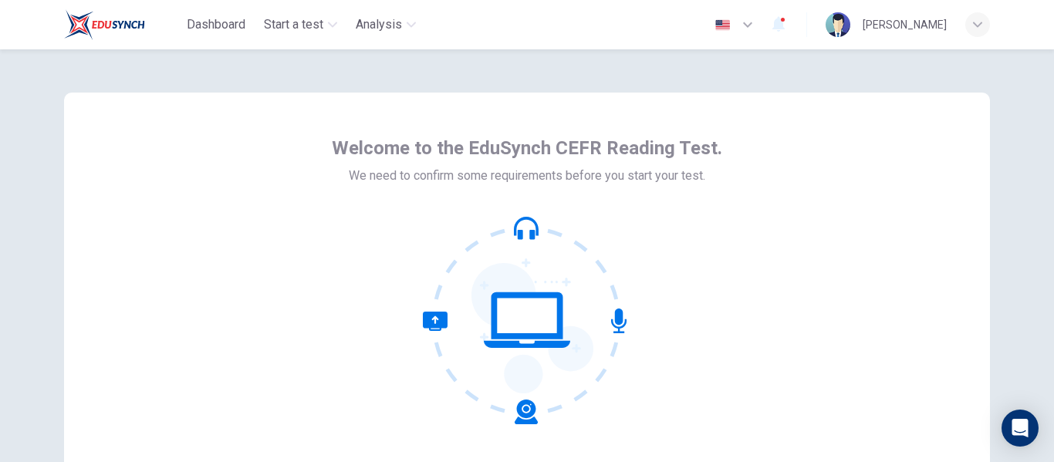
scroll to position [181, 0]
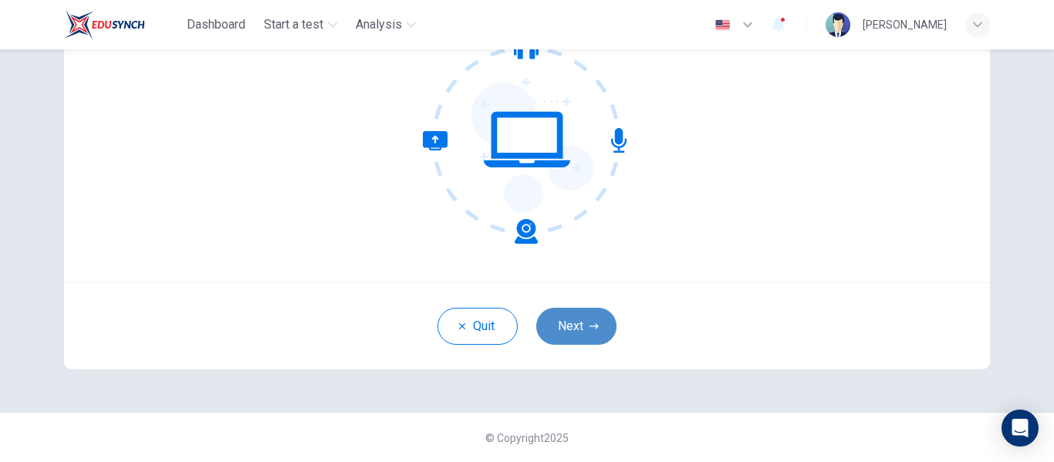
click at [584, 326] on button "Next" at bounding box center [576, 326] width 80 height 37
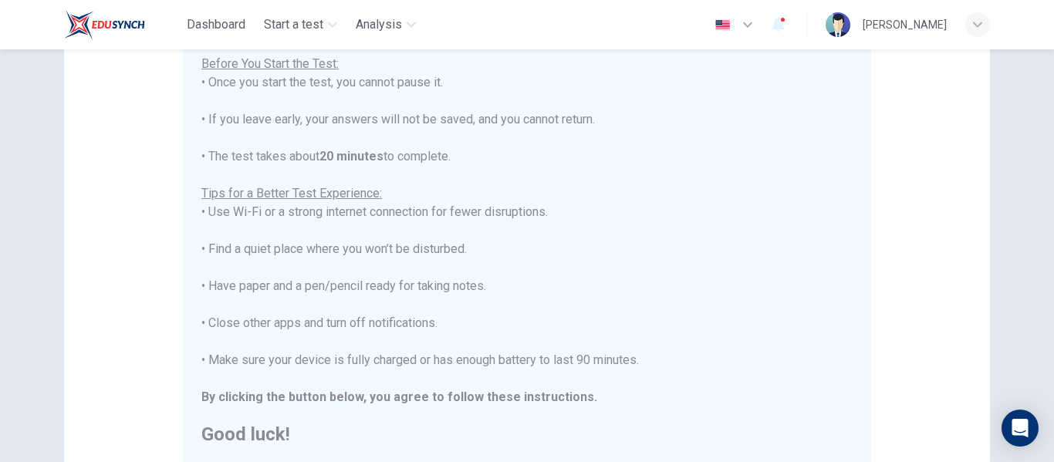
scroll to position [310, 0]
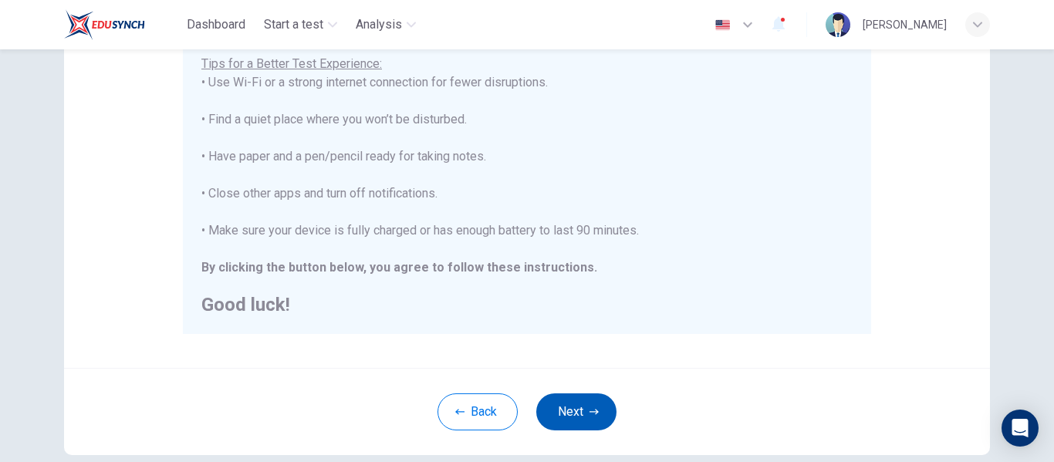
click at [589, 414] on icon "button" at bounding box center [593, 411] width 9 height 9
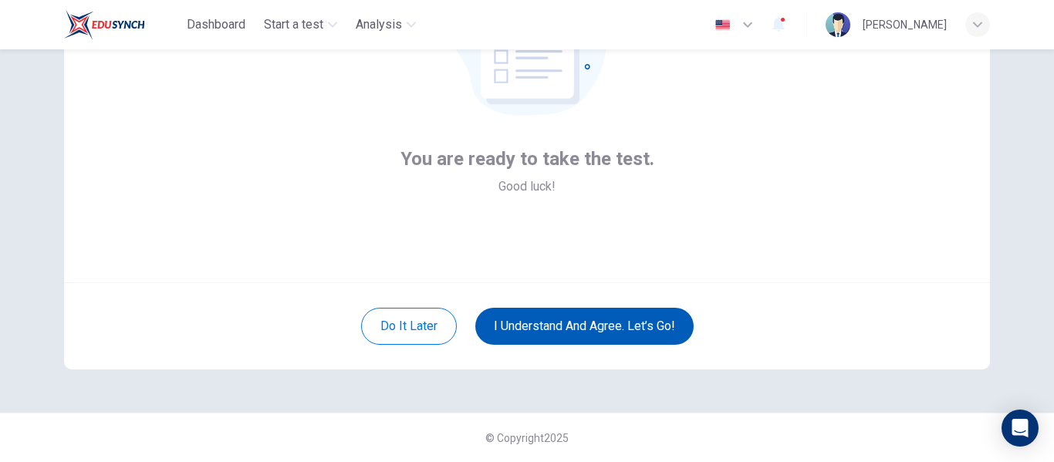
scroll to position [181, 0]
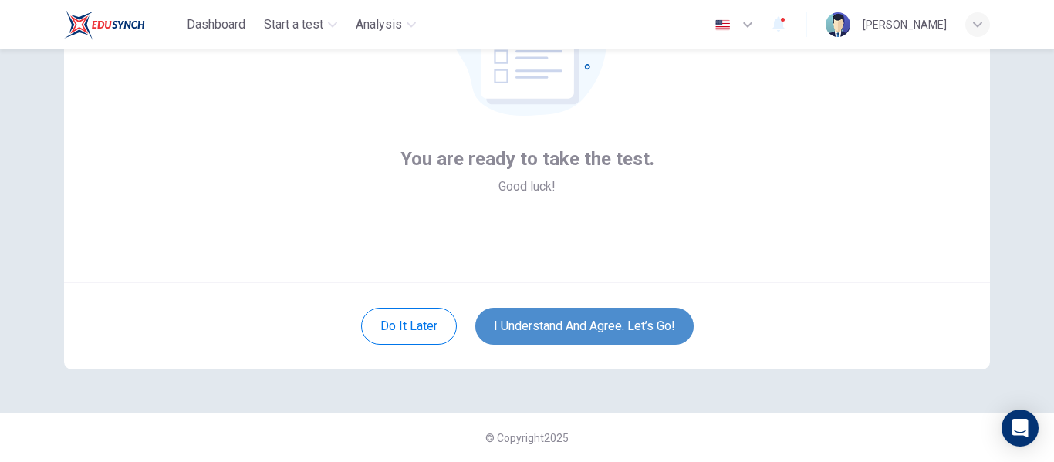
click at [654, 317] on button "I understand and agree. Let’s go!" at bounding box center [584, 326] width 218 height 37
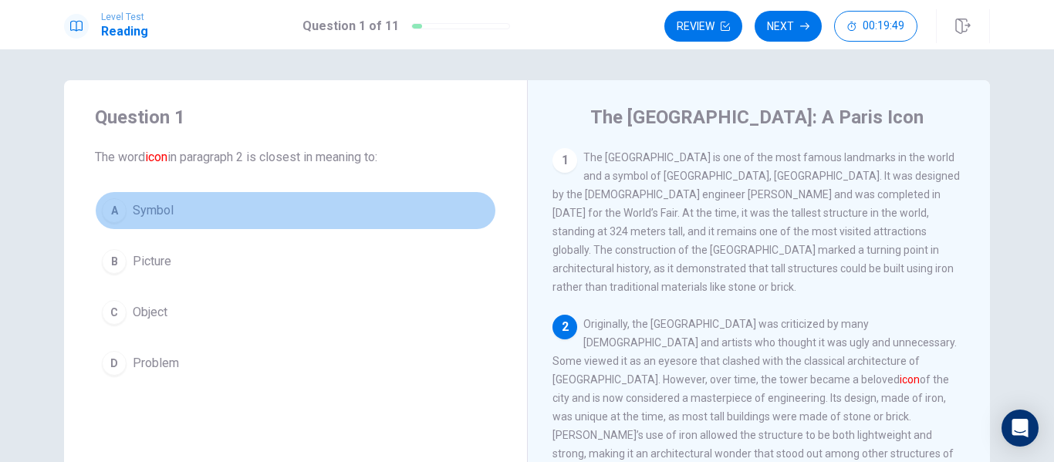
click at [233, 208] on button "A Symbol" at bounding box center [295, 210] width 401 height 39
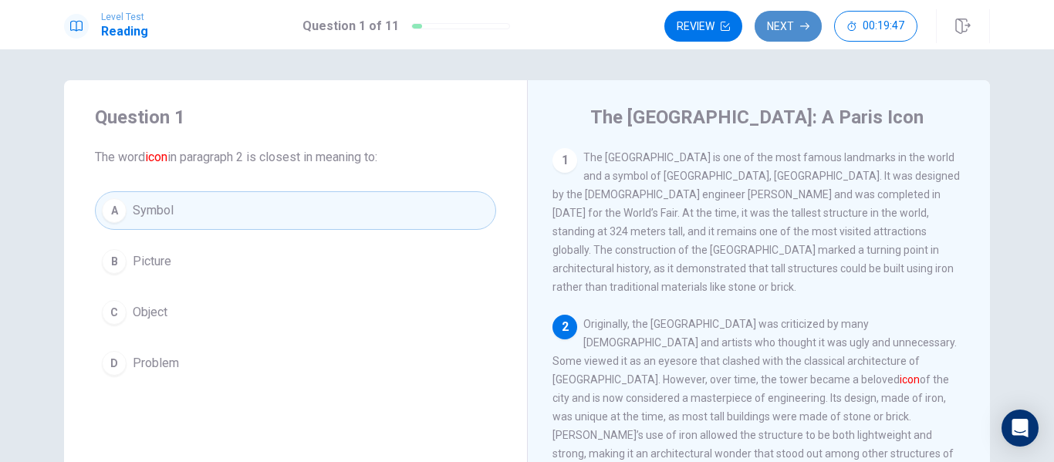
click at [798, 25] on button "Next" at bounding box center [788, 26] width 67 height 31
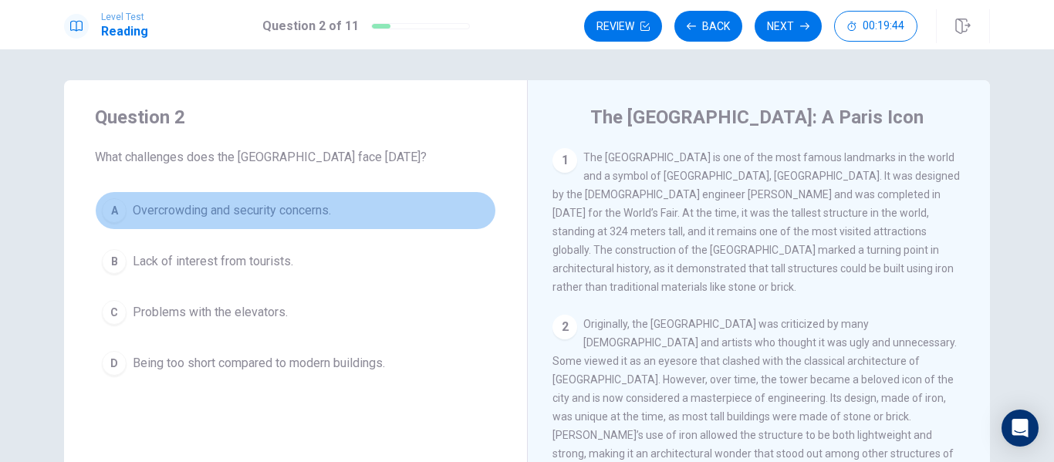
click at [305, 225] on button "A Overcrowding and security concerns." at bounding box center [295, 210] width 401 height 39
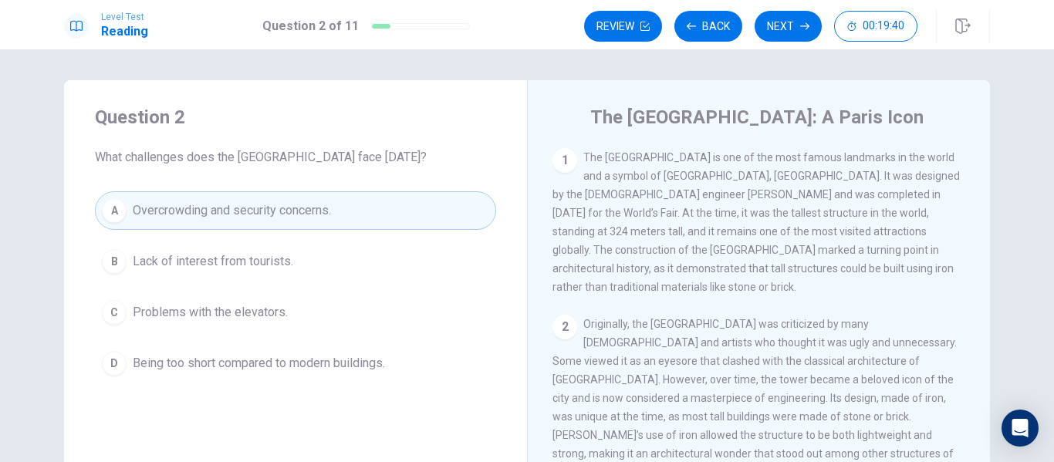
drag, startPoint x: 773, startPoint y: 24, endPoint x: 785, endPoint y: 35, distance: 16.4
click at [785, 35] on button "Next" at bounding box center [788, 26] width 67 height 31
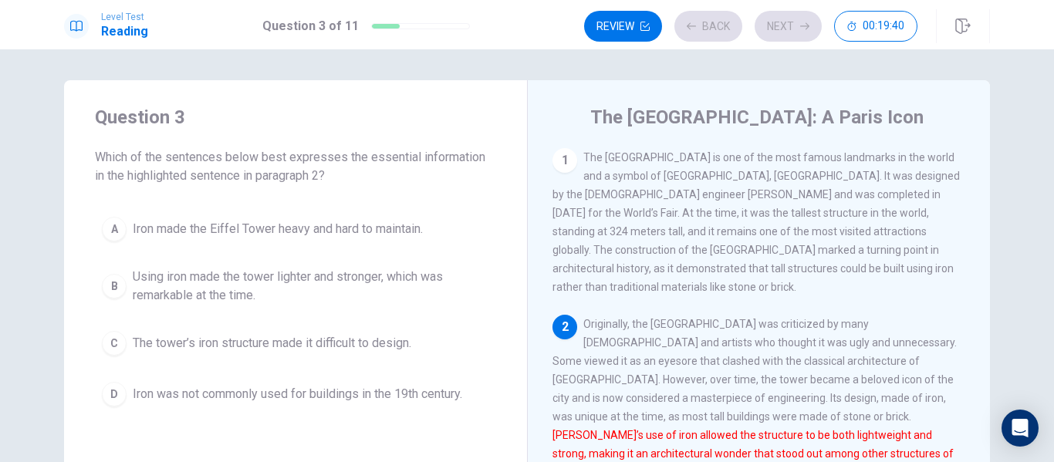
scroll to position [19, 0]
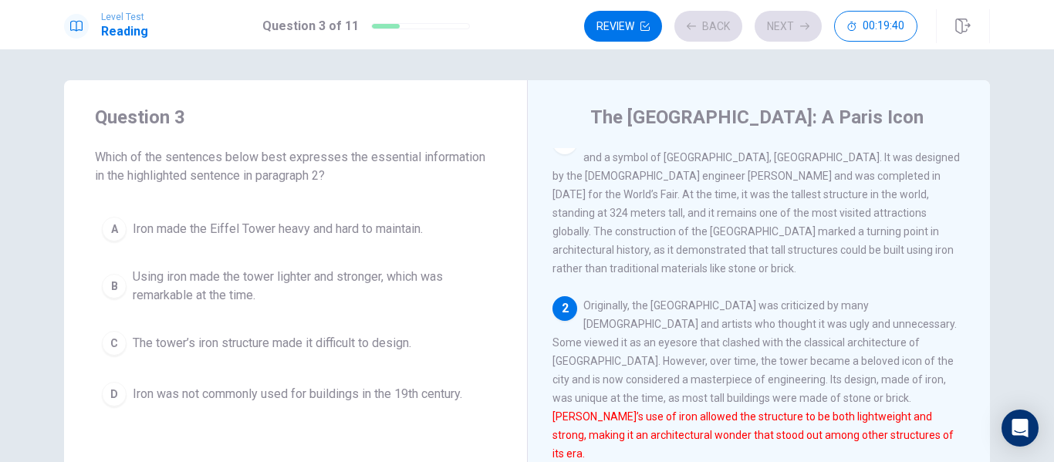
click at [785, 35] on div "Review Back Next 00:19:40" at bounding box center [750, 26] width 333 height 31
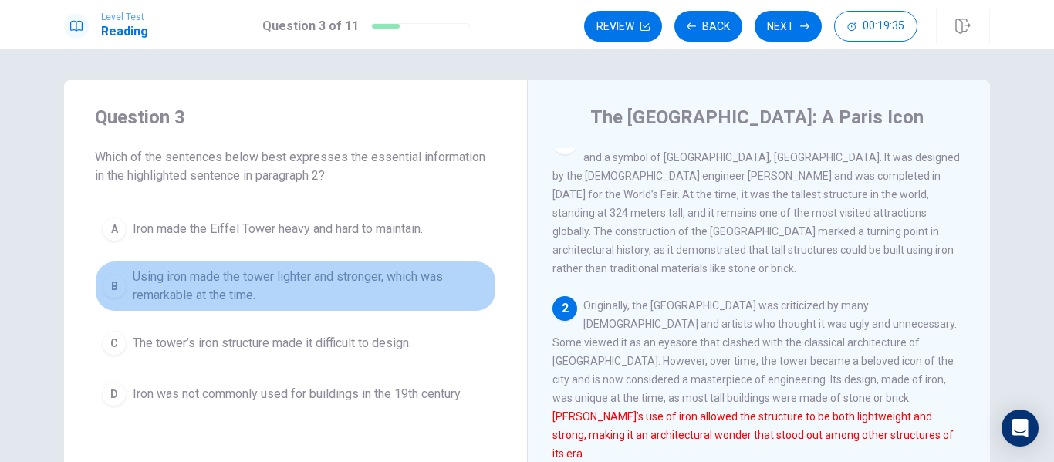
click at [299, 278] on span "Using iron made the tower lighter and stronger, which was remarkable at the tim…" at bounding box center [311, 286] width 356 height 37
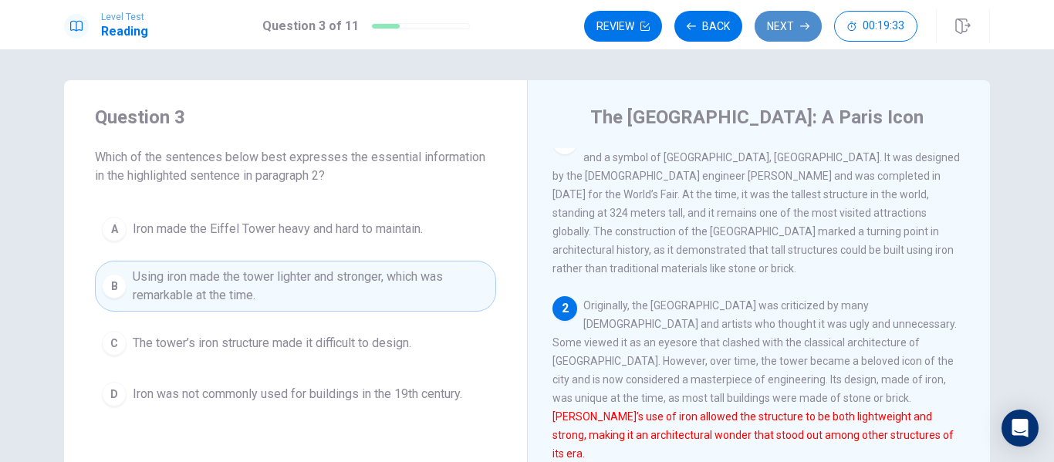
click at [805, 25] on icon "button" at bounding box center [804, 26] width 9 height 9
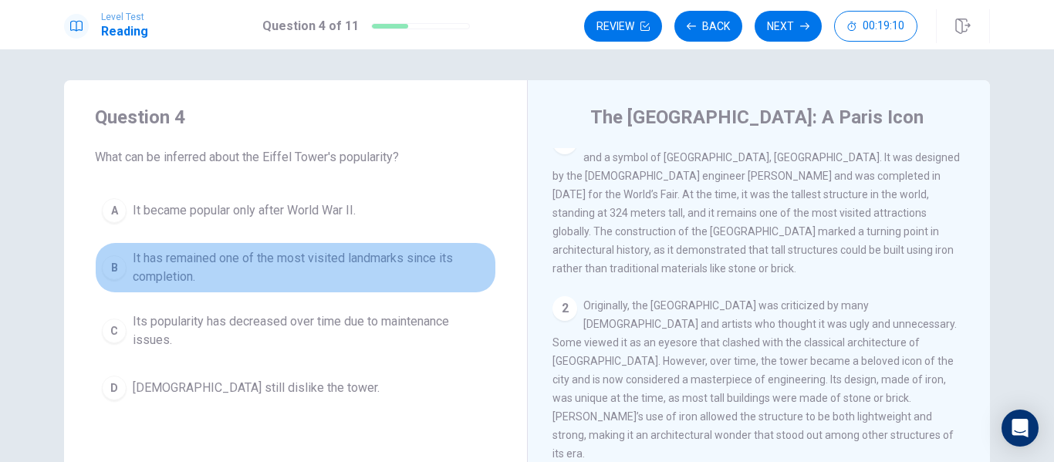
click at [311, 257] on span "It has remained one of the most visited landmarks since its completion." at bounding box center [311, 267] width 356 height 37
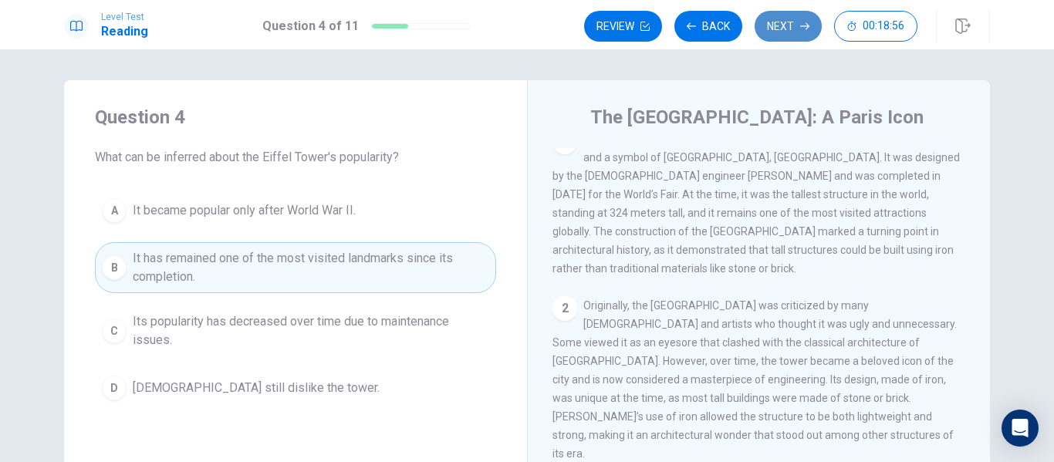
click at [788, 33] on button "Next" at bounding box center [788, 26] width 67 height 31
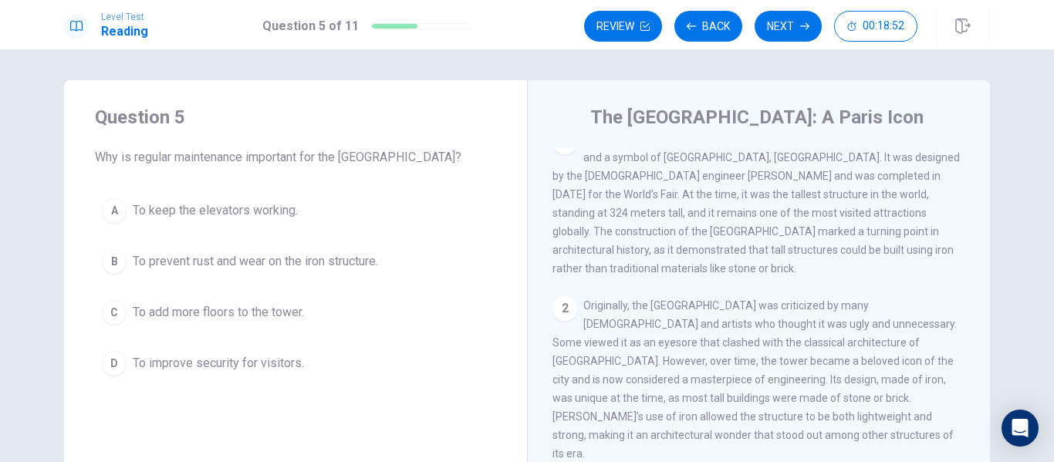
click at [290, 257] on span "To prevent rust and wear on the iron structure." at bounding box center [255, 261] width 245 height 19
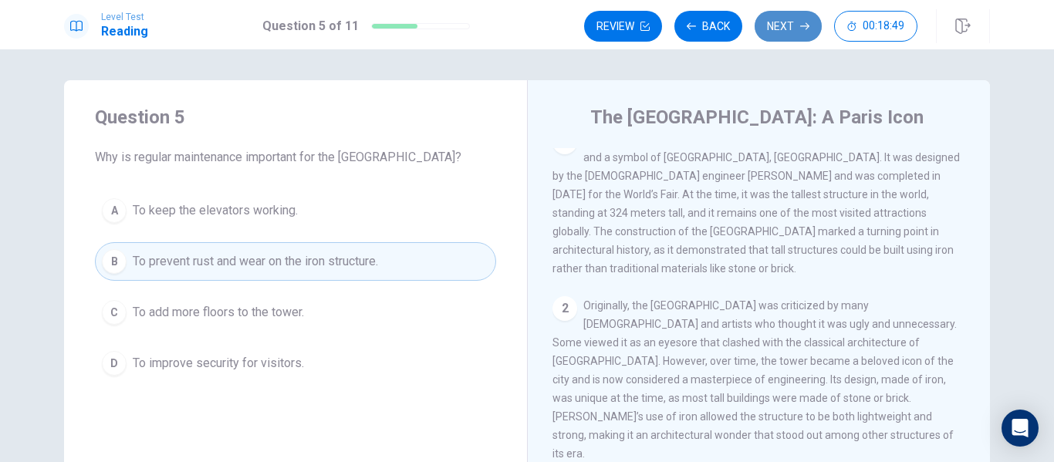
click at [789, 28] on button "Next" at bounding box center [788, 26] width 67 height 31
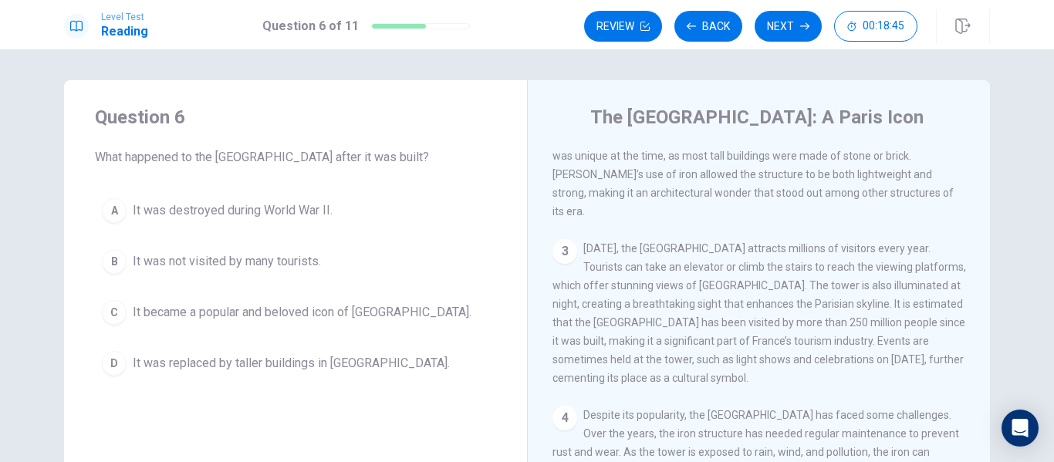
scroll to position [267, 0]
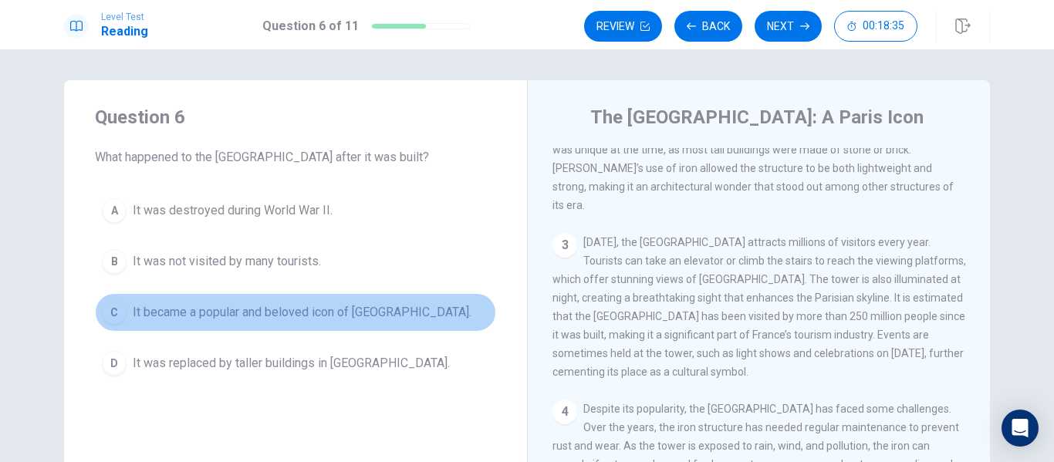
click at [321, 316] on span "It became a popular and beloved icon of Paris." at bounding box center [302, 312] width 339 height 19
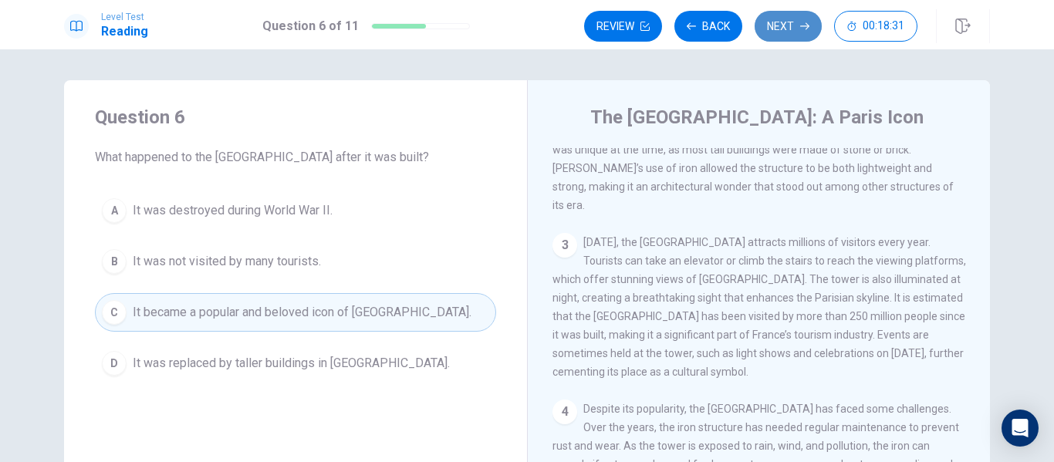
click at [785, 37] on button "Next" at bounding box center [788, 26] width 67 height 31
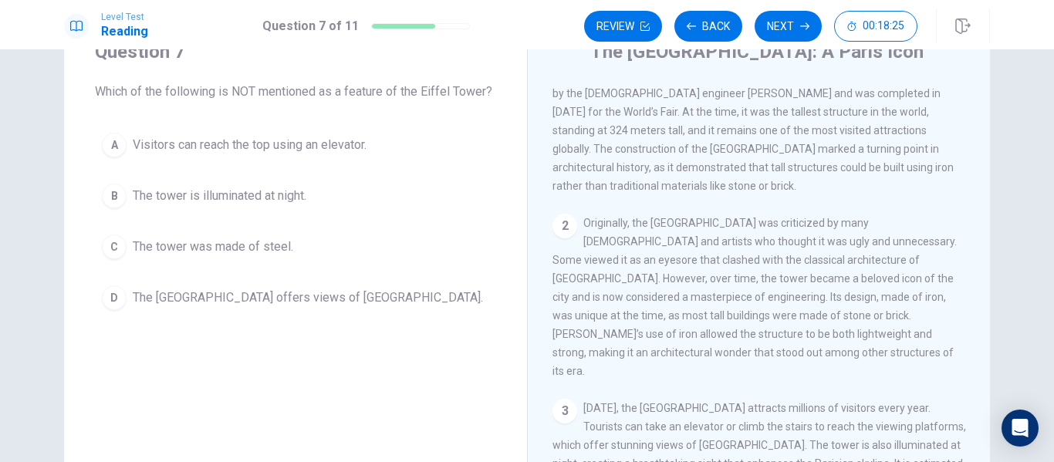
scroll to position [35, 0]
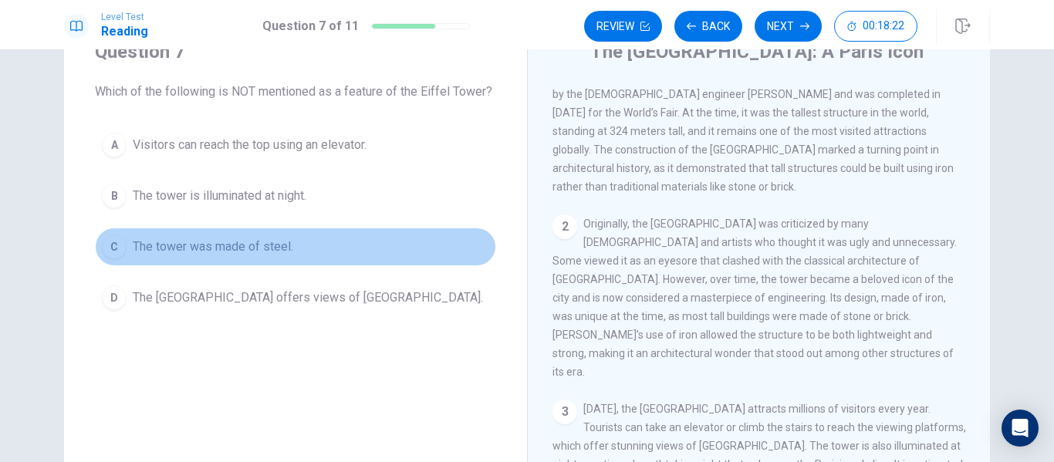
click at [264, 232] on button "C The tower was made of steel." at bounding box center [295, 247] width 401 height 39
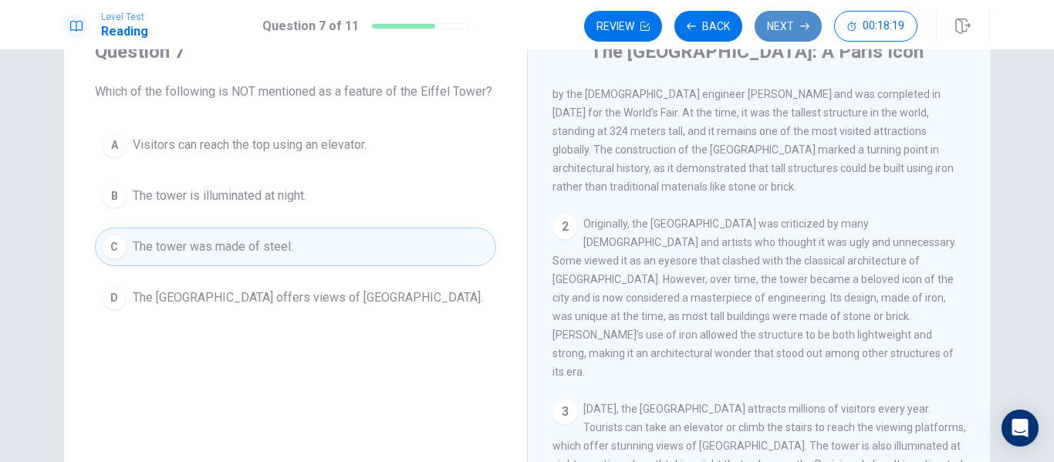
click at [792, 29] on button "Next" at bounding box center [788, 26] width 67 height 31
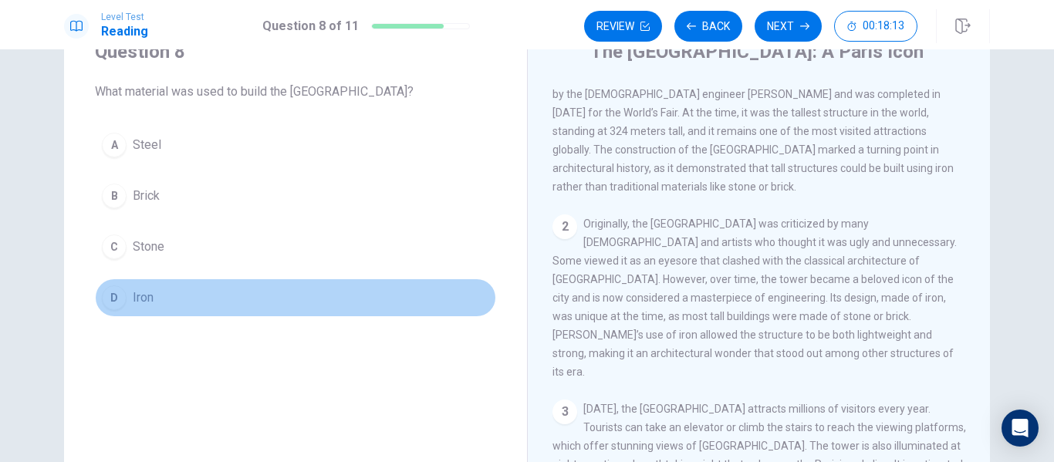
click at [162, 295] on button "D Iron" at bounding box center [295, 298] width 401 height 39
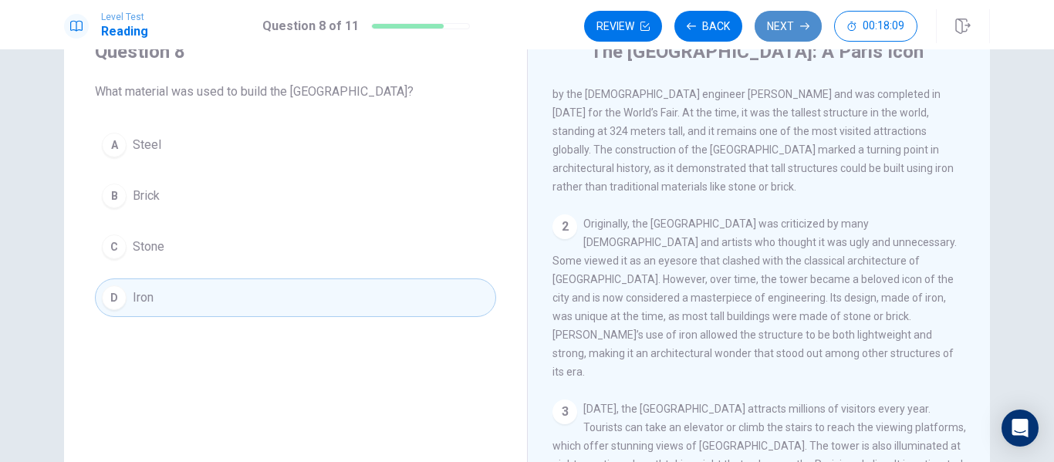
click at [792, 28] on button "Next" at bounding box center [788, 26] width 67 height 31
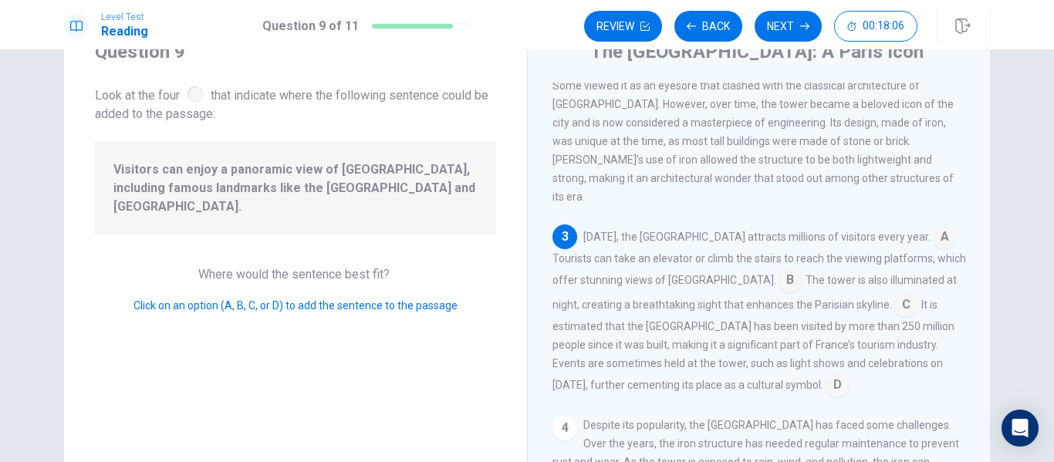
scroll to position [36, 0]
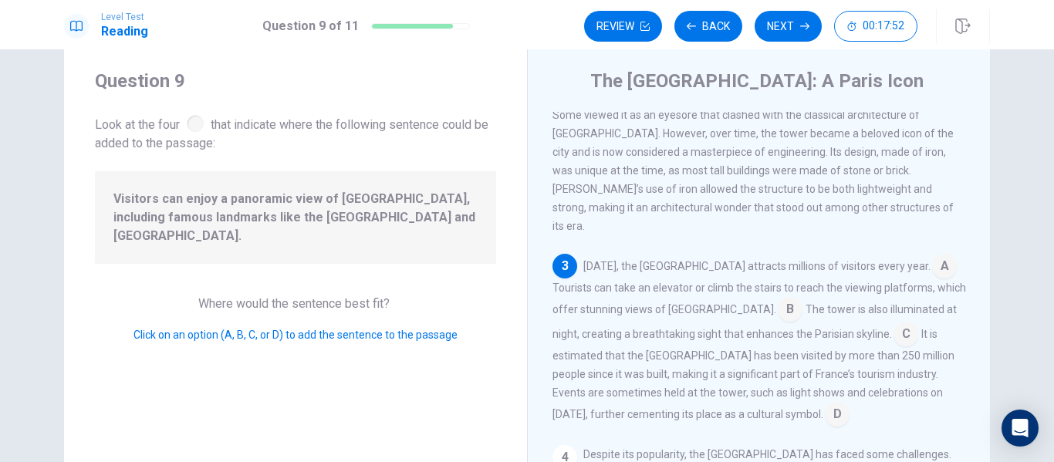
click at [893, 323] on input at bounding box center [905, 335] width 25 height 25
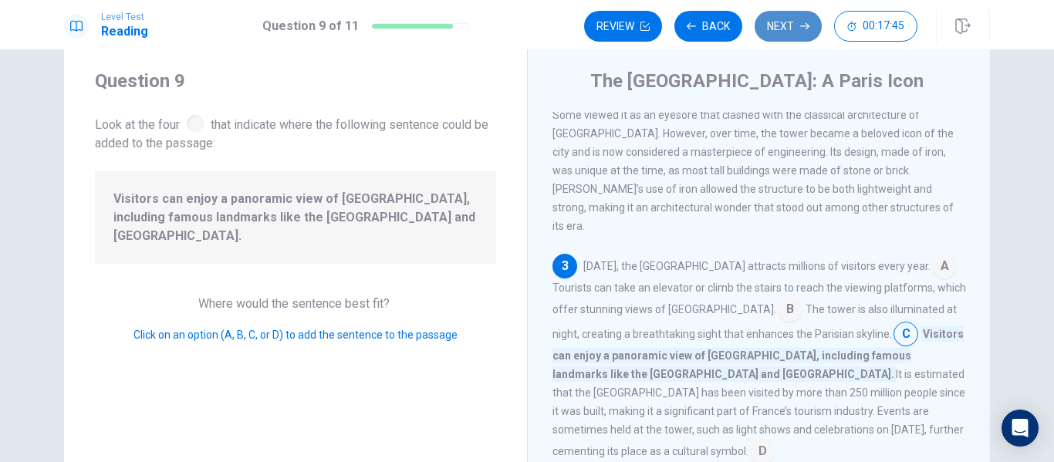
click at [791, 32] on button "Next" at bounding box center [788, 26] width 67 height 31
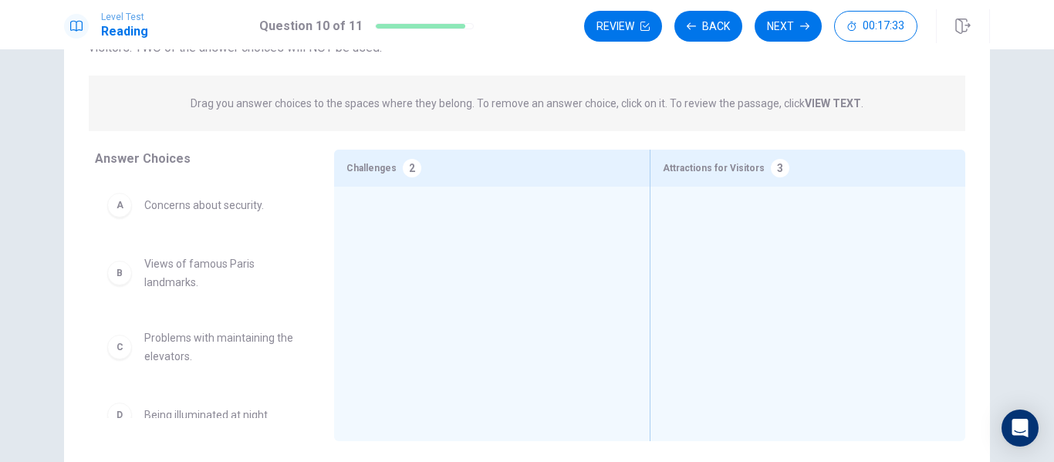
scroll to position [142, 0]
drag, startPoint x: 221, startPoint y: 273, endPoint x: 816, endPoint y: 228, distance: 597.4
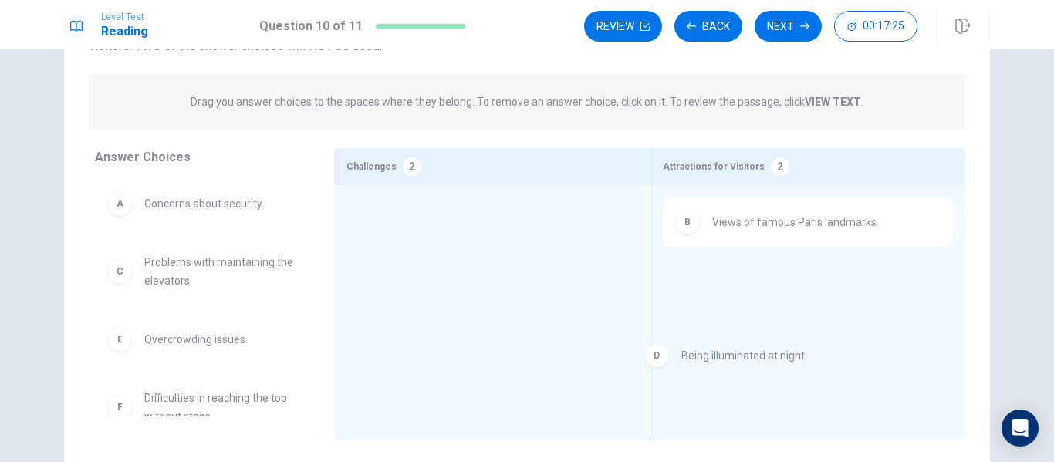
drag, startPoint x: 218, startPoint y: 346, endPoint x: 836, endPoint y: 360, distance: 618.1
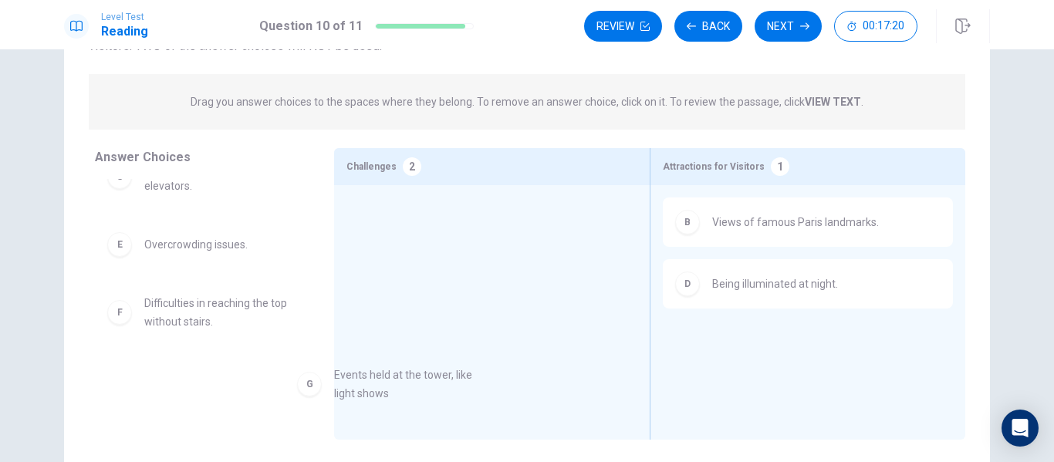
scroll to position [96, 0]
drag, startPoint x: 251, startPoint y: 387, endPoint x: 880, endPoint y: 350, distance: 629.9
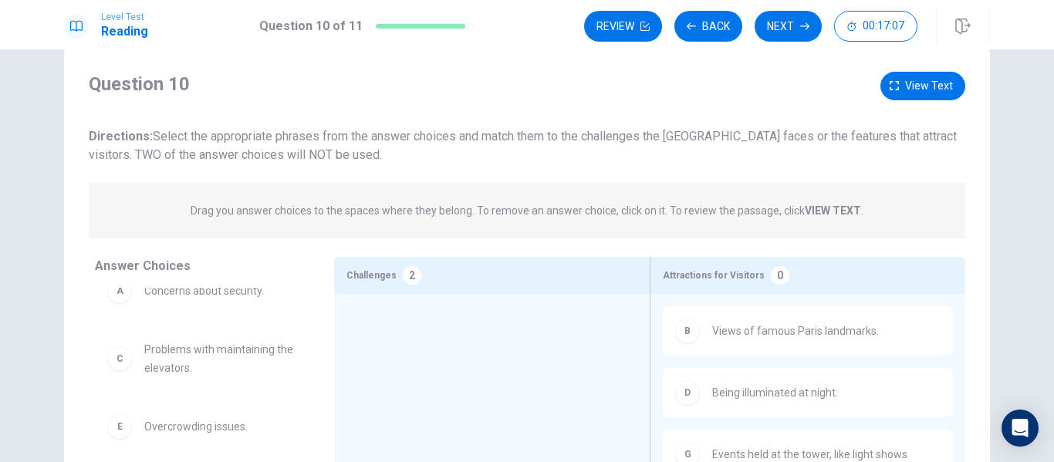
scroll to position [32, 0]
click at [905, 93] on span "View text" at bounding box center [929, 87] width 48 height 19
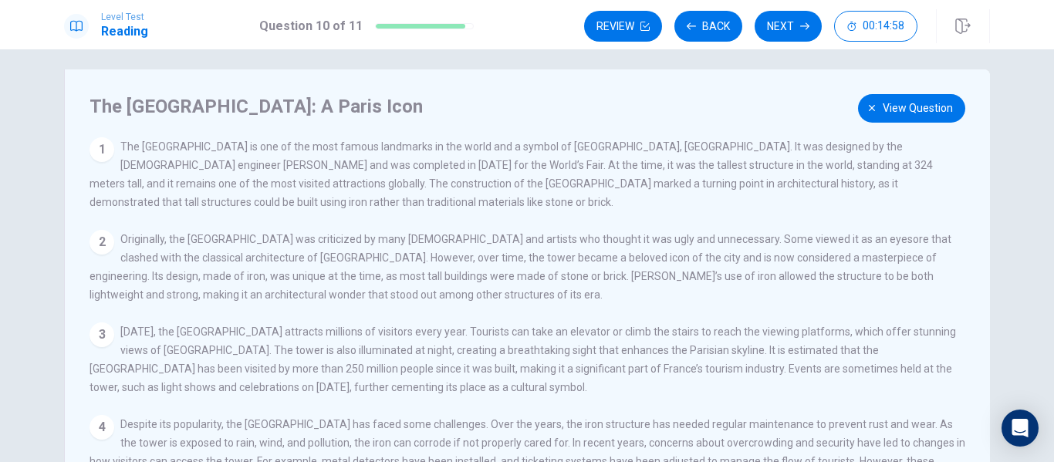
scroll to position [2, 0]
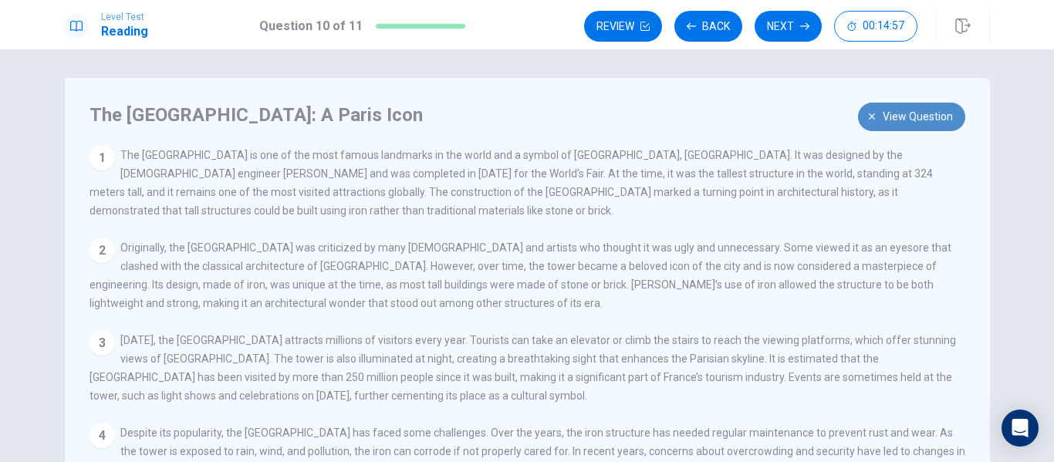
click at [913, 113] on span "View question" at bounding box center [918, 116] width 70 height 19
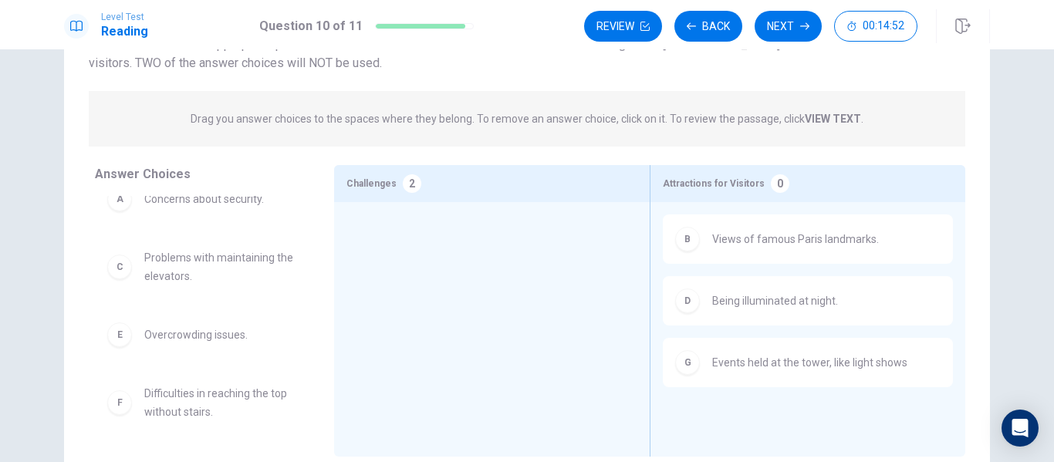
scroll to position [0, 0]
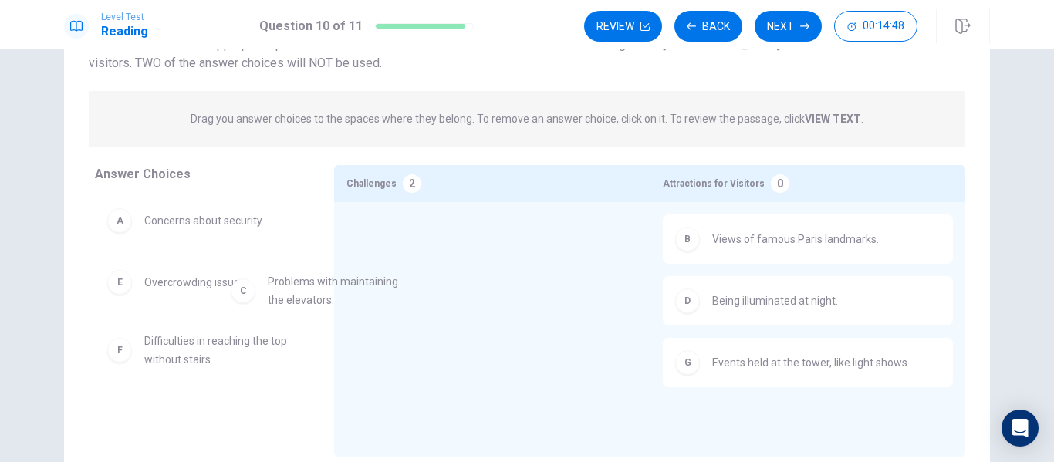
drag, startPoint x: 227, startPoint y: 289, endPoint x: 431, endPoint y: 281, distance: 204.6
drag, startPoint x: 195, startPoint y: 309, endPoint x: 453, endPoint y: 279, distance: 259.4
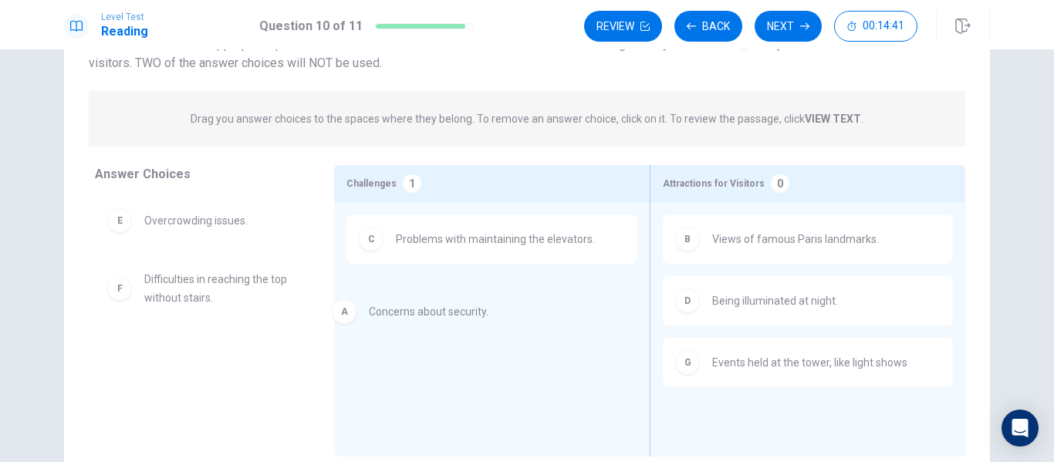
drag, startPoint x: 224, startPoint y: 238, endPoint x: 468, endPoint y: 325, distance: 259.7
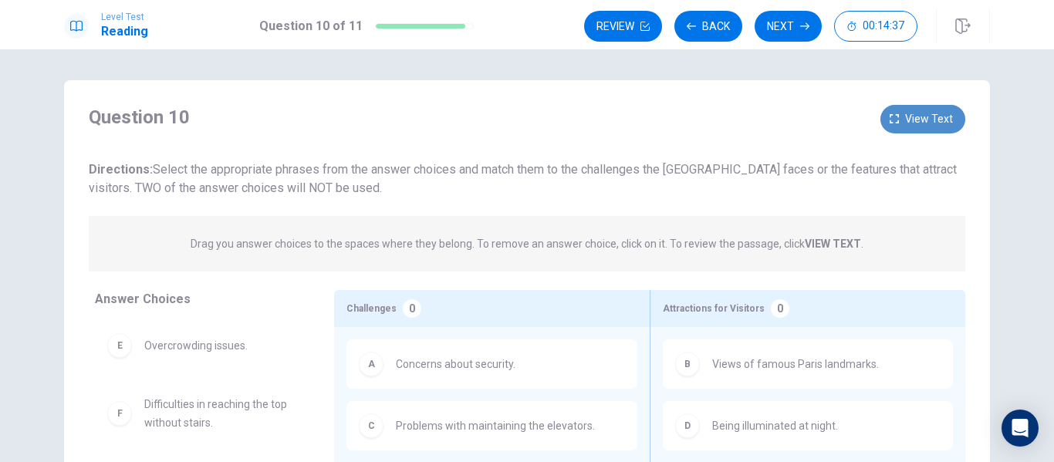
click at [921, 115] on span "View text" at bounding box center [929, 119] width 48 height 19
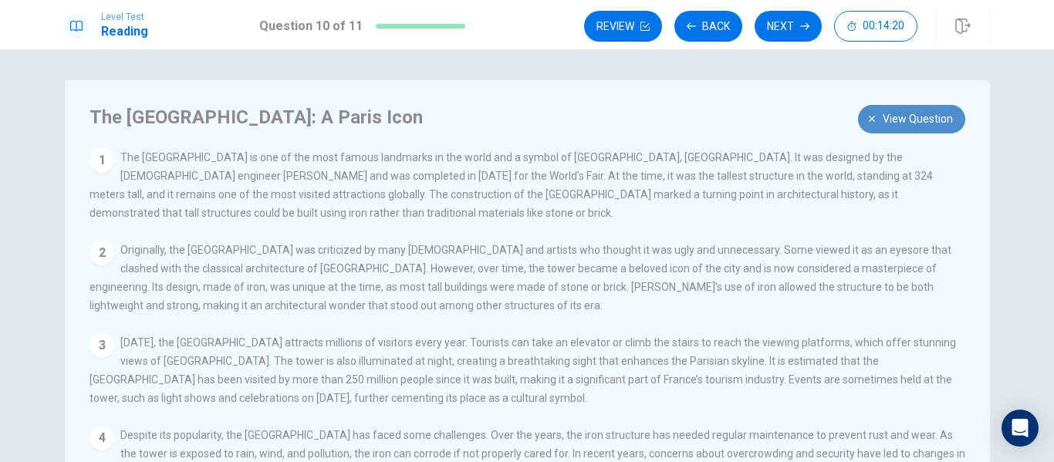
click at [947, 130] on button "View question" at bounding box center [911, 119] width 107 height 29
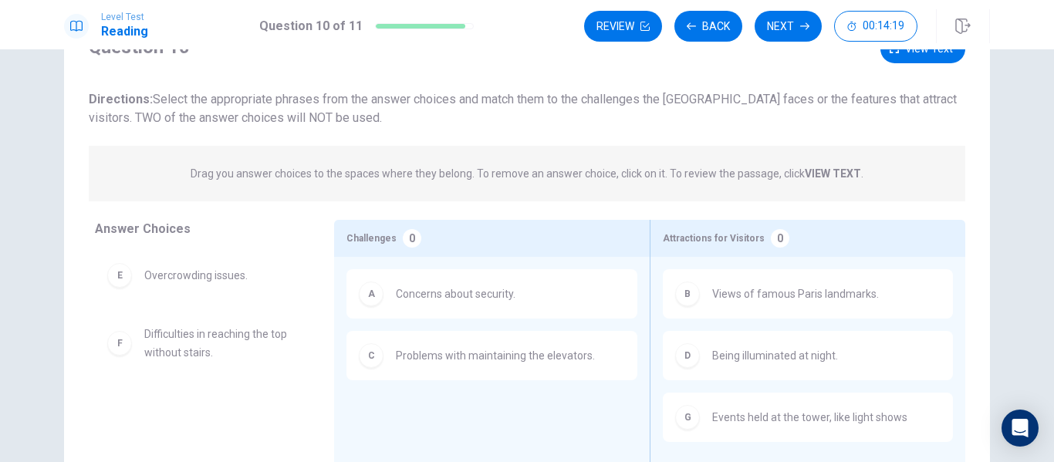
scroll to position [71, 0]
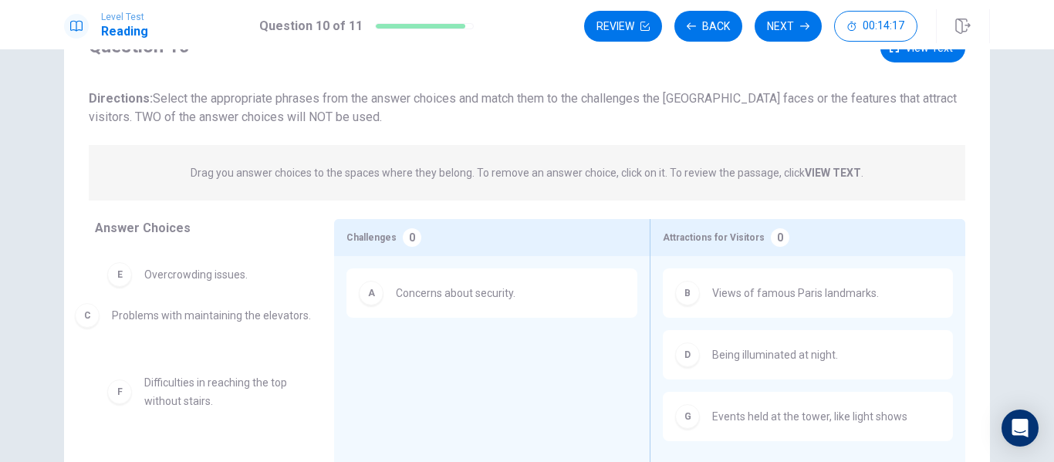
drag, startPoint x: 505, startPoint y: 360, endPoint x: 152, endPoint y: 318, distance: 355.9
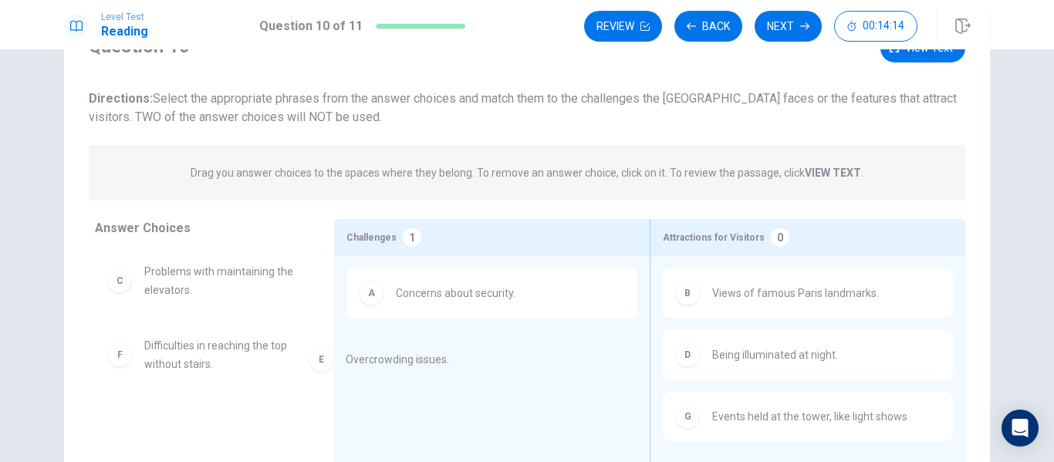
drag, startPoint x: 202, startPoint y: 344, endPoint x: 430, endPoint y: 355, distance: 227.9
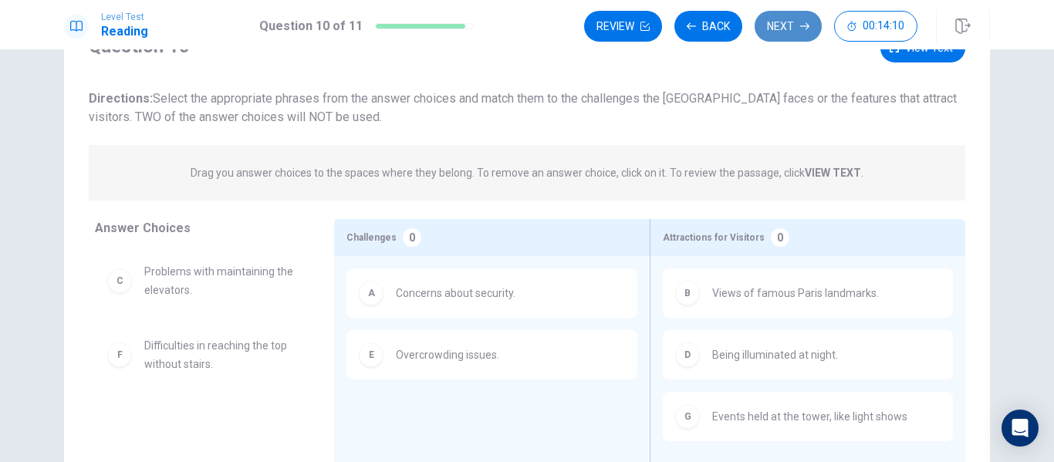
click at [783, 34] on button "Next" at bounding box center [788, 26] width 67 height 31
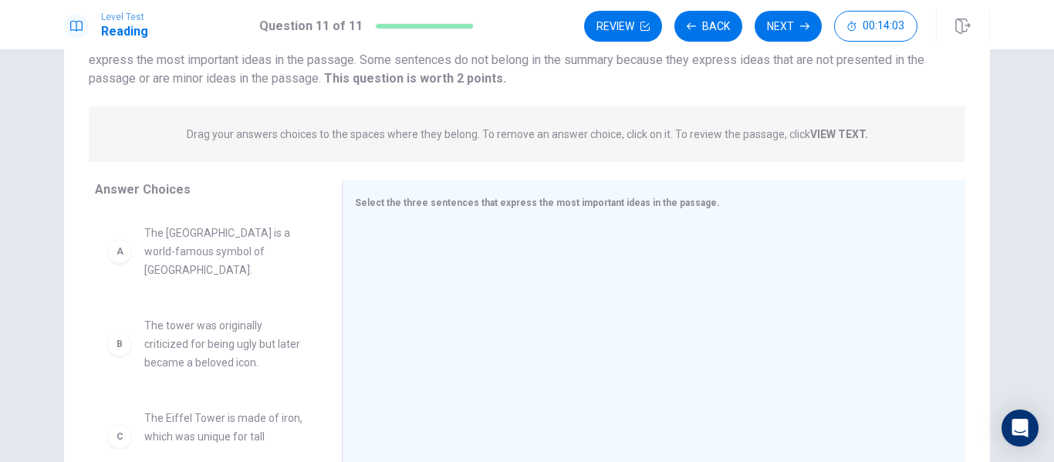
scroll to position [136, 0]
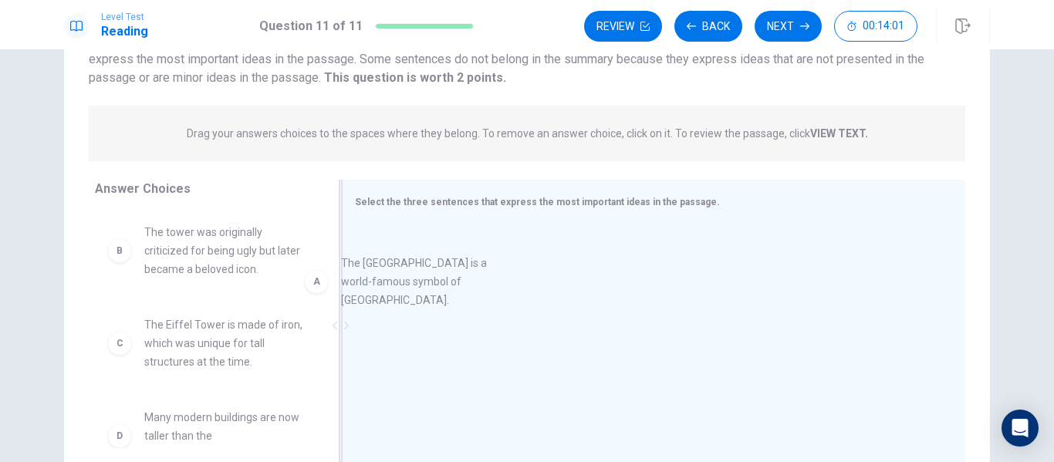
drag, startPoint x: 202, startPoint y: 252, endPoint x: 437, endPoint y: 282, distance: 236.5
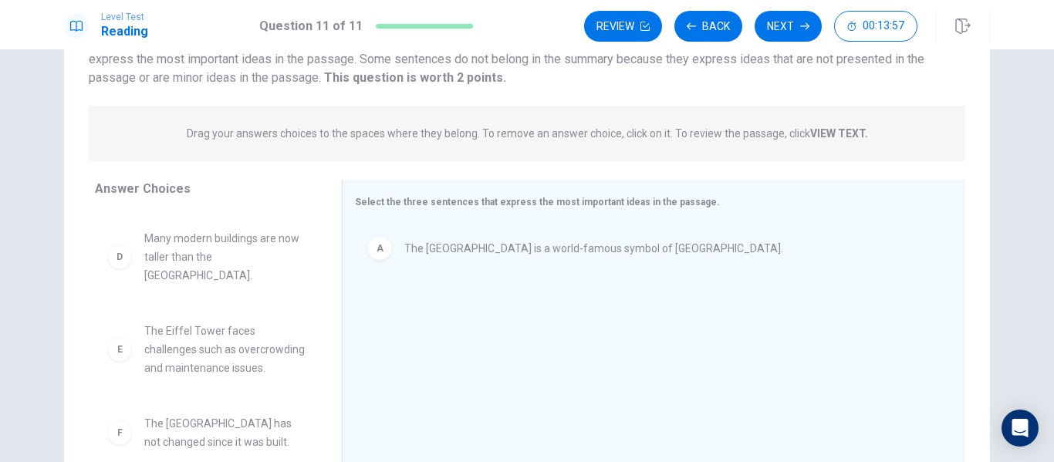
scroll to position [180, 0]
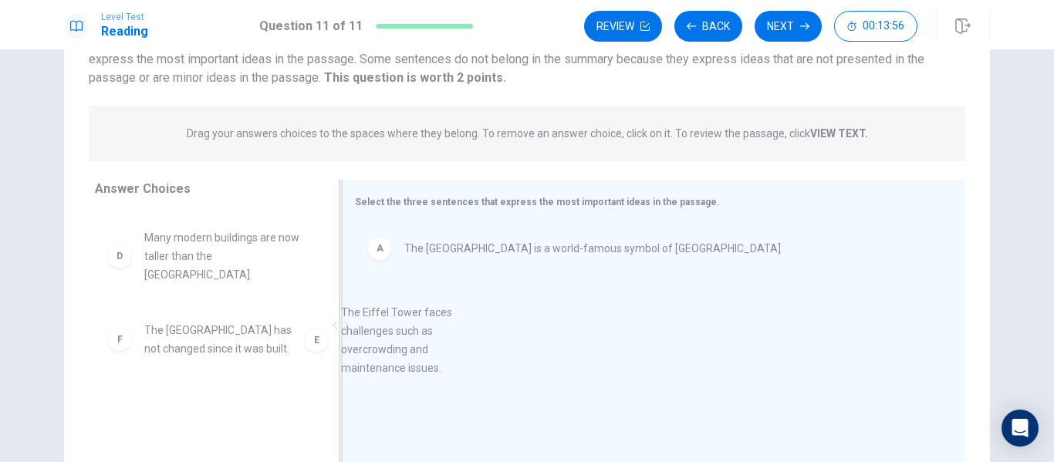
drag, startPoint x: 222, startPoint y: 332, endPoint x: 463, endPoint y: 329, distance: 240.7
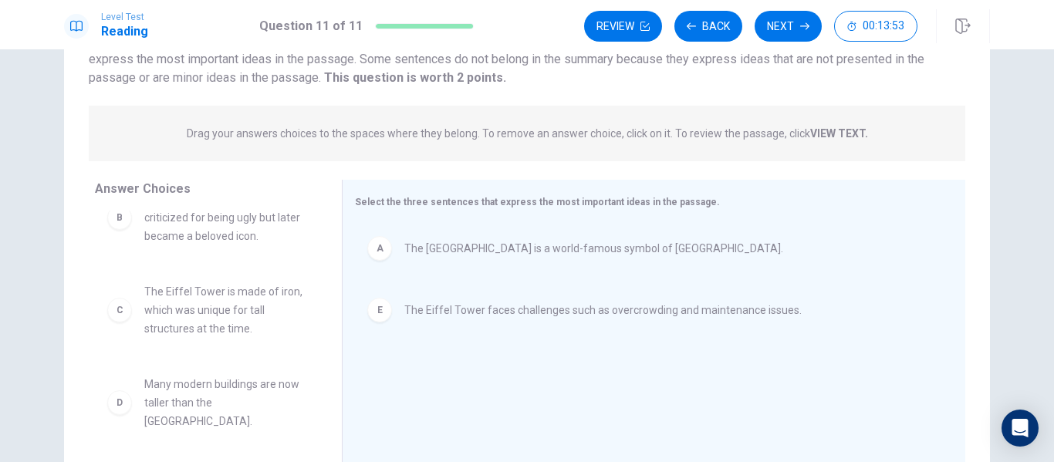
scroll to position [0, 0]
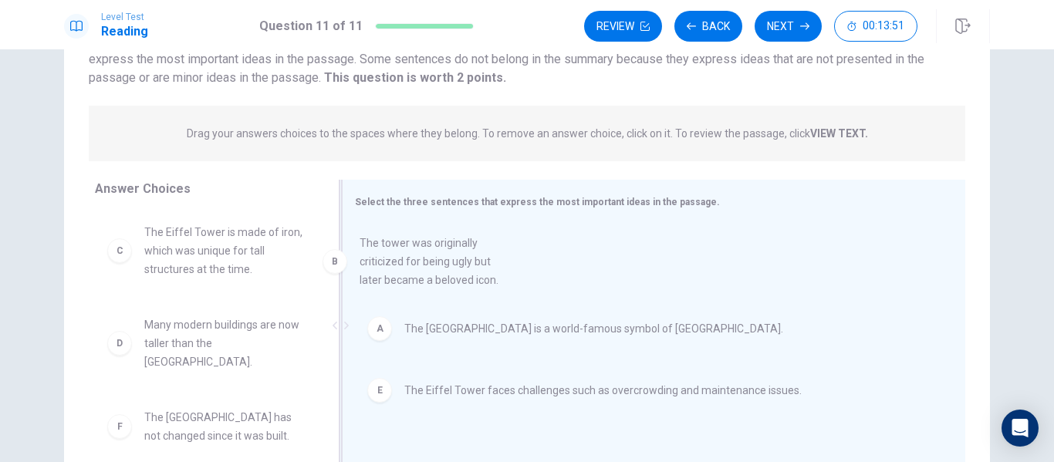
drag, startPoint x: 245, startPoint y: 275, endPoint x: 468, endPoint y: 285, distance: 224.0
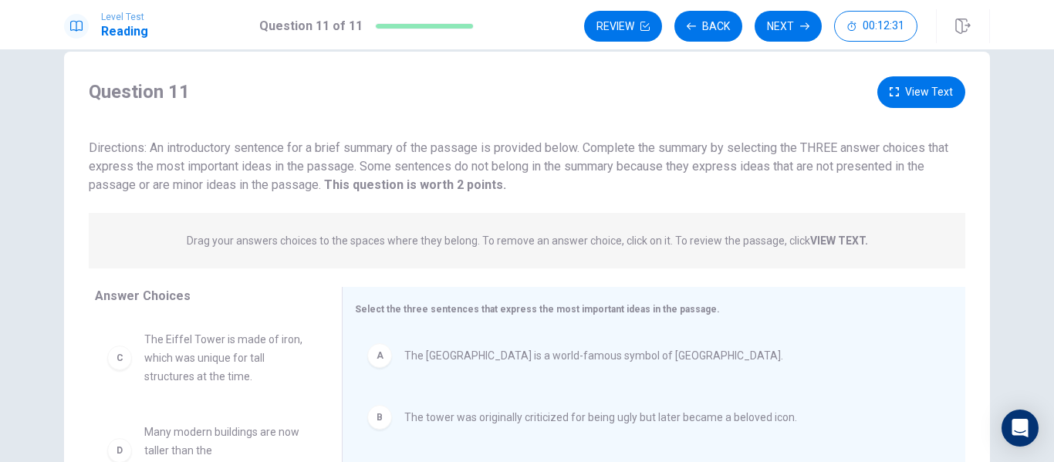
scroll to position [28, 0]
click at [634, 31] on button "Review" at bounding box center [623, 26] width 78 height 31
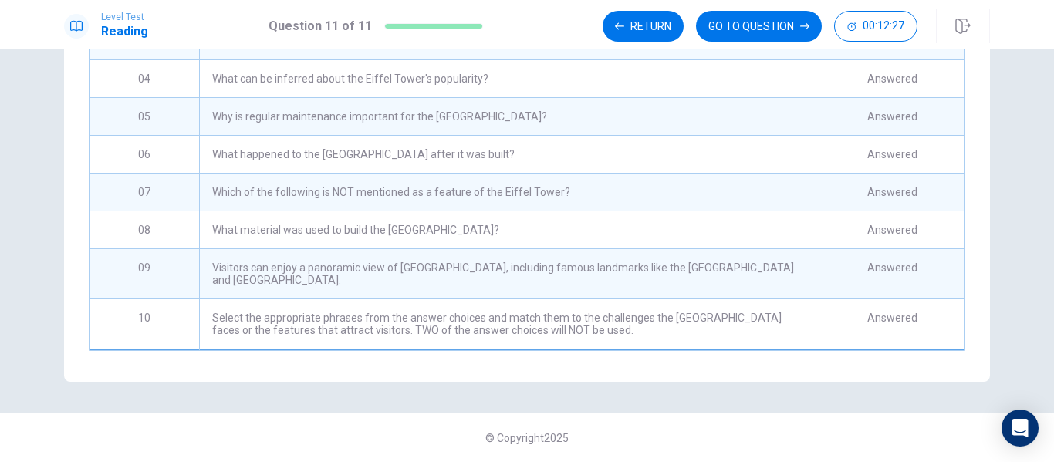
scroll to position [56, 0]
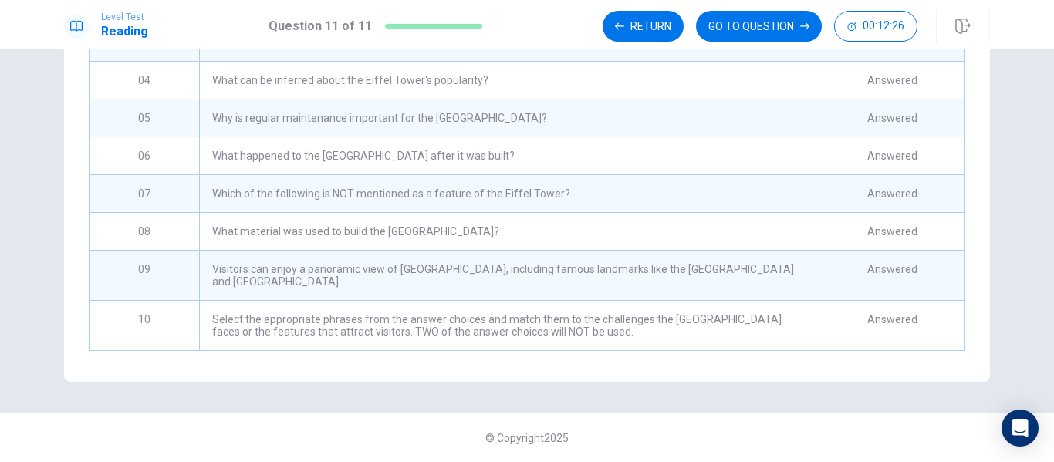
click at [454, 87] on div "What can be inferred about the Eiffel Tower's popularity?" at bounding box center [509, 80] width 620 height 37
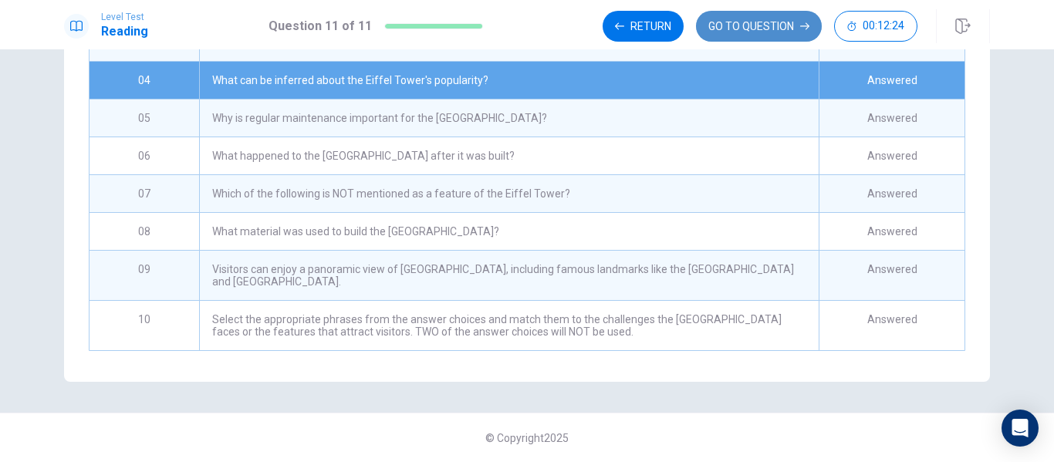
click at [733, 25] on button "GO TO QUESTION" at bounding box center [759, 26] width 126 height 31
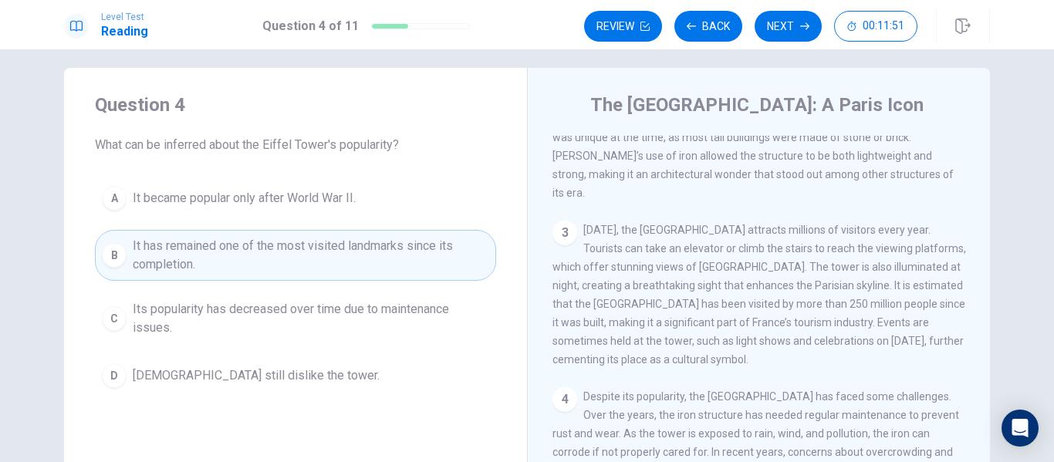
scroll to position [12, 0]
click at [783, 32] on button "Next" at bounding box center [788, 26] width 67 height 31
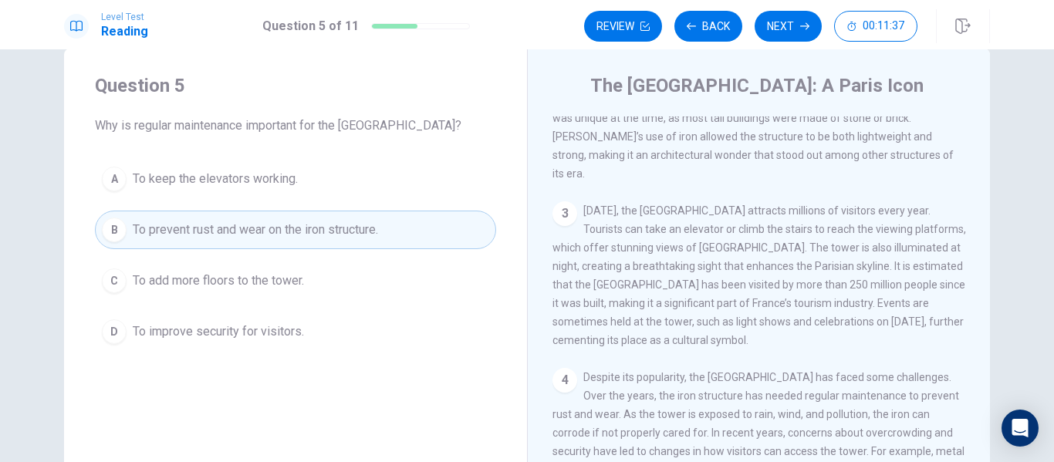
scroll to position [267, 0]
click at [788, 22] on button "Next" at bounding box center [788, 26] width 67 height 31
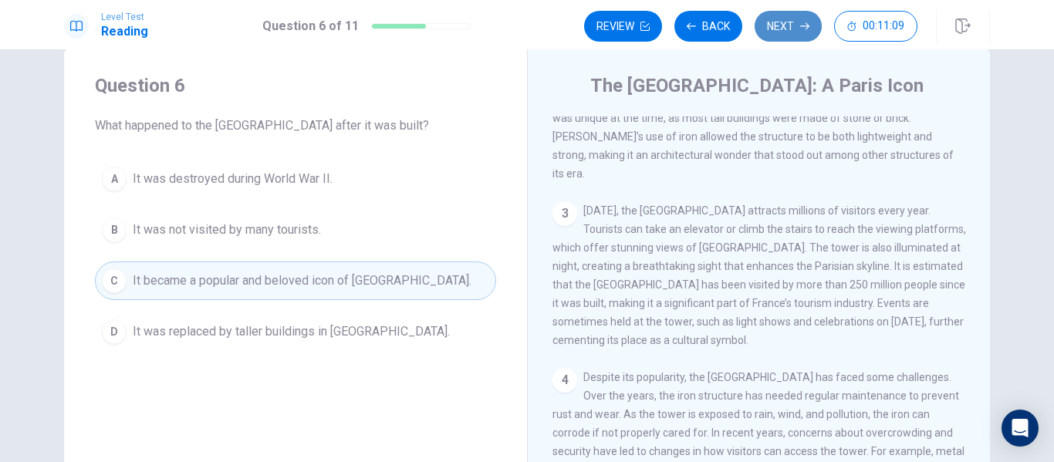
click at [774, 35] on button "Next" at bounding box center [788, 26] width 67 height 31
click at [775, 32] on button "Next" at bounding box center [788, 26] width 67 height 31
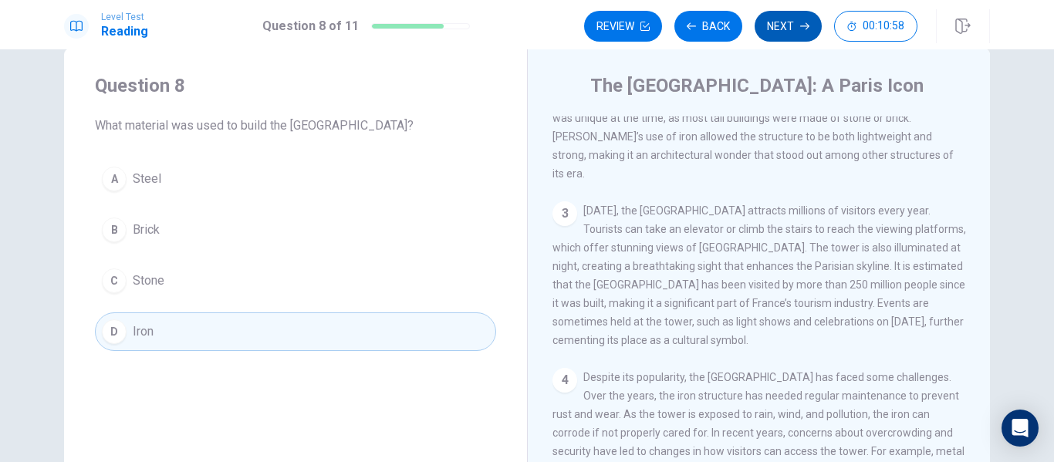
click at [789, 31] on button "Next" at bounding box center [788, 26] width 67 height 31
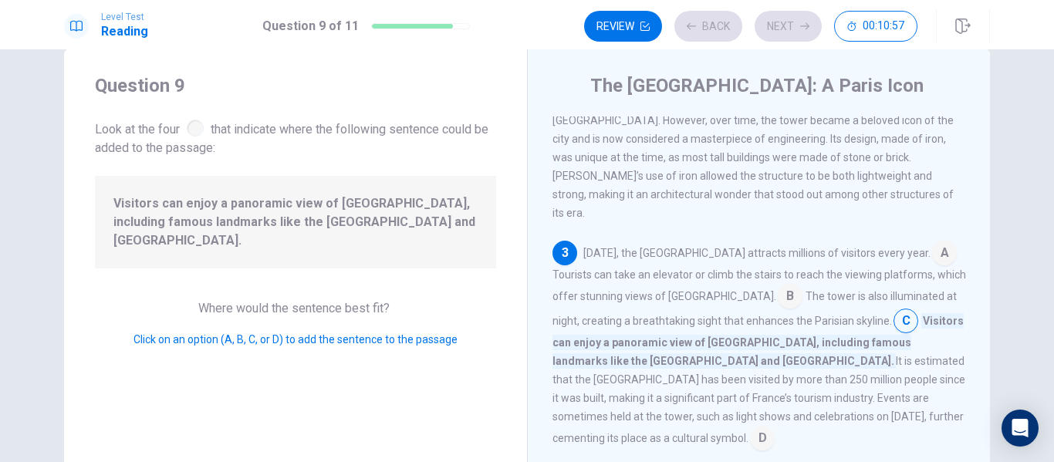
scroll to position [228, 0]
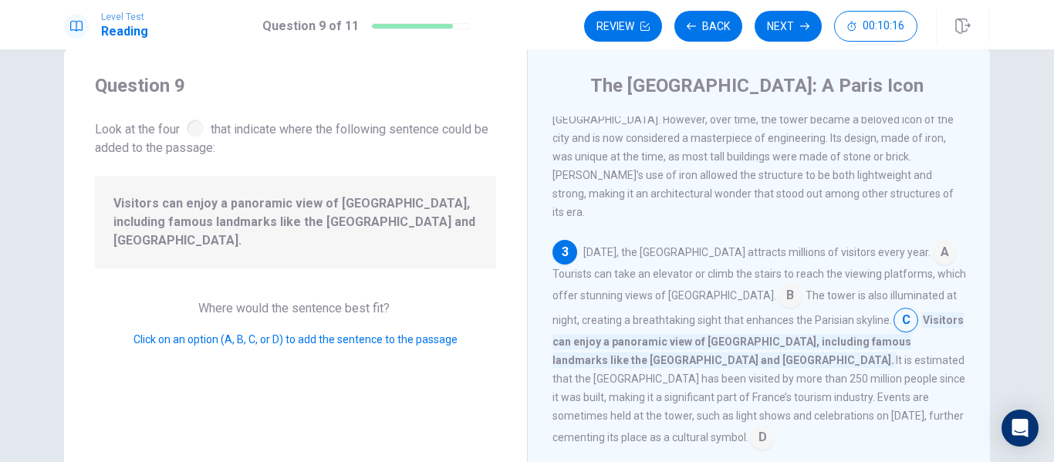
click at [778, 285] on input at bounding box center [790, 297] width 25 height 25
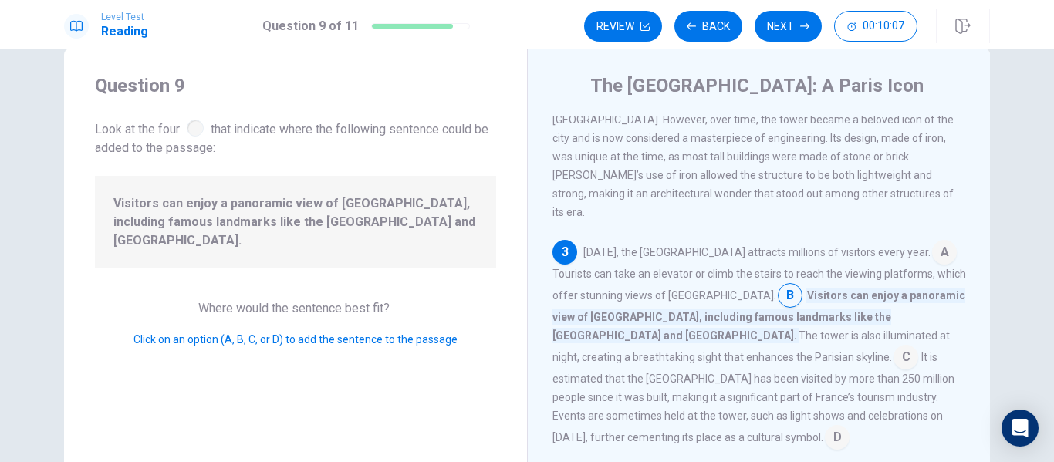
click at [932, 241] on input at bounding box center [944, 253] width 25 height 25
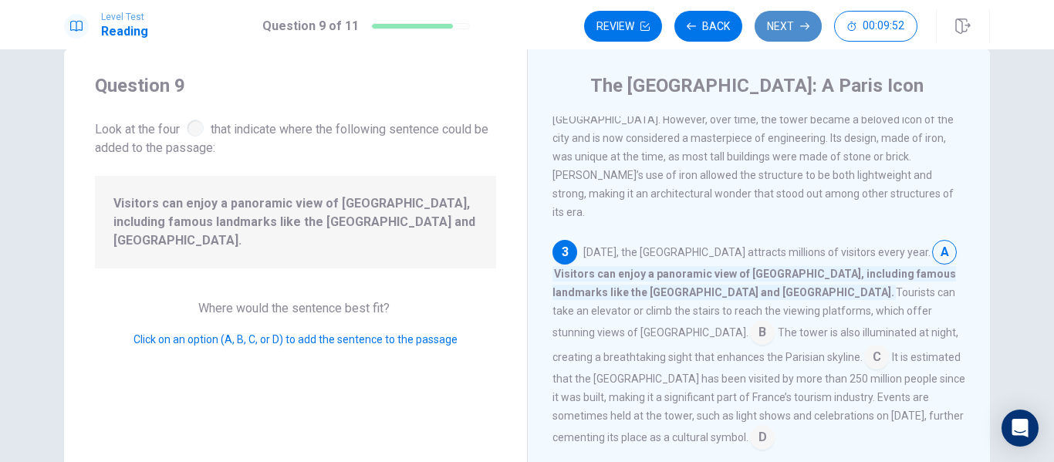
click at [789, 31] on button "Next" at bounding box center [788, 26] width 67 height 31
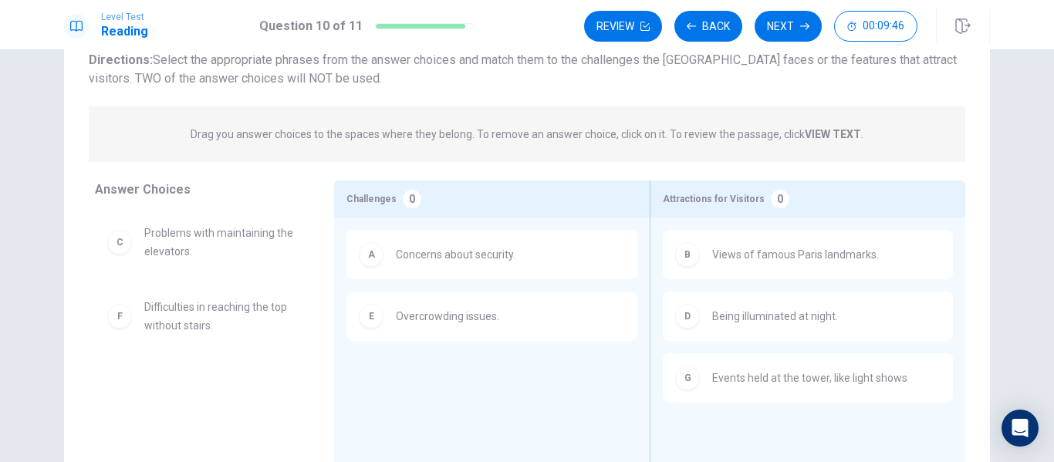
scroll to position [110, 0]
click at [799, 38] on button "Next" at bounding box center [788, 26] width 67 height 31
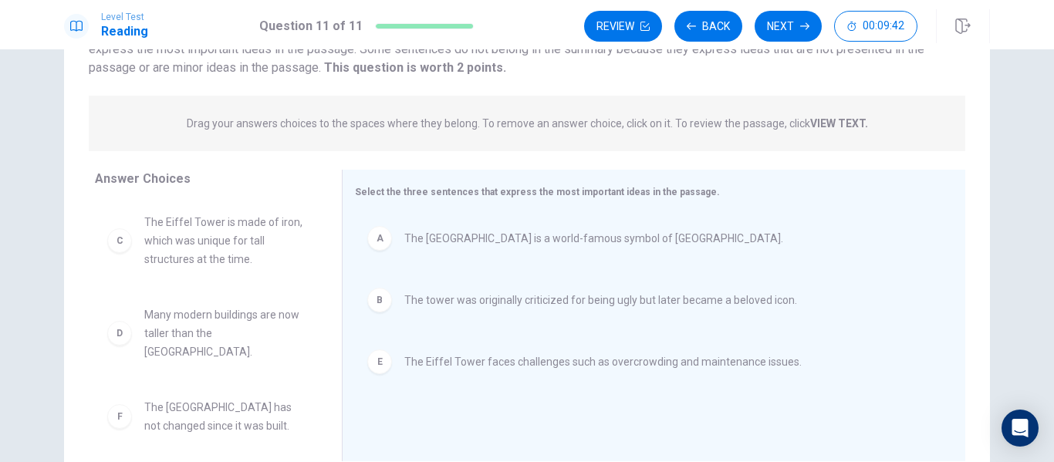
scroll to position [147, 0]
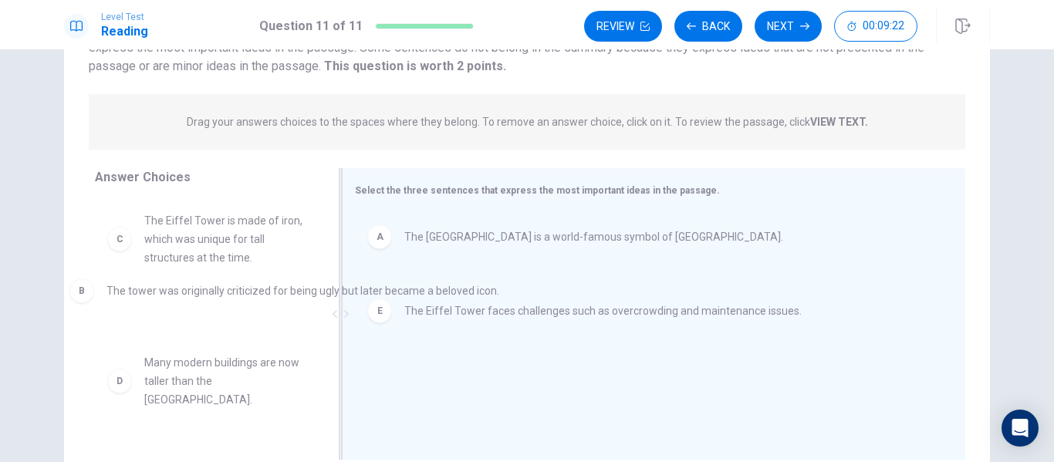
drag, startPoint x: 633, startPoint y: 319, endPoint x: 298, endPoint y: 314, distance: 335.6
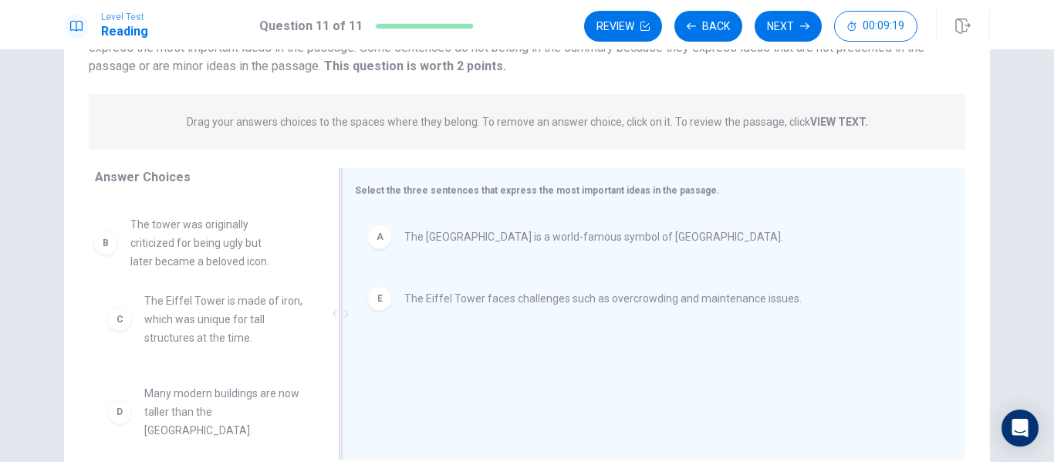
drag, startPoint x: 268, startPoint y: 265, endPoint x: 258, endPoint y: 266, distance: 10.1
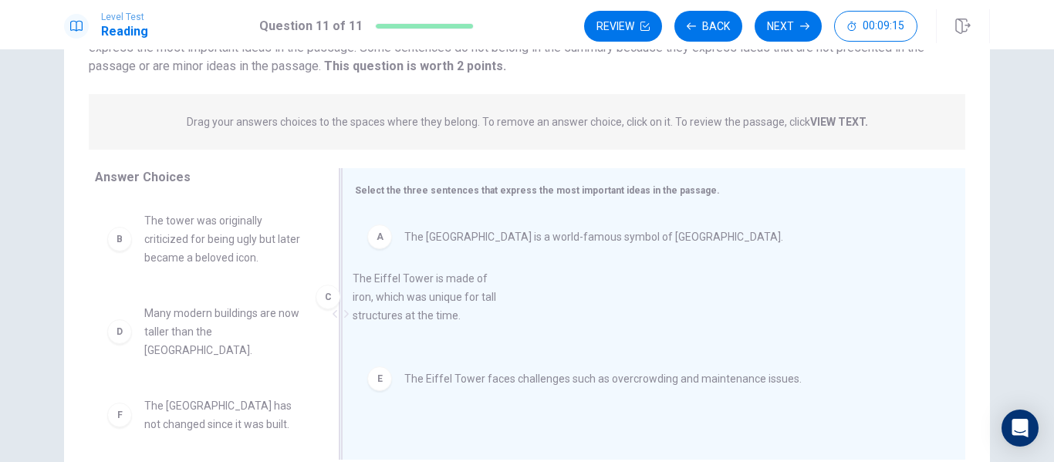
drag, startPoint x: 229, startPoint y: 346, endPoint x: 458, endPoint y: 302, distance: 232.6
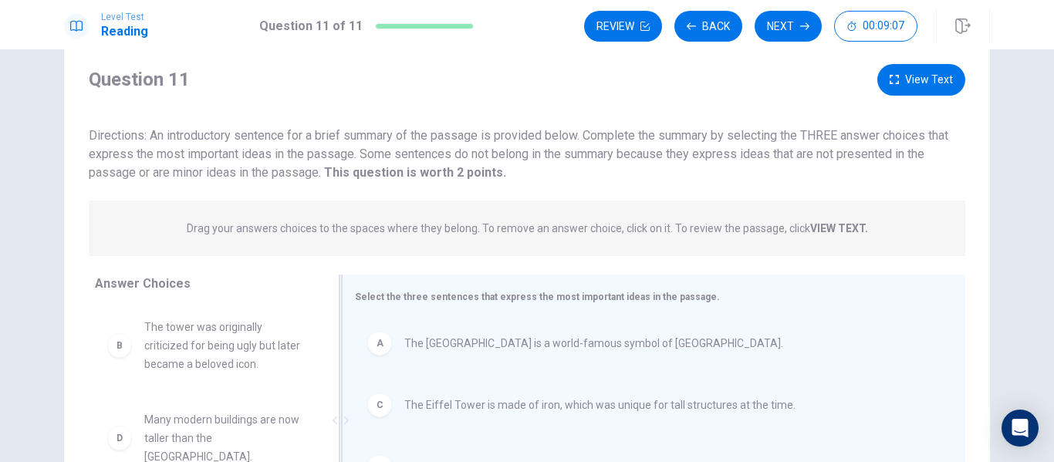
scroll to position [40, 0]
click at [782, 39] on button "Next" at bounding box center [788, 26] width 67 height 31
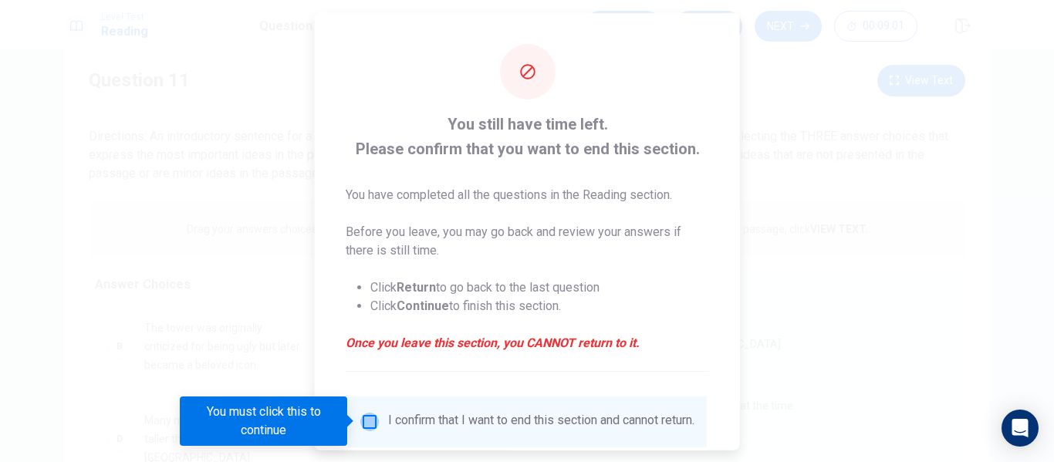
click at [373, 421] on input "You must click this to continue" at bounding box center [369, 421] width 19 height 19
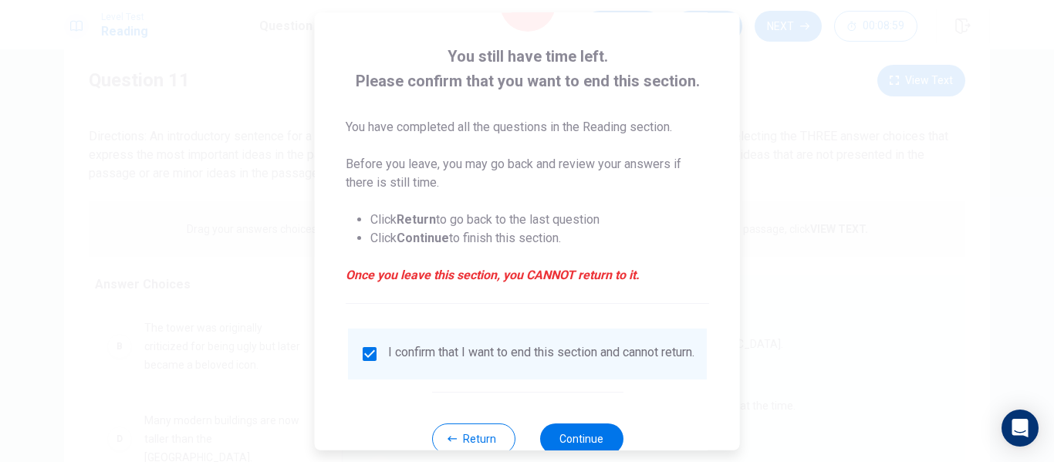
scroll to position [113, 0]
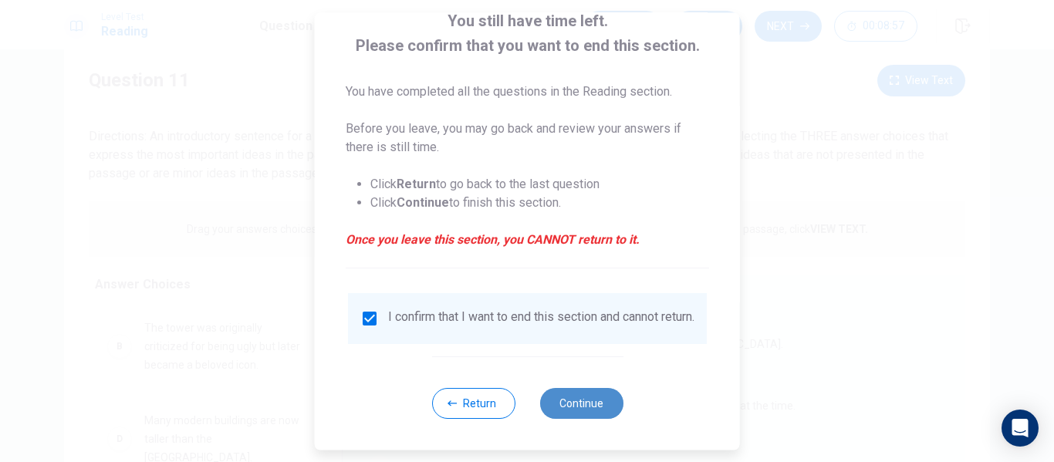
click at [559, 411] on button "Continue" at bounding box center [580, 403] width 83 height 31
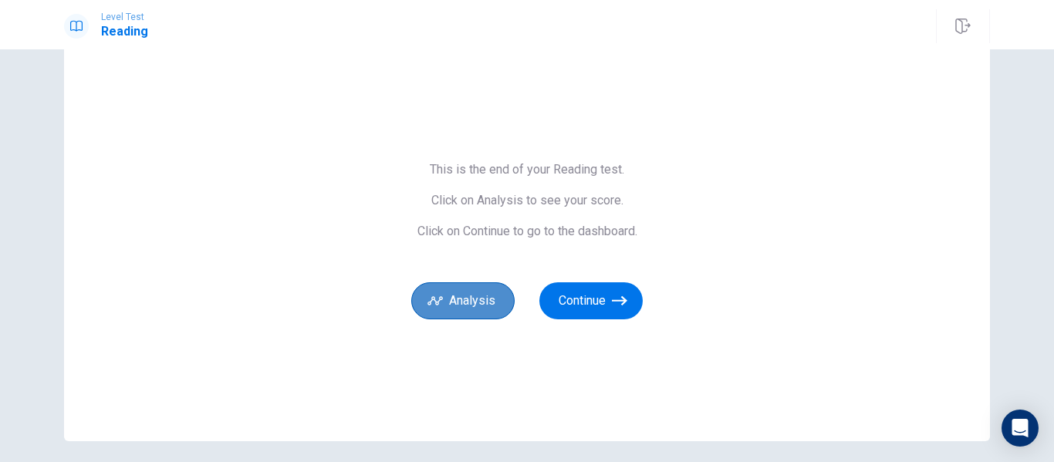
click at [479, 313] on button "Analysis" at bounding box center [462, 300] width 103 height 37
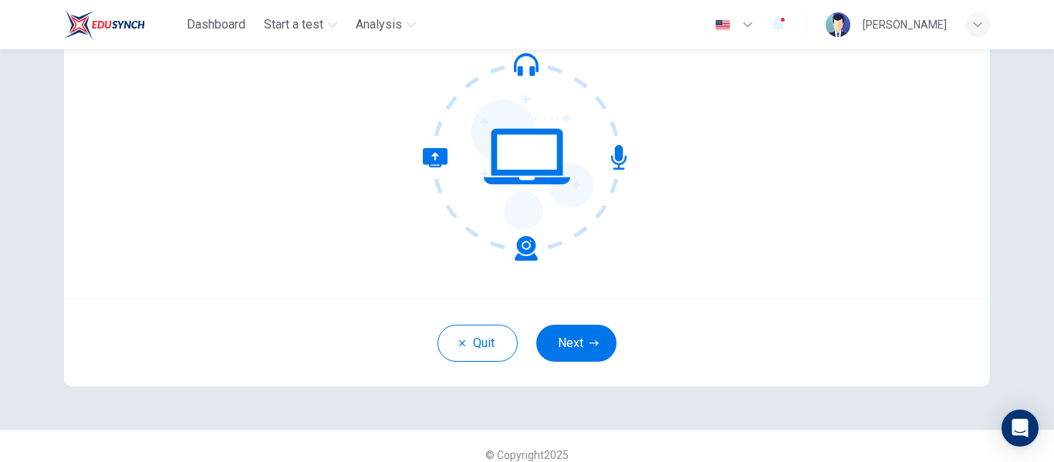
scroll to position [181, 0]
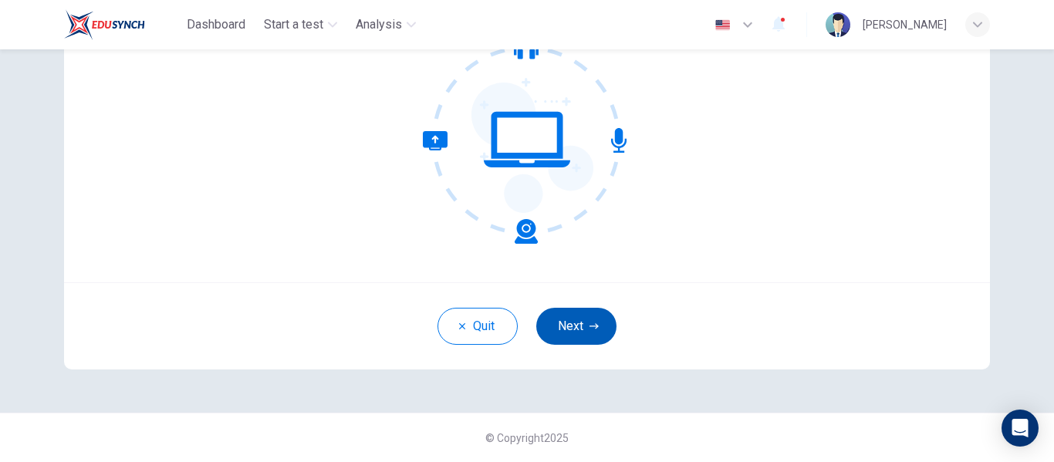
click at [604, 334] on button "Next" at bounding box center [576, 326] width 80 height 37
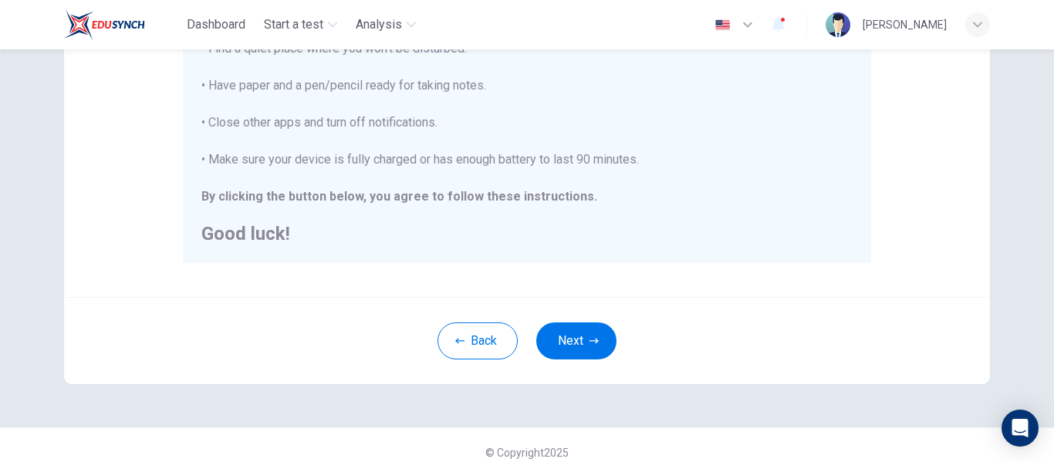
scroll to position [382, 0]
click at [568, 337] on button "Next" at bounding box center [576, 340] width 80 height 37
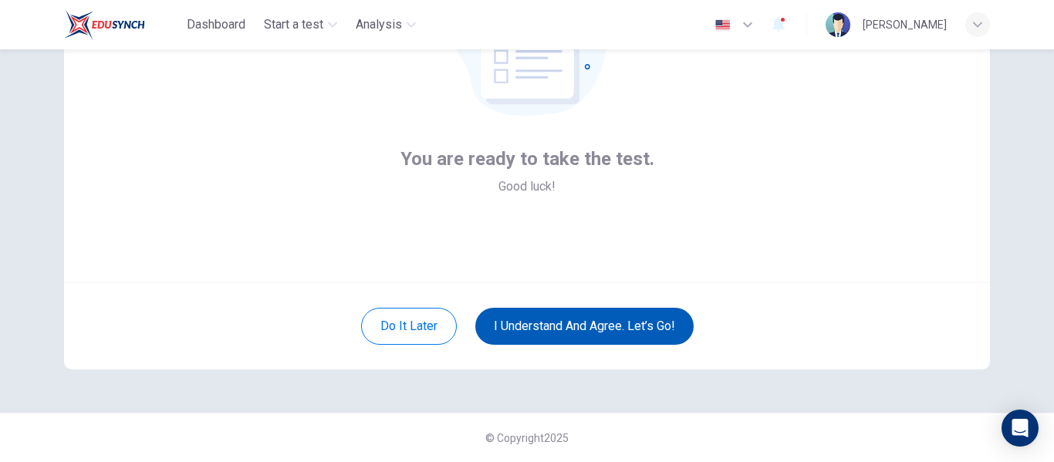
scroll to position [181, 0]
click at [621, 321] on button "I understand and agree. Let’s go!" at bounding box center [584, 326] width 218 height 37
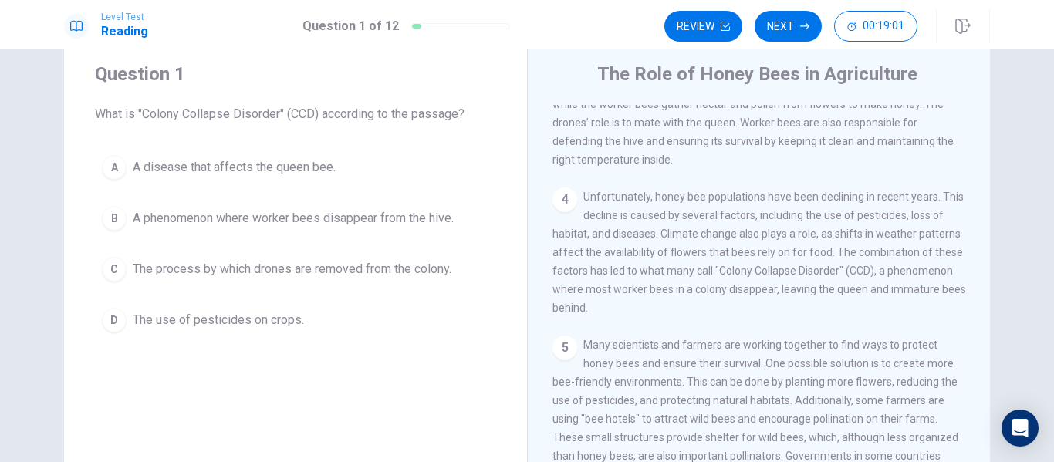
scroll to position [307, 0]
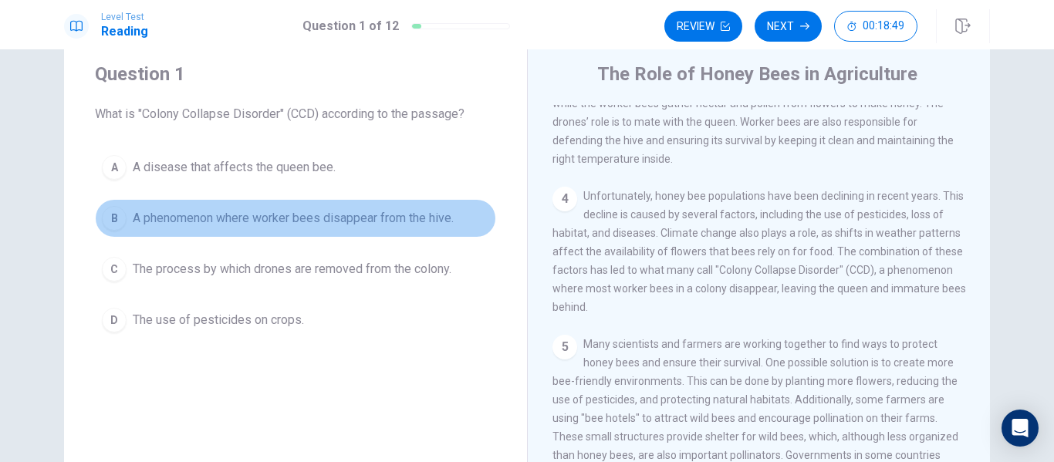
click at [380, 228] on button "B A phenomenon where worker bees disappear from the hive." at bounding box center [295, 218] width 401 height 39
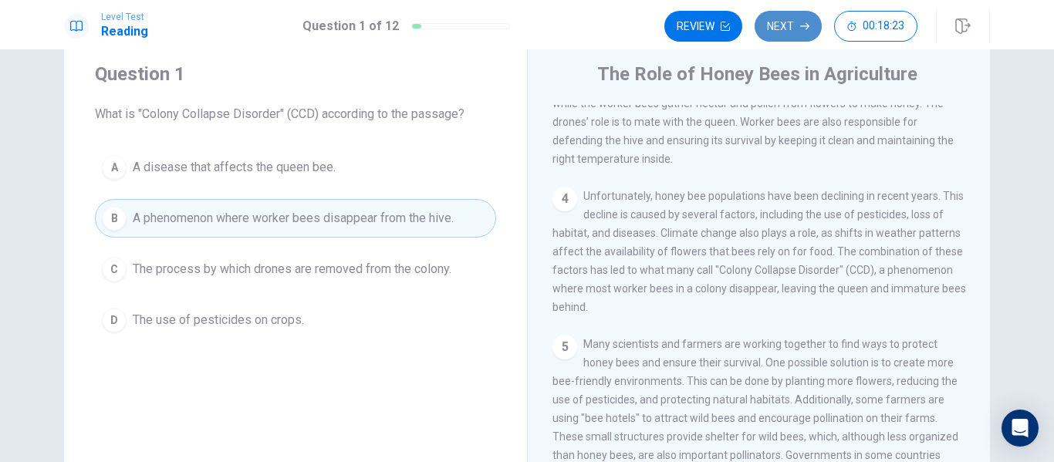
click at [806, 22] on icon "button" at bounding box center [804, 26] width 9 height 9
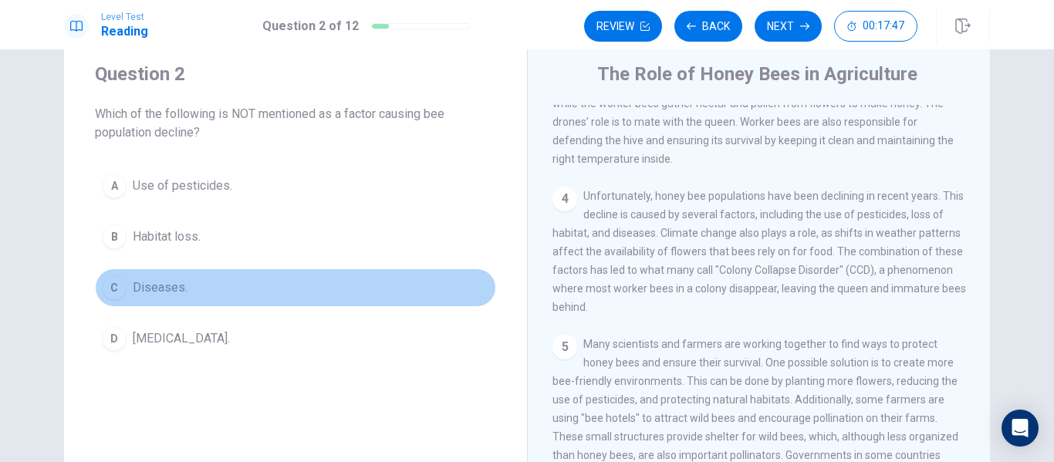
click at [235, 283] on button "C Diseases." at bounding box center [295, 287] width 401 height 39
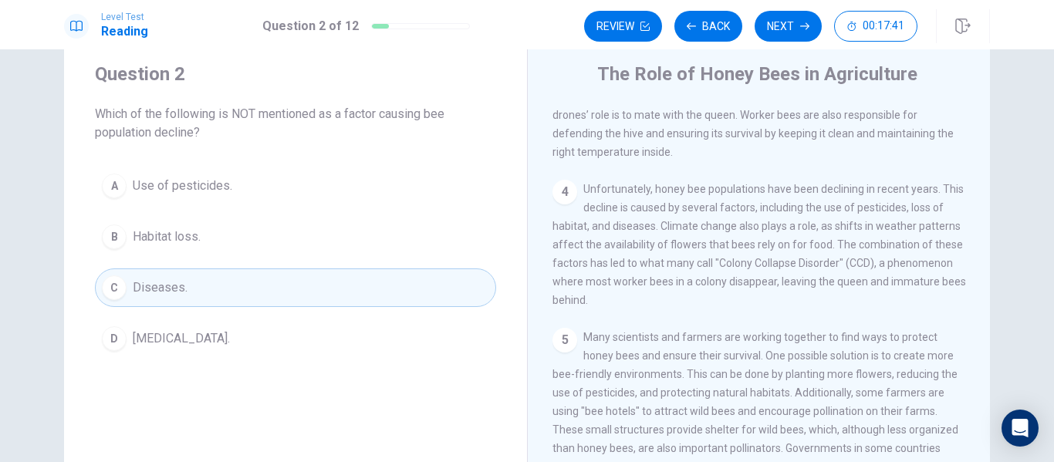
scroll to position [334, 0]
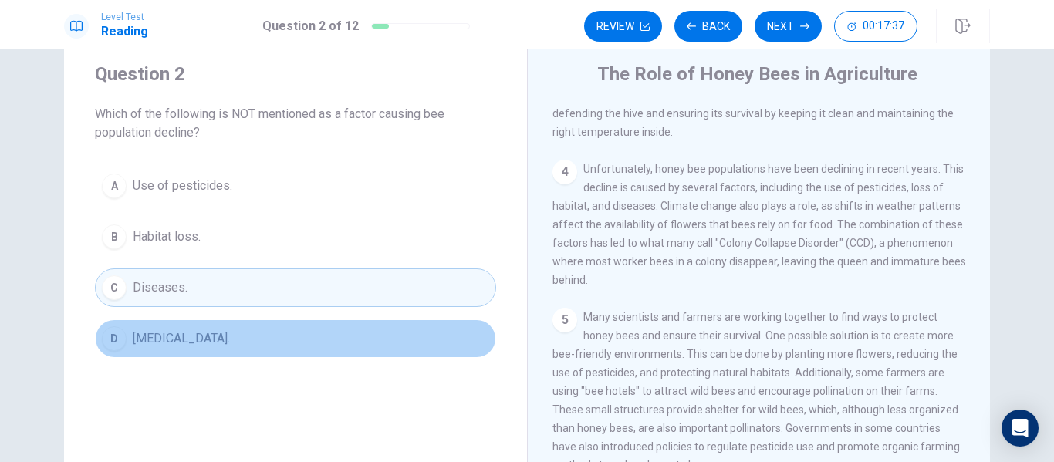
click at [204, 348] on button "D [MEDICAL_DATA]." at bounding box center [295, 338] width 401 height 39
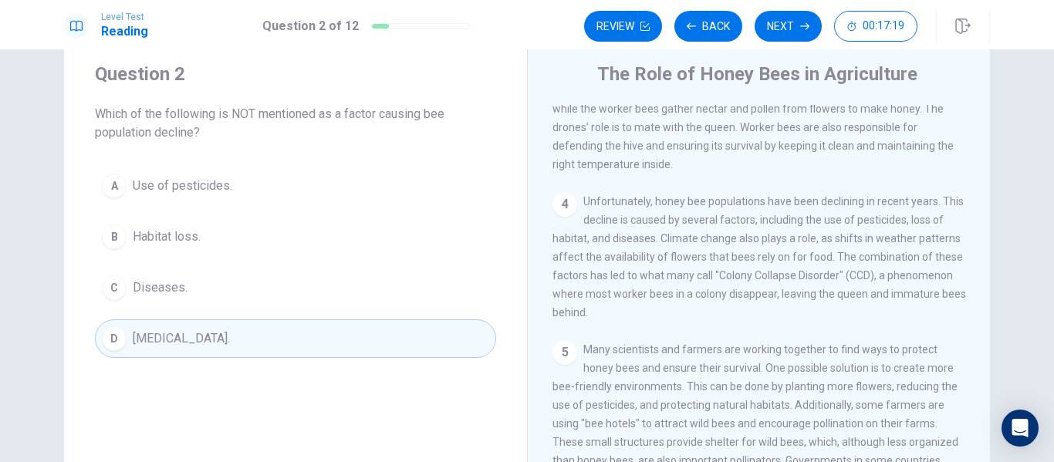
scroll to position [283, 0]
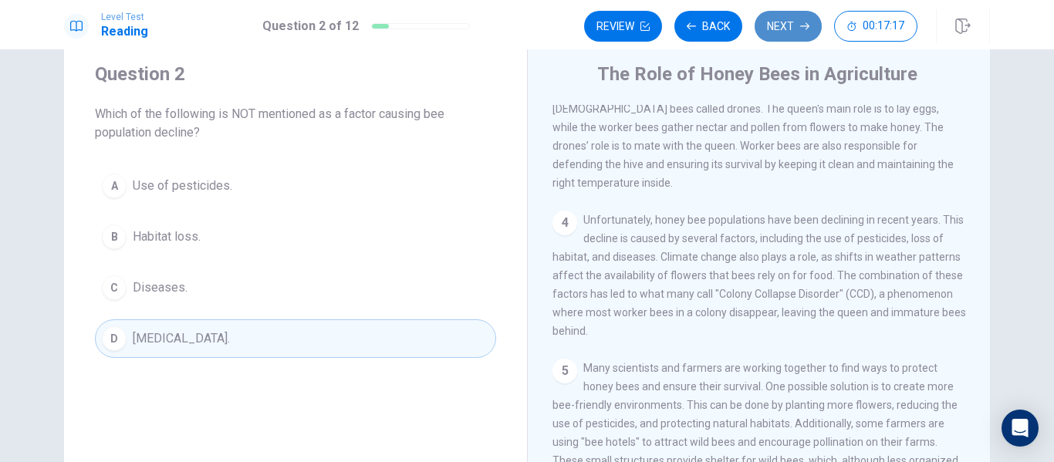
click at [795, 34] on button "Next" at bounding box center [788, 26] width 67 height 31
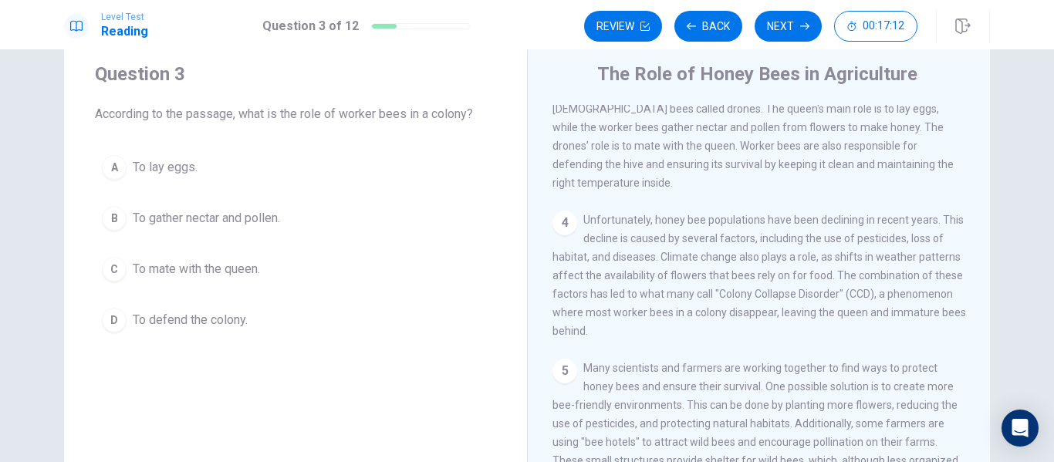
click at [315, 240] on div "A To lay eggs. B To gather nectar and pollen. C To mate with the queen. D To de…" at bounding box center [295, 243] width 401 height 191
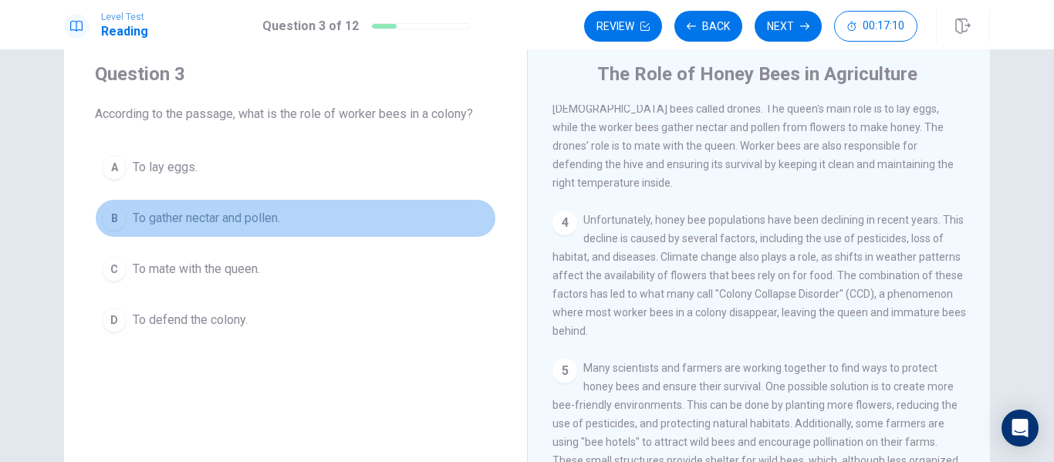
click at [264, 234] on button "B To gather nectar and pollen." at bounding box center [295, 218] width 401 height 39
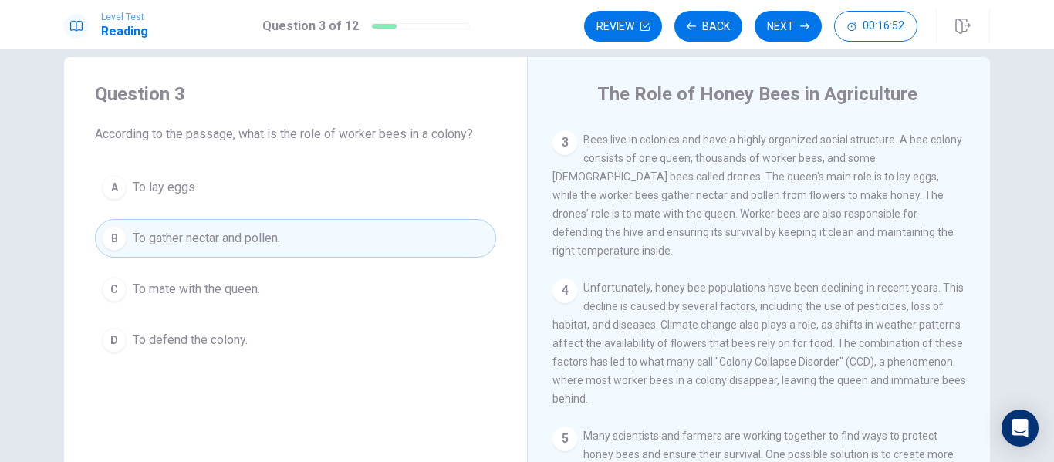
scroll to position [230, 0]
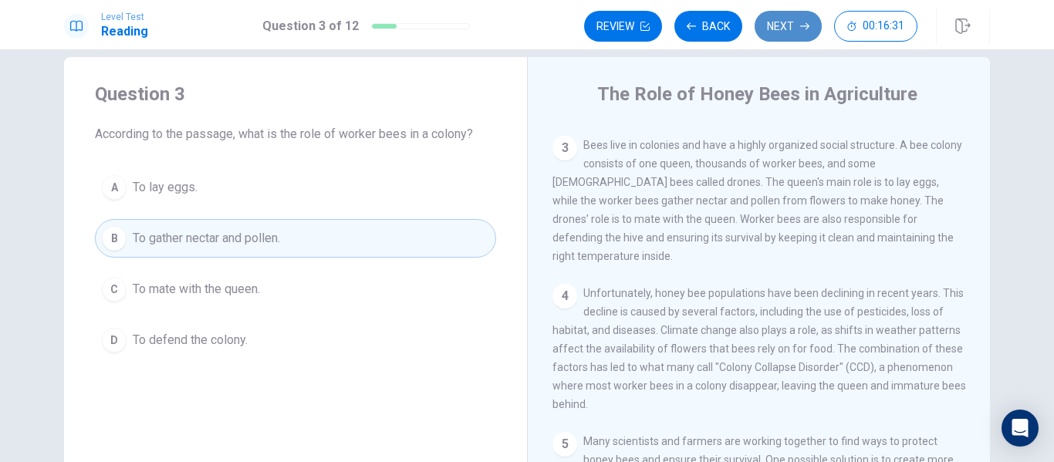
click at [776, 25] on button "Next" at bounding box center [788, 26] width 67 height 31
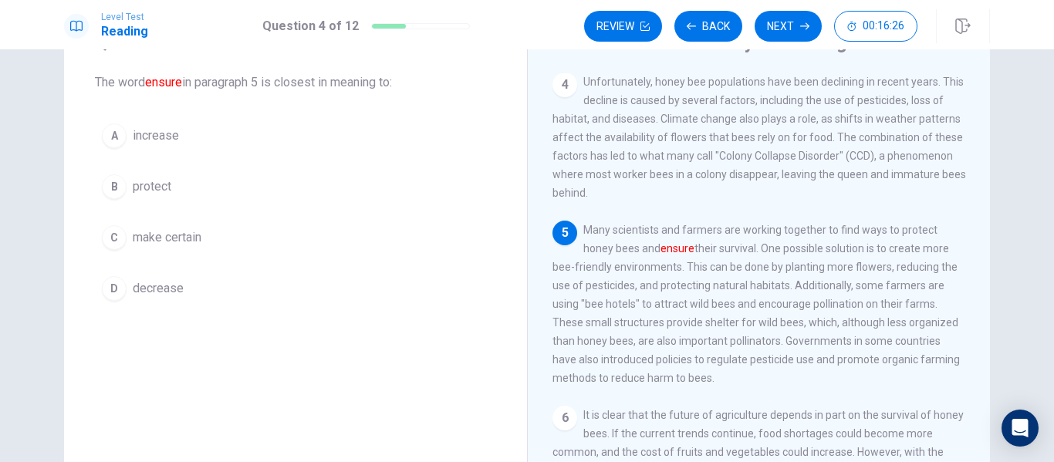
scroll to position [79, 0]
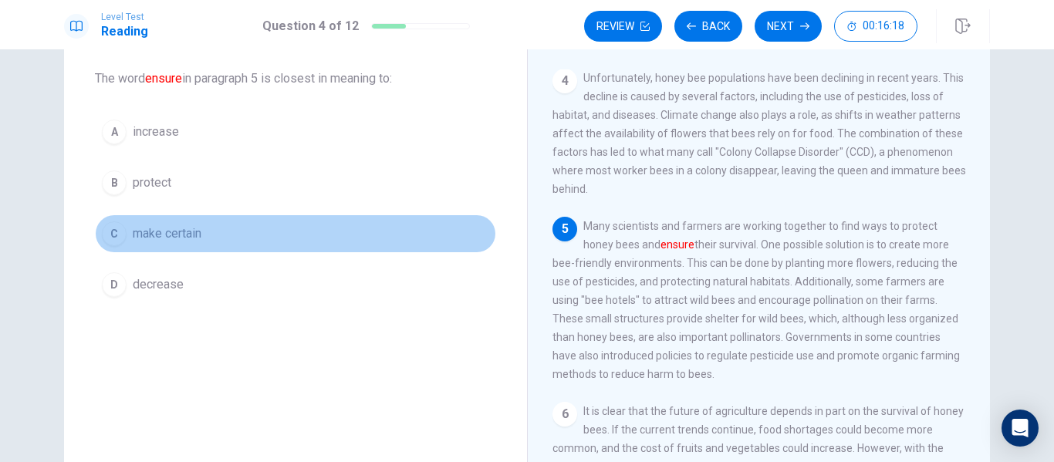
click at [204, 227] on button "C make certain" at bounding box center [295, 233] width 401 height 39
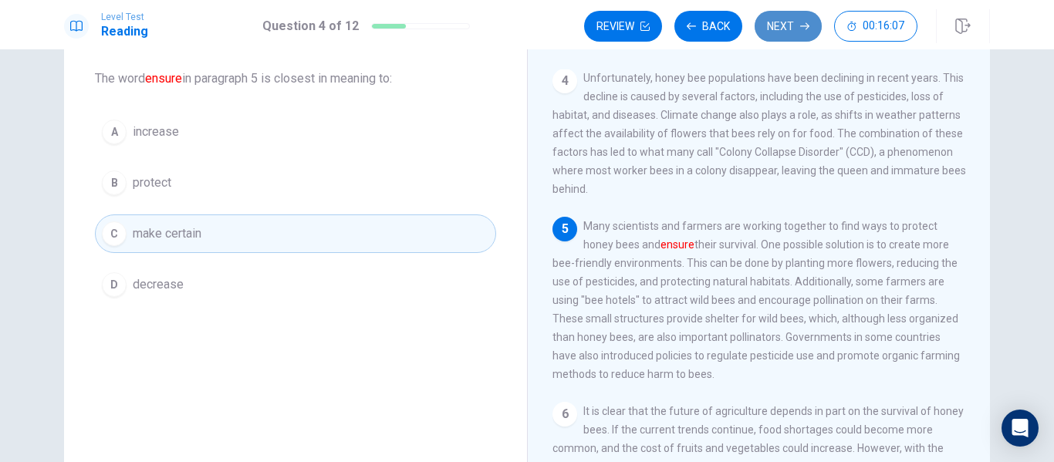
click at [770, 32] on button "Next" at bounding box center [788, 26] width 67 height 31
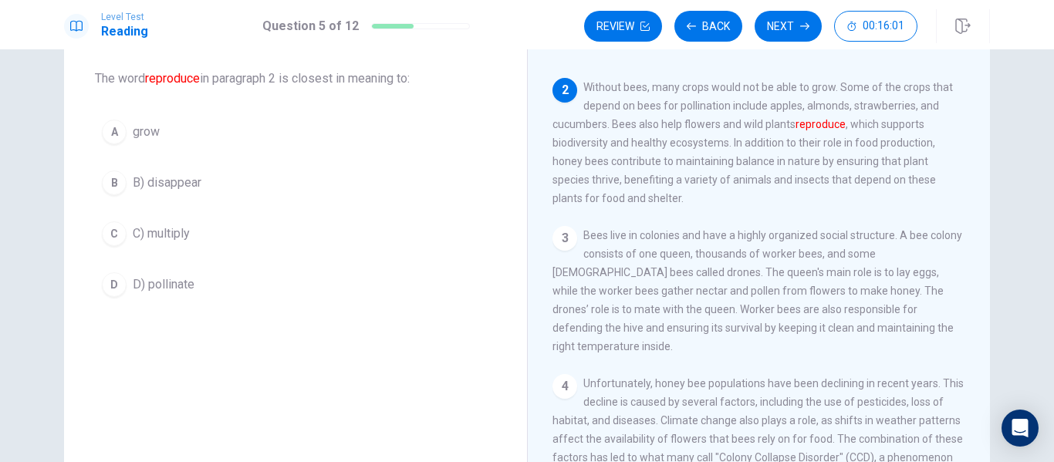
scroll to position [76, 0]
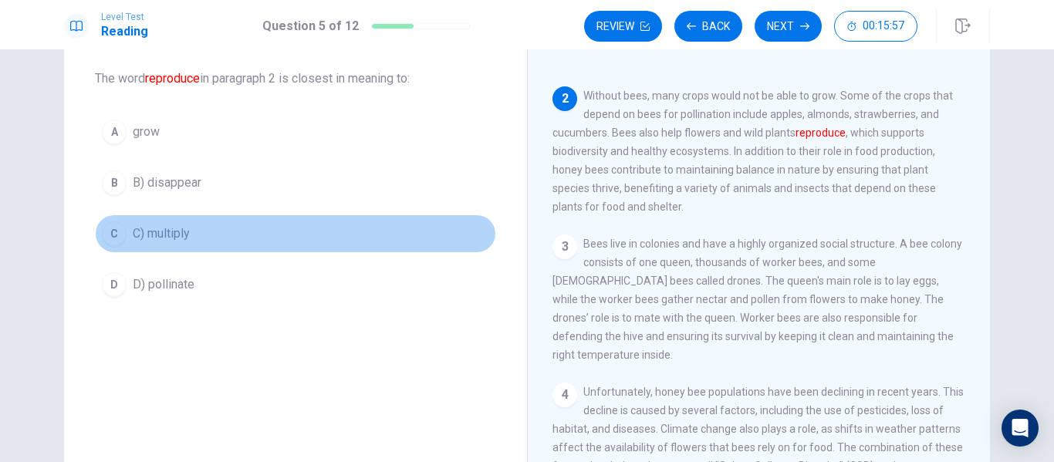
click at [167, 228] on span "C) multiply" at bounding box center [161, 234] width 57 height 19
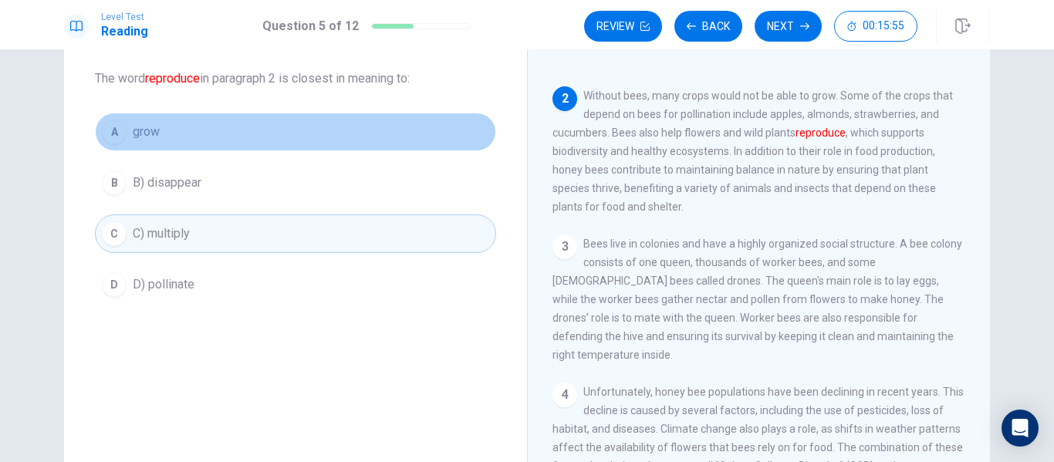
click at [184, 140] on button "A grow" at bounding box center [295, 132] width 401 height 39
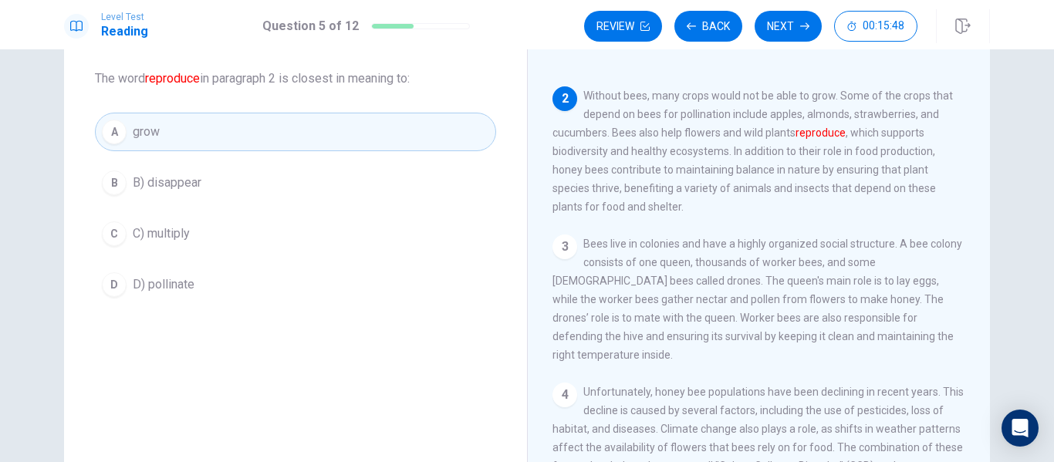
click at [327, 259] on div "A grow B B) disappear C C) multiply D D) pollinate" at bounding box center [295, 208] width 401 height 191
click at [244, 234] on button "C C) multiply" at bounding box center [295, 233] width 401 height 39
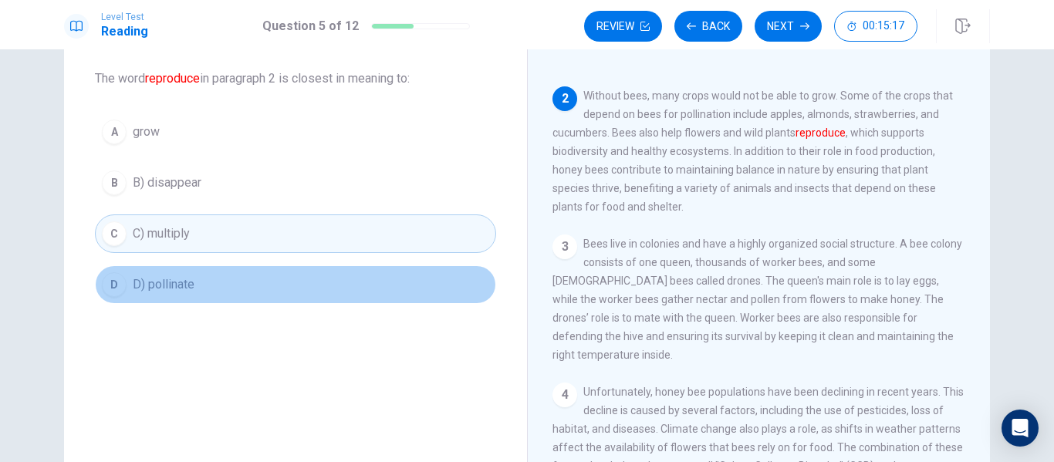
click at [198, 275] on button "D D) pollinate" at bounding box center [295, 284] width 401 height 39
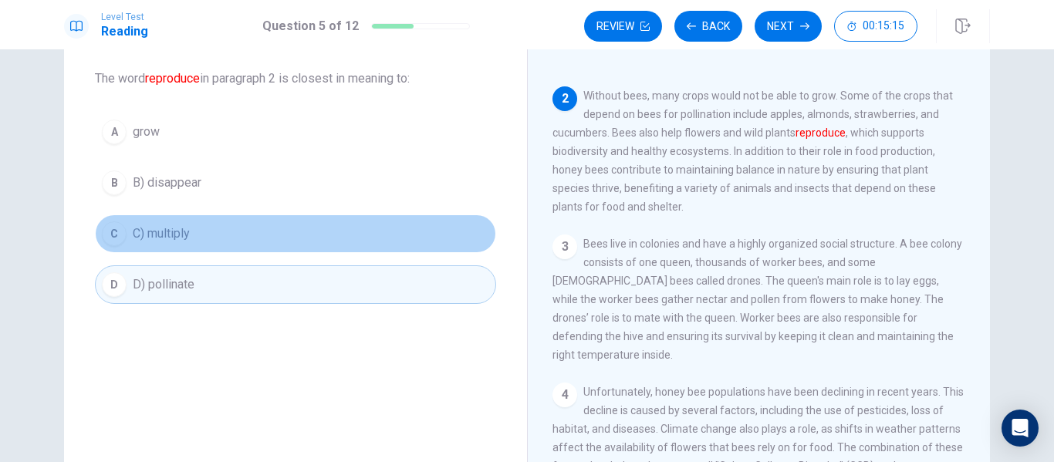
click at [224, 248] on button "C C) multiply" at bounding box center [295, 233] width 401 height 39
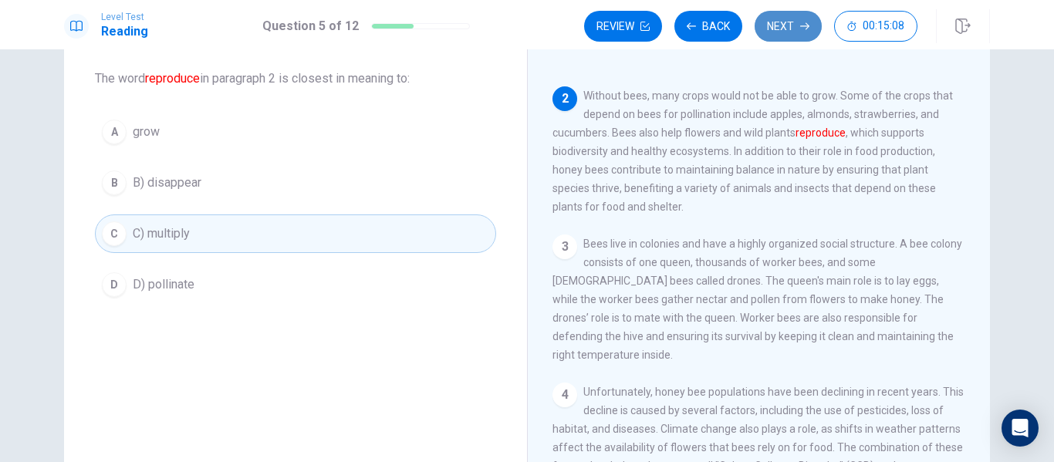
click at [790, 29] on button "Next" at bounding box center [788, 26] width 67 height 31
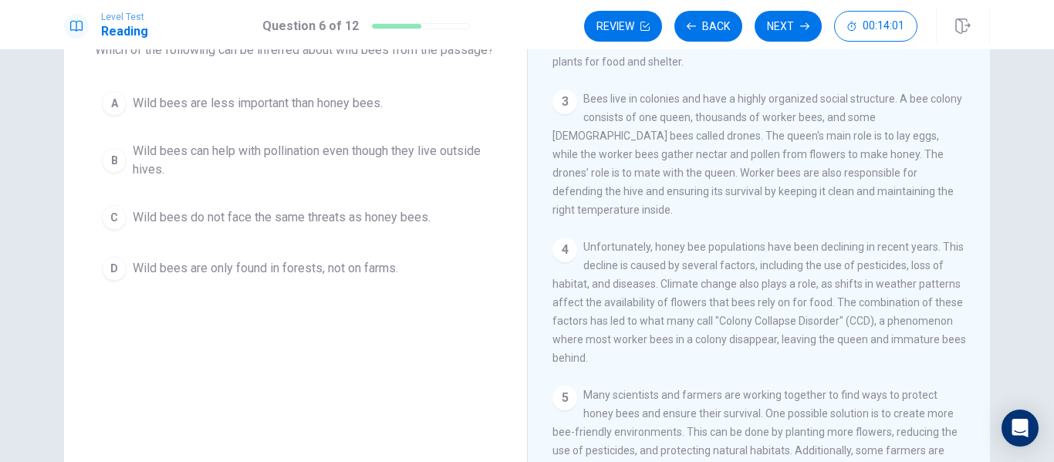
scroll to position [105, 0]
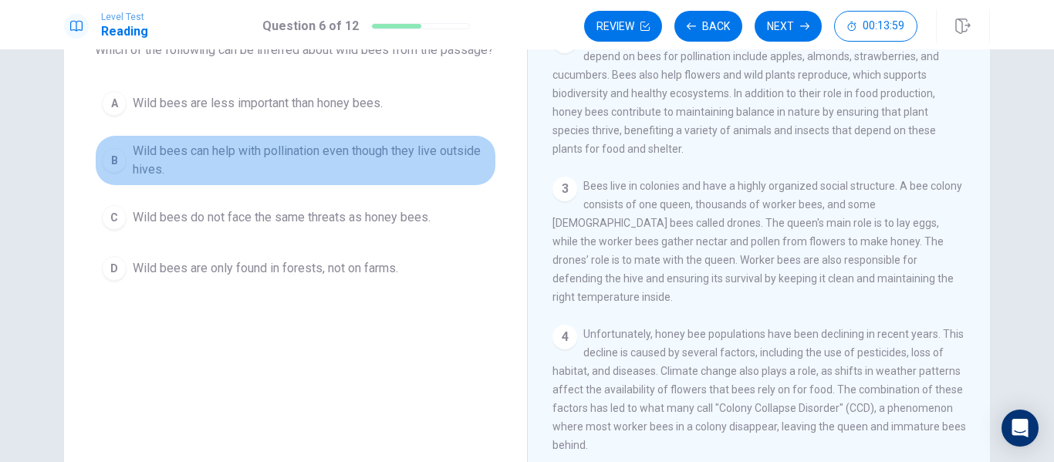
click at [356, 179] on span "Wild bees can help with pollination even though they live outside hives." at bounding box center [311, 160] width 356 height 37
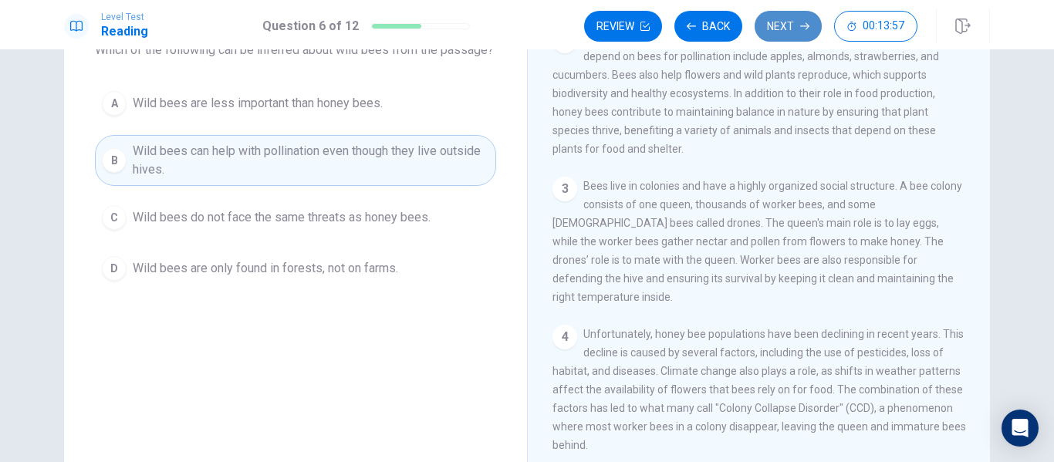
click at [779, 35] on button "Next" at bounding box center [788, 26] width 67 height 31
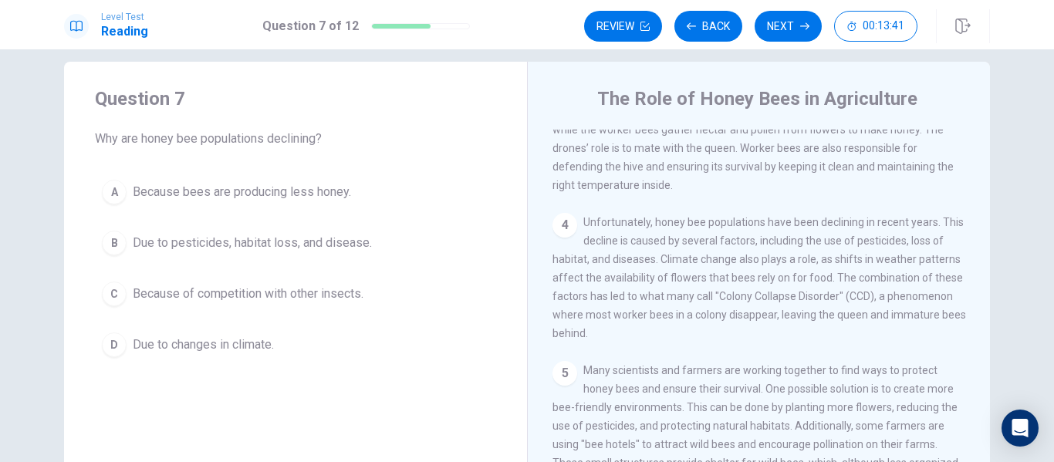
scroll to position [305, 0]
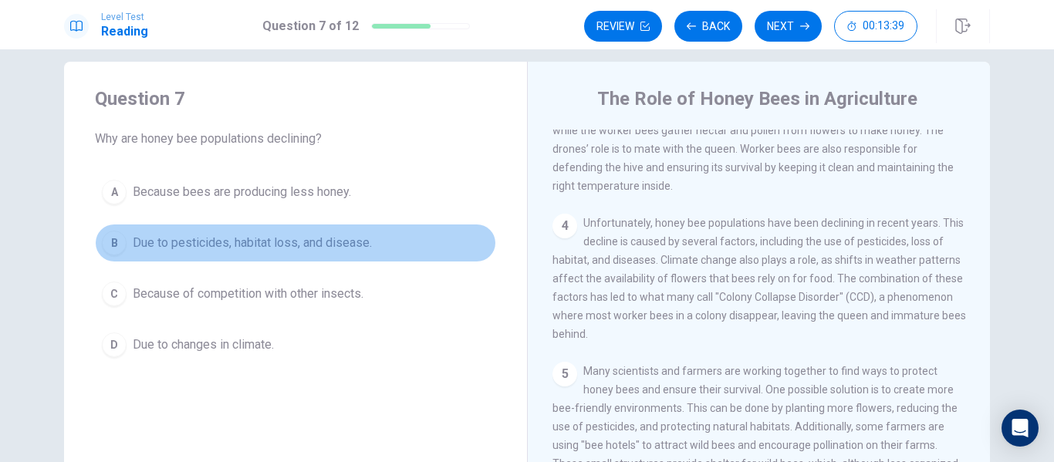
click at [308, 252] on button "B Due to pesticides, habitat loss, and disease." at bounding box center [295, 243] width 401 height 39
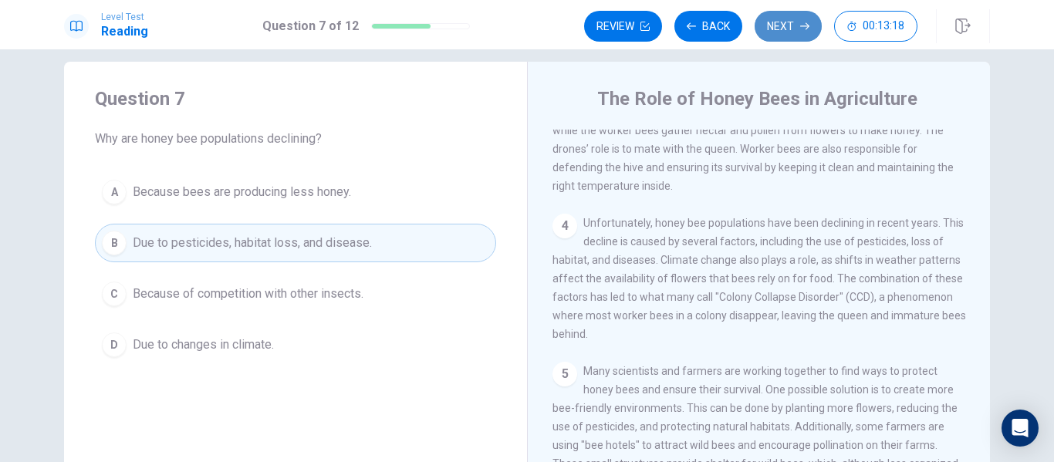
click at [778, 34] on button "Next" at bounding box center [788, 26] width 67 height 31
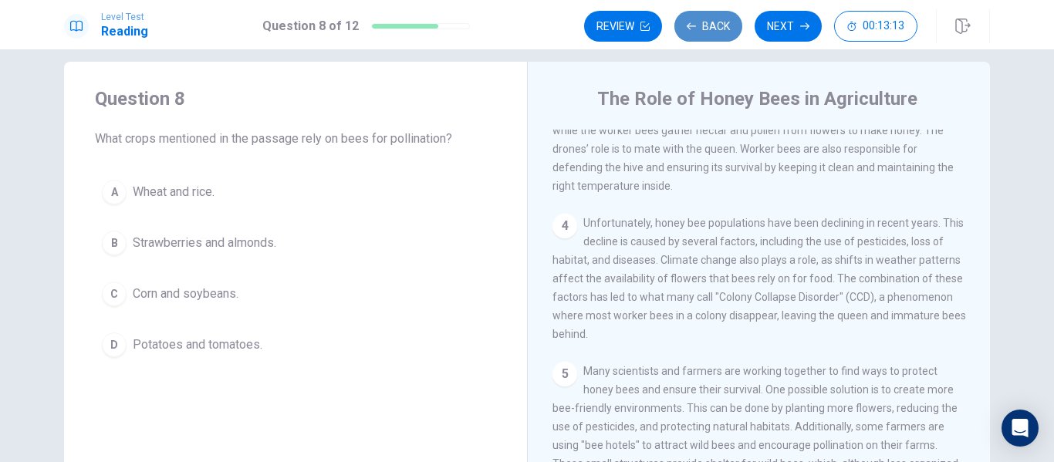
click at [714, 35] on button "Back" at bounding box center [708, 26] width 68 height 31
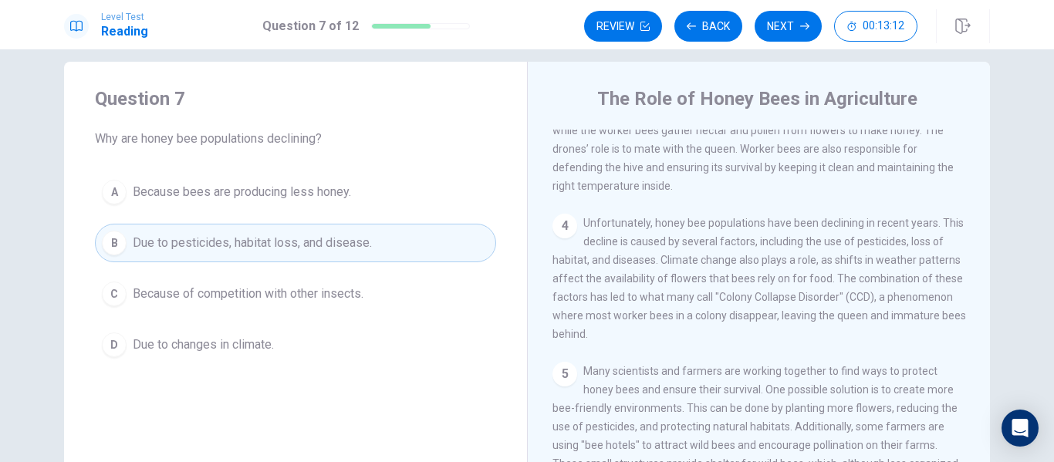
click at [160, 358] on button "D Due to changes in climate." at bounding box center [295, 345] width 401 height 39
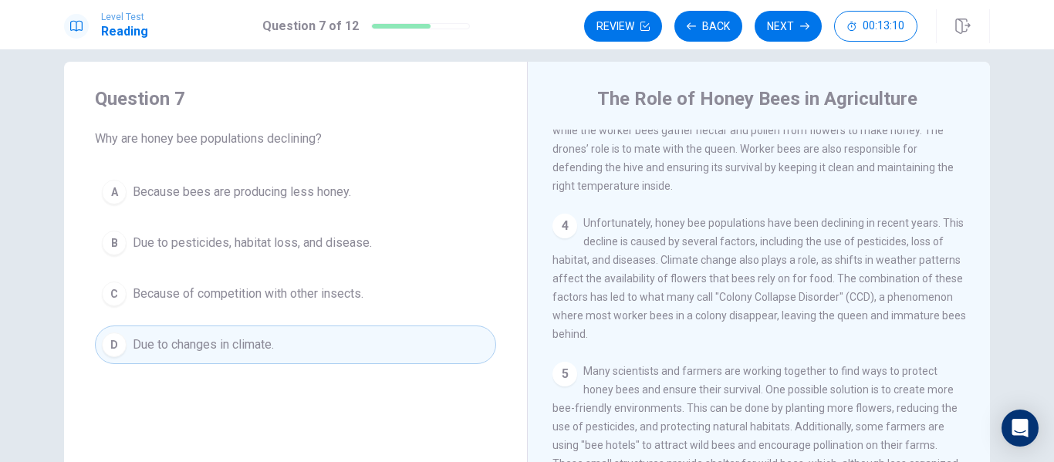
click at [246, 248] on span "Due to pesticides, habitat loss, and disease." at bounding box center [252, 243] width 239 height 19
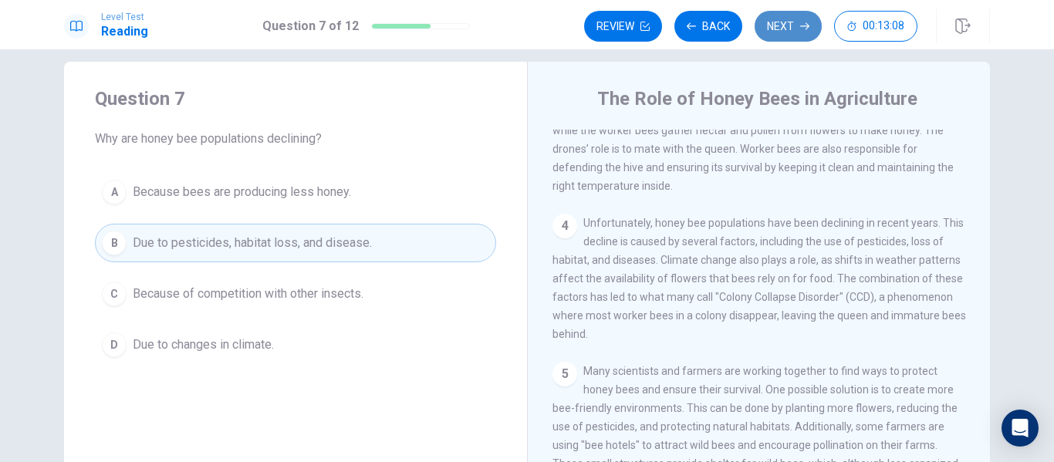
click at [792, 30] on button "Next" at bounding box center [788, 26] width 67 height 31
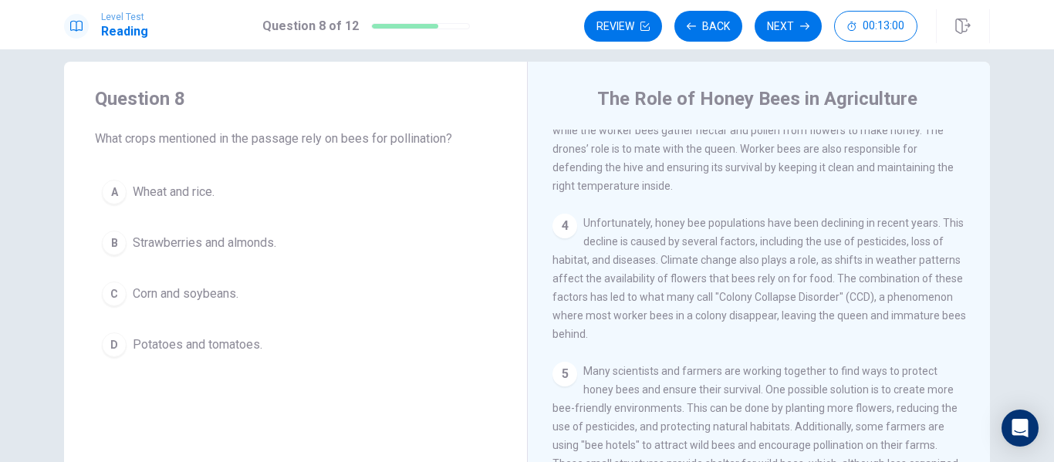
click at [331, 239] on button "B Strawberries and almonds." at bounding box center [295, 243] width 401 height 39
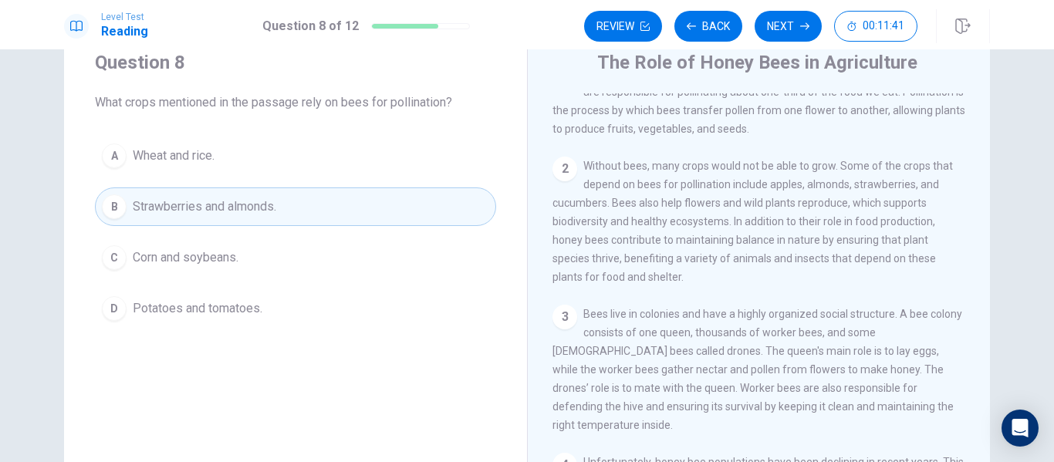
scroll to position [0, 0]
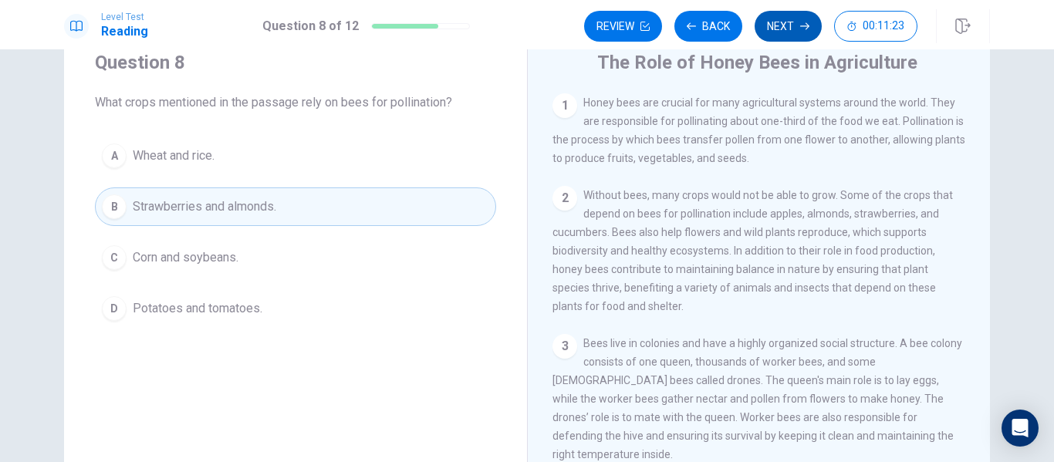
click at [802, 37] on button "Next" at bounding box center [788, 26] width 67 height 31
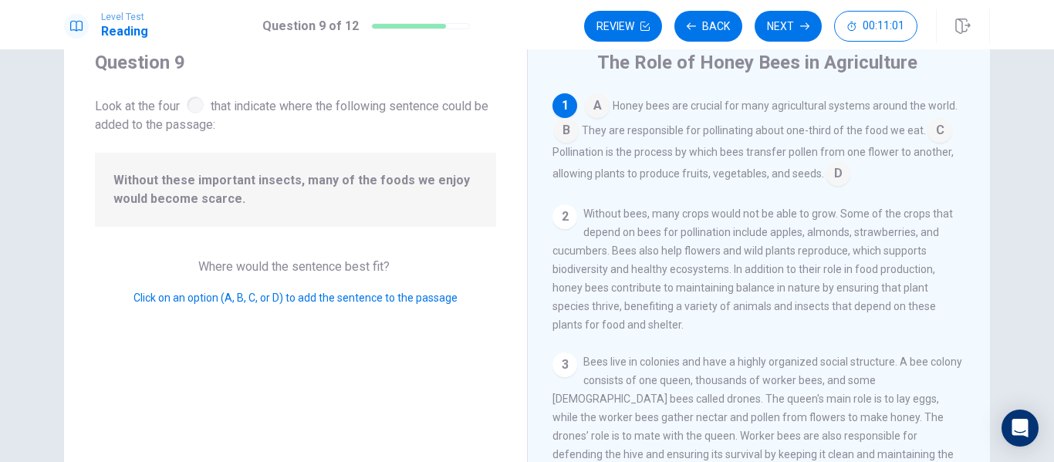
click at [562, 123] on input at bounding box center [566, 132] width 25 height 25
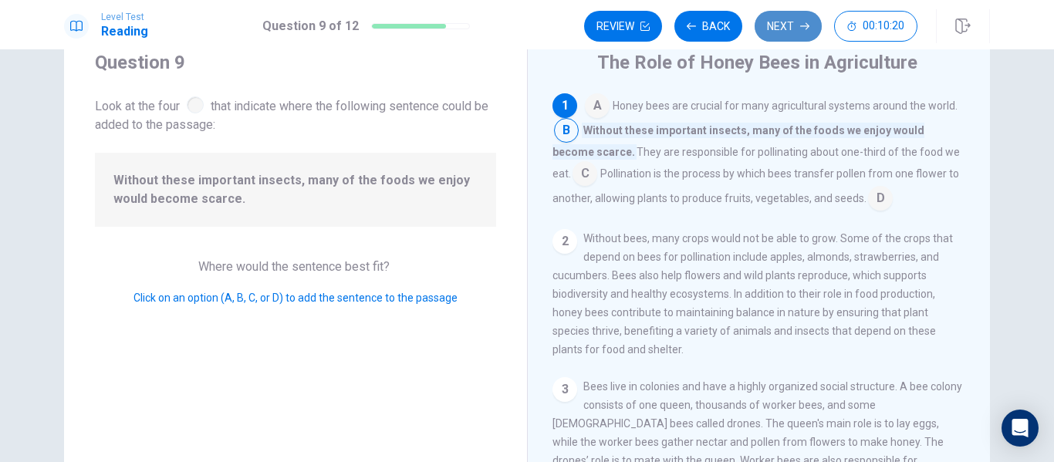
click at [796, 34] on button "Next" at bounding box center [788, 26] width 67 height 31
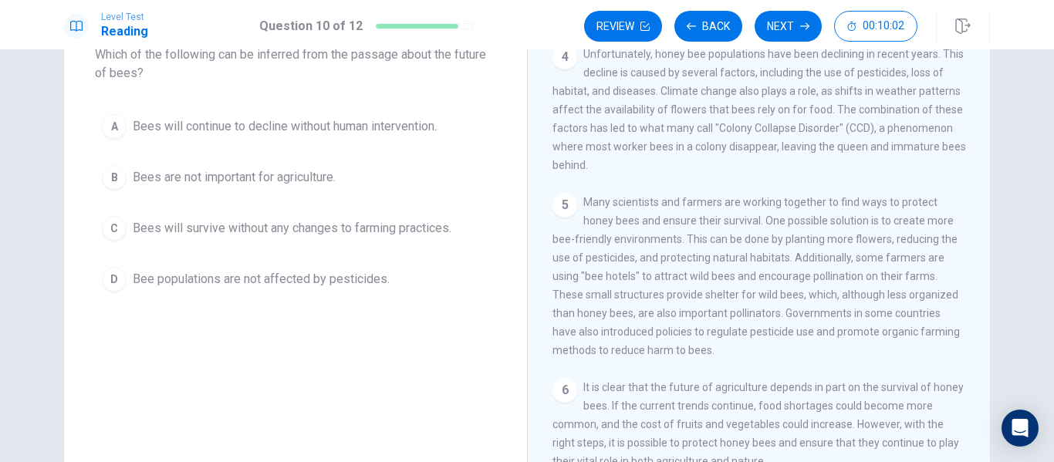
scroll to position [103, 0]
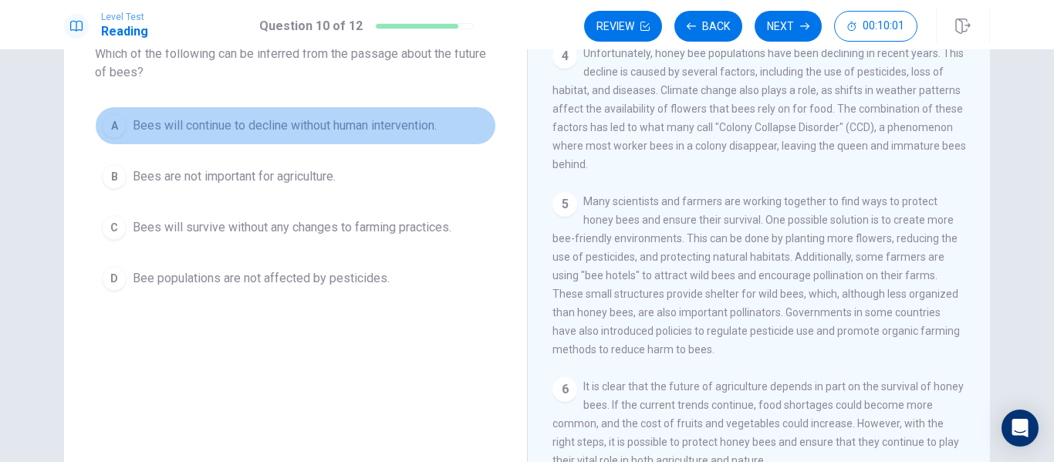
click at [402, 121] on span "Bees will continue to decline without human intervention." at bounding box center [285, 126] width 304 height 19
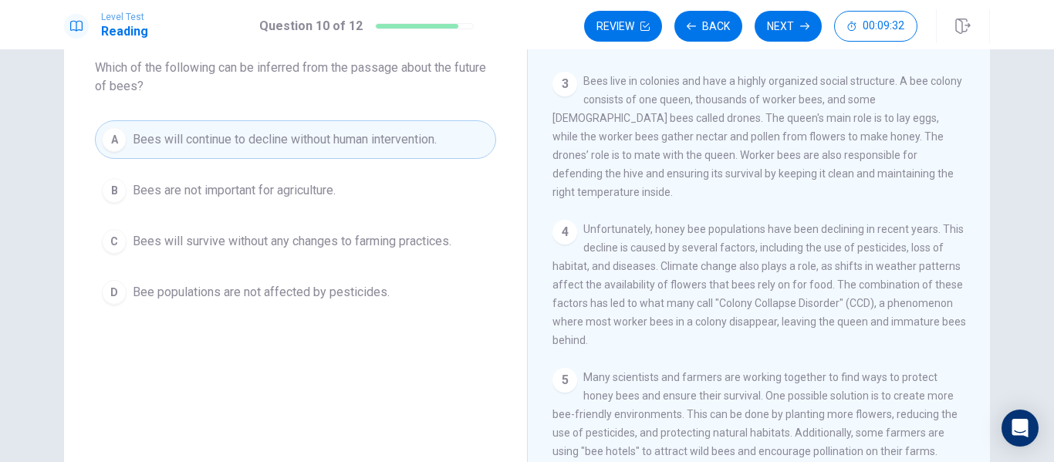
scroll to position [225, 0]
click at [795, 25] on button "Next" at bounding box center [788, 26] width 67 height 31
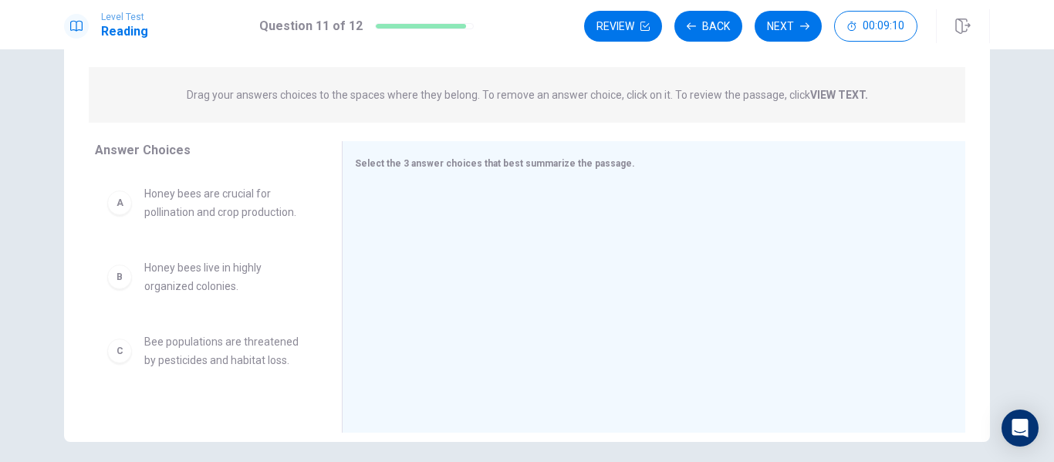
scroll to position [176, 0]
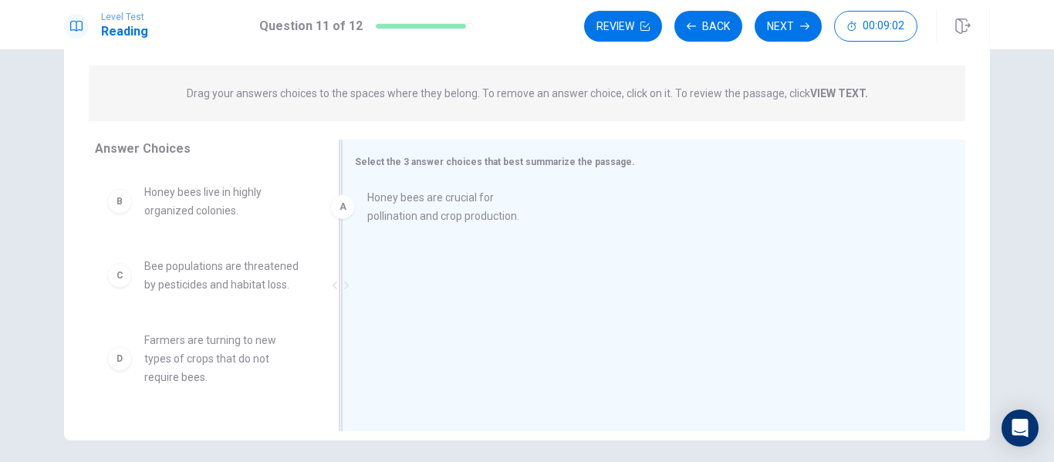
drag, startPoint x: 218, startPoint y: 201, endPoint x: 483, endPoint y: 218, distance: 265.9
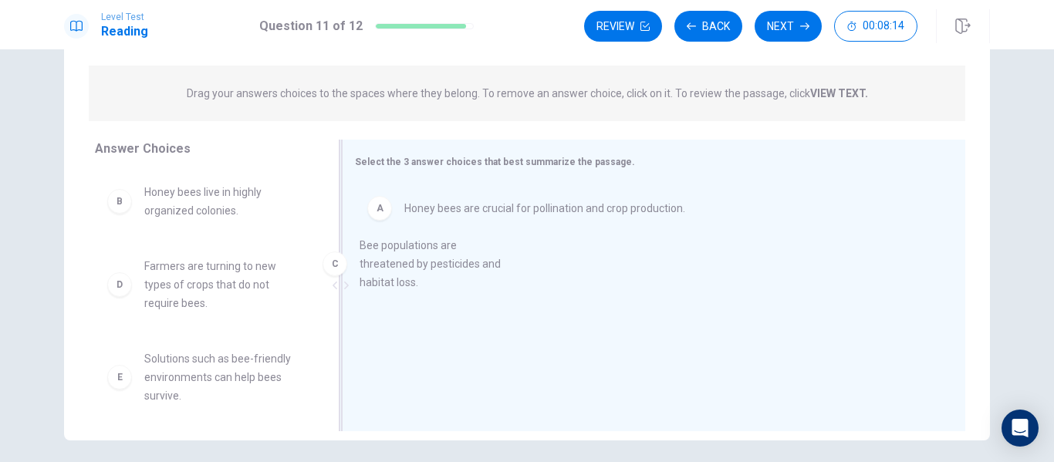
drag, startPoint x: 224, startPoint y: 292, endPoint x: 463, endPoint y: 268, distance: 240.4
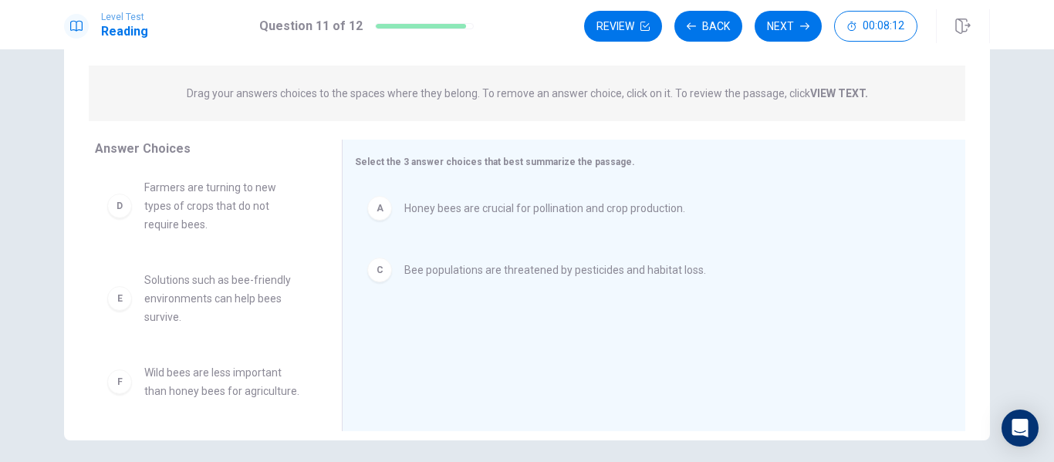
scroll to position [83, 0]
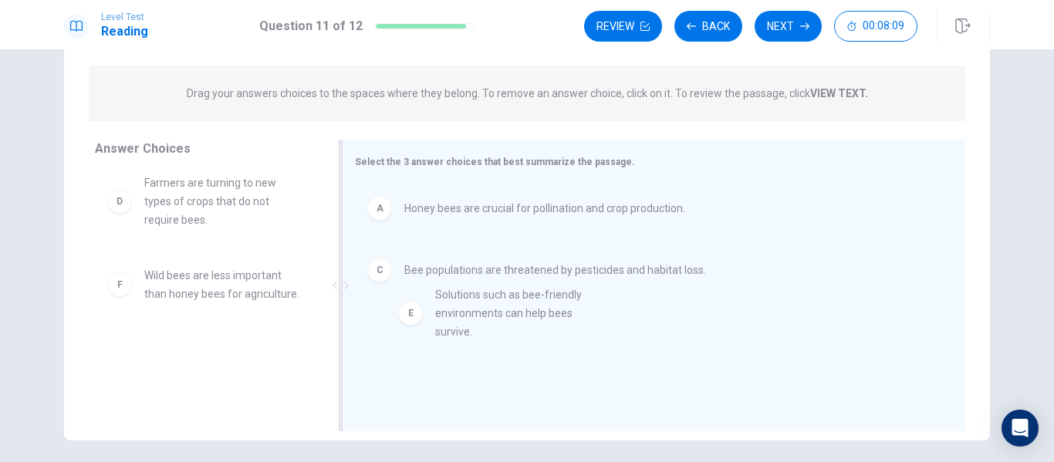
drag, startPoint x: 237, startPoint y: 285, endPoint x: 539, endPoint y: 305, distance: 302.3
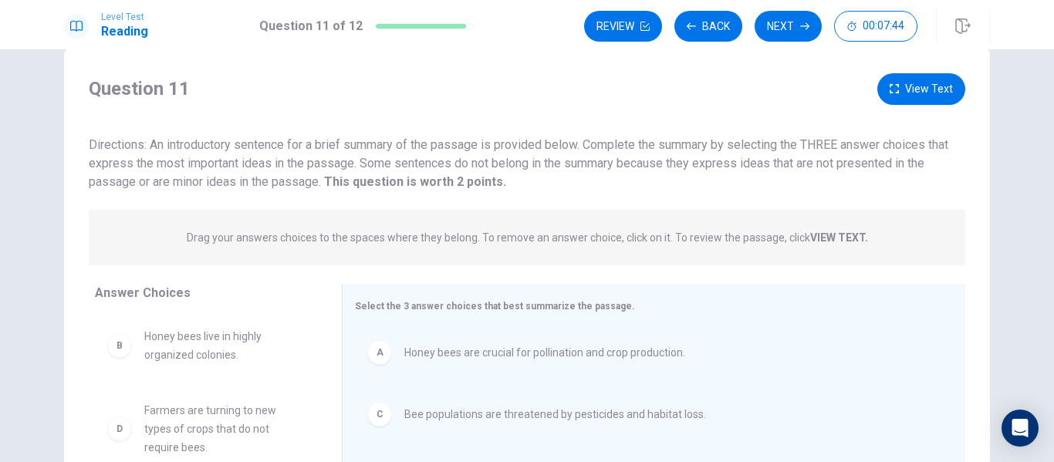
scroll to position [30, 0]
click at [778, 35] on button "Next" at bounding box center [788, 26] width 67 height 31
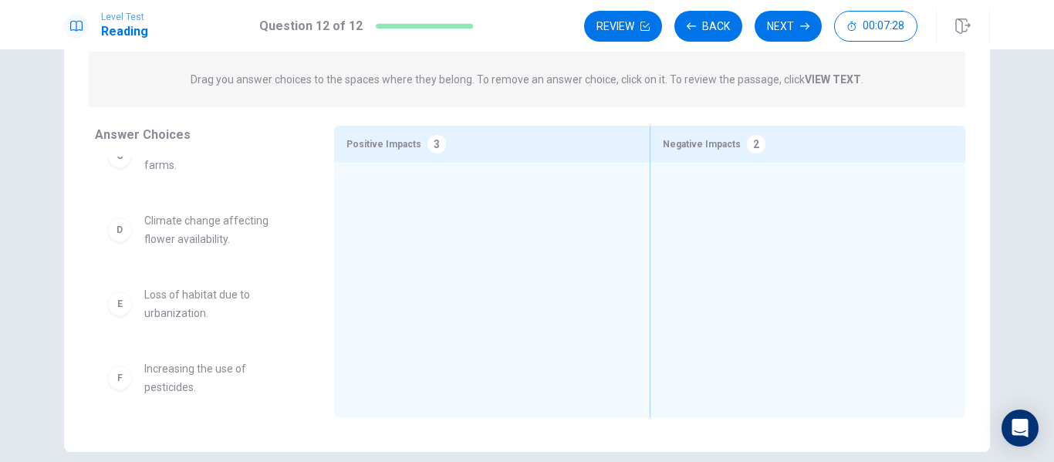
scroll to position [159, 0]
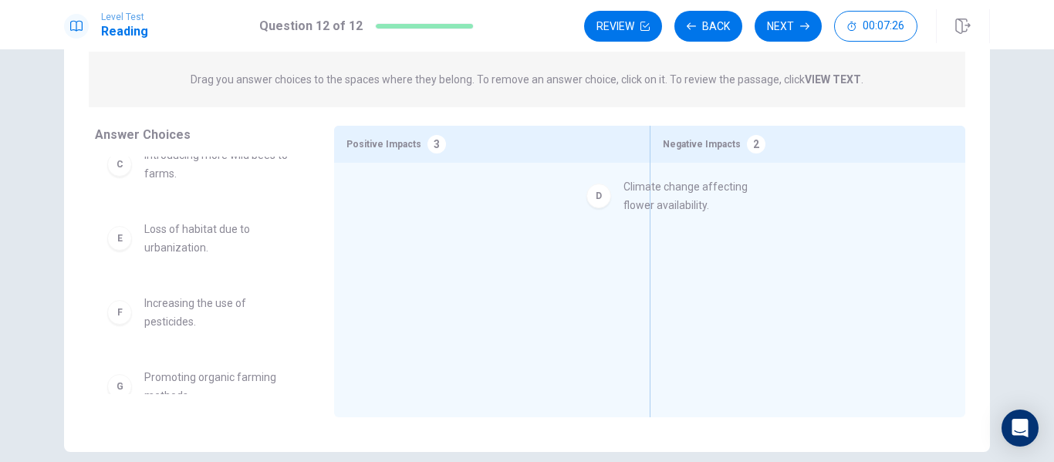
drag, startPoint x: 230, startPoint y: 238, endPoint x: 782, endPoint y: 187, distance: 553.9
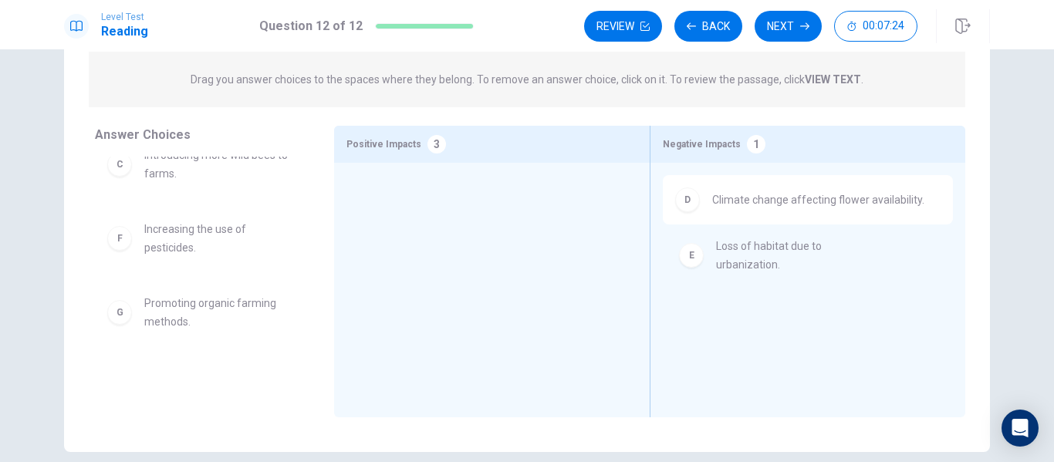
drag, startPoint x: 175, startPoint y: 253, endPoint x: 762, endPoint y: 270, distance: 586.6
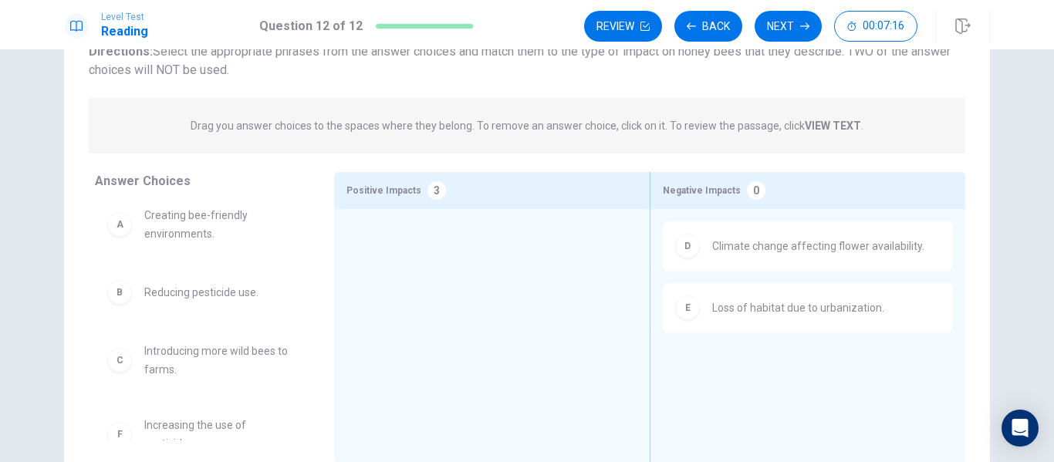
scroll to position [0, 0]
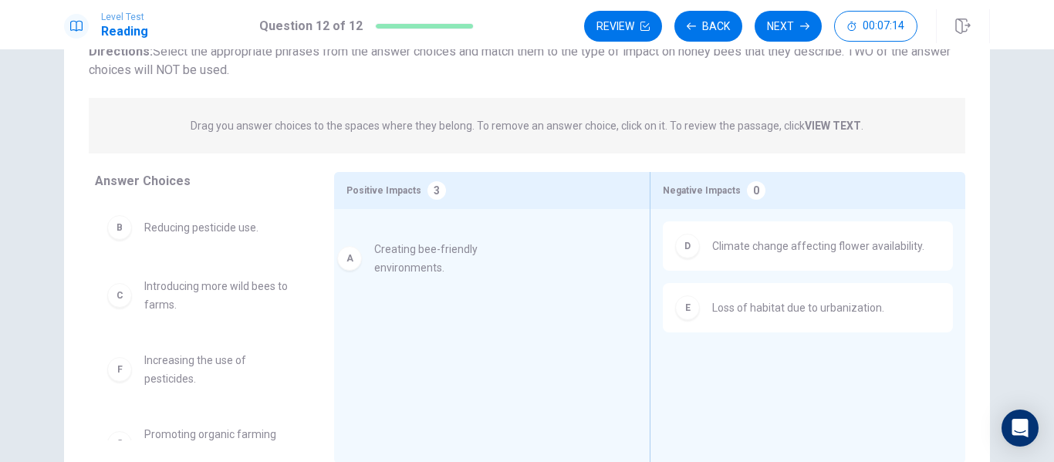
drag, startPoint x: 184, startPoint y: 256, endPoint x: 459, endPoint y: 279, distance: 275.6
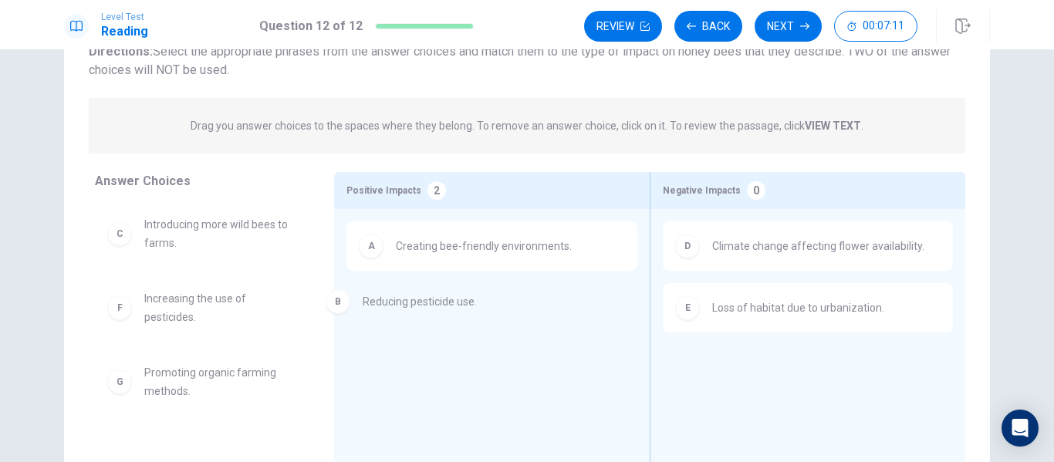
drag, startPoint x: 252, startPoint y: 231, endPoint x: 481, endPoint y: 306, distance: 241.6
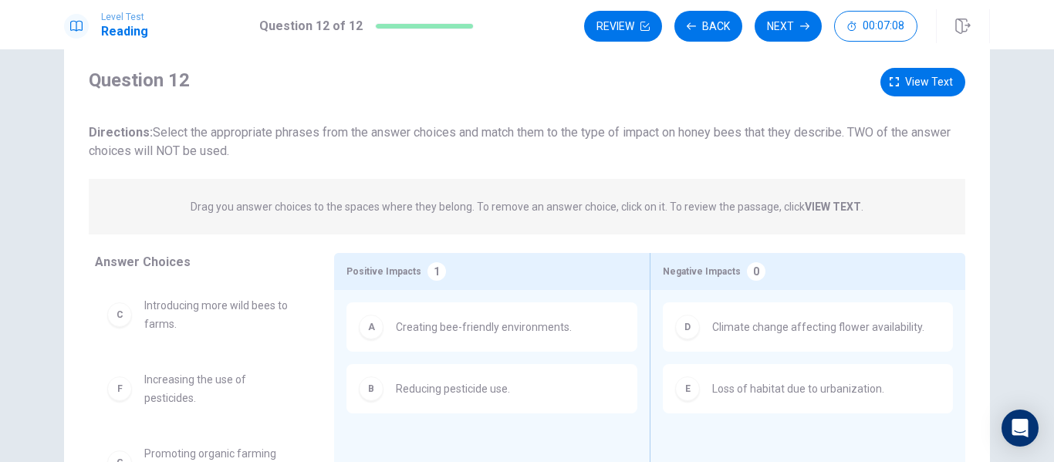
scroll to position [32, 0]
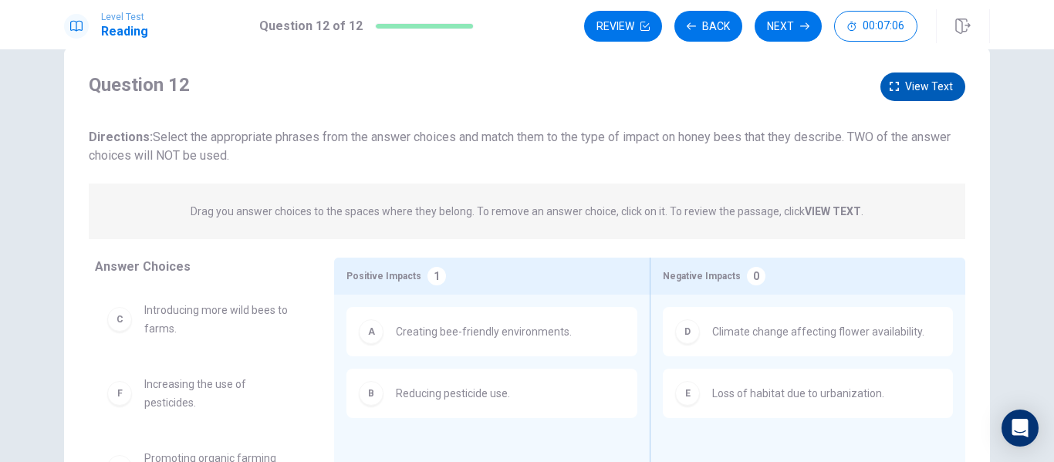
click at [907, 89] on span "View text" at bounding box center [929, 86] width 48 height 19
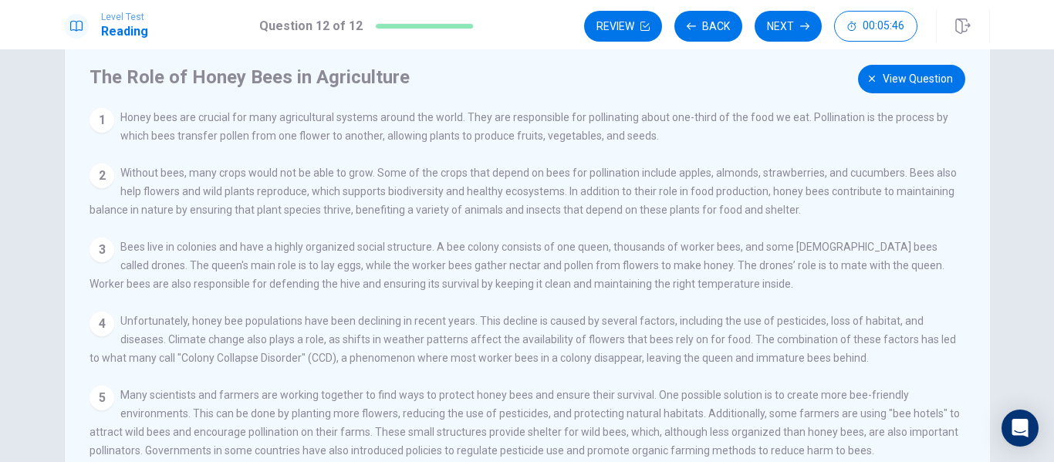
scroll to position [0, 0]
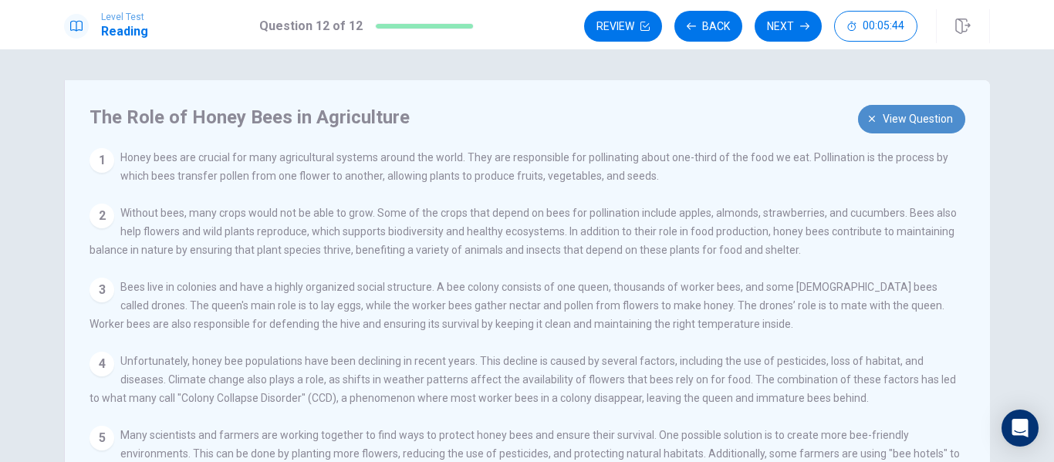
click at [931, 127] on span "View question" at bounding box center [918, 119] width 70 height 19
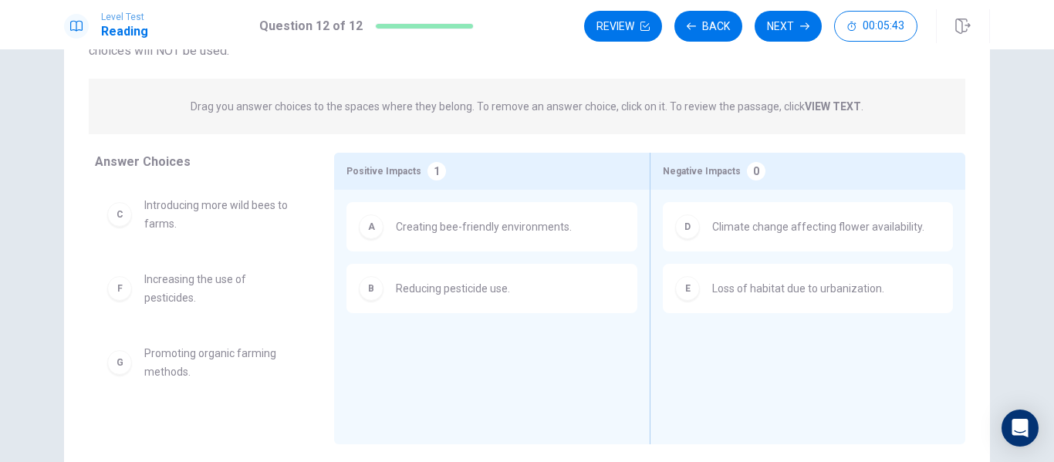
scroll to position [142, 0]
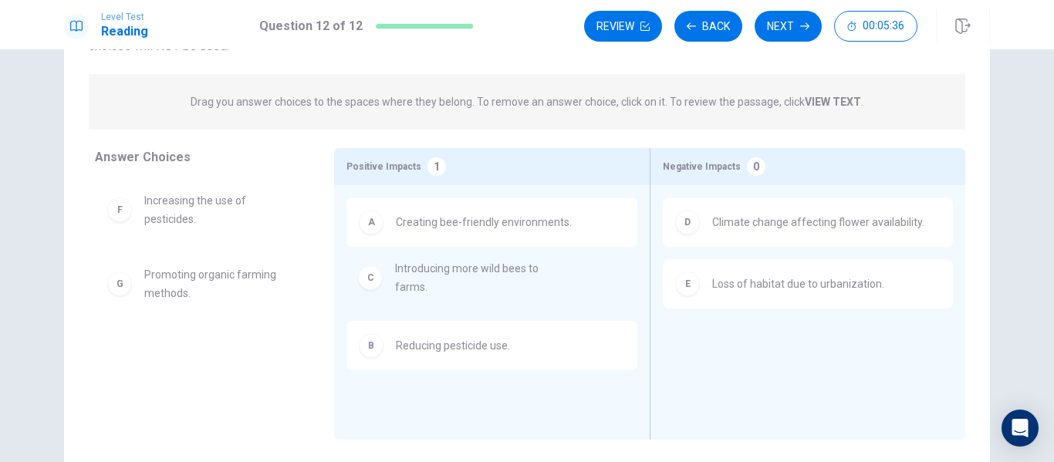
drag, startPoint x: 253, startPoint y: 211, endPoint x: 537, endPoint y: 282, distance: 292.5
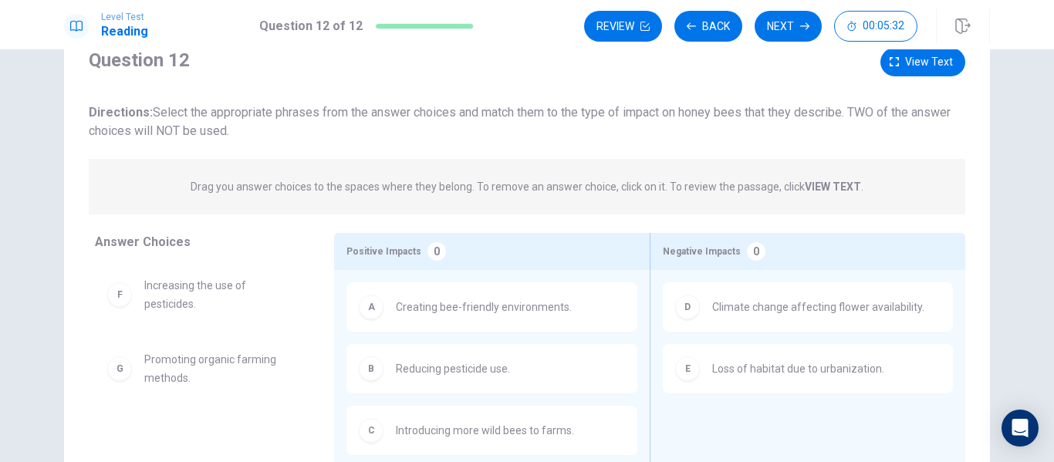
scroll to position [28, 0]
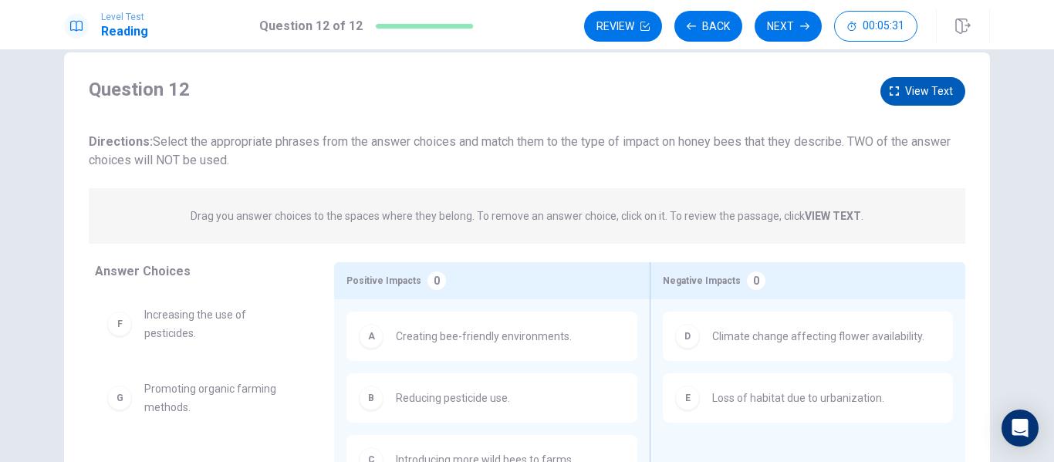
click at [898, 91] on button "View text" at bounding box center [922, 91] width 85 height 29
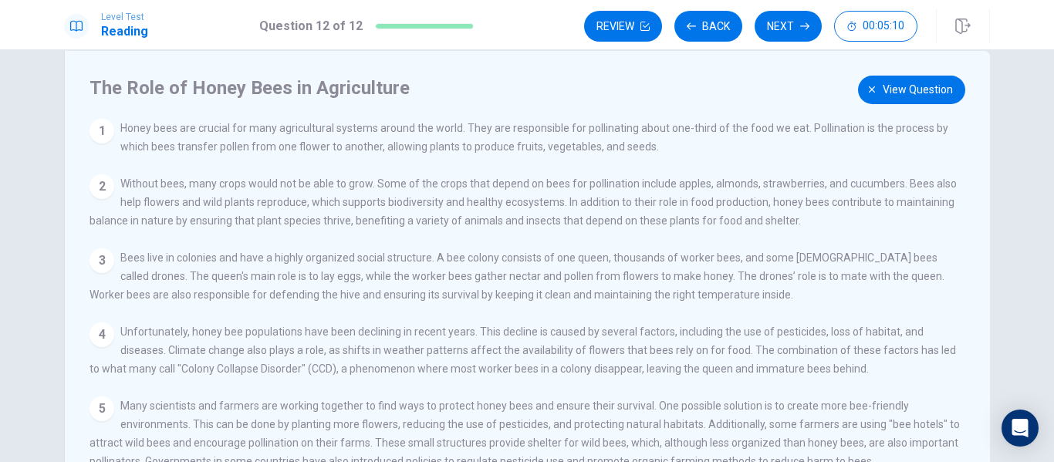
scroll to position [0, 0]
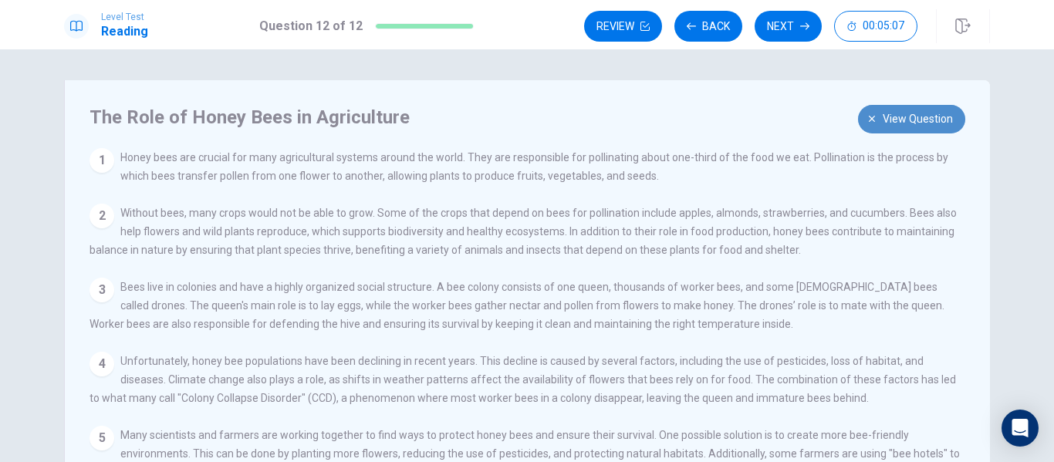
click at [888, 123] on span "View question" at bounding box center [918, 119] width 70 height 19
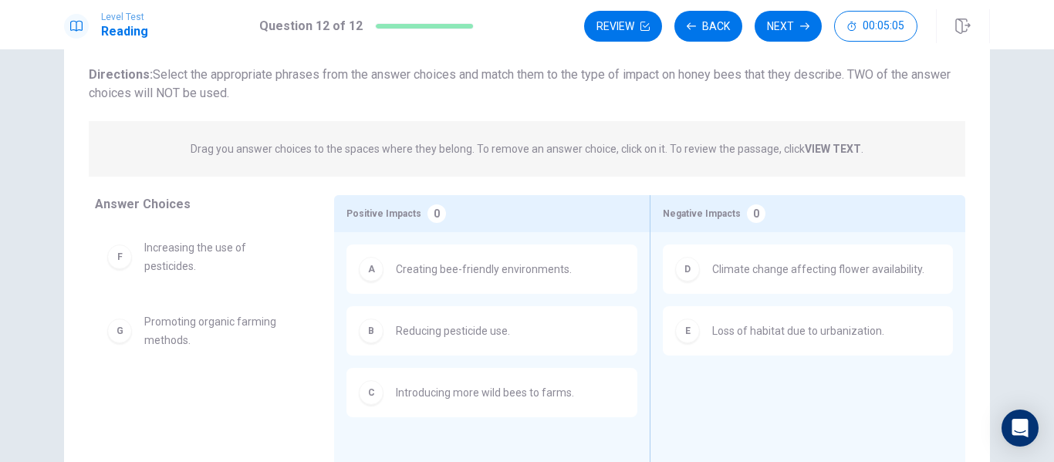
scroll to position [103, 0]
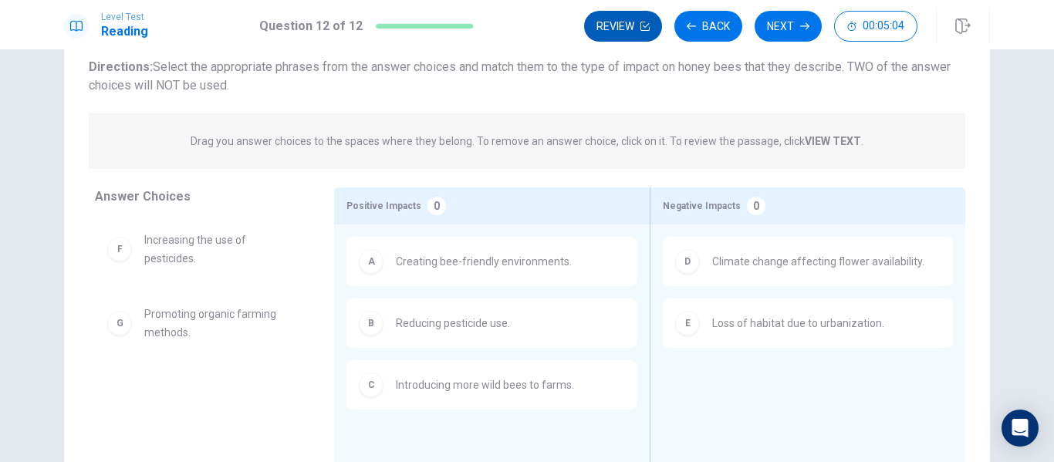
click at [620, 33] on button "Review" at bounding box center [623, 26] width 78 height 31
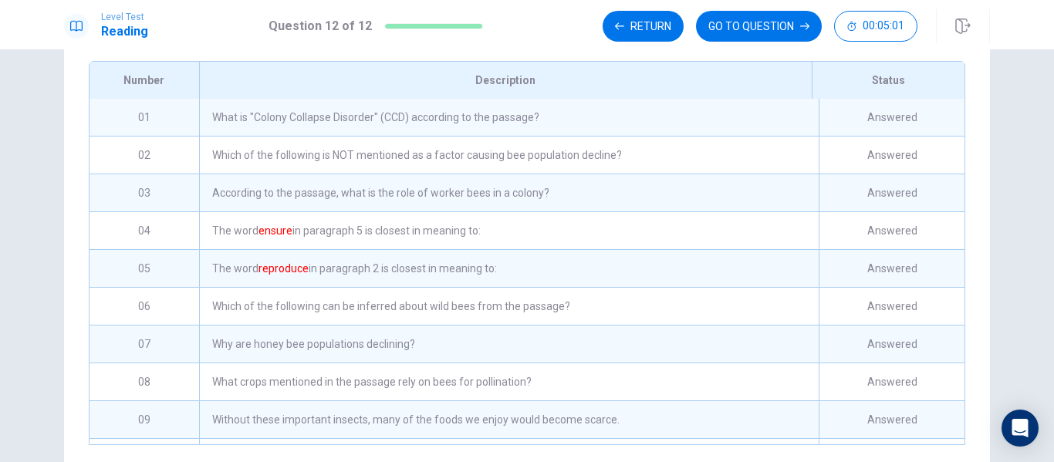
scroll to position [198, 0]
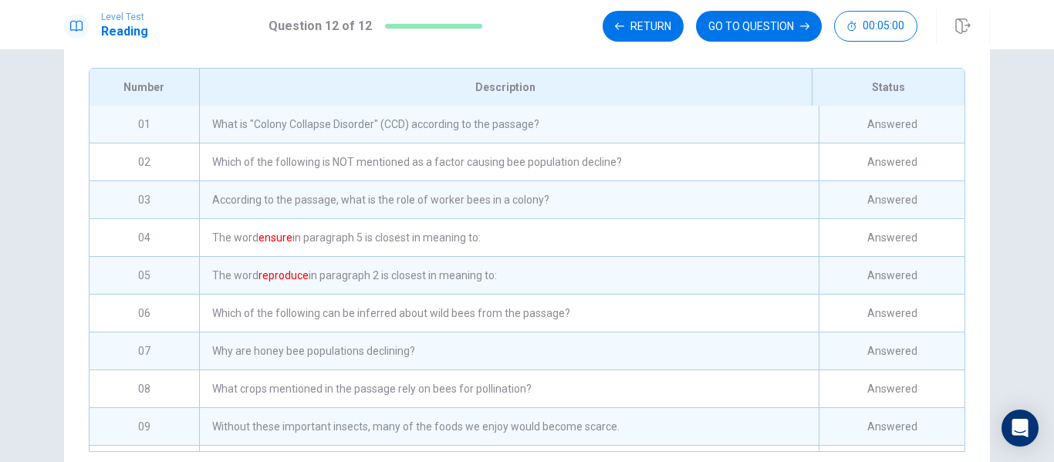
click at [775, 143] on div "What is "Colony Collapse Disorder" (CCD) according to the passage?" at bounding box center [509, 124] width 620 height 37
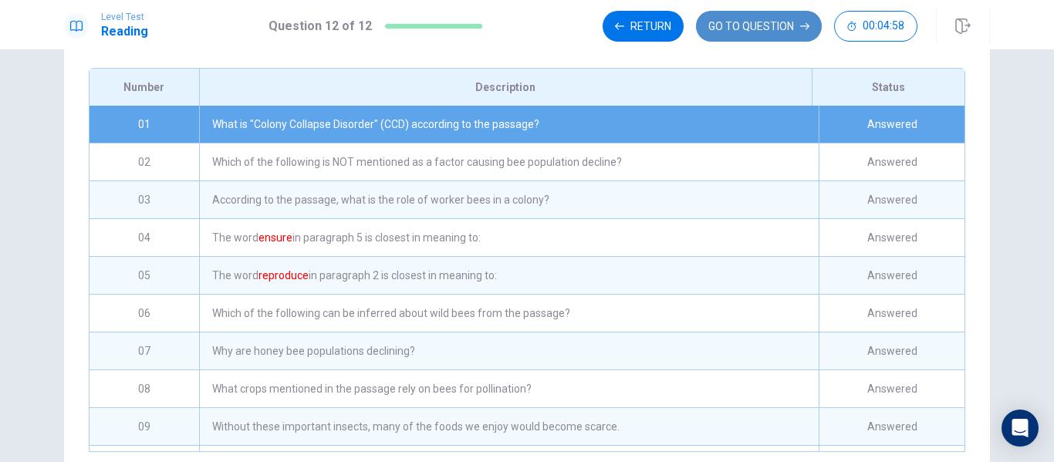
click at [771, 29] on button "GO TO QUESTION" at bounding box center [759, 26] width 126 height 31
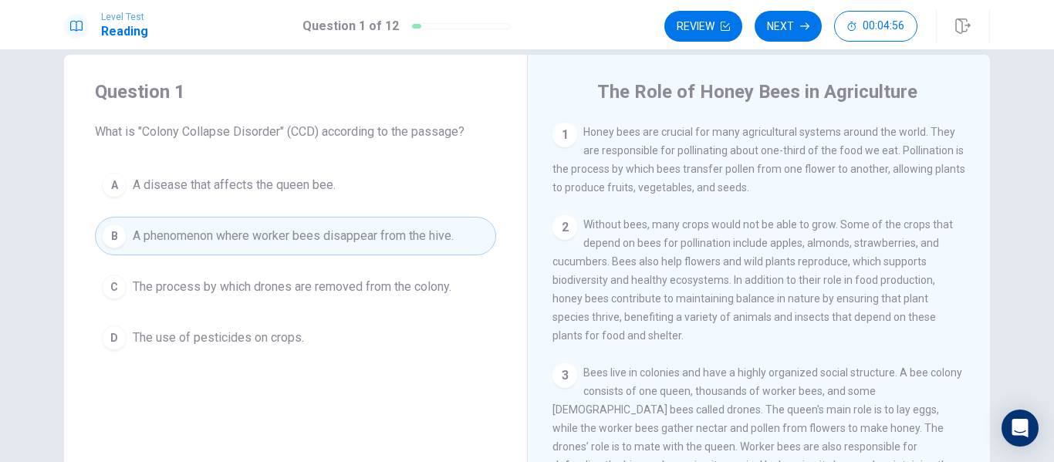
scroll to position [25, 0]
click at [801, 31] on button "Next" at bounding box center [788, 26] width 67 height 31
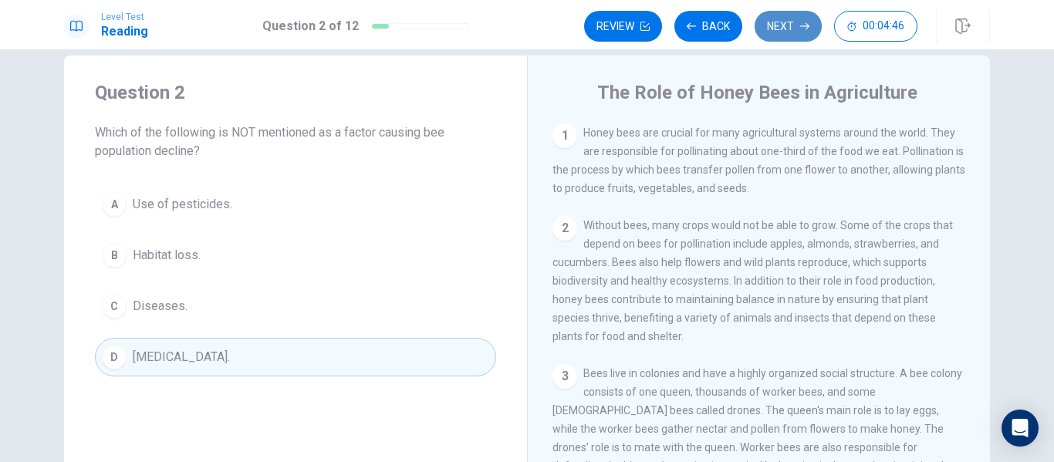
click at [801, 31] on button "Next" at bounding box center [788, 26] width 67 height 31
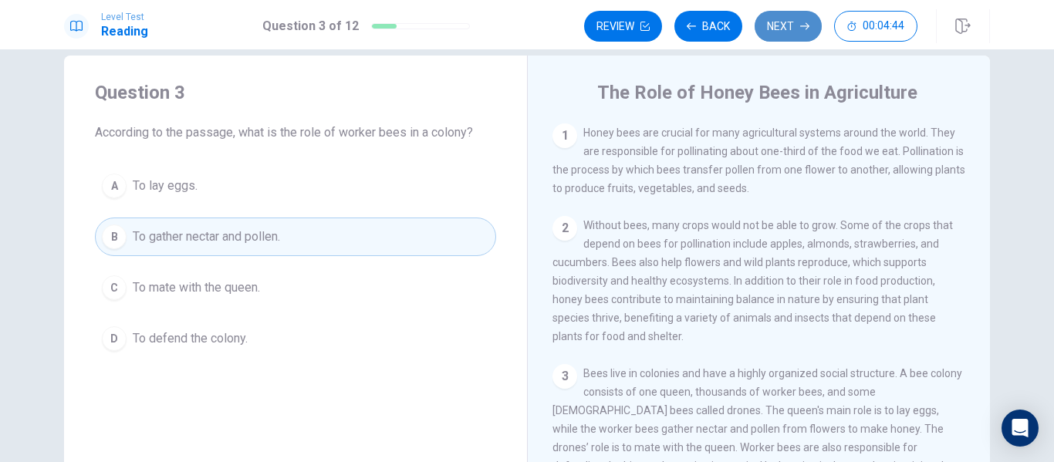
click at [801, 31] on button "Next" at bounding box center [788, 26] width 67 height 31
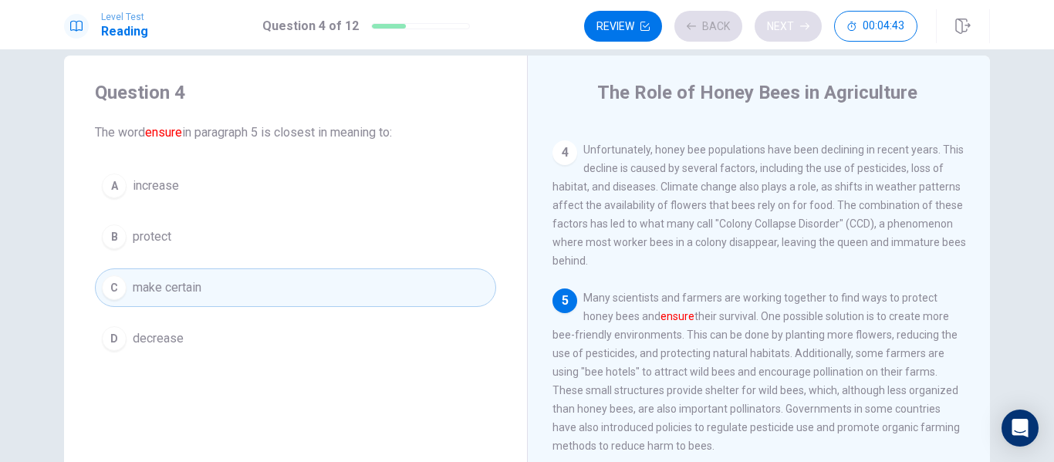
scroll to position [400, 0]
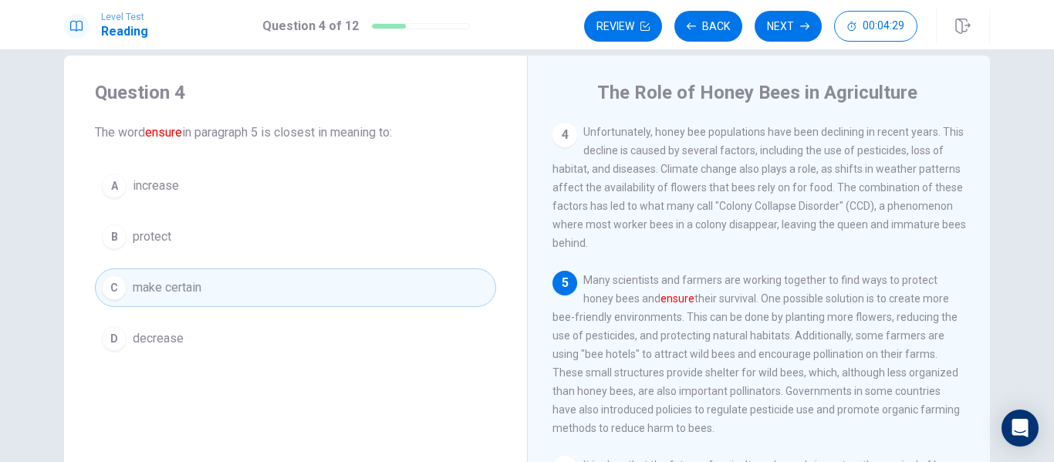
click at [264, 188] on button "A increase" at bounding box center [295, 186] width 401 height 39
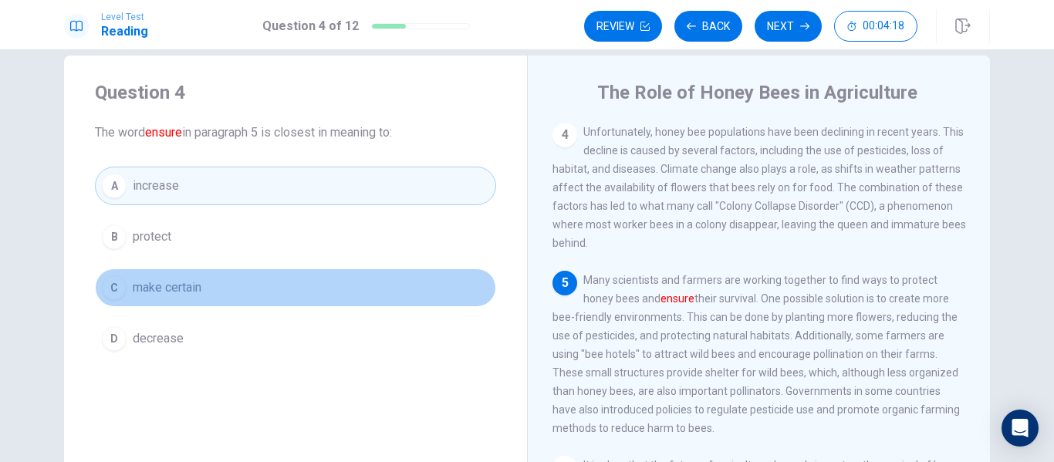
click at [272, 295] on button "C make certain" at bounding box center [295, 287] width 401 height 39
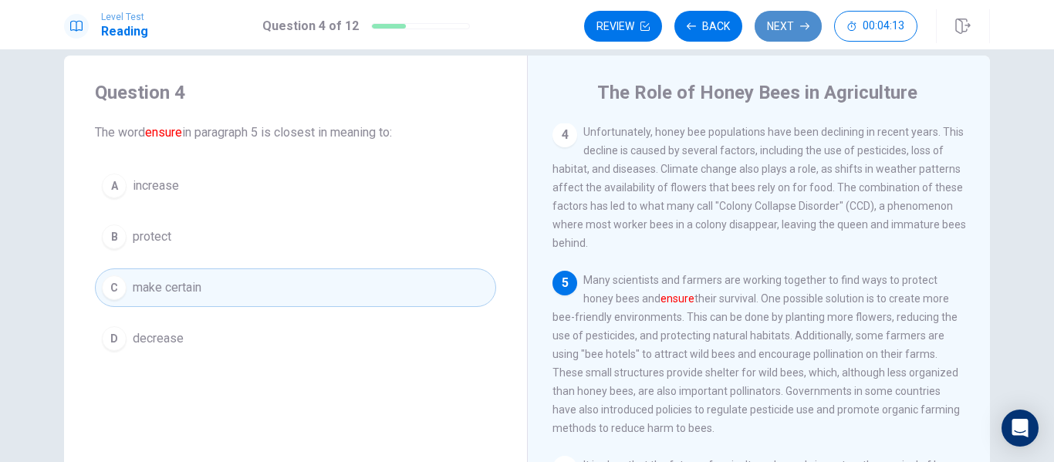
click at [805, 31] on button "Next" at bounding box center [788, 26] width 67 height 31
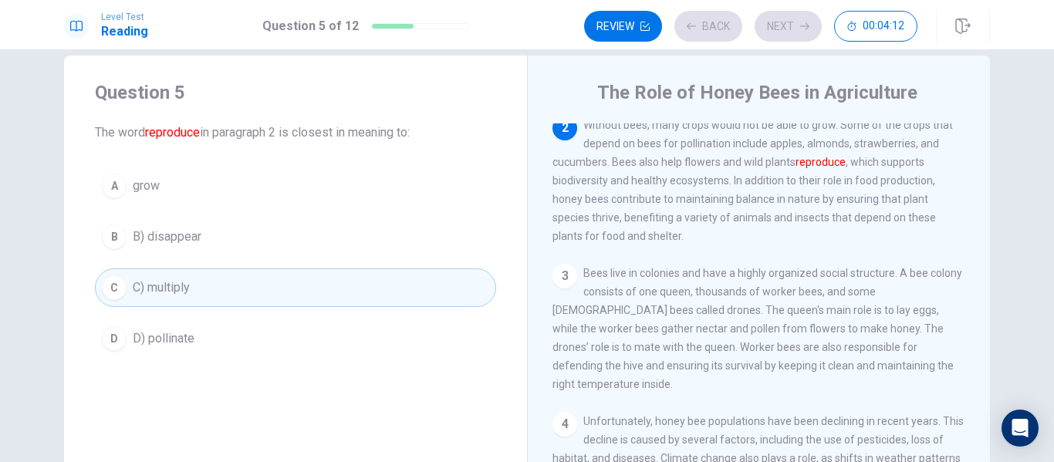
scroll to position [96, 0]
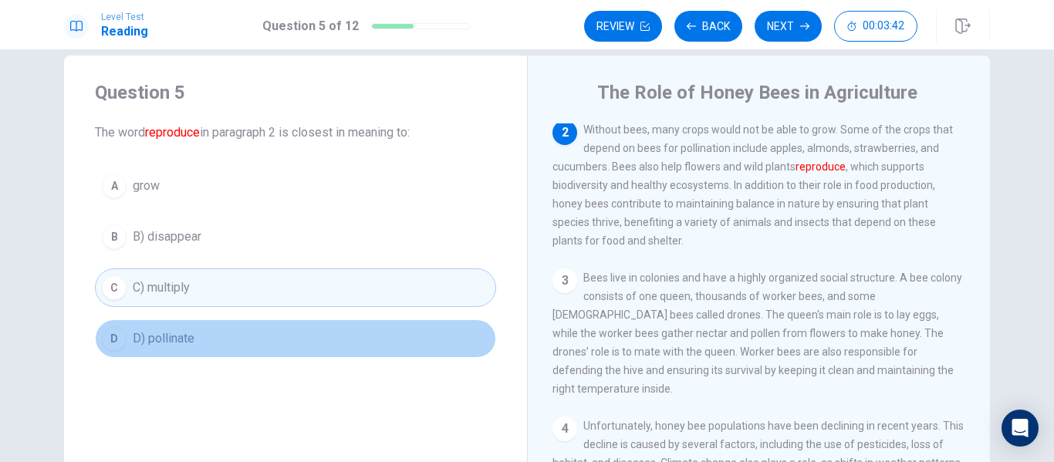
click at [229, 321] on button "D D) pollinate" at bounding box center [295, 338] width 401 height 39
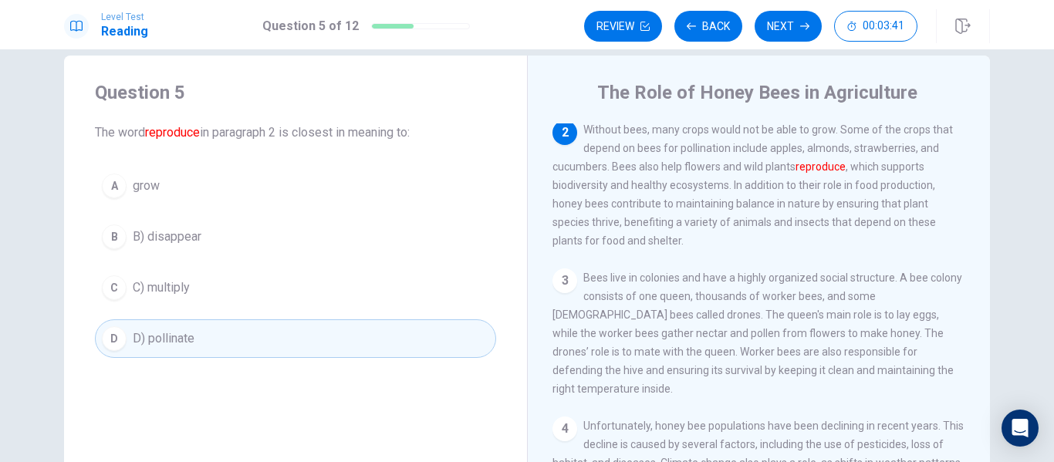
click at [249, 294] on button "C C) multiply" at bounding box center [295, 287] width 401 height 39
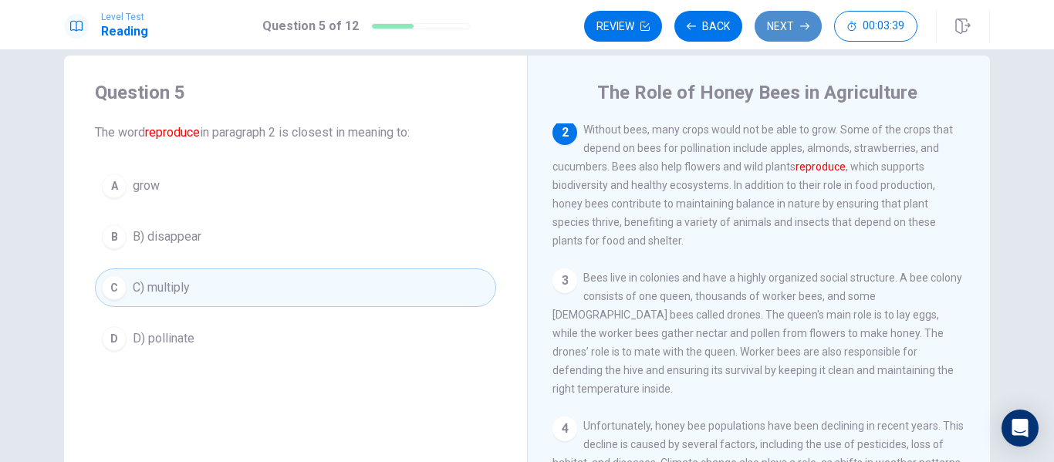
click at [776, 33] on button "Next" at bounding box center [788, 26] width 67 height 31
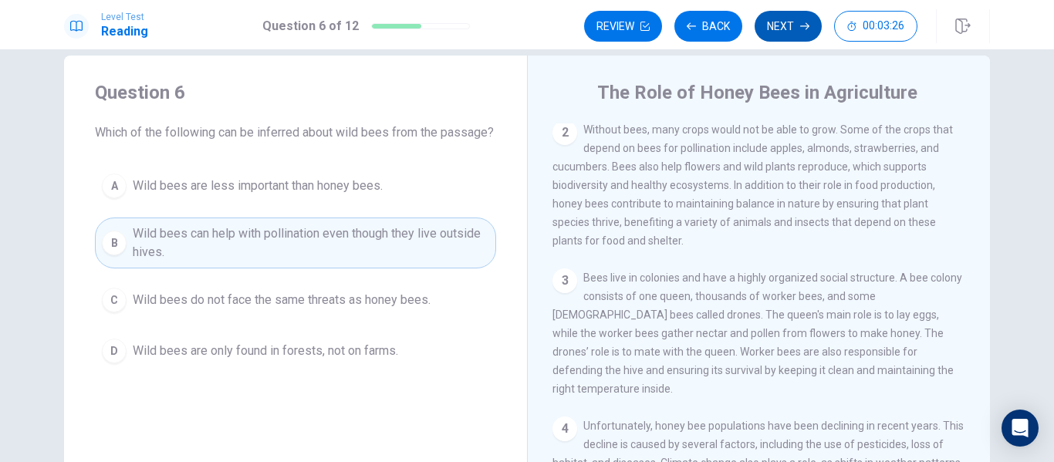
click at [785, 35] on button "Next" at bounding box center [788, 26] width 67 height 31
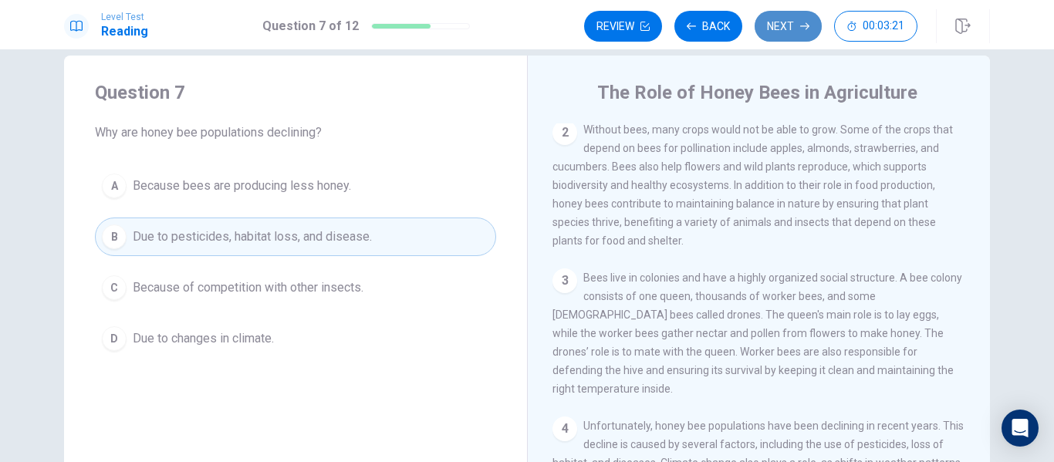
click at [772, 32] on button "Next" at bounding box center [788, 26] width 67 height 31
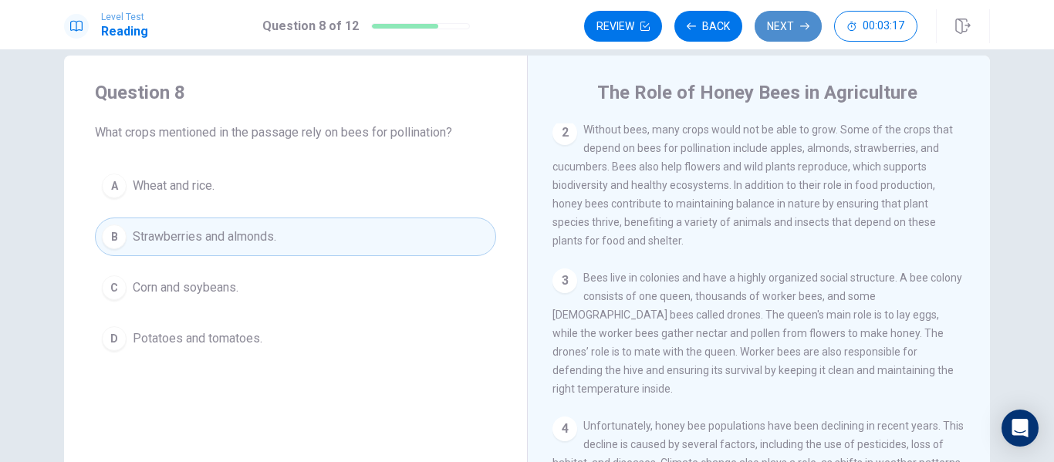
click at [787, 31] on button "Next" at bounding box center [788, 26] width 67 height 31
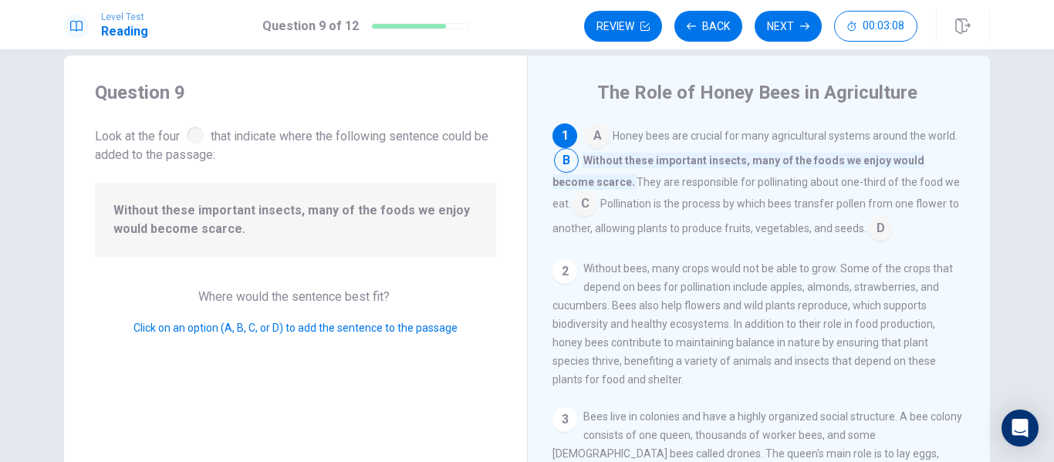
click at [597, 193] on input at bounding box center [584, 205] width 25 height 25
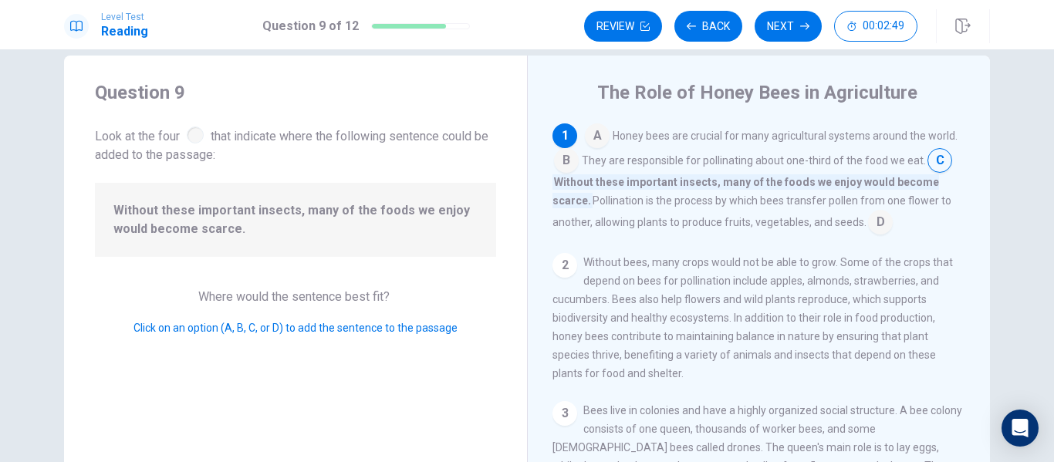
click at [567, 154] on input at bounding box center [566, 162] width 25 height 25
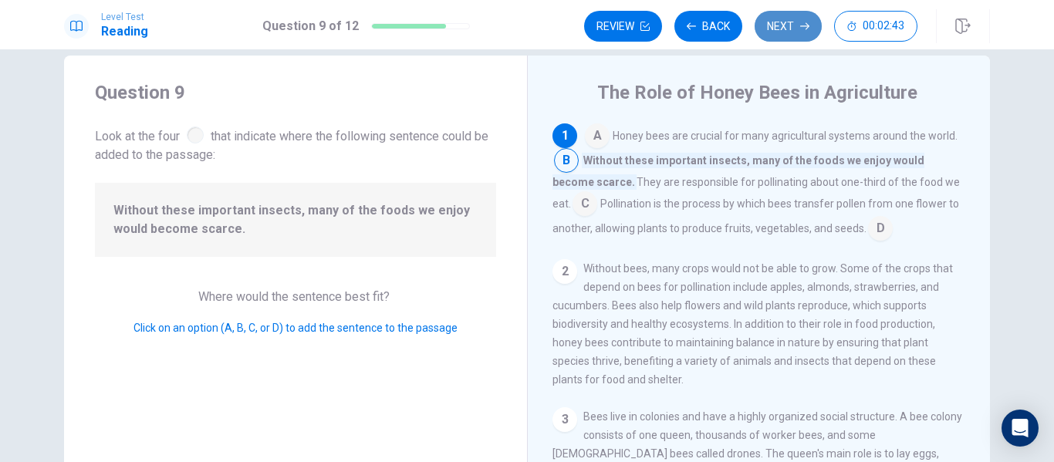
click at [799, 25] on button "Next" at bounding box center [788, 26] width 67 height 31
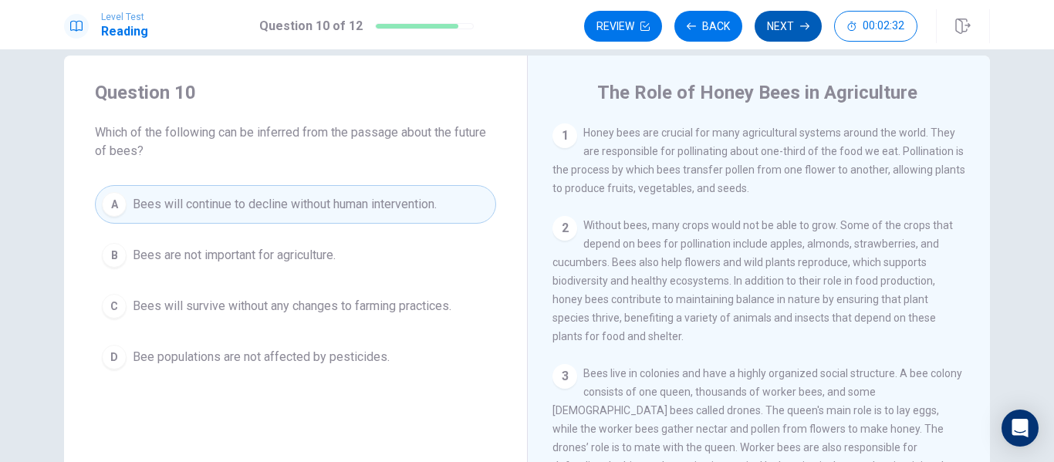
click at [787, 32] on button "Next" at bounding box center [788, 26] width 67 height 31
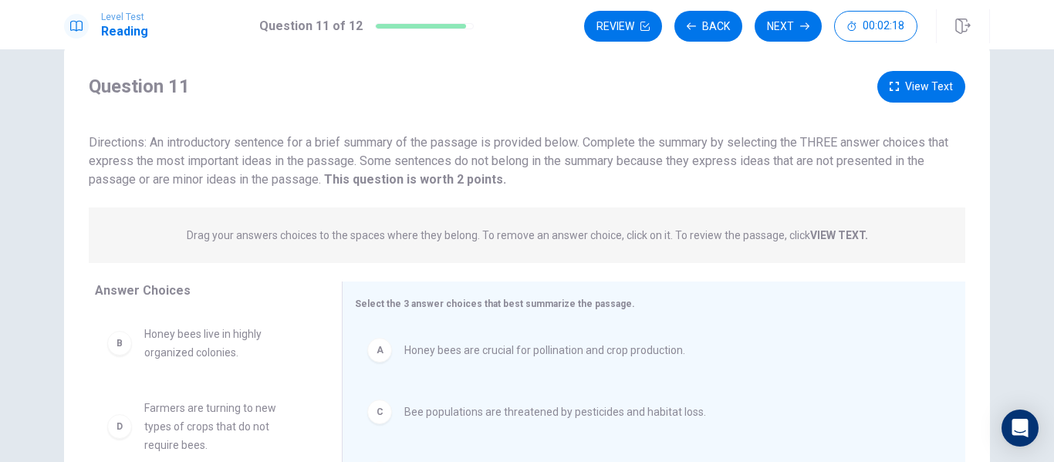
scroll to position [32, 0]
click at [903, 88] on button "View Text" at bounding box center [921, 89] width 88 height 32
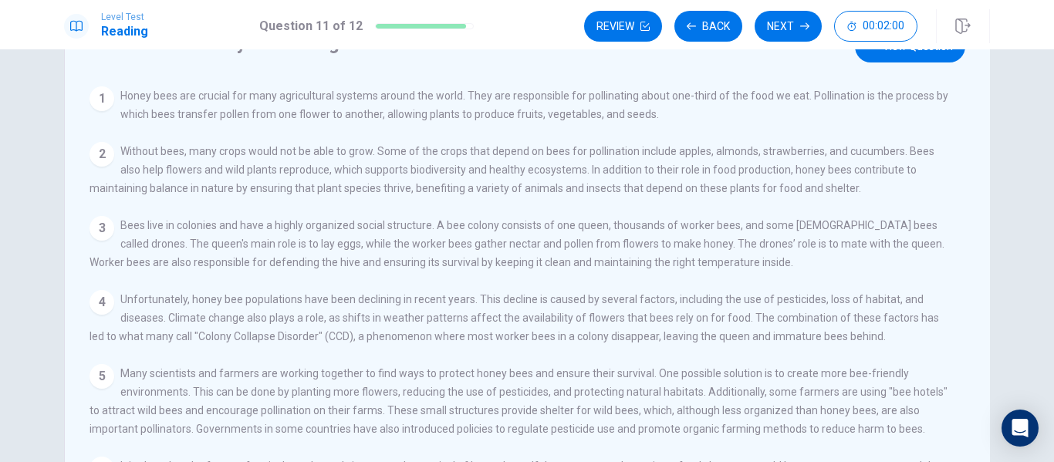
scroll to position [0, 0]
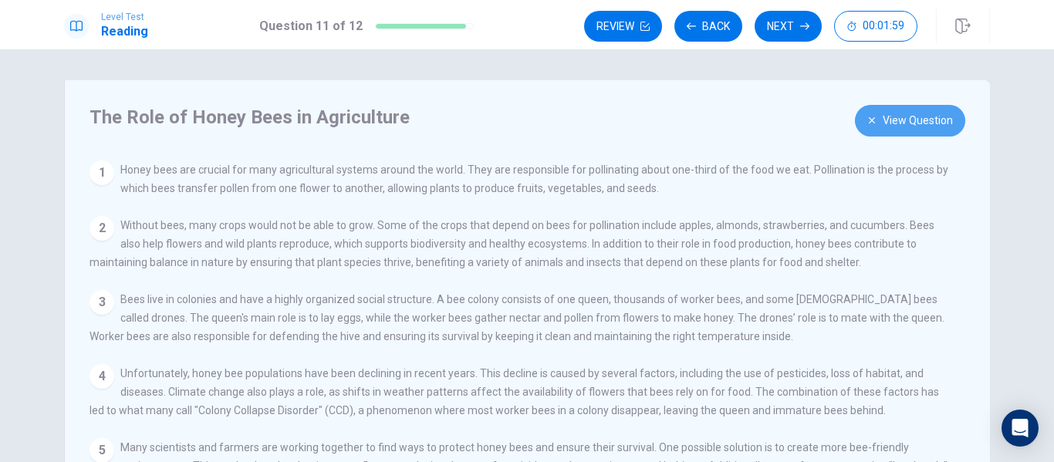
click at [920, 127] on button "View Question" at bounding box center [910, 121] width 110 height 32
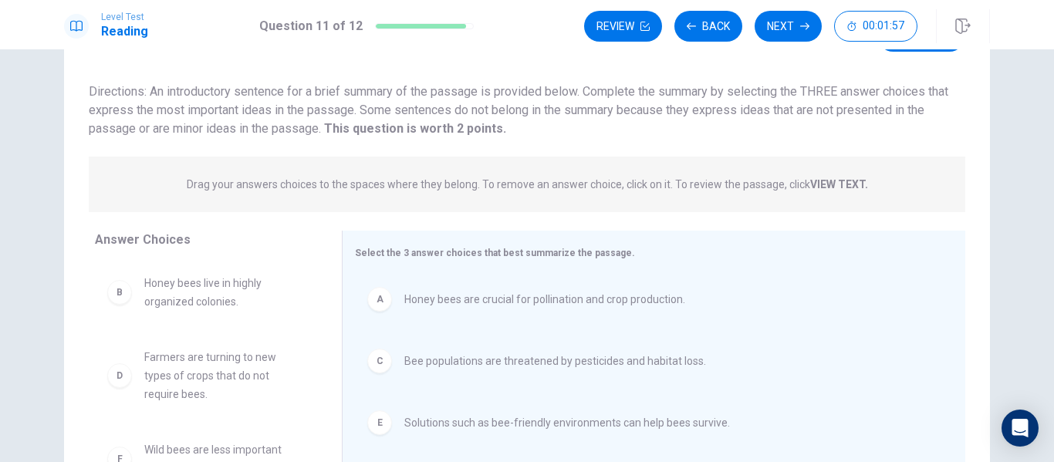
scroll to position [34, 0]
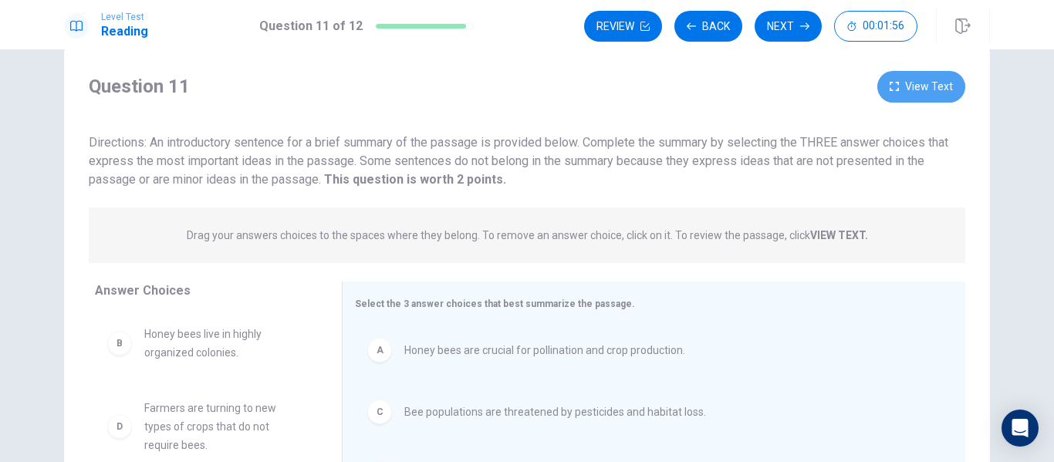
click at [907, 98] on button "View Text" at bounding box center [921, 87] width 88 height 32
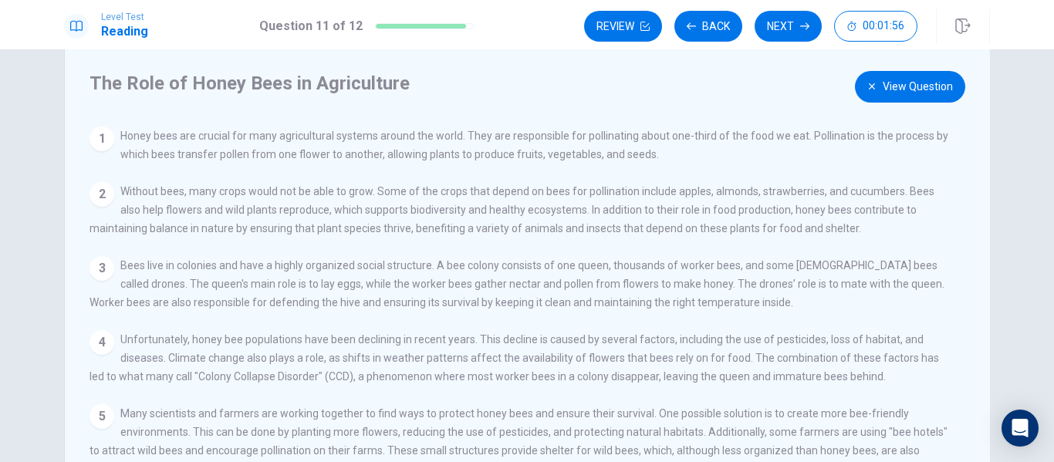
click at [907, 98] on button "View Question" at bounding box center [910, 87] width 110 height 32
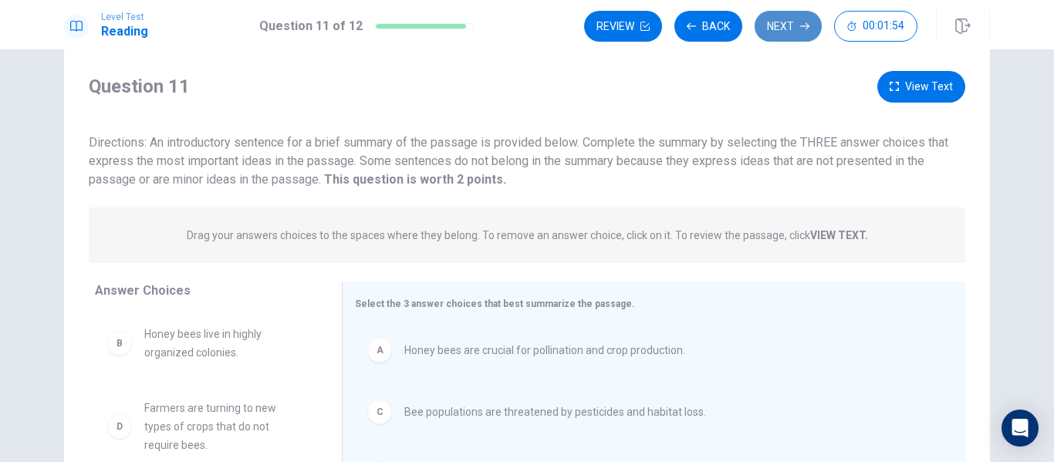
click at [792, 27] on button "Next" at bounding box center [788, 26] width 67 height 31
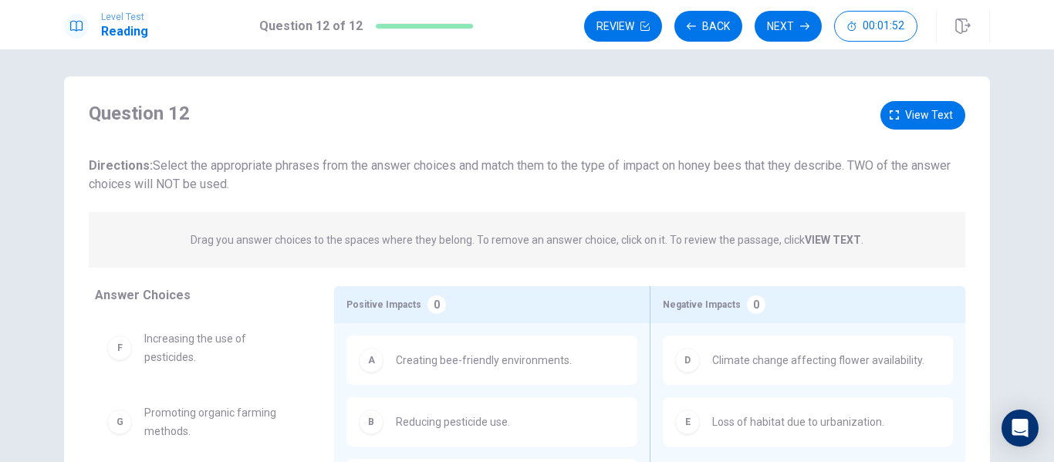
scroll to position [0, 0]
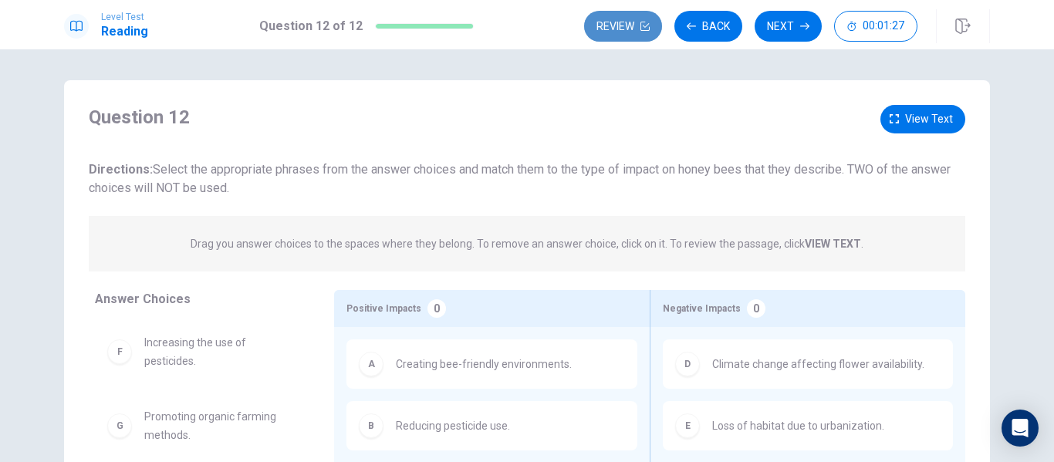
click at [643, 28] on icon "button" at bounding box center [644, 26] width 9 height 9
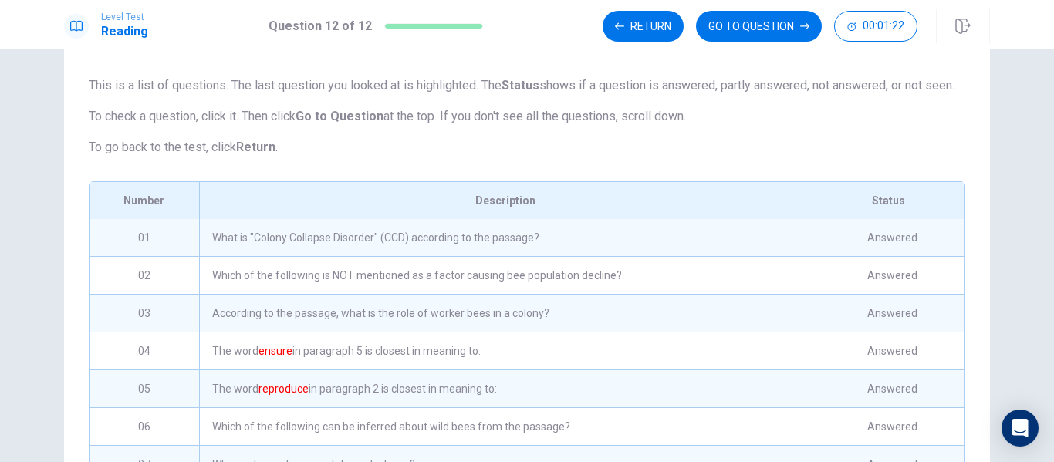
scroll to position [83, 0]
click at [774, 30] on button "GO TO QUESTION" at bounding box center [759, 26] width 126 height 31
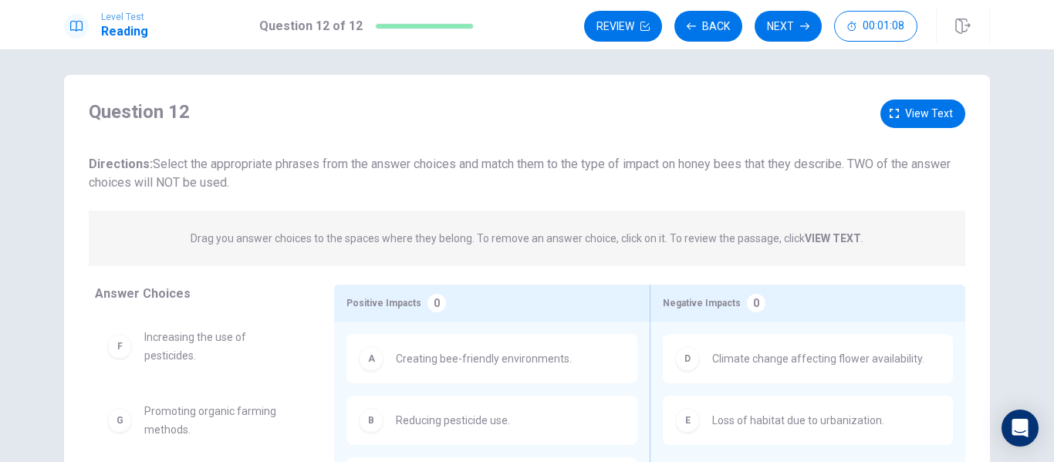
scroll to position [5, 0]
click at [890, 103] on button "View text" at bounding box center [922, 114] width 85 height 29
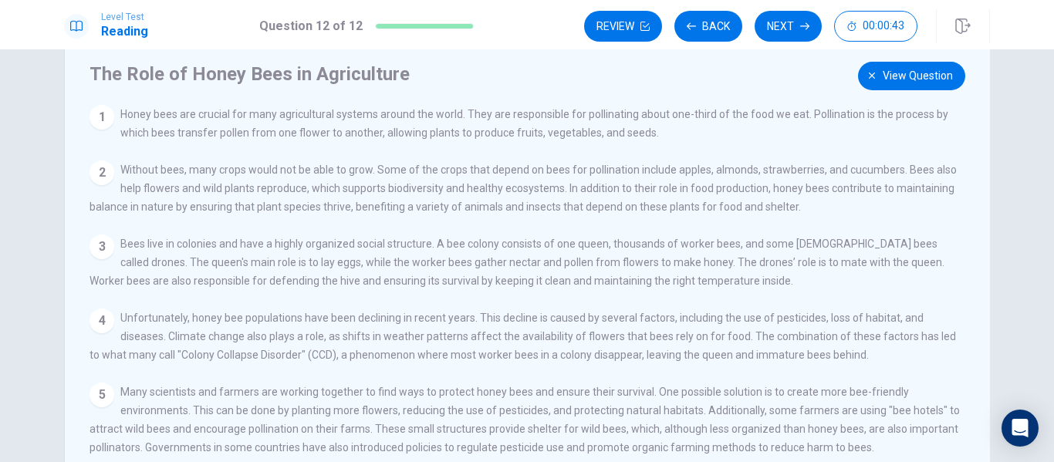
scroll to position [0, 0]
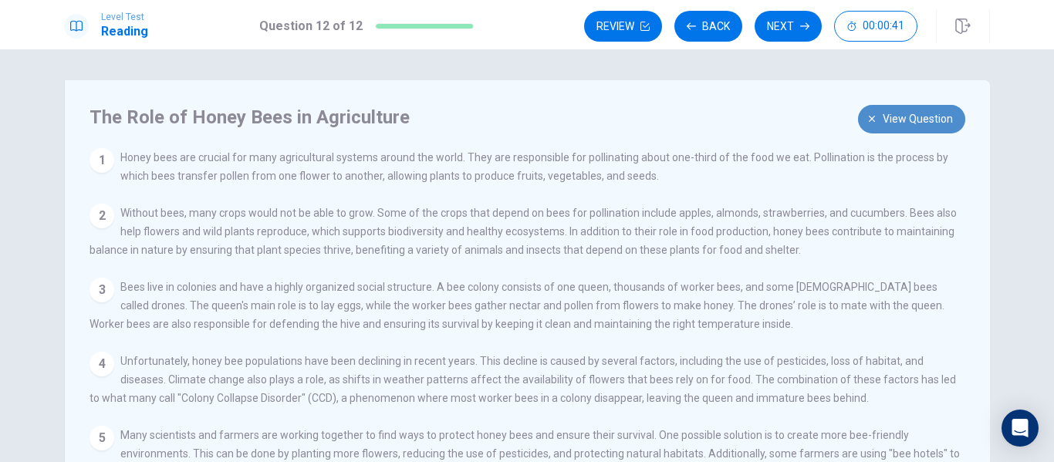
click at [889, 114] on span "View question" at bounding box center [918, 119] width 70 height 19
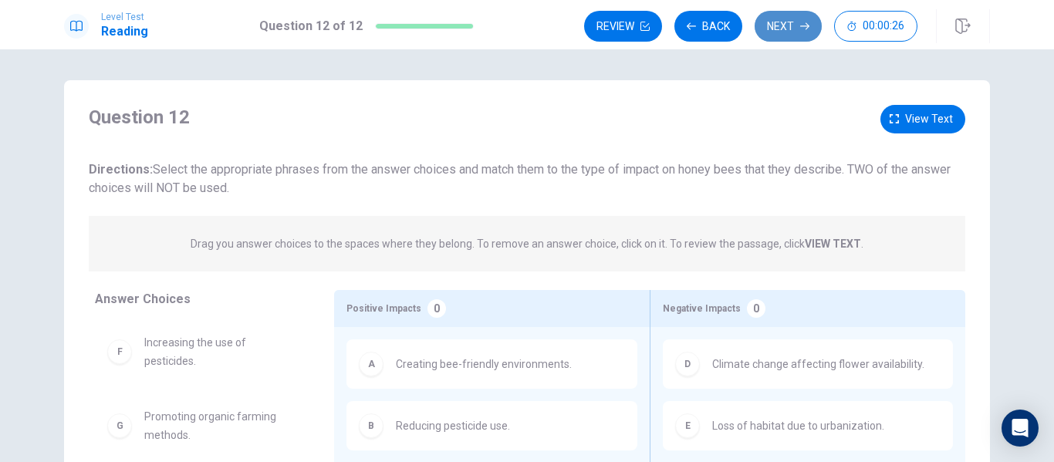
click at [793, 32] on button "Next" at bounding box center [788, 26] width 67 height 31
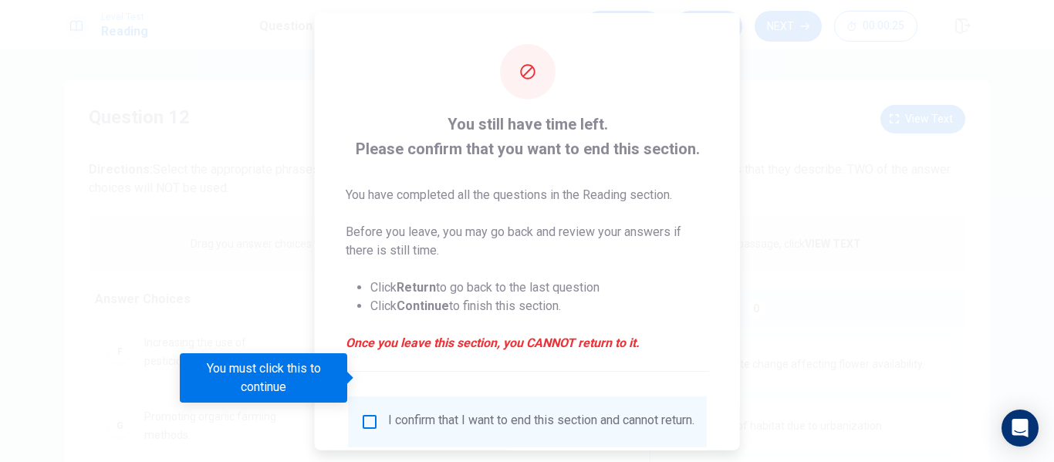
scroll to position [113, 0]
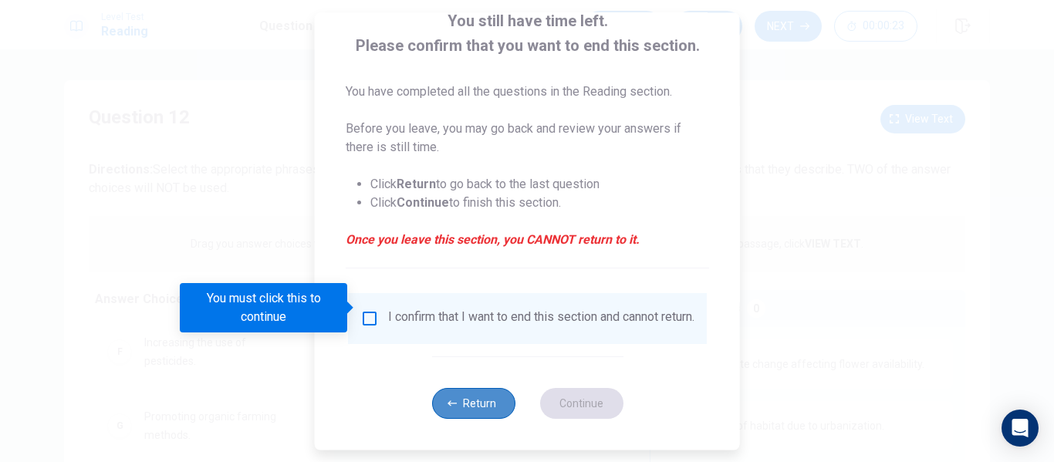
click at [482, 415] on button "Return" at bounding box center [472, 403] width 83 height 31
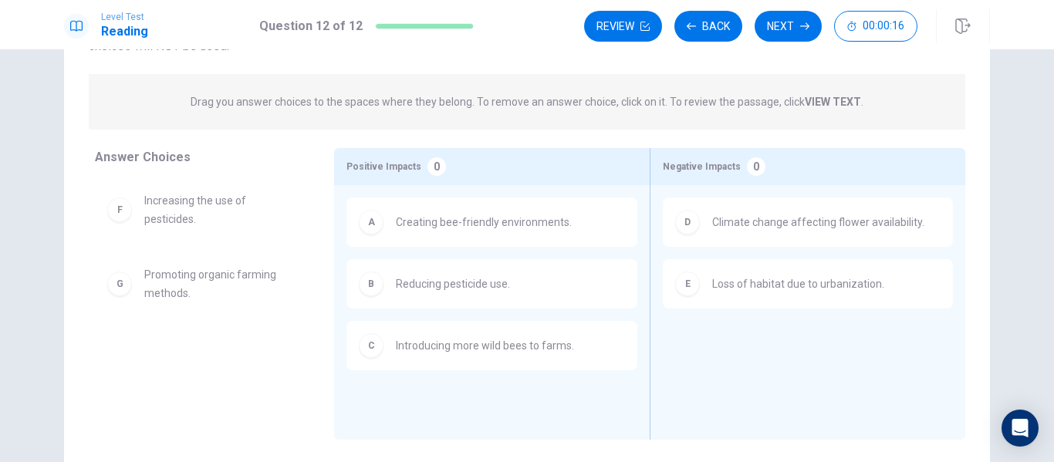
scroll to position [143, 0]
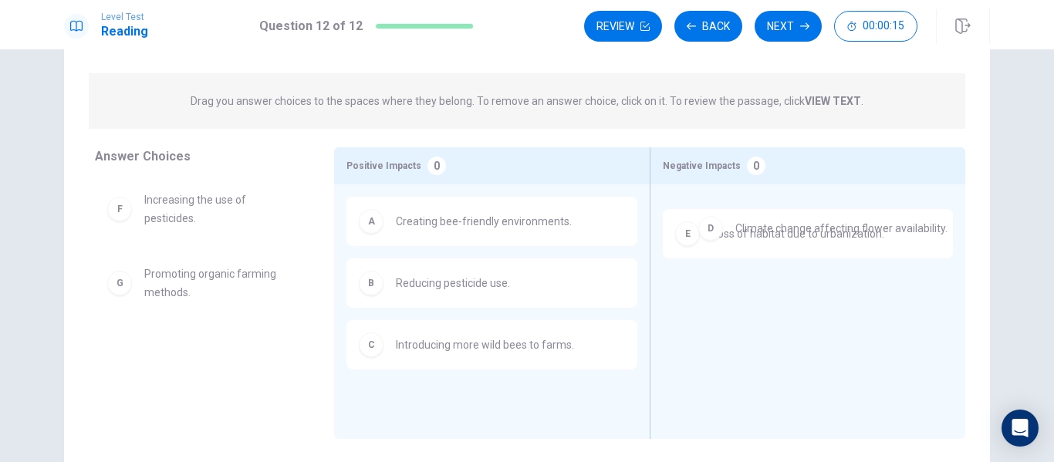
drag, startPoint x: 679, startPoint y: 220, endPoint x: 711, endPoint y: 227, distance: 32.4
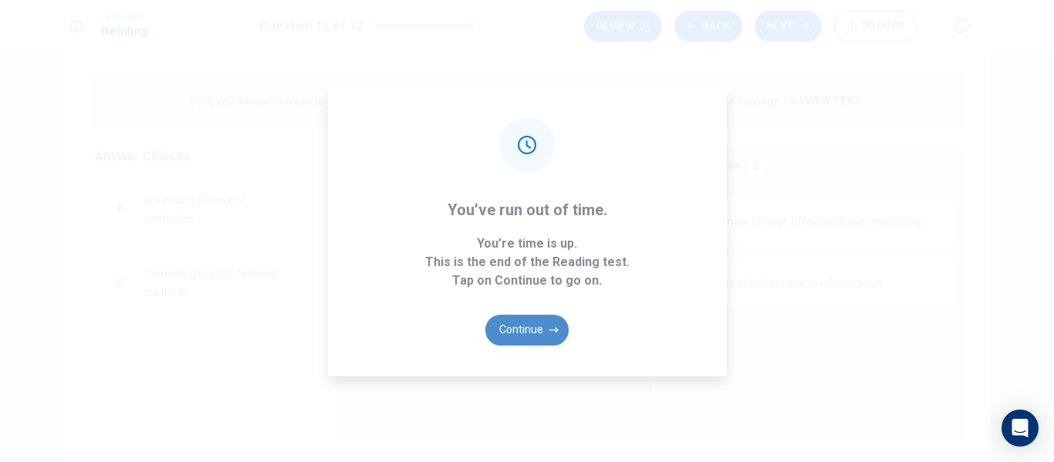
click at [518, 324] on button "Continue" at bounding box center [526, 330] width 83 height 31
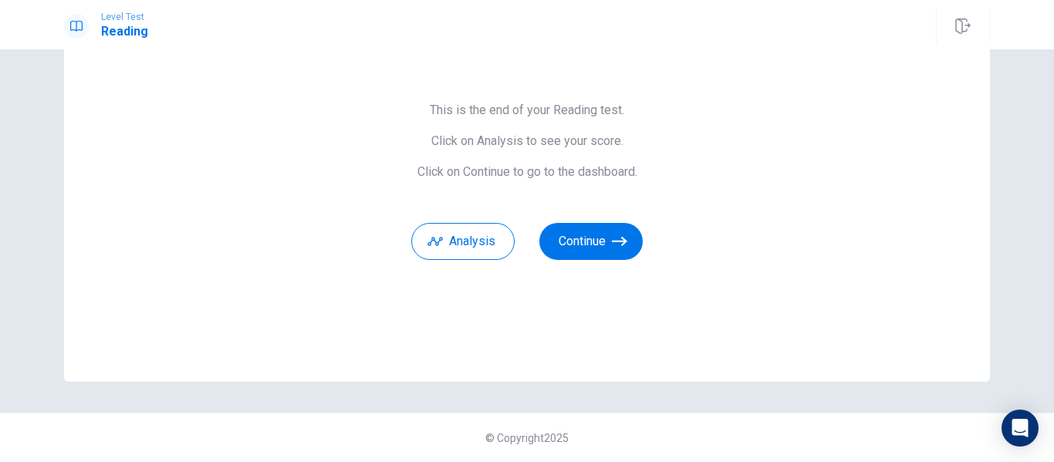
scroll to position [100, 0]
click at [461, 238] on button "Analysis" at bounding box center [462, 241] width 103 height 37
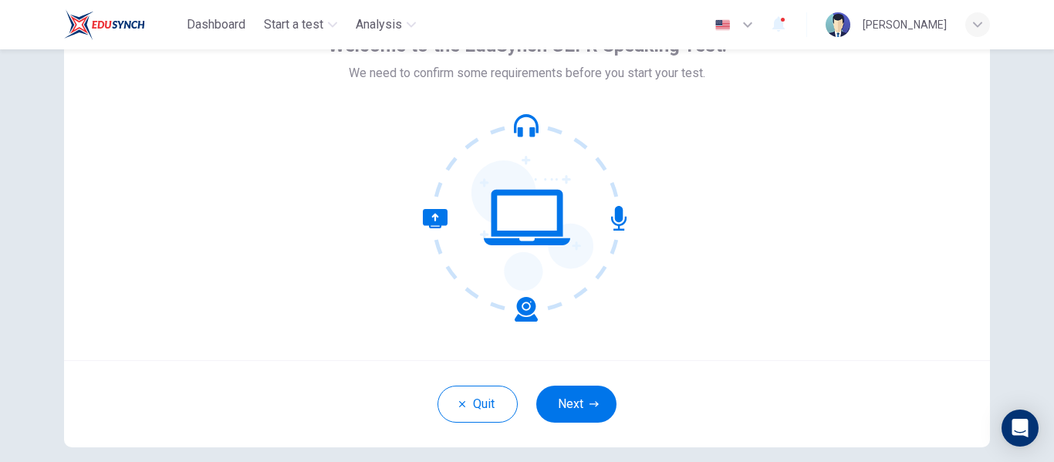
scroll to position [181, 0]
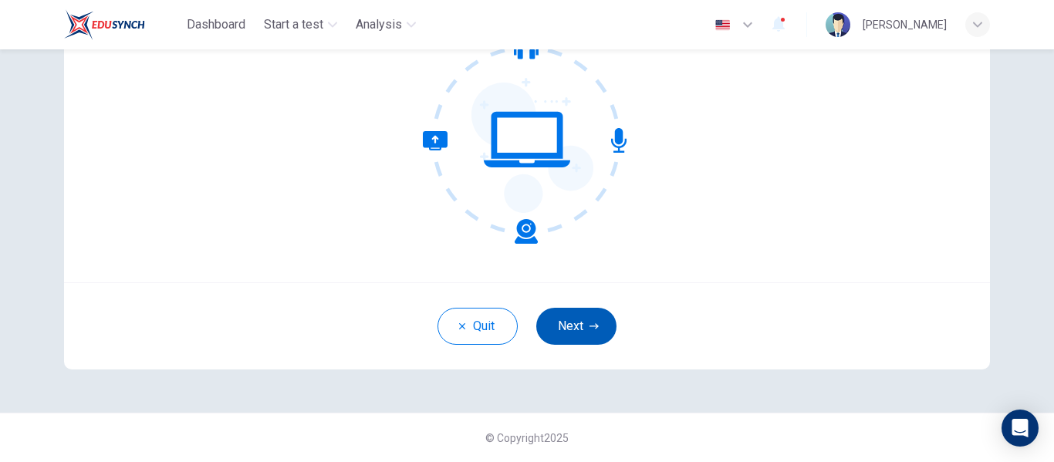
click at [580, 333] on button "Next" at bounding box center [576, 326] width 80 height 37
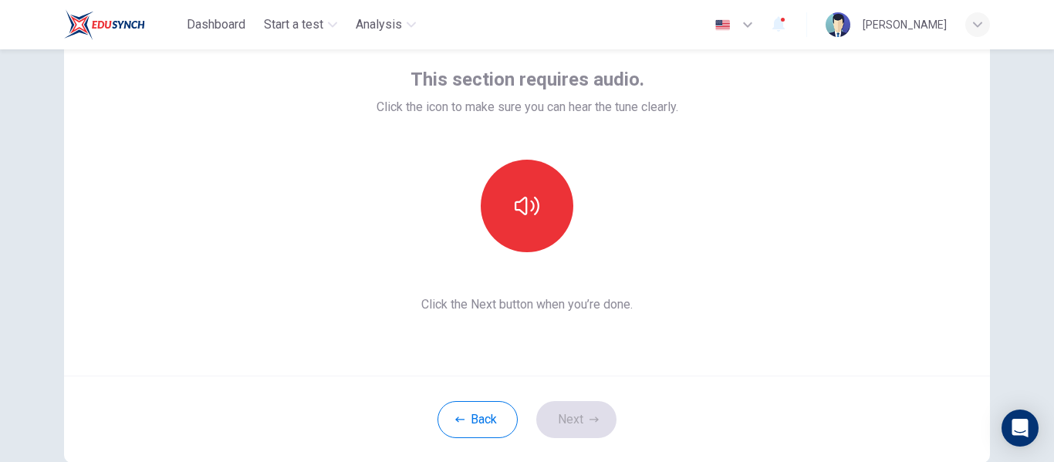
scroll to position [86, 0]
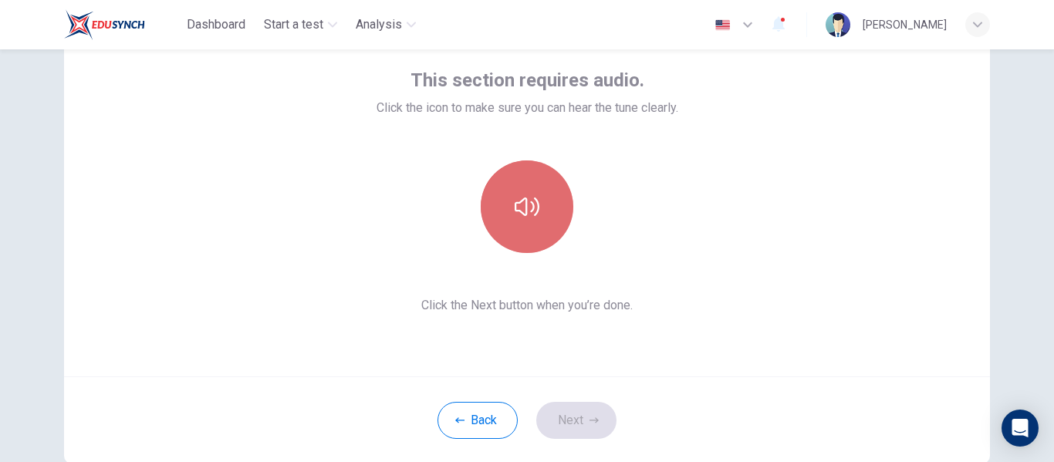
click at [553, 214] on button "button" at bounding box center [527, 206] width 93 height 93
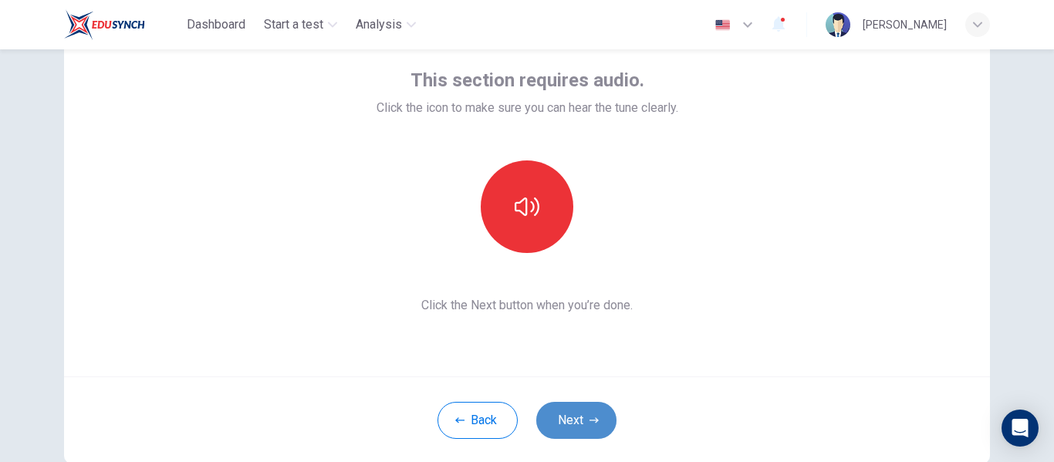
click at [591, 437] on button "Next" at bounding box center [576, 420] width 80 height 37
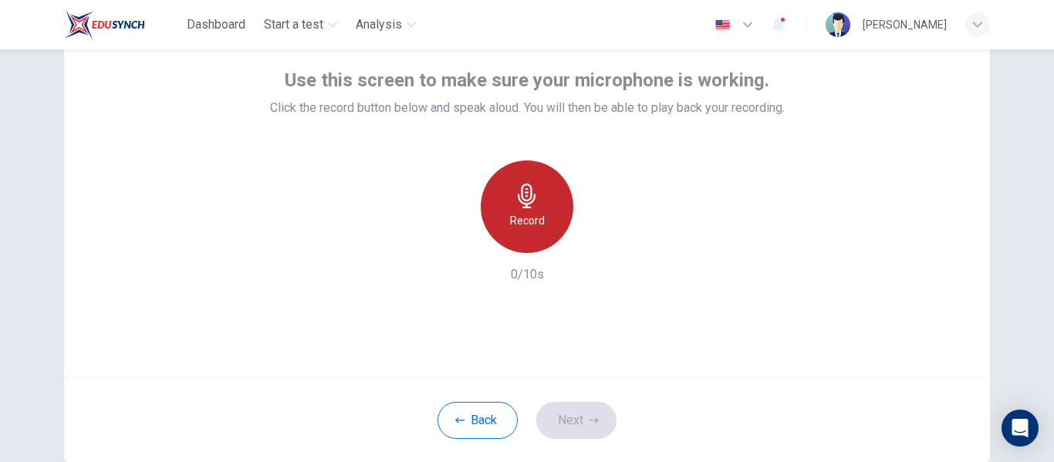
click at [501, 198] on div "Record" at bounding box center [527, 206] width 93 height 93
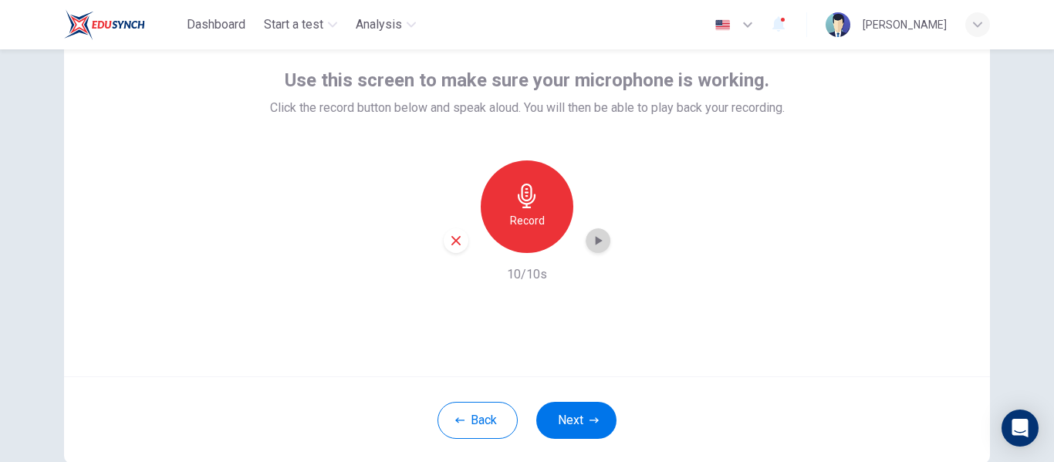
click at [593, 236] on icon "button" at bounding box center [597, 240] width 15 height 15
click at [593, 245] on icon "button" at bounding box center [597, 240] width 15 height 15
click at [593, 245] on icon "button" at bounding box center [598, 241] width 11 height 12
click at [453, 246] on icon "button" at bounding box center [456, 241] width 14 height 14
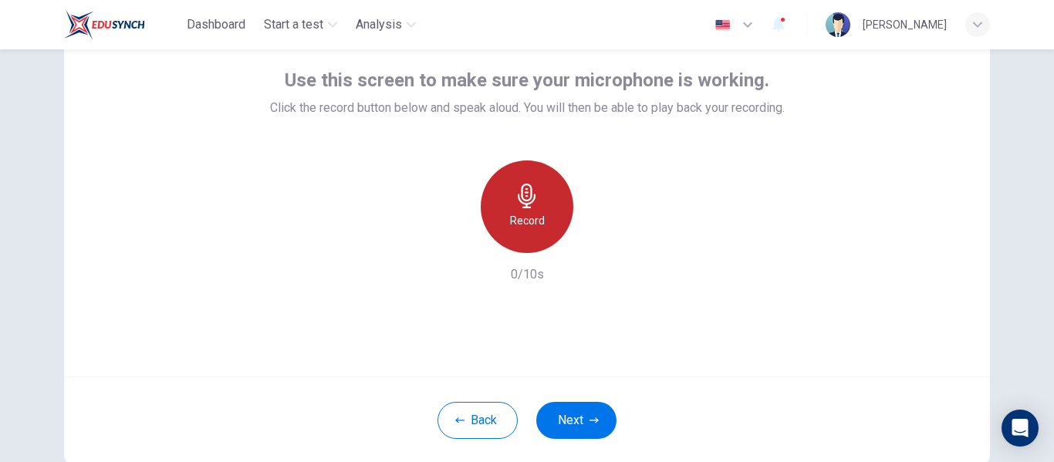
click at [513, 225] on h6 "Record" at bounding box center [527, 220] width 35 height 19
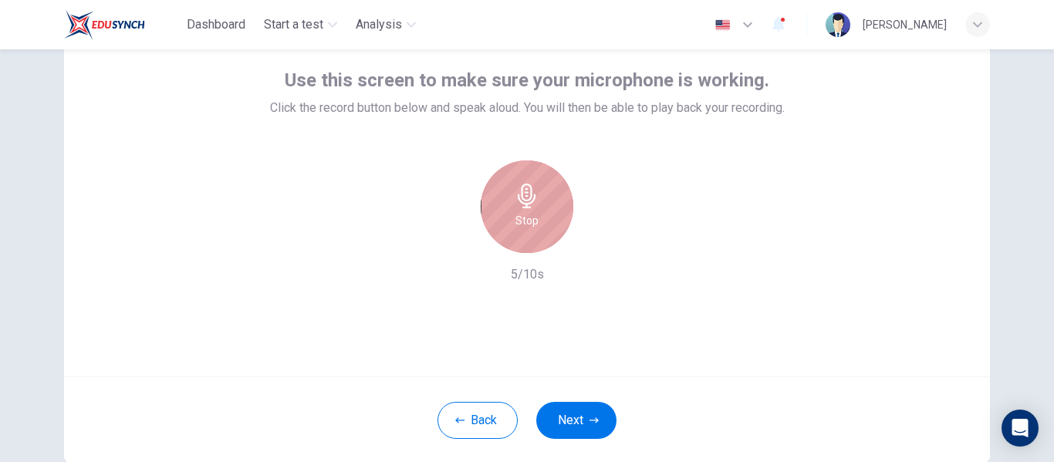
click at [515, 225] on h6 "Stop" at bounding box center [526, 220] width 23 height 19
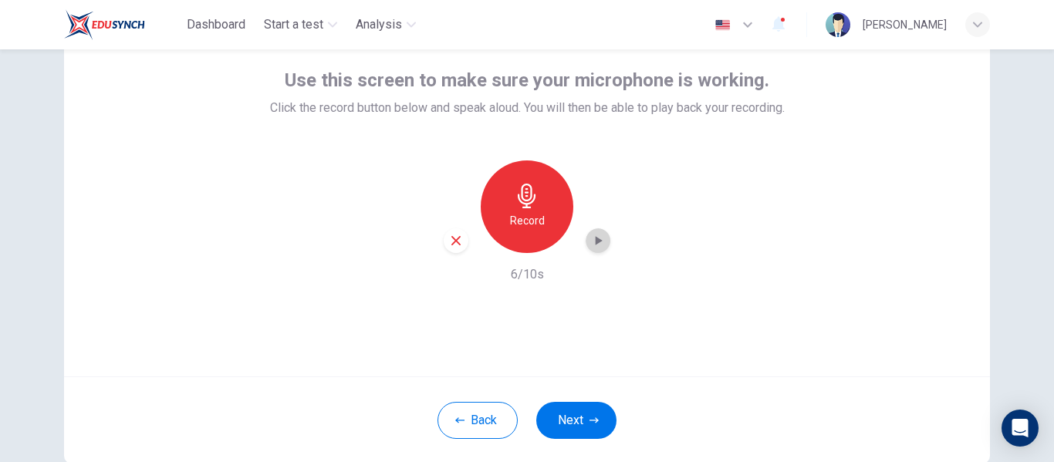
click at [595, 238] on icon "button" at bounding box center [597, 240] width 15 height 15
click at [584, 422] on button "Next" at bounding box center [576, 420] width 80 height 37
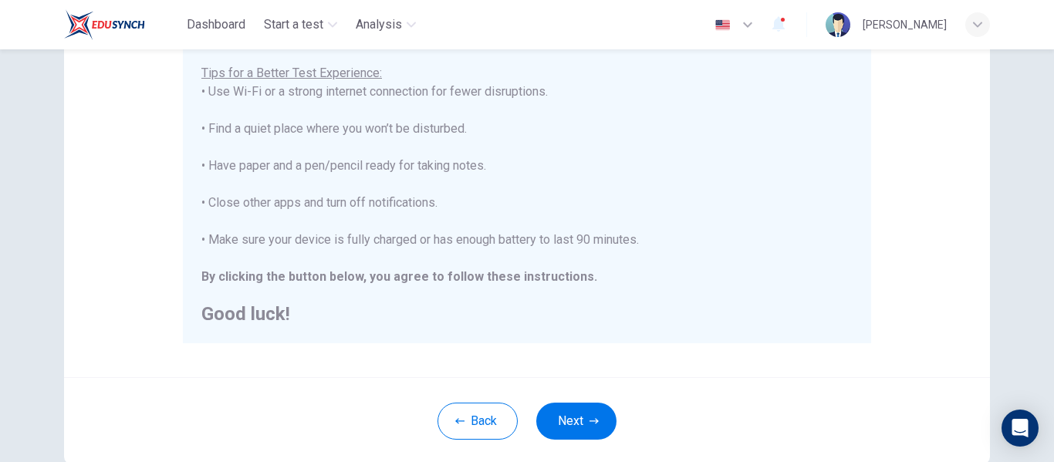
scroll to position [302, 0]
click at [601, 411] on button "Next" at bounding box center [576, 420] width 80 height 37
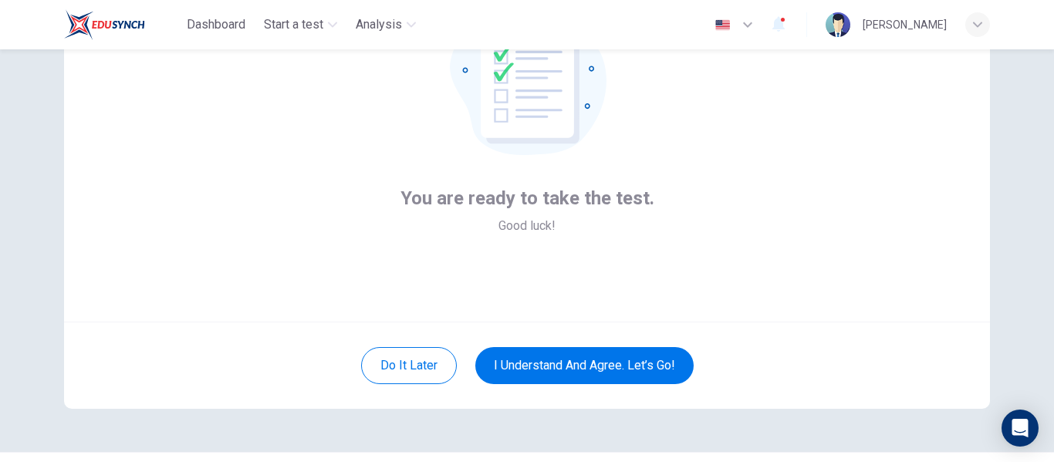
scroll to position [139, 0]
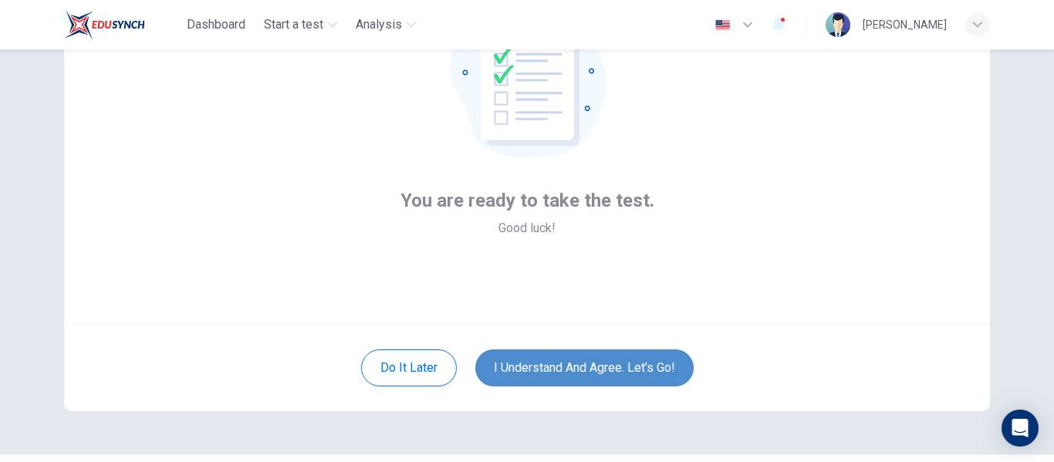
click at [631, 358] on button "I understand and agree. Let’s go!" at bounding box center [584, 368] width 218 height 37
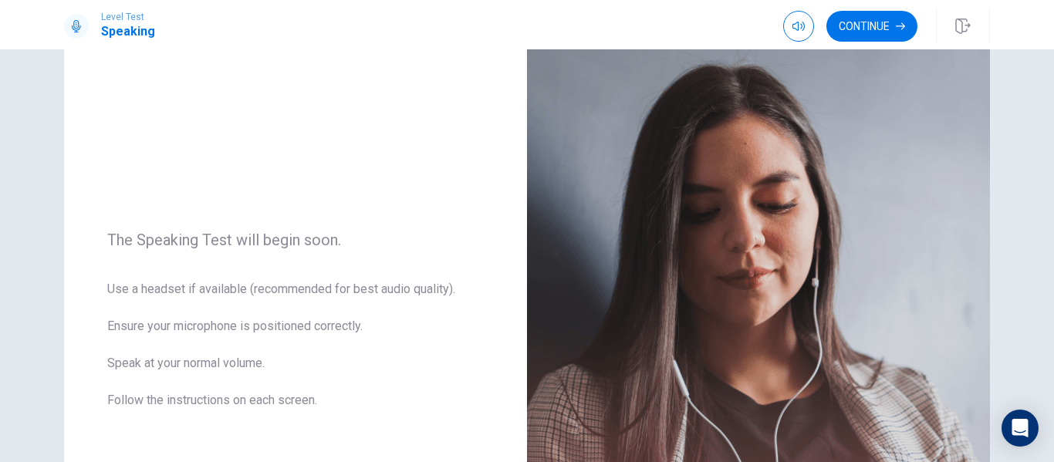
scroll to position [67, 0]
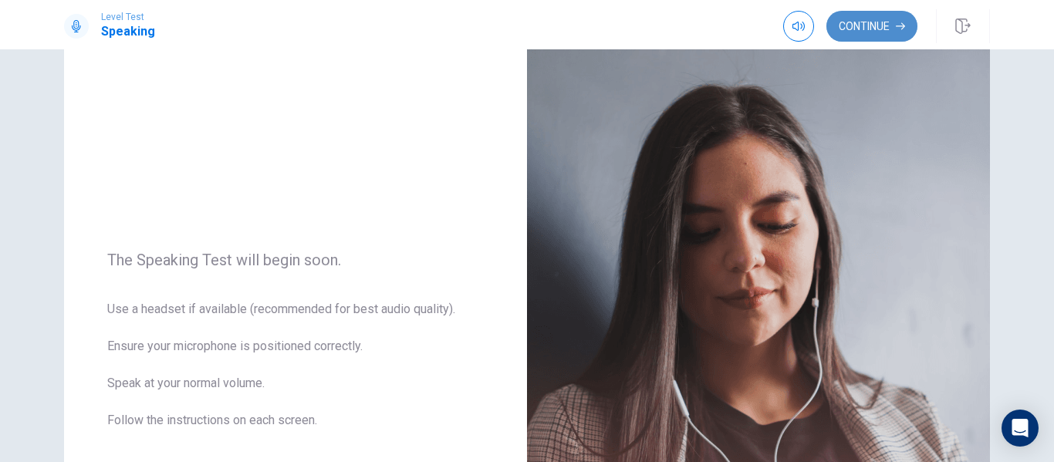
click at [879, 30] on button "Continue" at bounding box center [871, 26] width 91 height 31
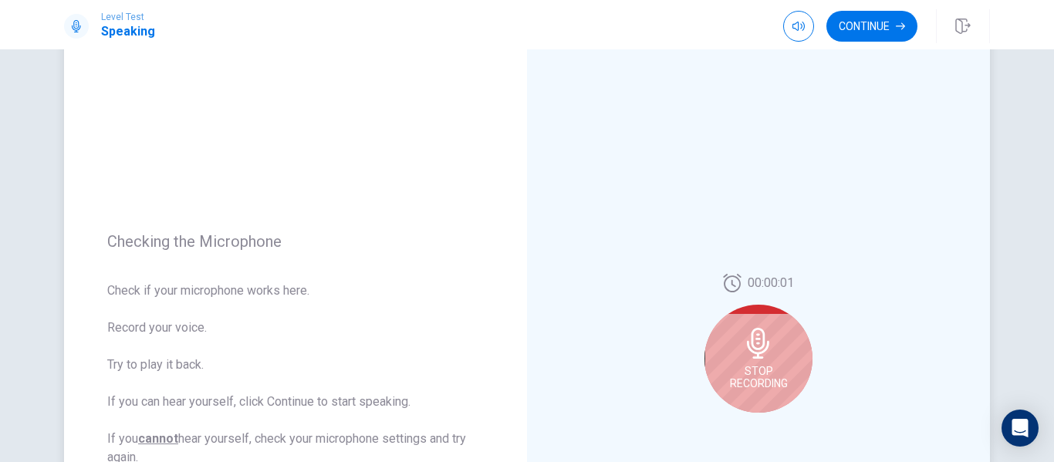
click at [773, 328] on div "Stop Recording" at bounding box center [758, 359] width 108 height 108
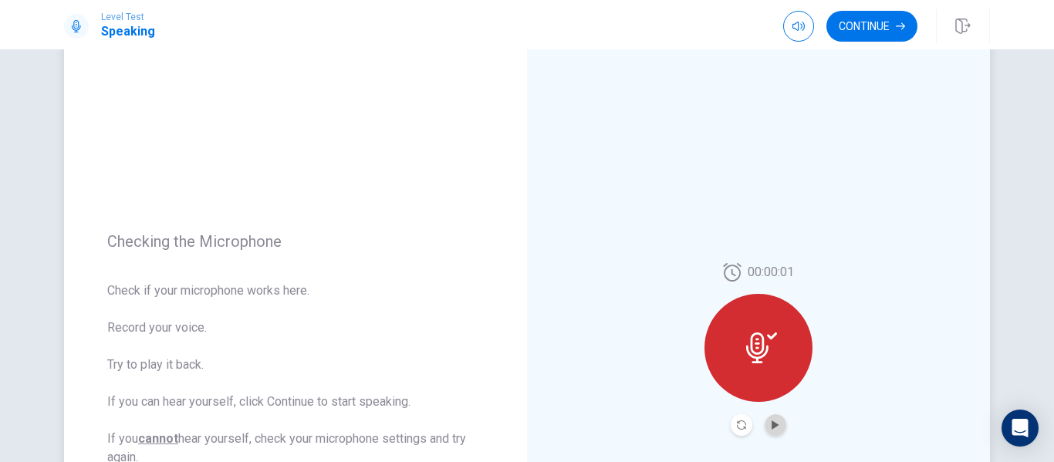
click at [769, 420] on button "Play Audio" at bounding box center [776, 425] width 22 height 22
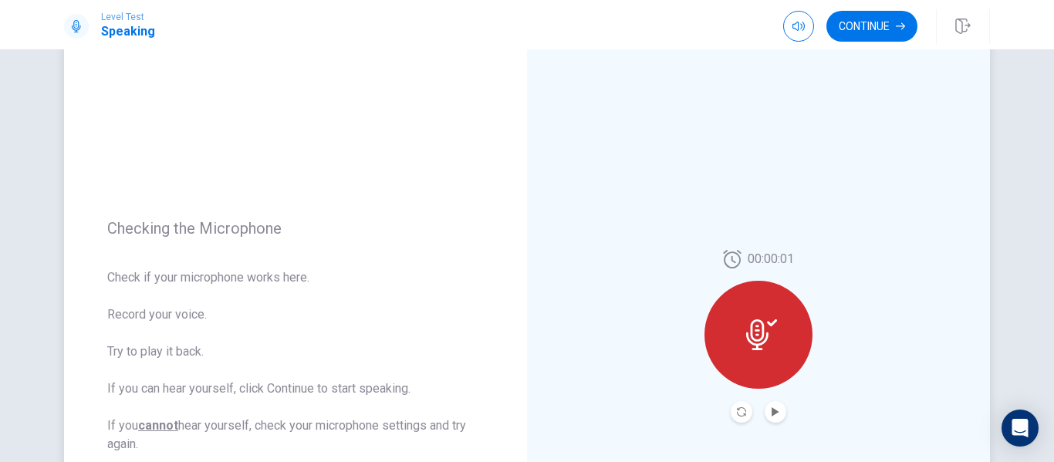
scroll to position [79, 0]
click at [871, 21] on button "Continue" at bounding box center [871, 26] width 91 height 31
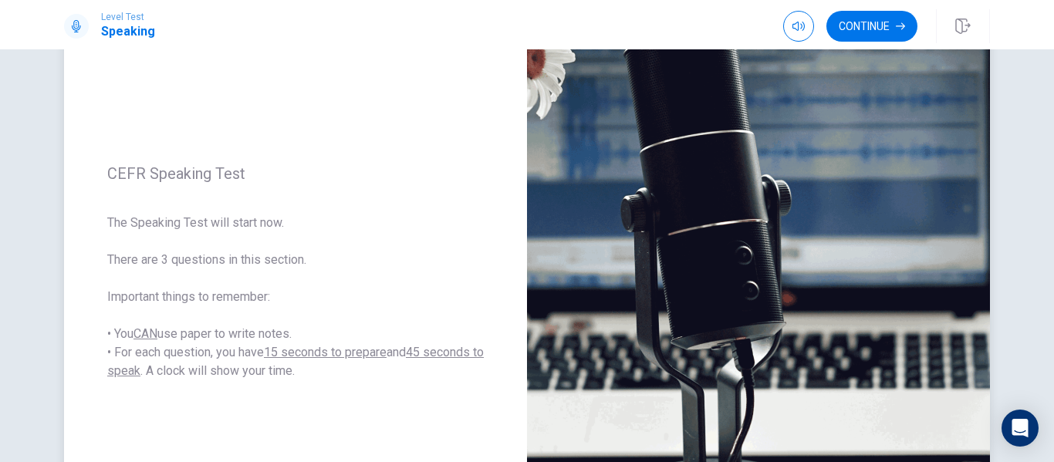
scroll to position [145, 0]
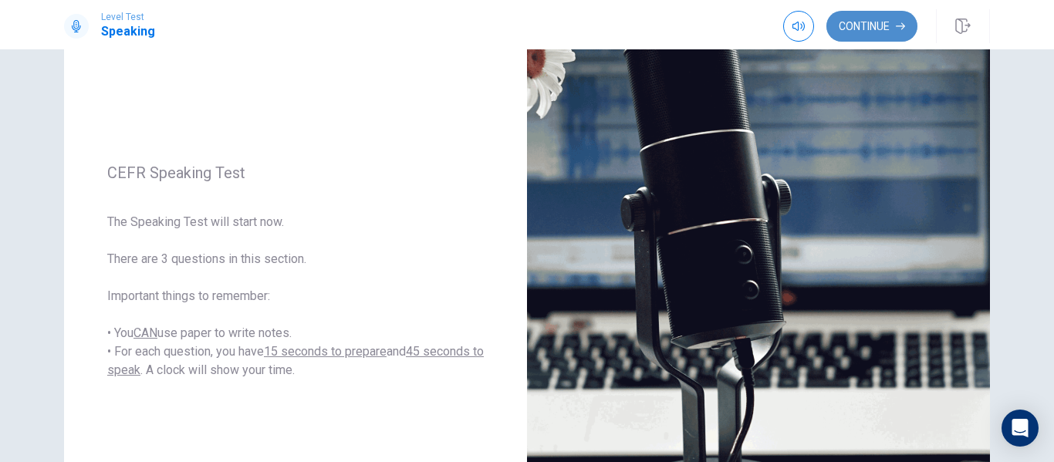
click at [890, 29] on button "Continue" at bounding box center [871, 26] width 91 height 31
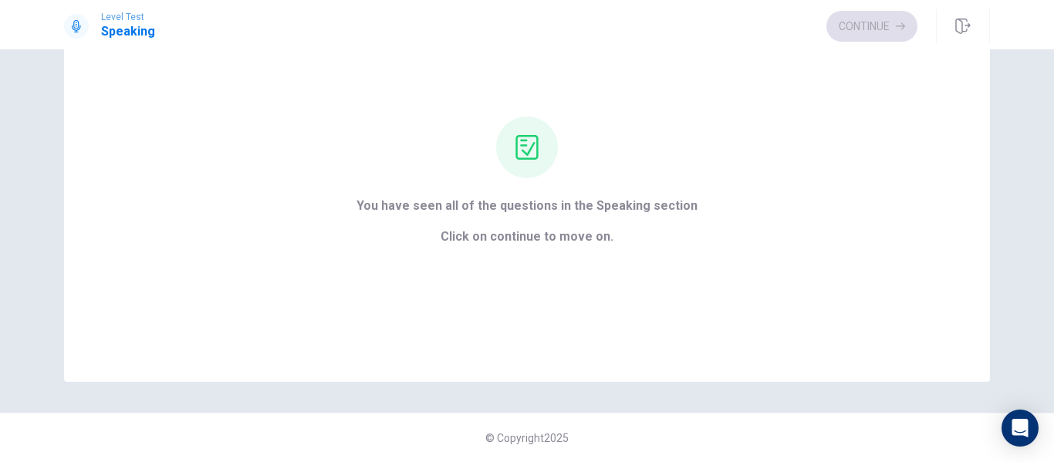
scroll to position [100, 0]
click at [859, 28] on button "Continue" at bounding box center [871, 26] width 91 height 31
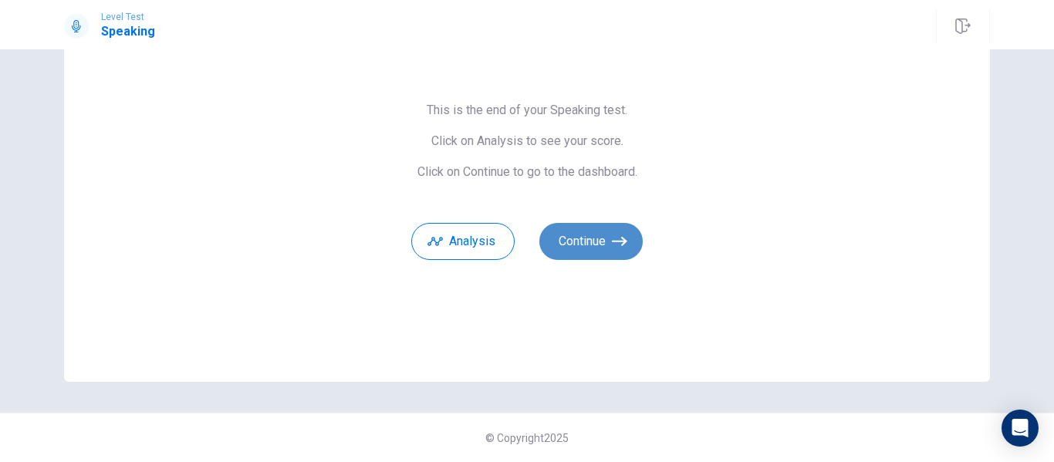
click at [599, 228] on button "Continue" at bounding box center [590, 241] width 103 height 37
